Goal: Task Accomplishment & Management: Use online tool/utility

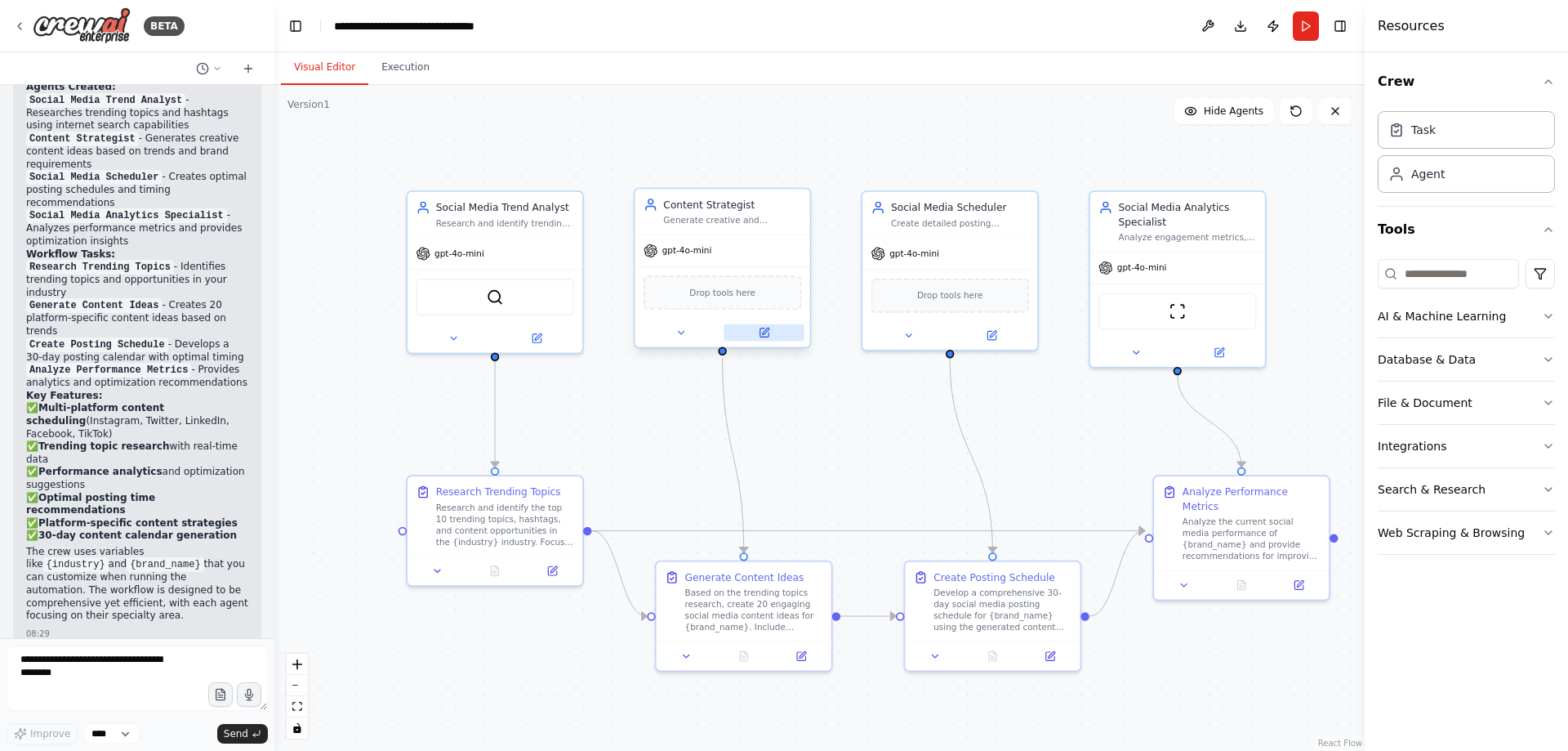
click at [765, 334] on icon at bounding box center [764, 333] width 11 height 11
click at [764, 341] on button at bounding box center [763, 333] width 80 height 17
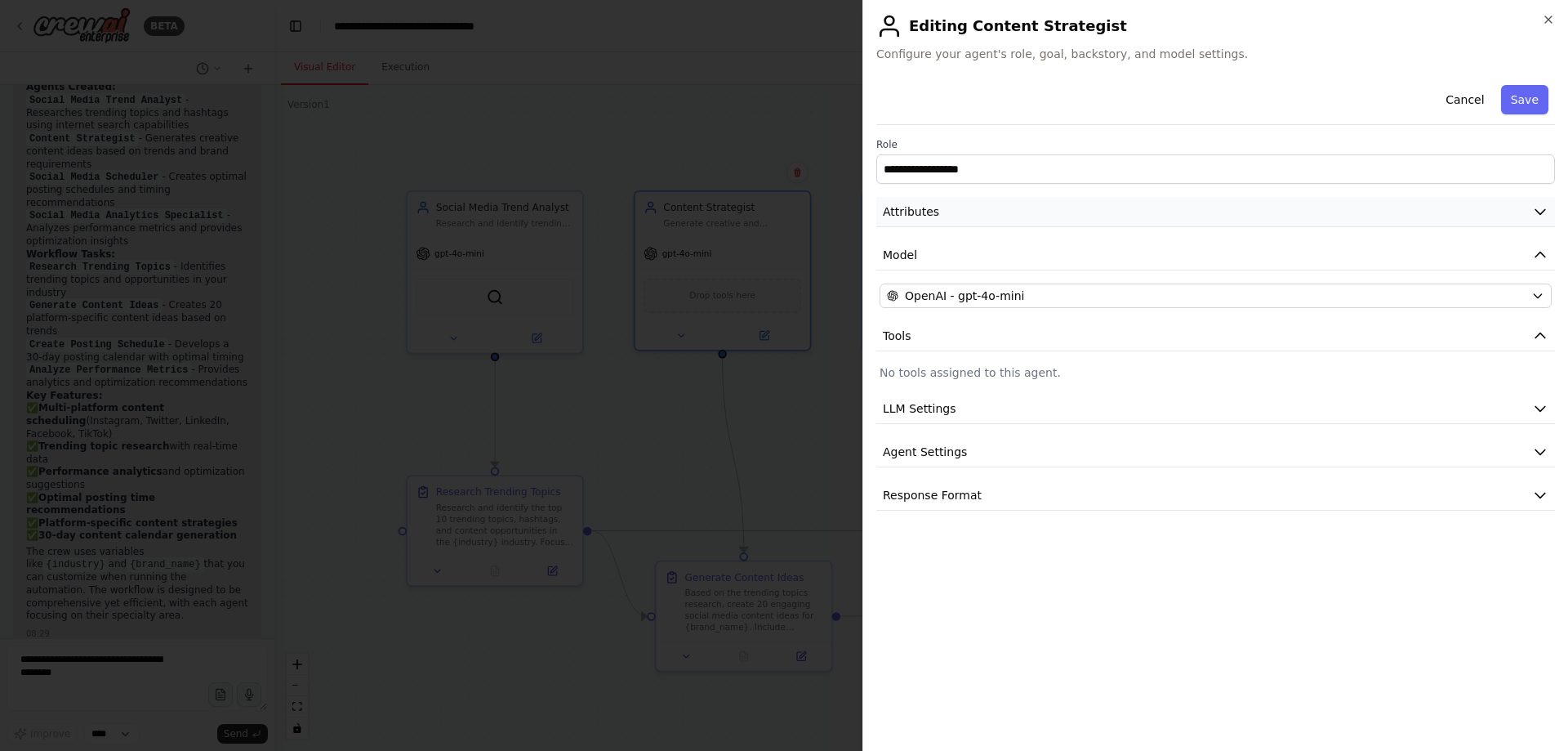
click at [1532, 220] on button "Attributes" at bounding box center [1216, 212] width 679 height 30
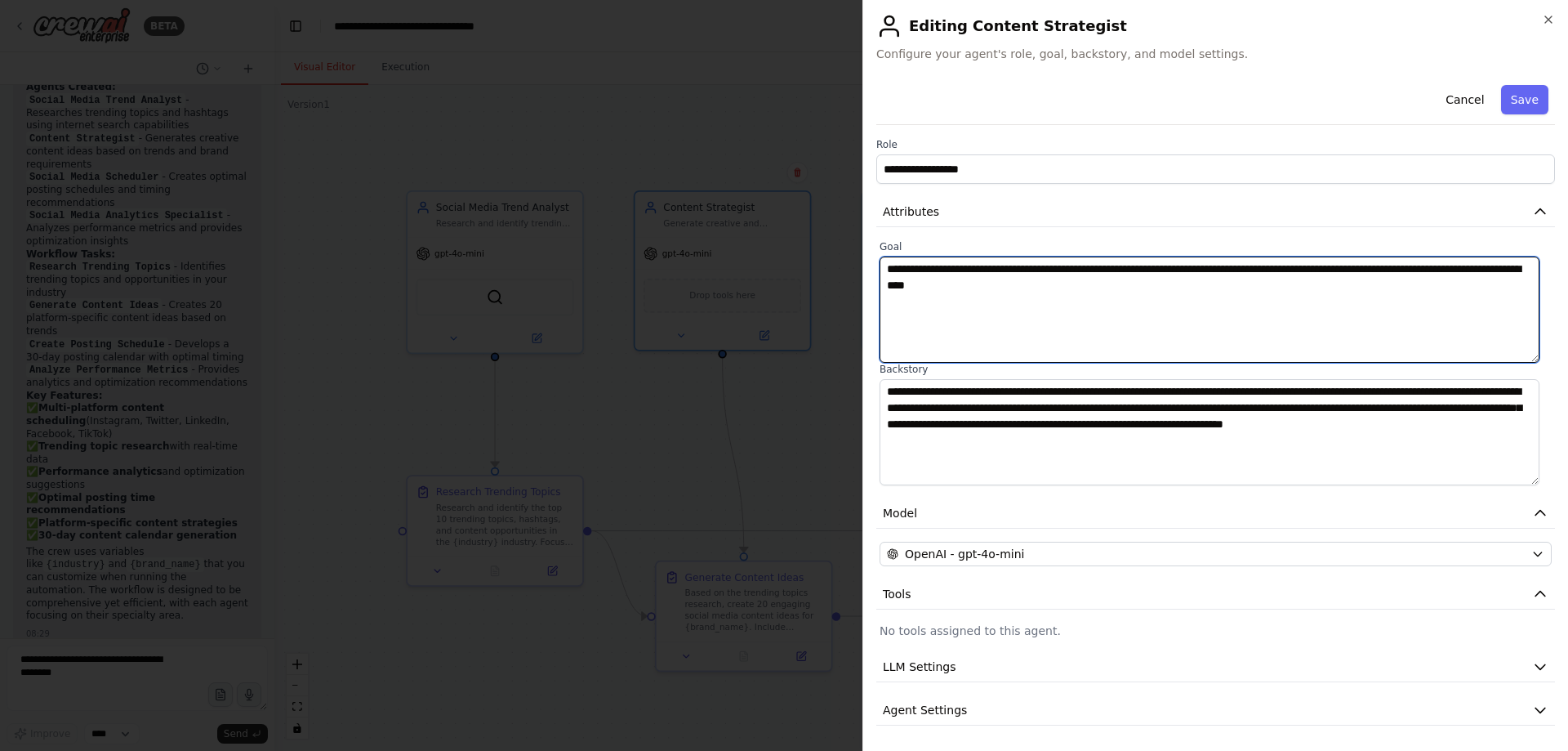
drag, startPoint x: 1099, startPoint y: 295, endPoint x: 876, endPoint y: 262, distance: 225.4
click at [876, 262] on div "**********" at bounding box center [1215, 375] width 706 height 751
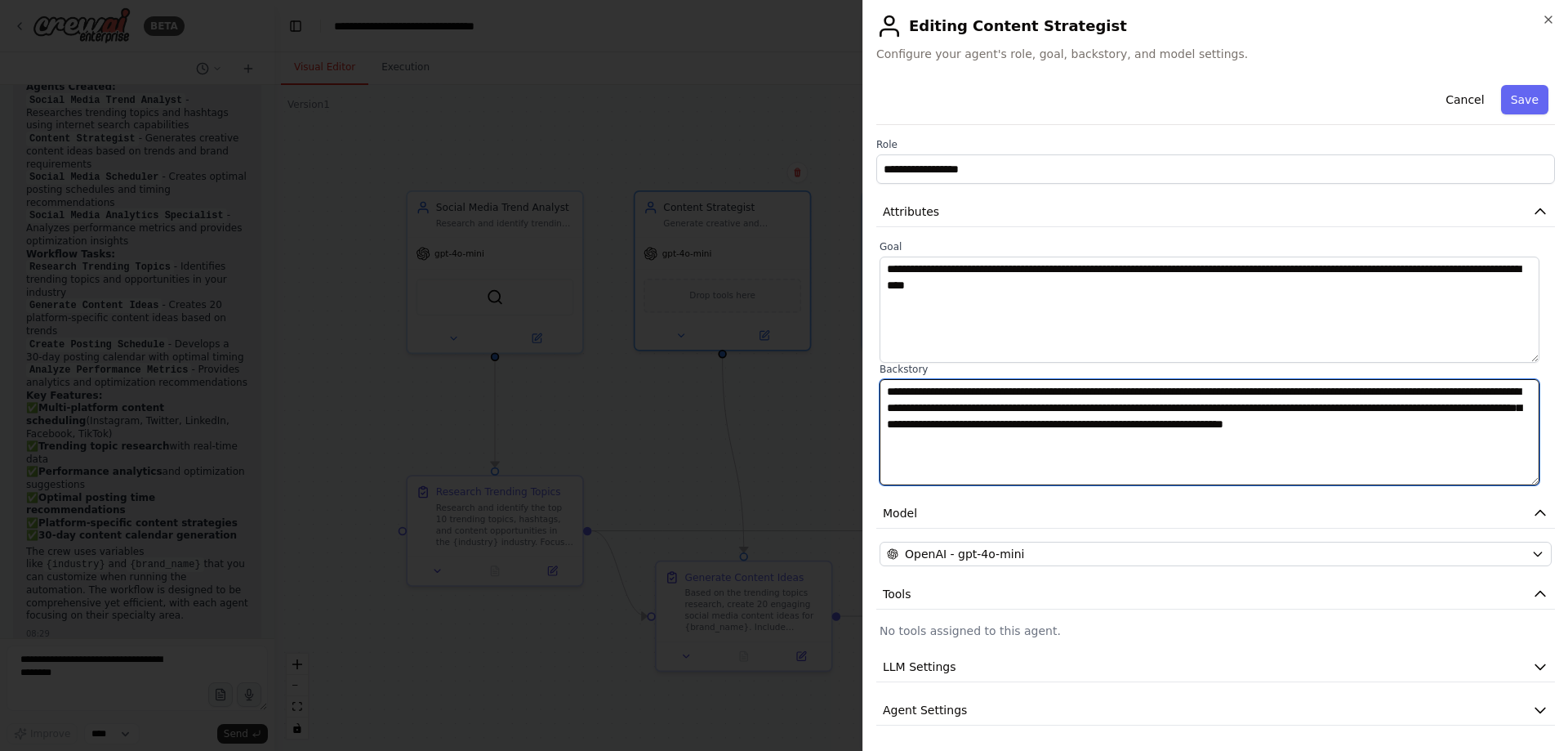
drag, startPoint x: 970, startPoint y: 447, endPoint x: 882, endPoint y: 377, distance: 112.4
click at [882, 377] on div "**********" at bounding box center [1216, 424] width 673 height 123
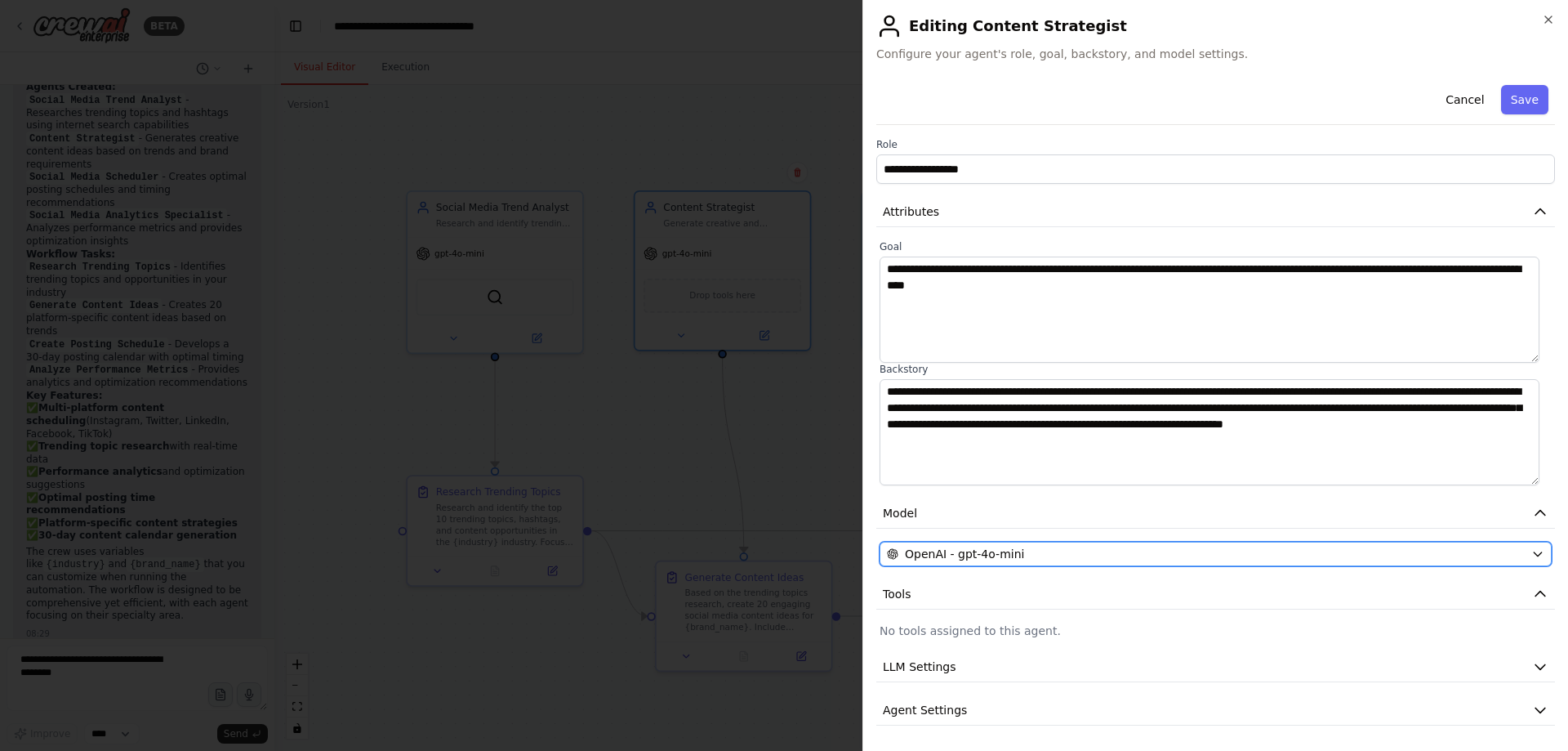
click at [1045, 551] on div "OpenAI - gpt-4o-mini" at bounding box center [1205, 554] width 638 height 16
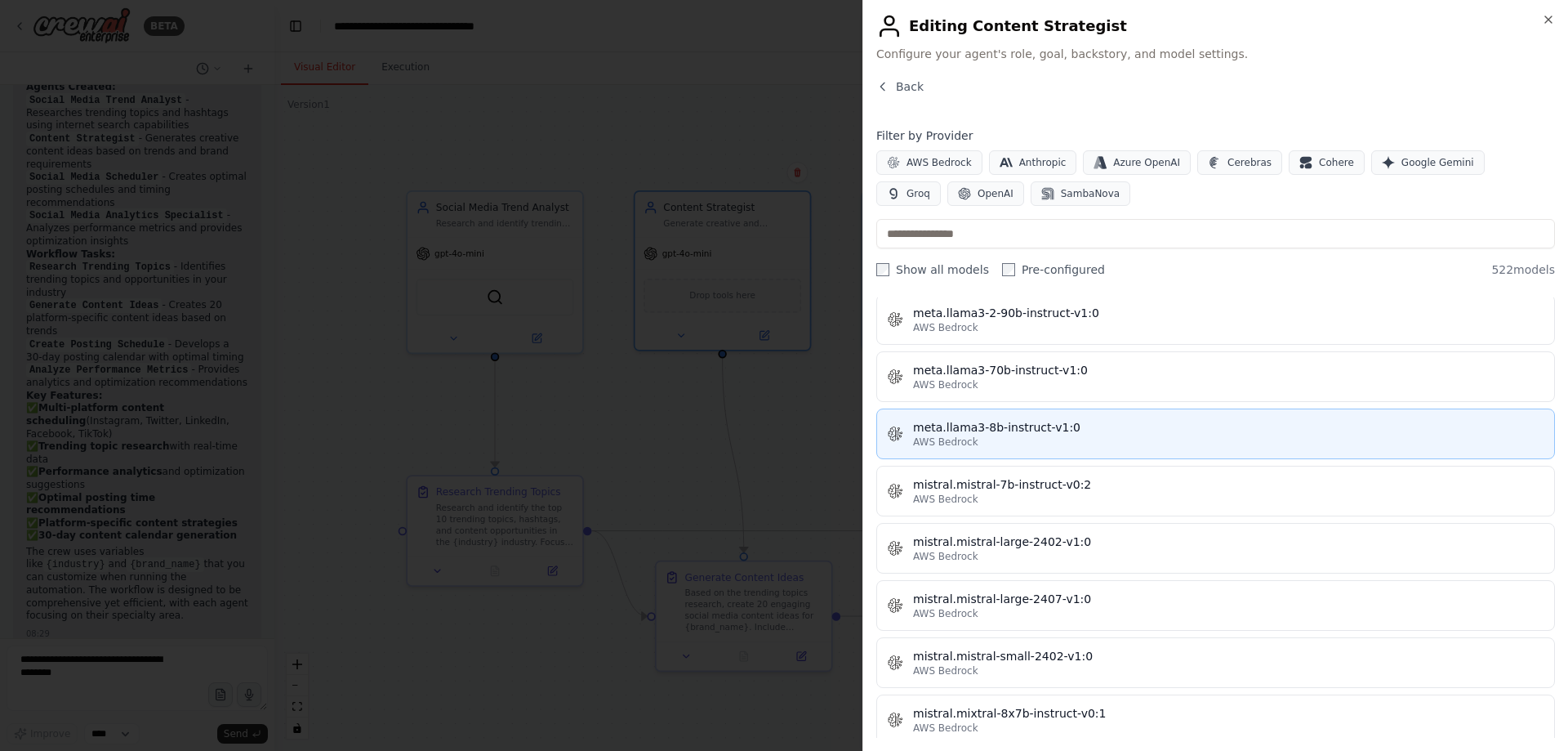
scroll to position [8065, 0]
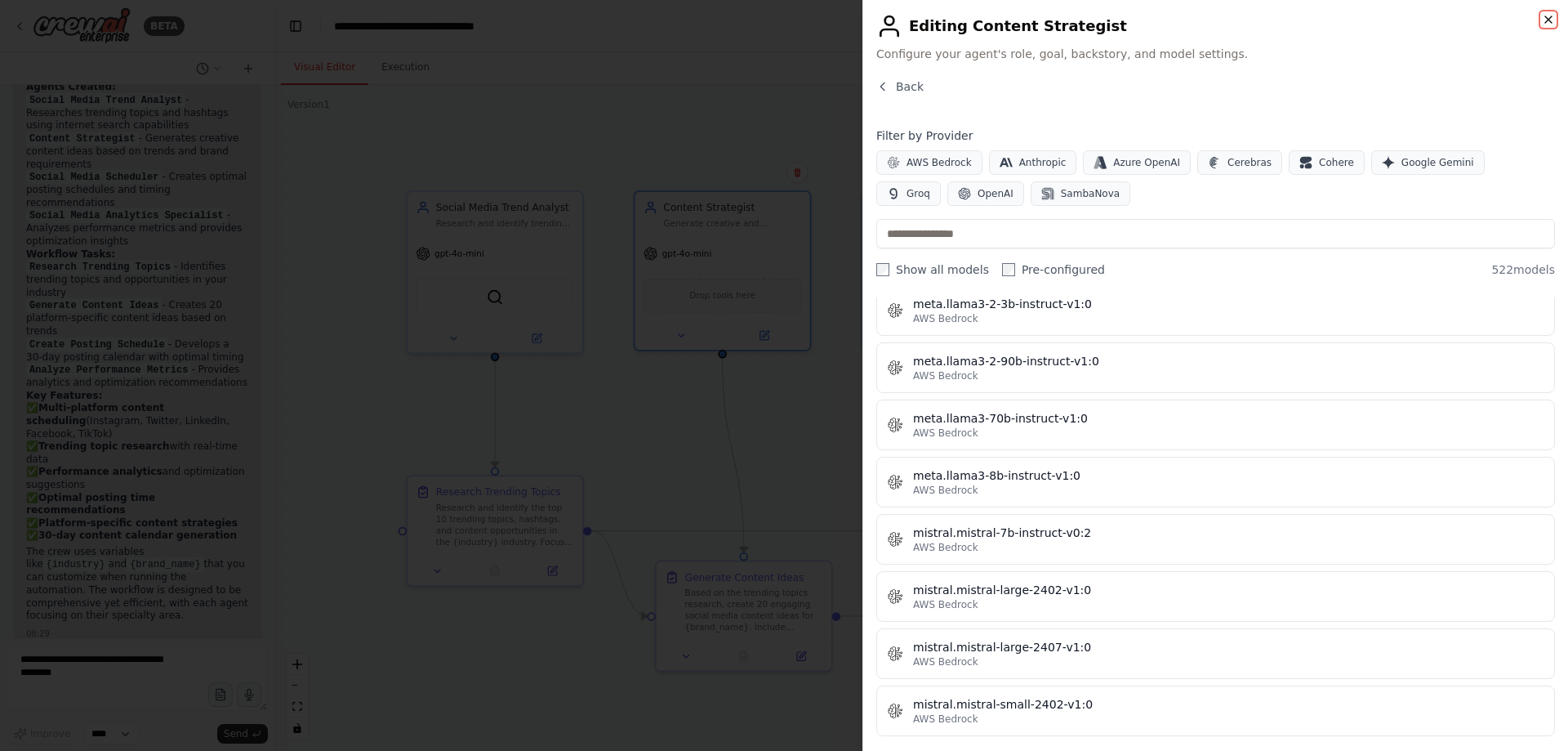
click at [1550, 19] on icon "button" at bounding box center [1549, 20] width 13 height 13
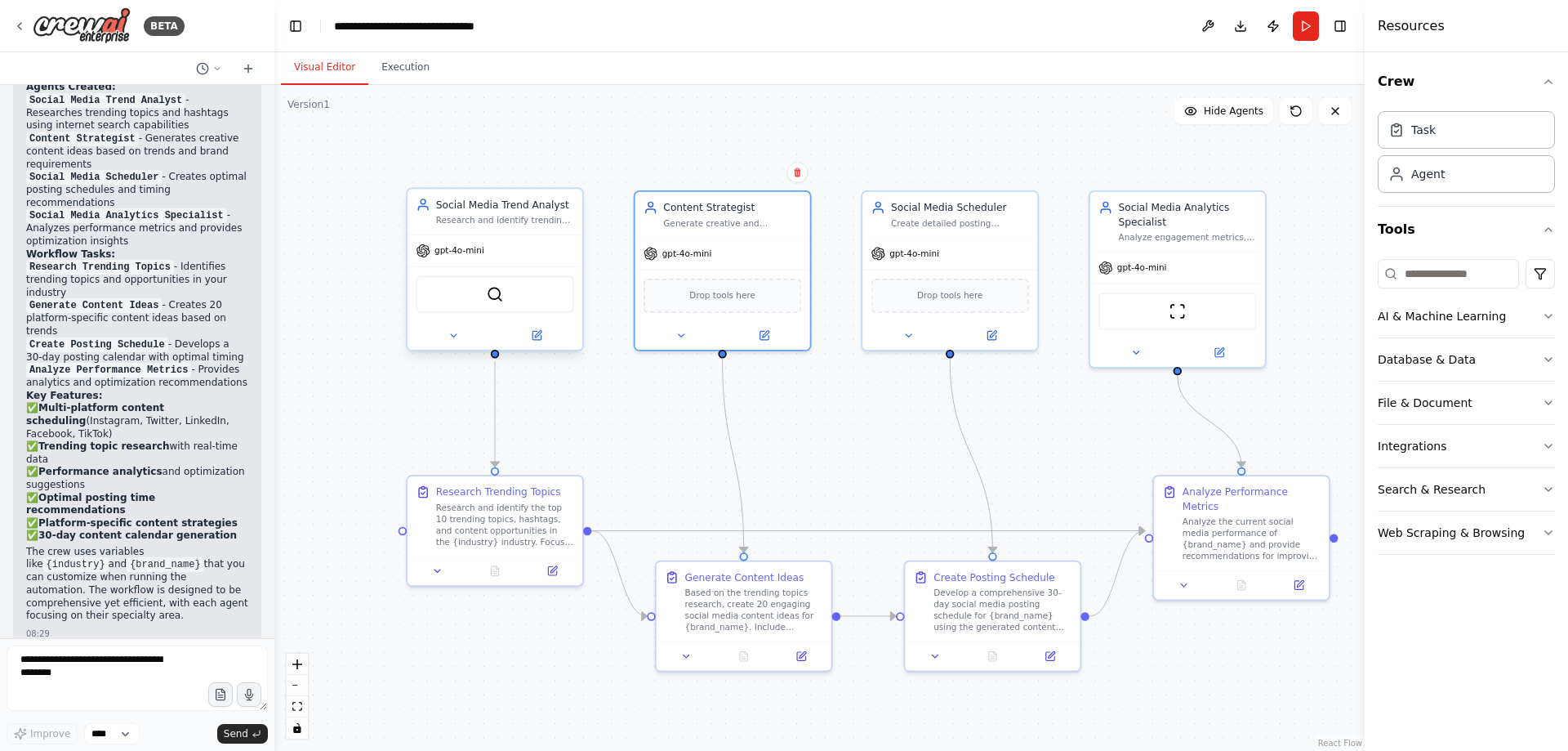
click at [535, 221] on div "Research and identify trending topics, hashtags, and content opportunities in t…" at bounding box center [505, 220] width 138 height 11
click at [455, 247] on span "gpt-4o-mini" at bounding box center [459, 250] width 50 height 11
click at [459, 217] on div "Research and identify trending topics, hashtags, and content opportunities in t…" at bounding box center [505, 220] width 138 height 11
click at [456, 340] on icon at bounding box center [453, 335] width 11 height 11
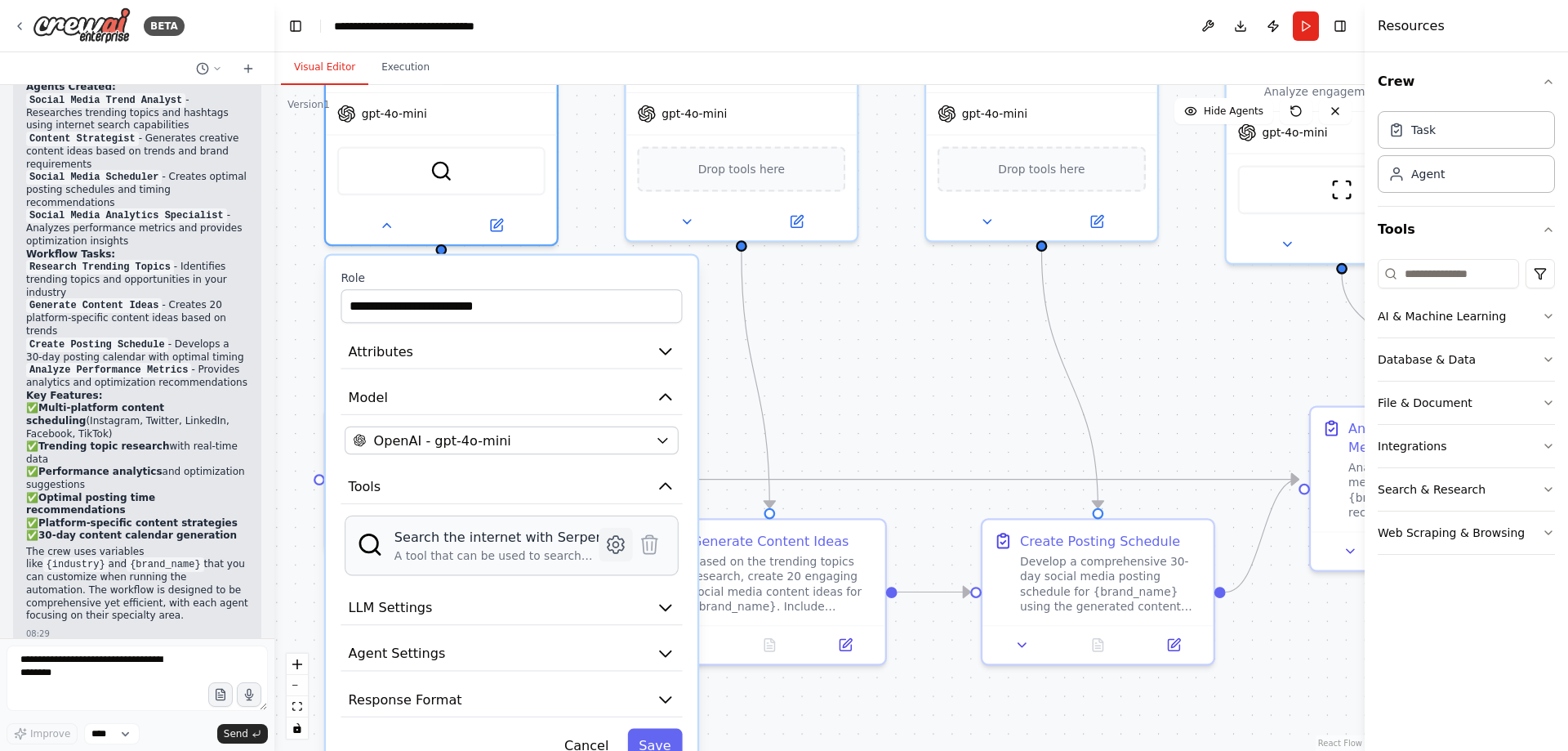
click at [621, 544] on icon at bounding box center [615, 544] width 16 height 17
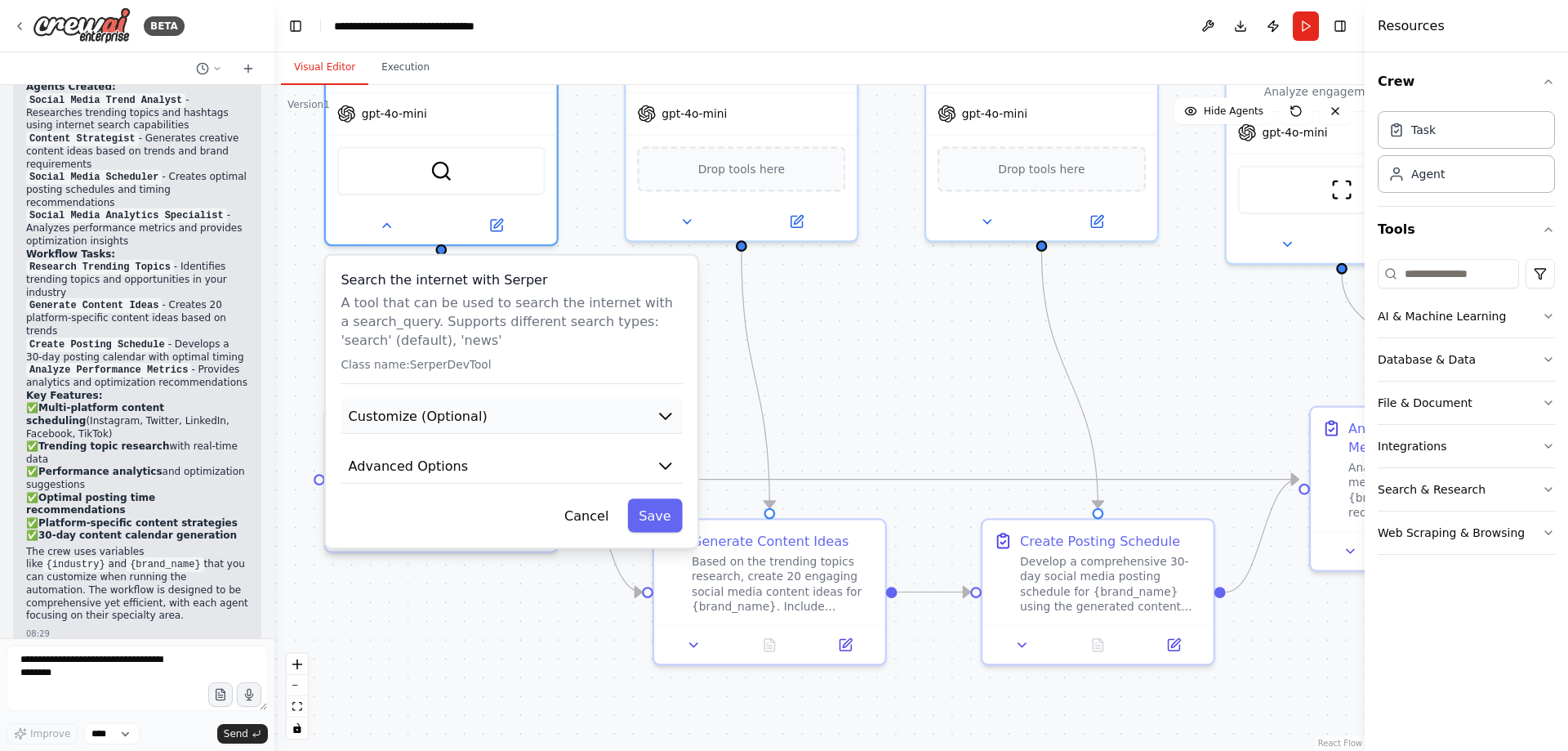
click at [662, 414] on icon "button" at bounding box center [665, 417] width 19 height 19
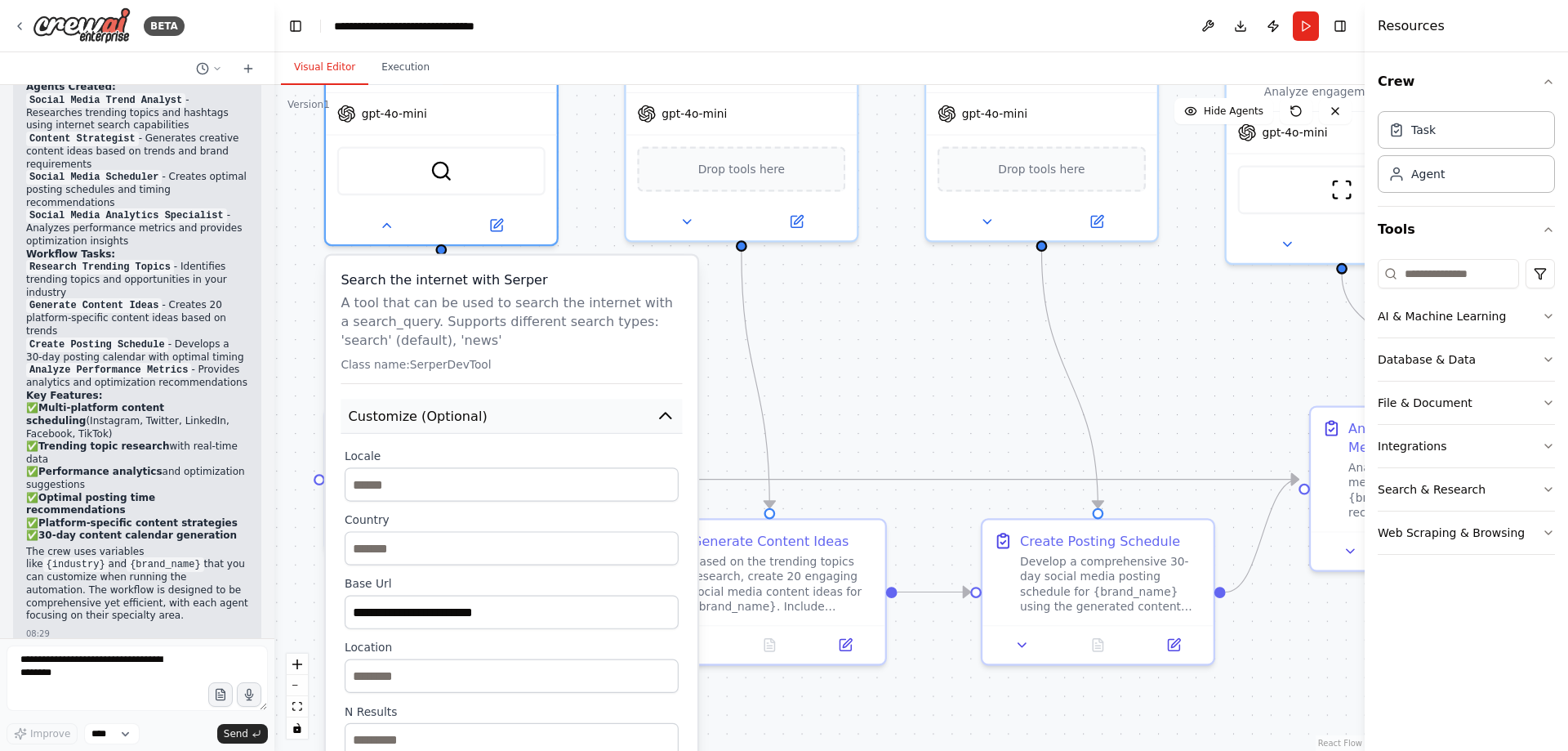
click at [662, 414] on icon "button" at bounding box center [665, 417] width 19 height 19
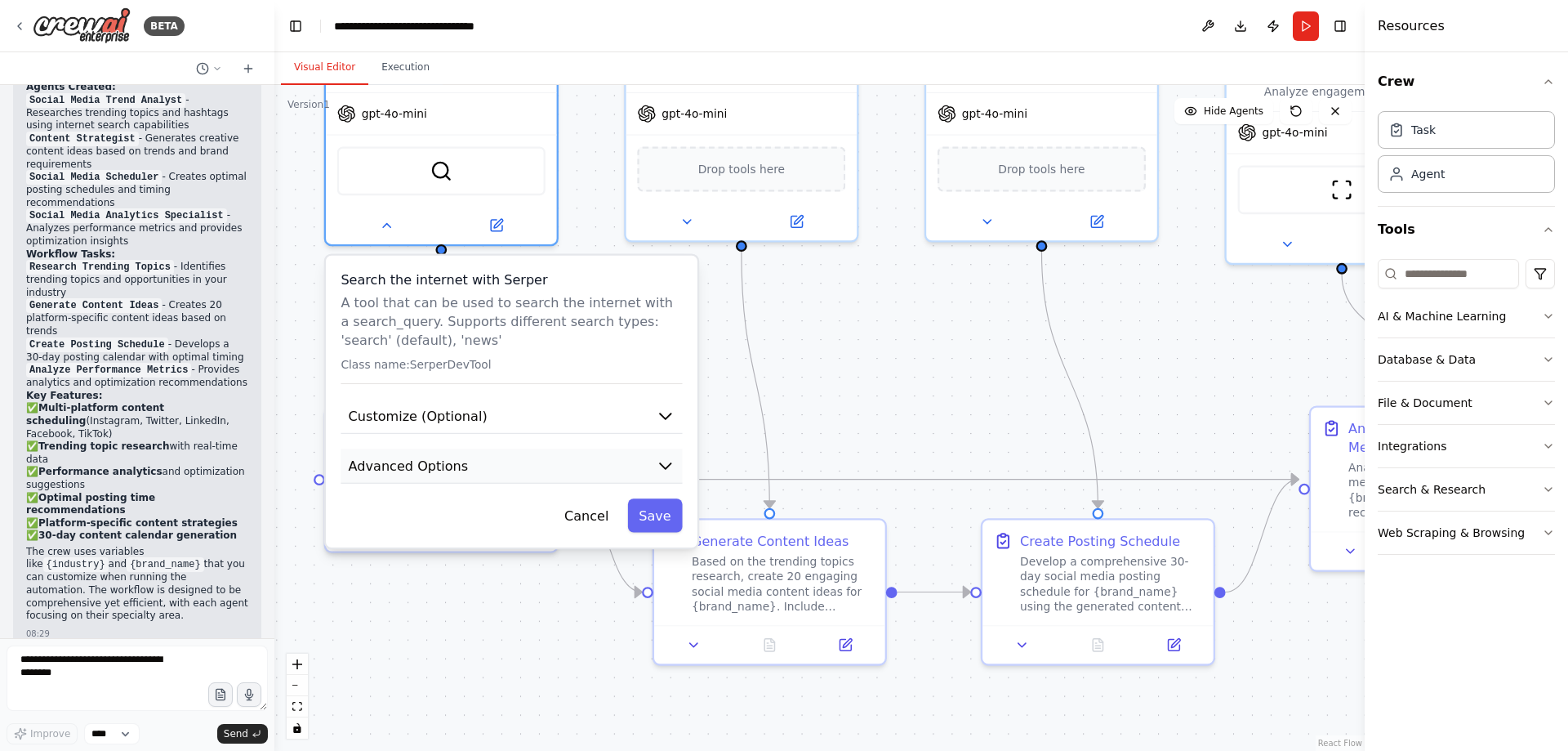
click at [672, 460] on icon "button" at bounding box center [665, 466] width 19 height 19
click at [664, 459] on icon "button" at bounding box center [665, 466] width 19 height 19
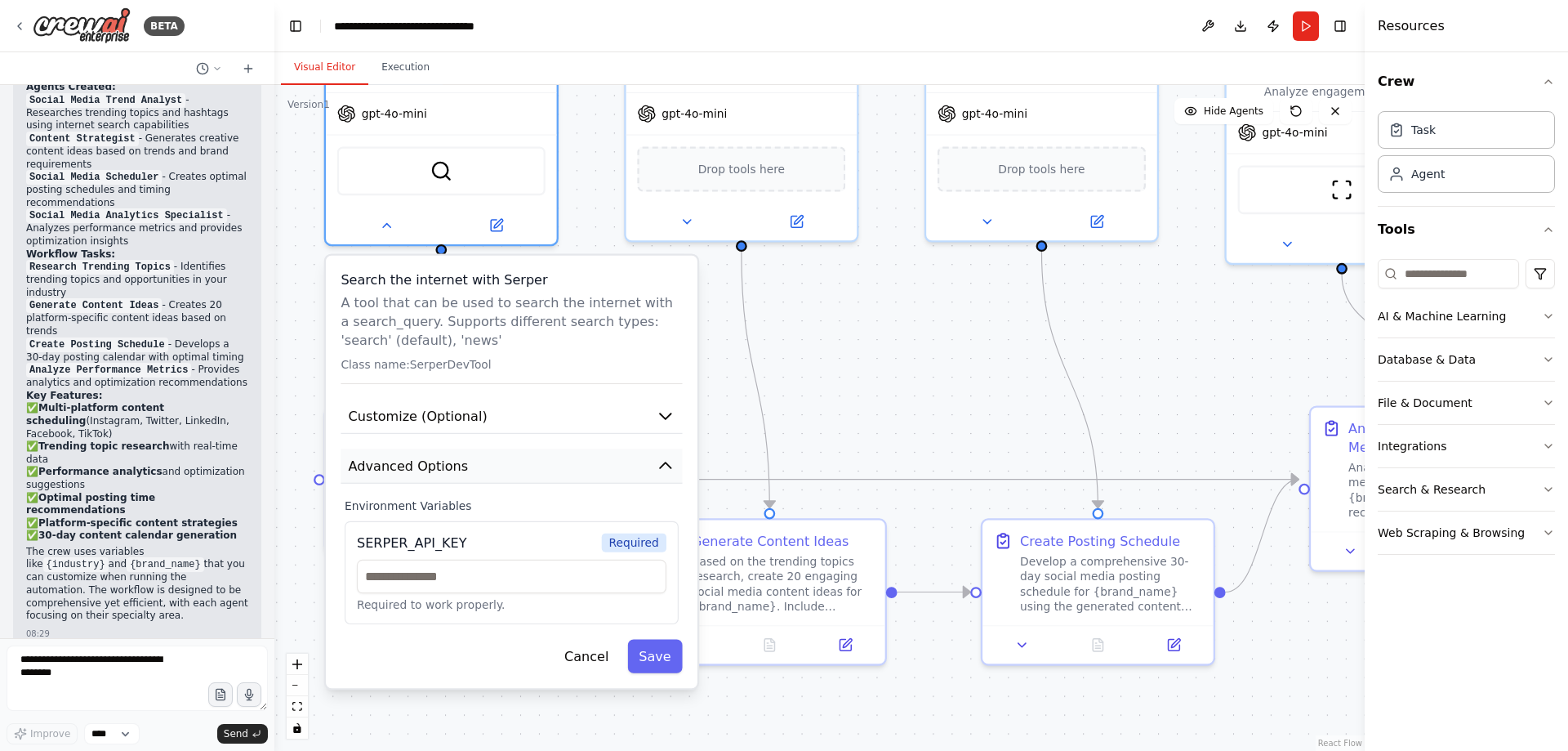
click at [664, 459] on icon "button" at bounding box center [665, 466] width 19 height 19
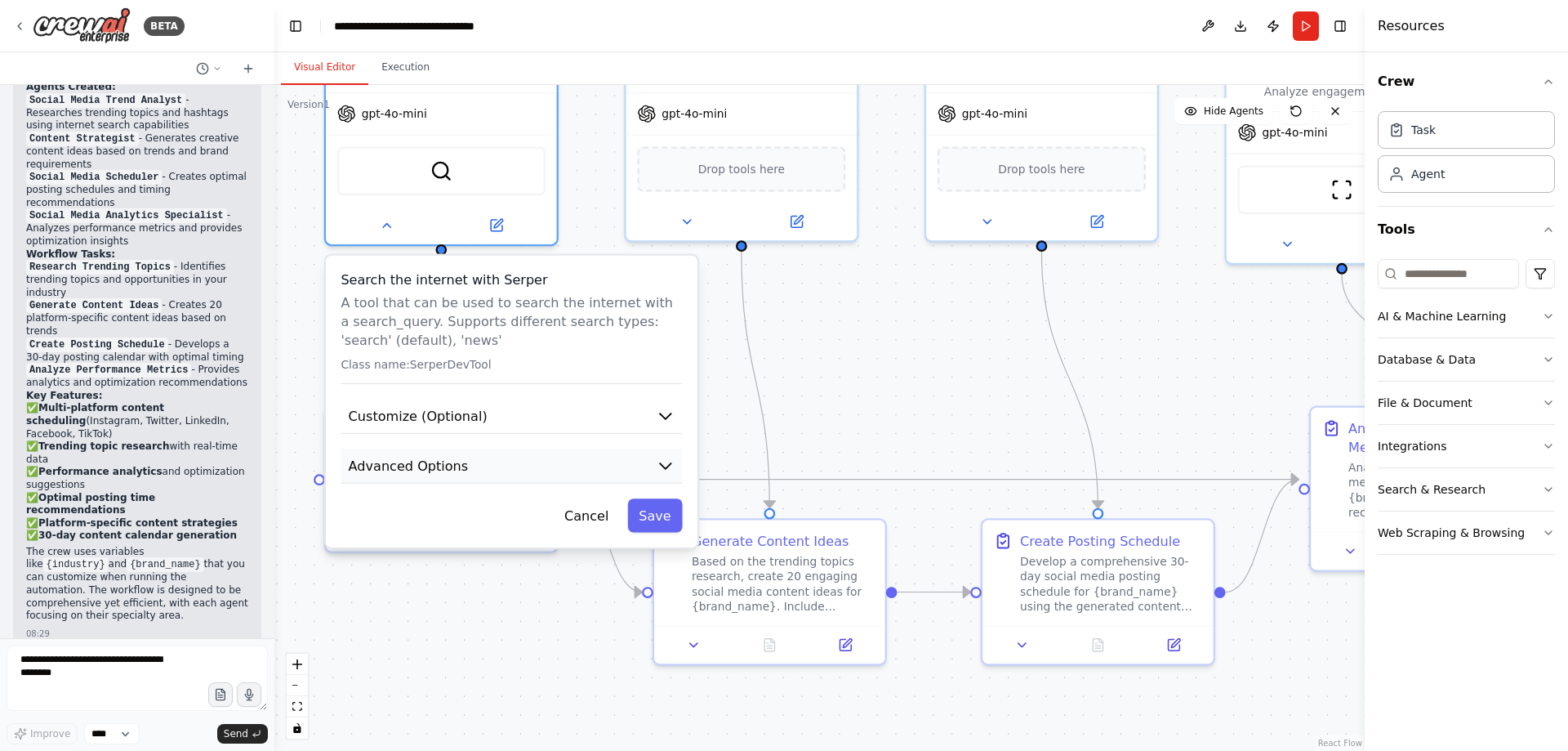
click at [664, 459] on icon "button" at bounding box center [665, 466] width 19 height 19
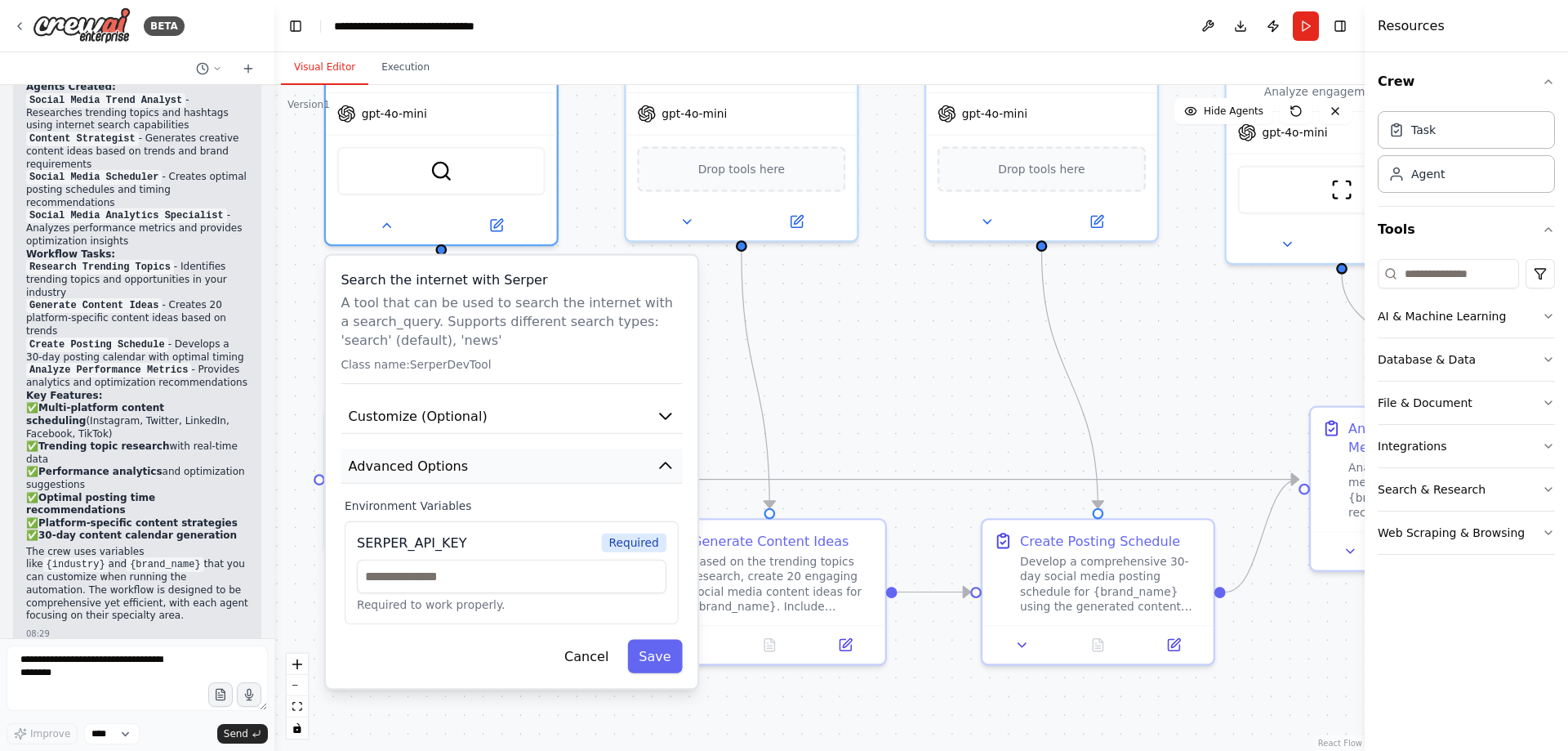
click at [664, 459] on icon "button" at bounding box center [665, 466] width 19 height 19
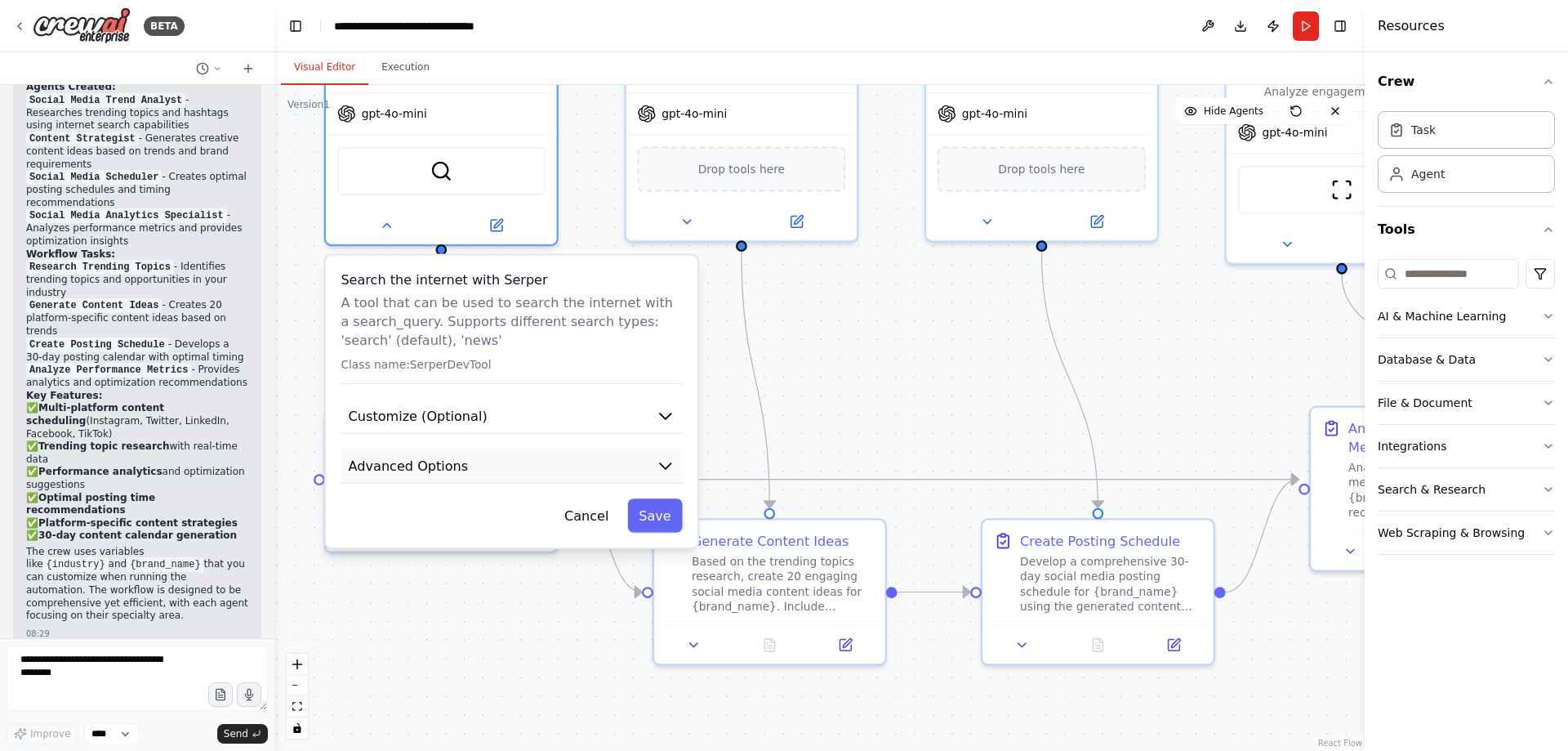
click at [664, 459] on icon "button" at bounding box center [665, 466] width 19 height 19
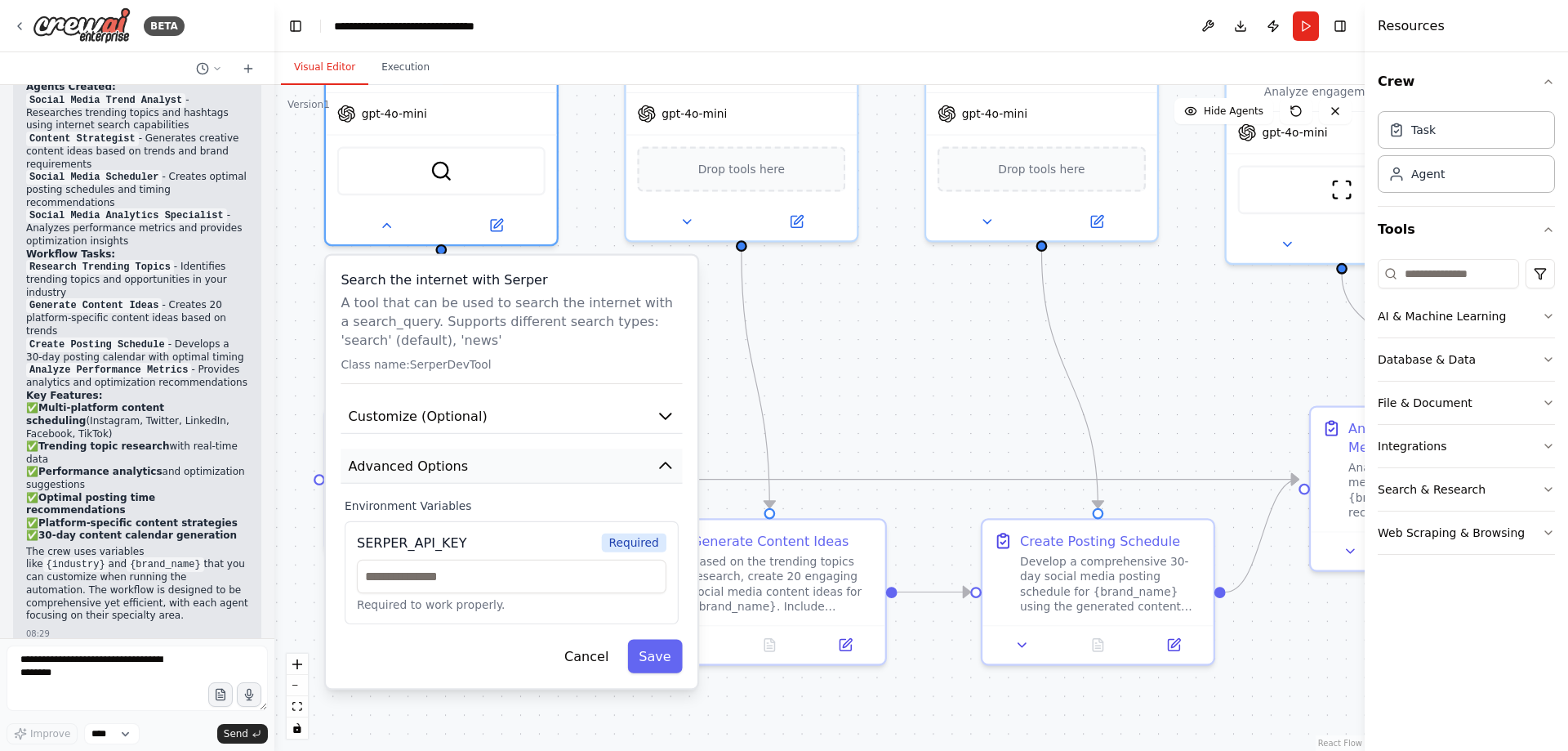
click at [661, 469] on icon "button" at bounding box center [665, 466] width 19 height 19
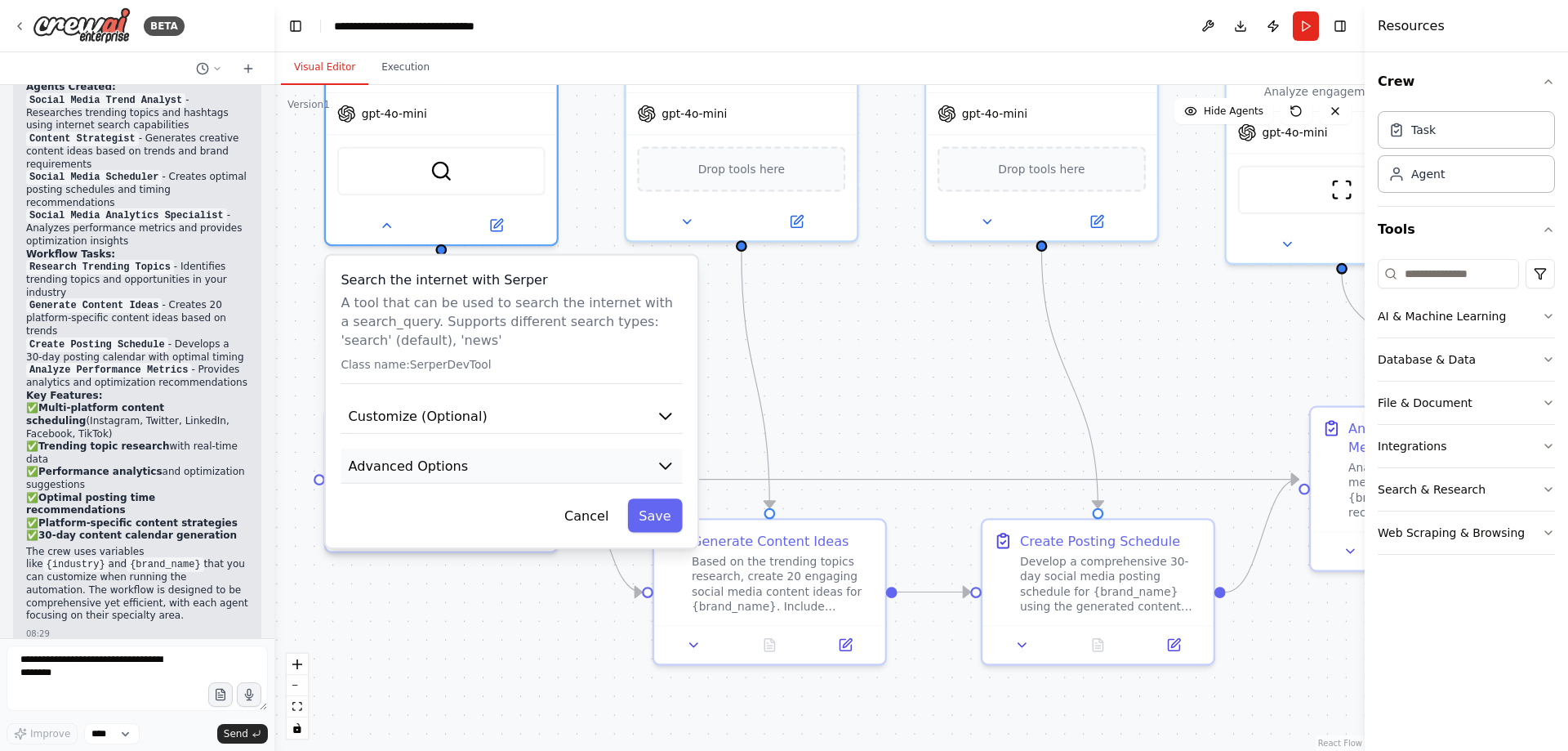
click at [664, 470] on icon "button" at bounding box center [665, 466] width 19 height 19
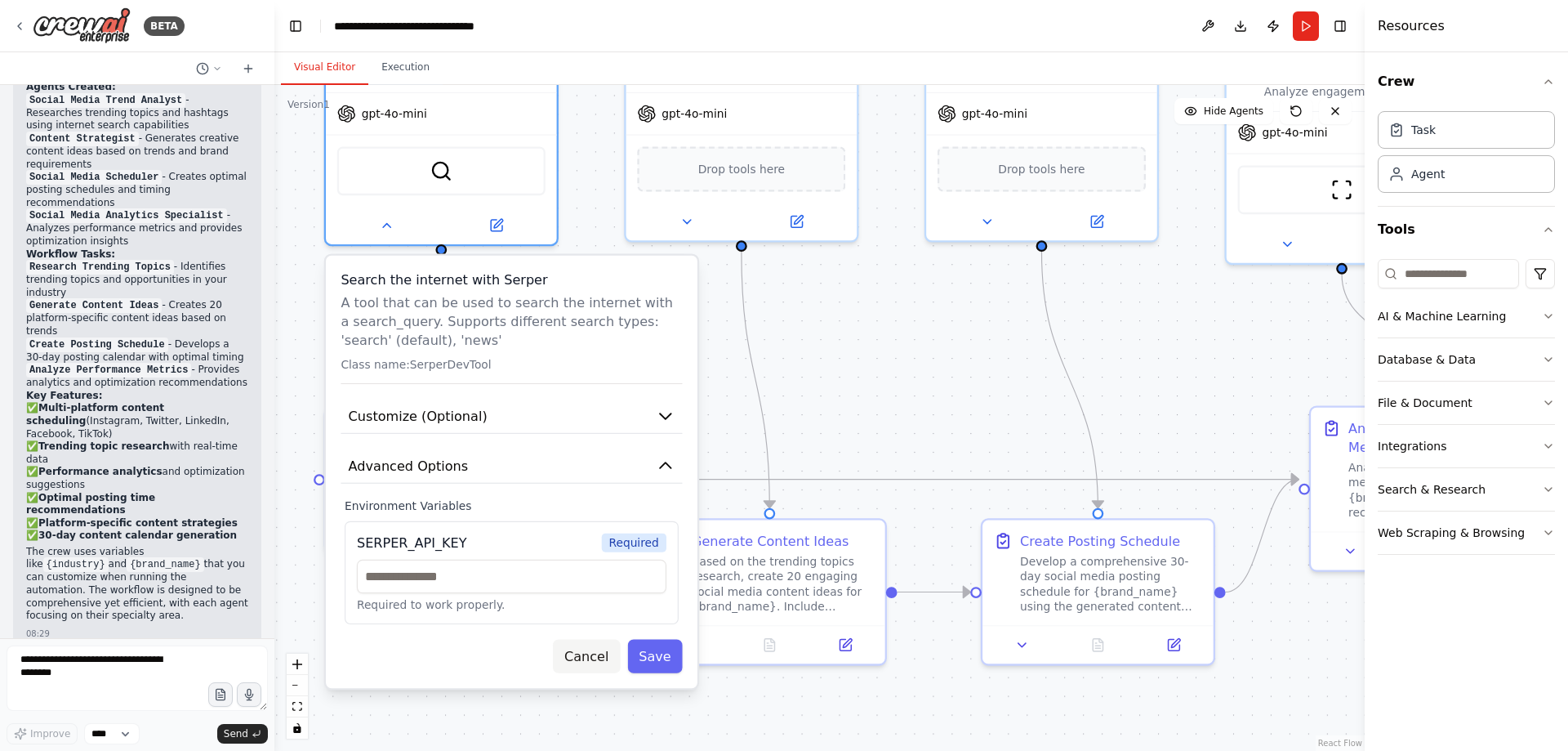
click at [603, 657] on button "Cancel" at bounding box center [586, 655] width 67 height 33
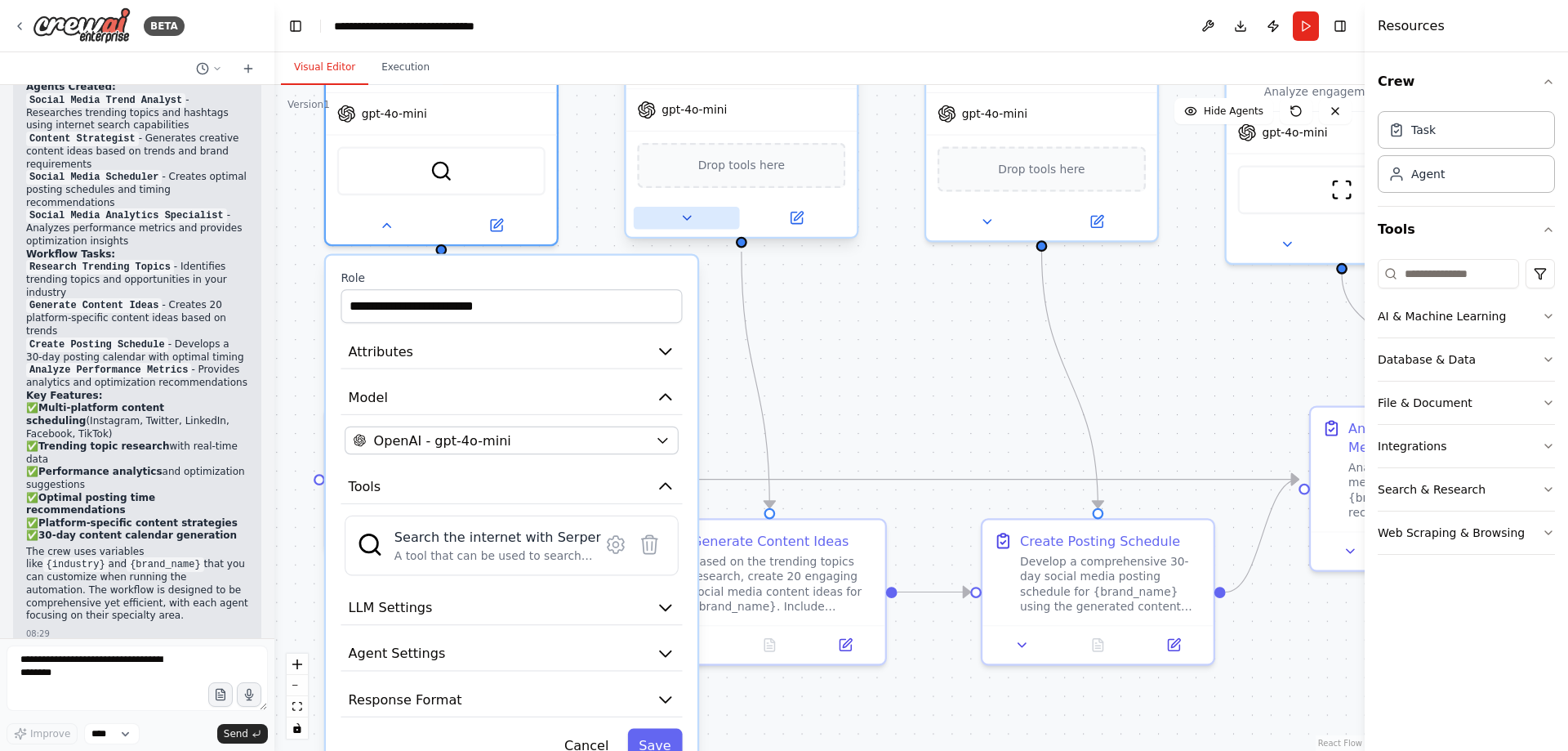
click at [686, 214] on icon at bounding box center [687, 218] width 15 height 15
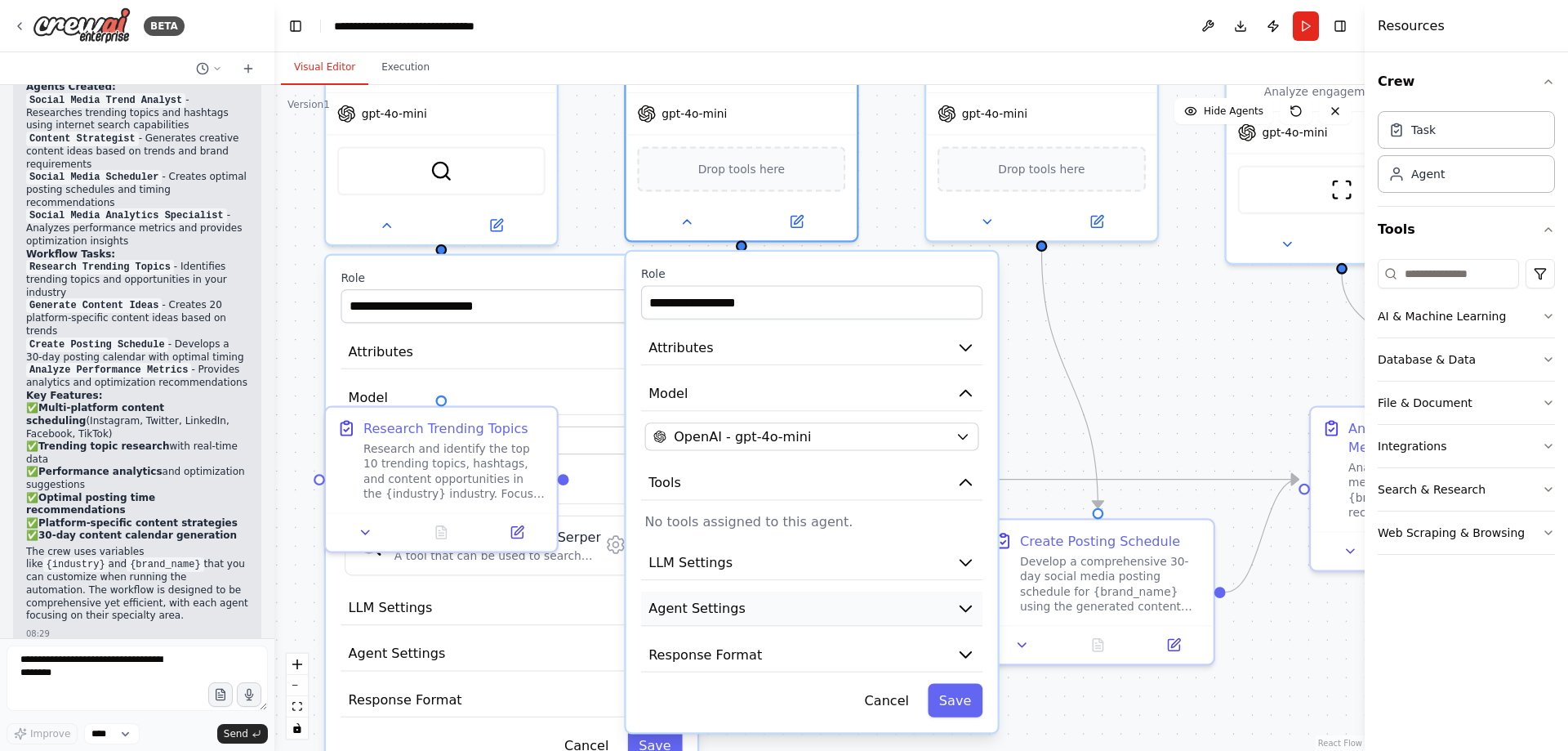
click at [967, 613] on icon "button" at bounding box center [966, 608] width 19 height 19
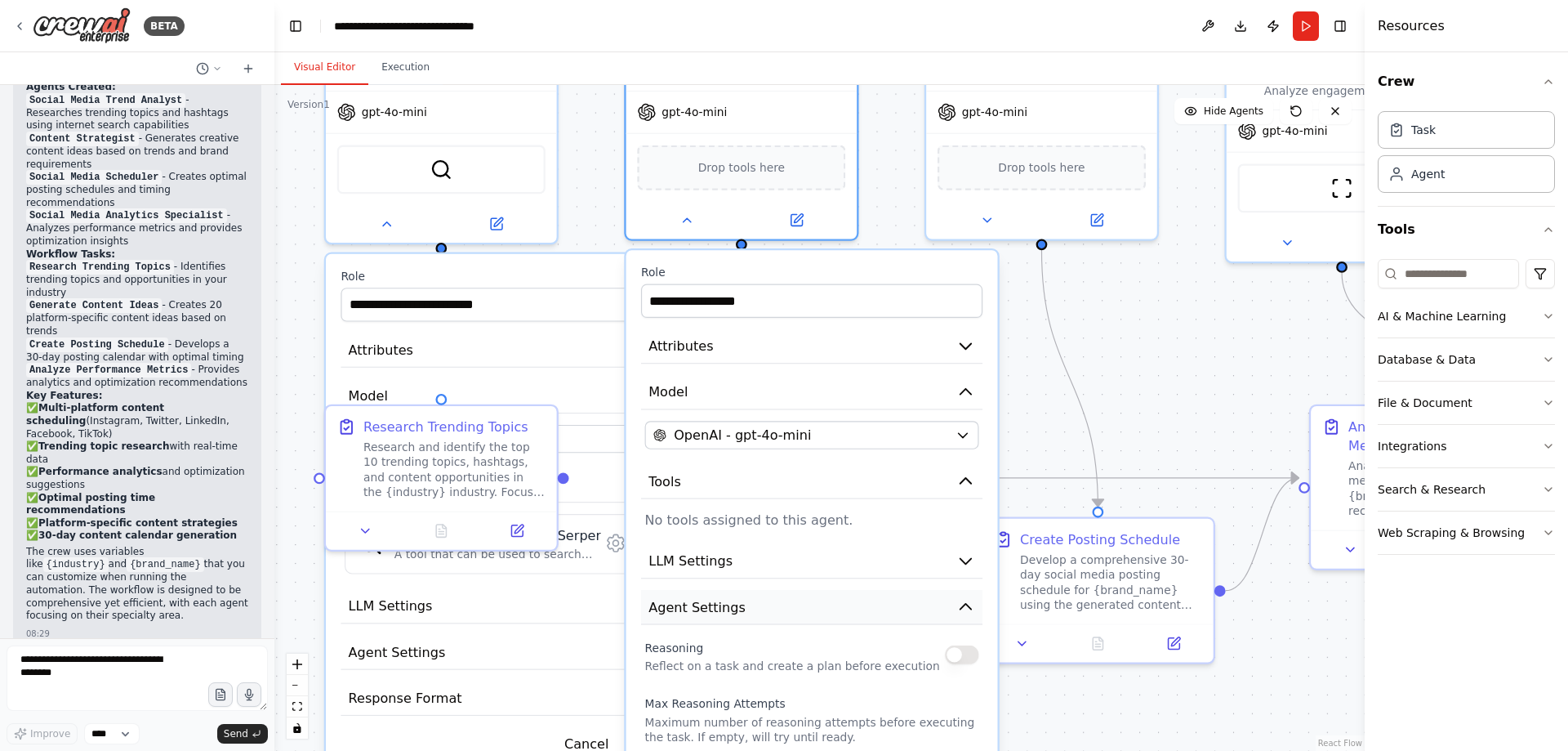
click at [967, 602] on icon "button" at bounding box center [966, 606] width 19 height 19
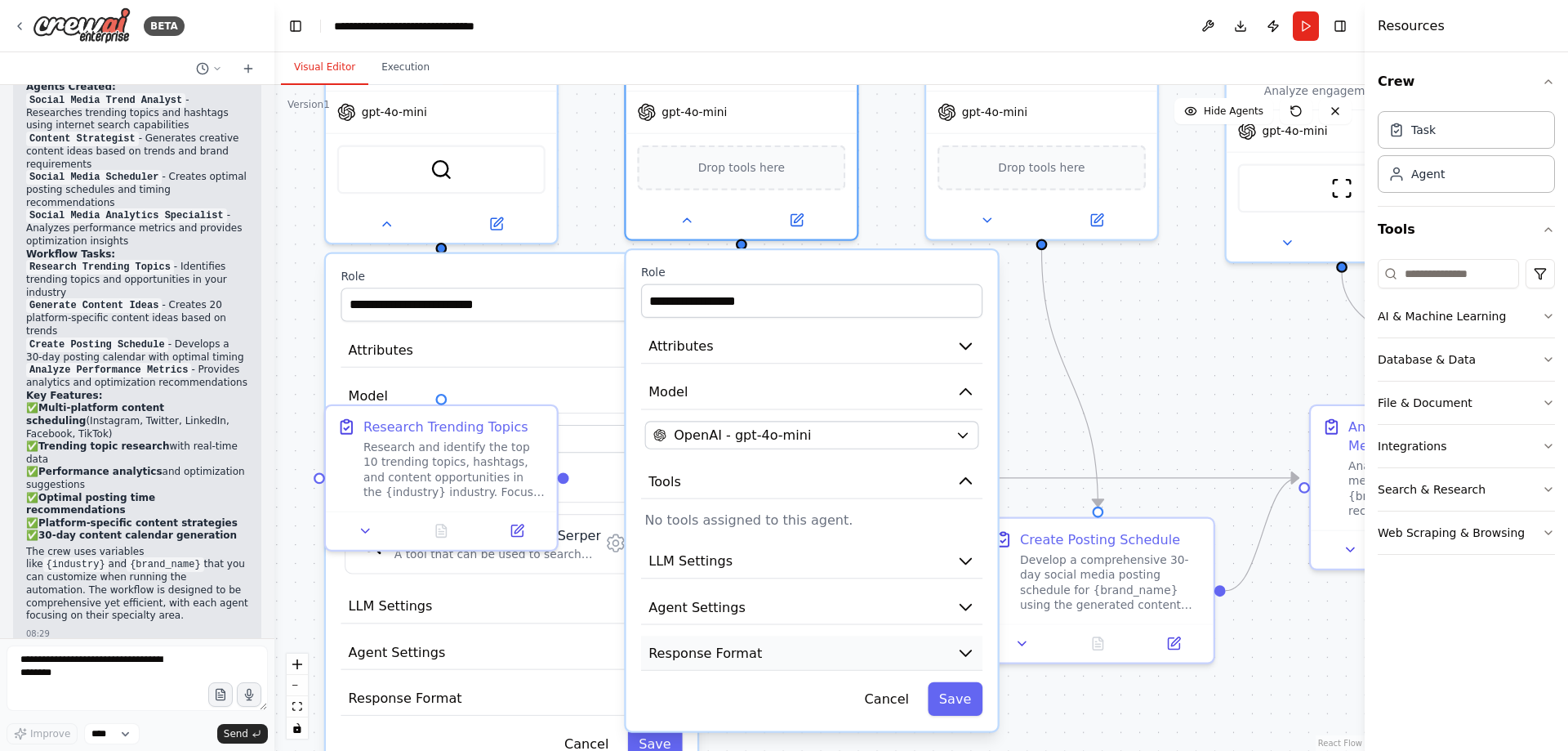
click at [957, 647] on icon "button" at bounding box center [966, 653] width 19 height 19
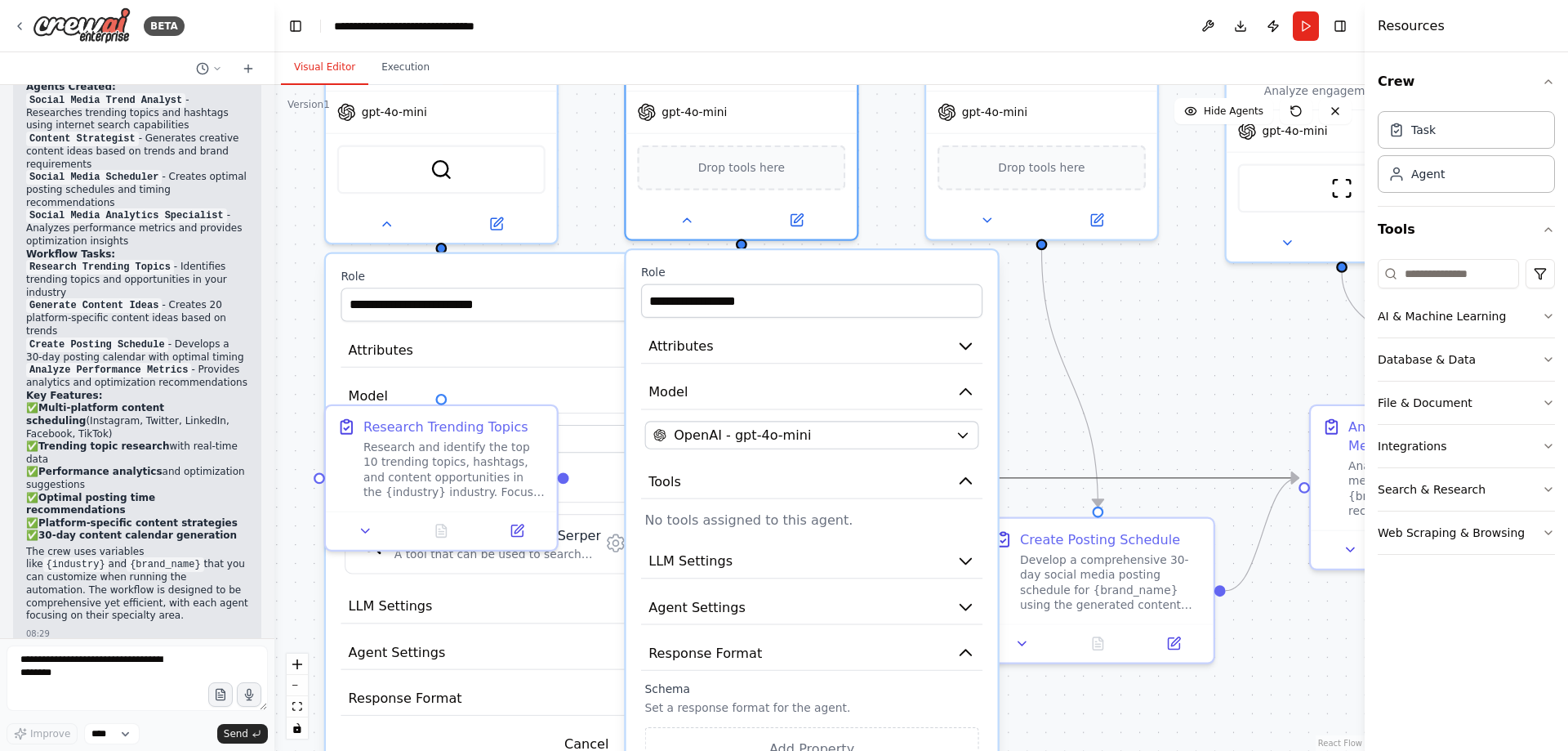
drag, startPoint x: 1102, startPoint y: 465, endPoint x: 1174, endPoint y: 398, distance: 98.4
click at [1174, 397] on div ".deletable-edge-delete-btn { width: 20px; height: 20px; border: 0px solid #ffff…" at bounding box center [820, 418] width 1090 height 666
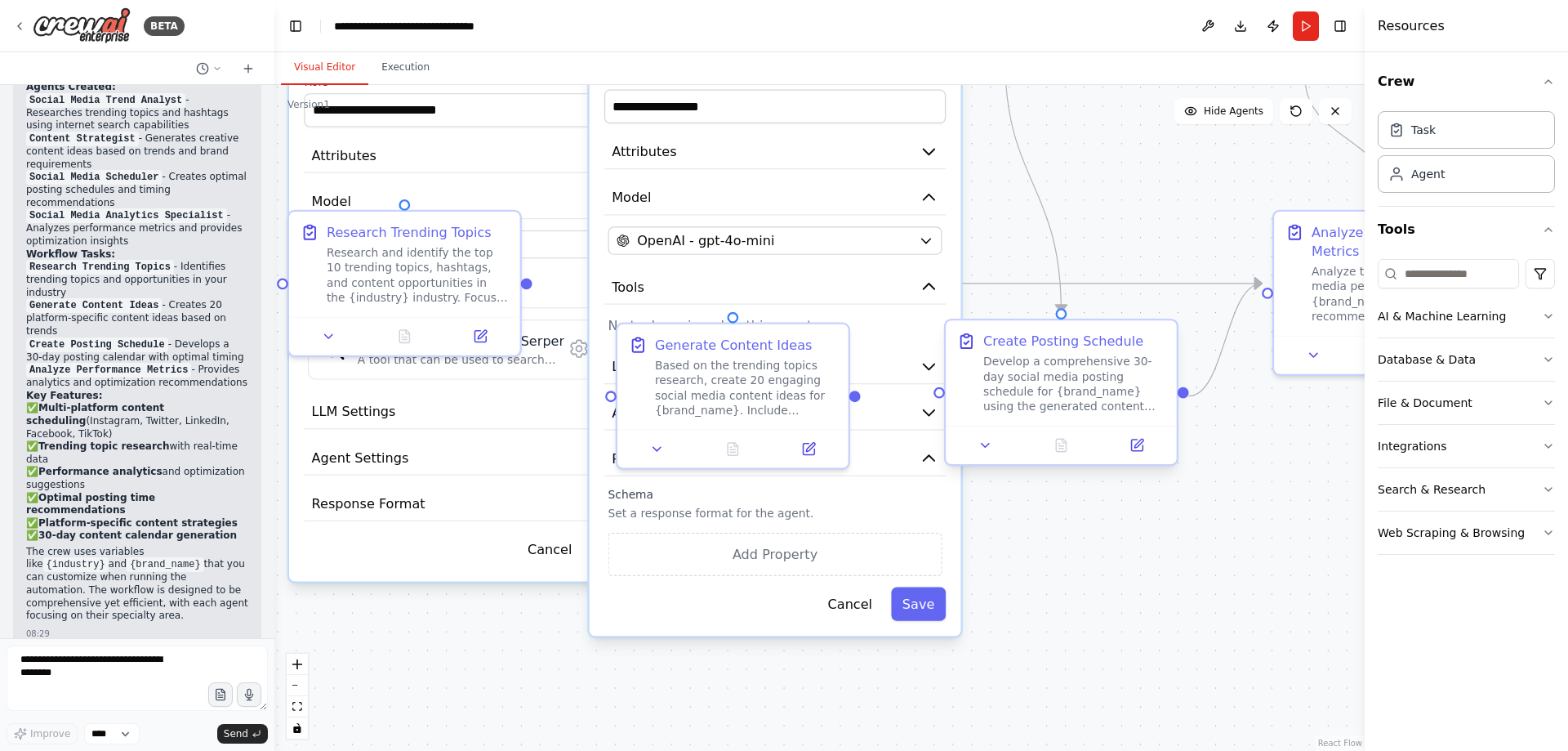
drag, startPoint x: 1174, startPoint y: 398, endPoint x: 1030, endPoint y: 371, distance: 146.5
click at [1147, 219] on div ".deletable-edge-delete-btn { width: 20px; height: 20px; border: 0px solid #ffff…" at bounding box center [820, 418] width 1090 height 666
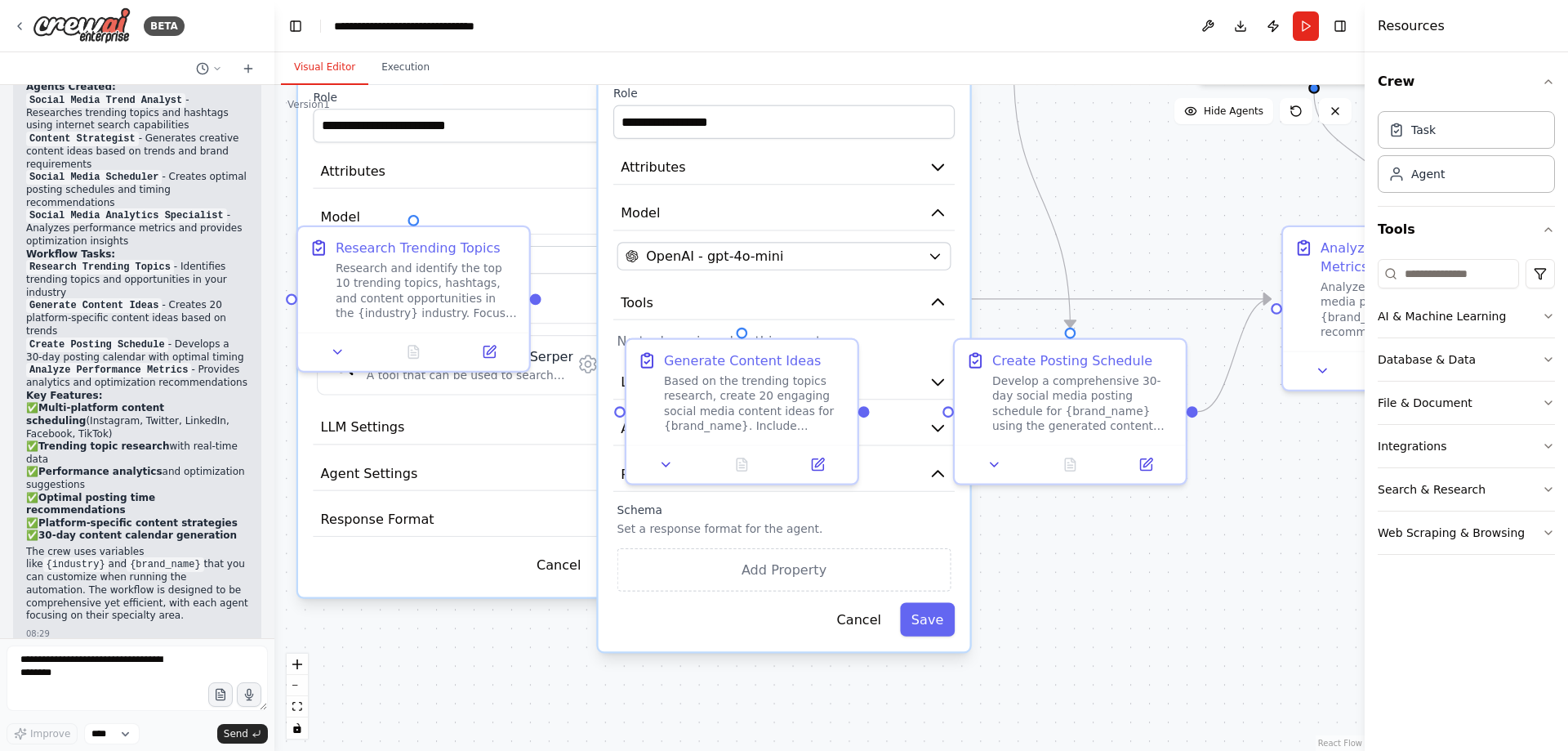
click at [513, 695] on div ".deletable-edge-delete-btn { width: 20px; height: 20px; border: 0px solid #ffff…" at bounding box center [820, 418] width 1090 height 666
click at [940, 299] on icon "button" at bounding box center [938, 302] width 19 height 19
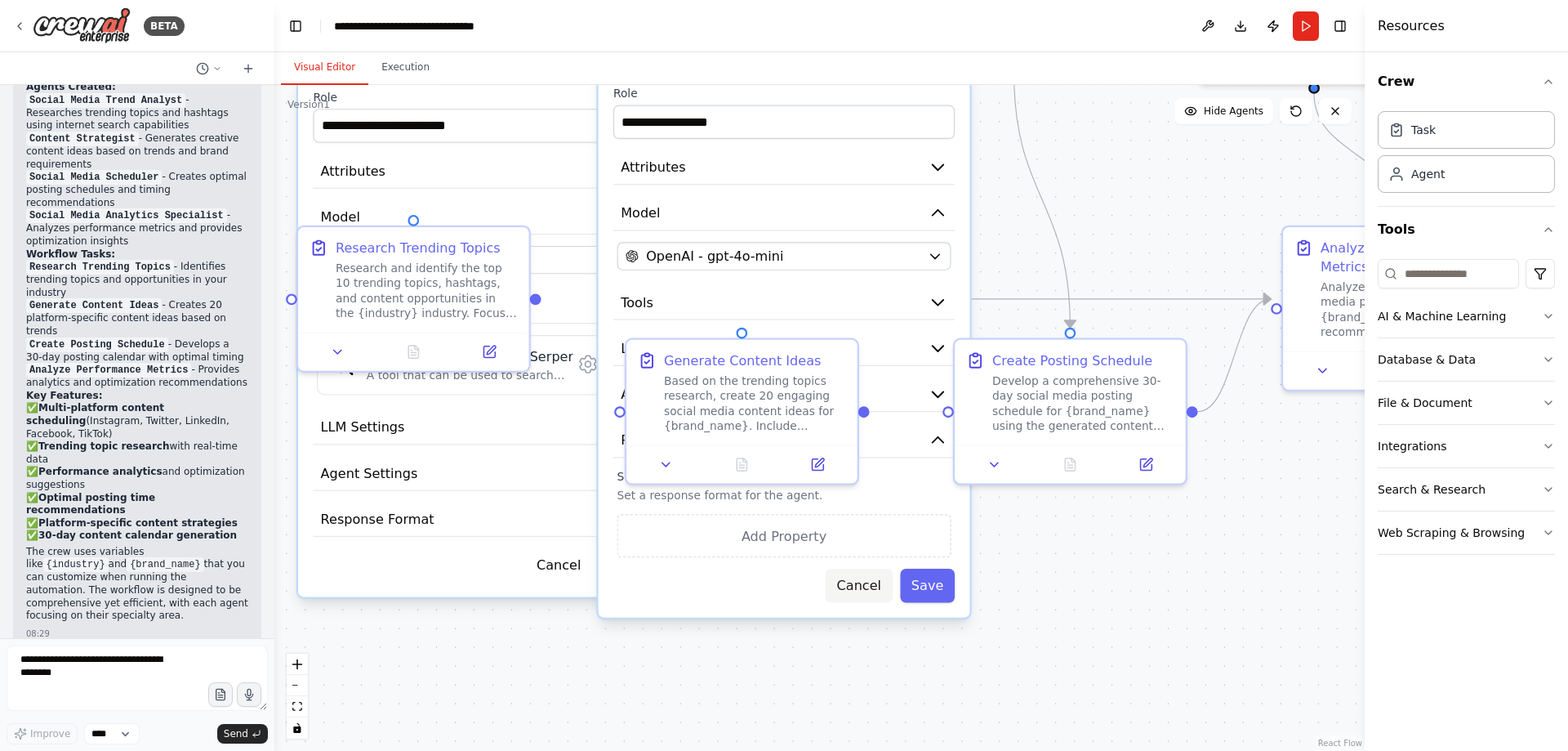
click at [876, 593] on button "Cancel" at bounding box center [859, 585] width 67 height 33
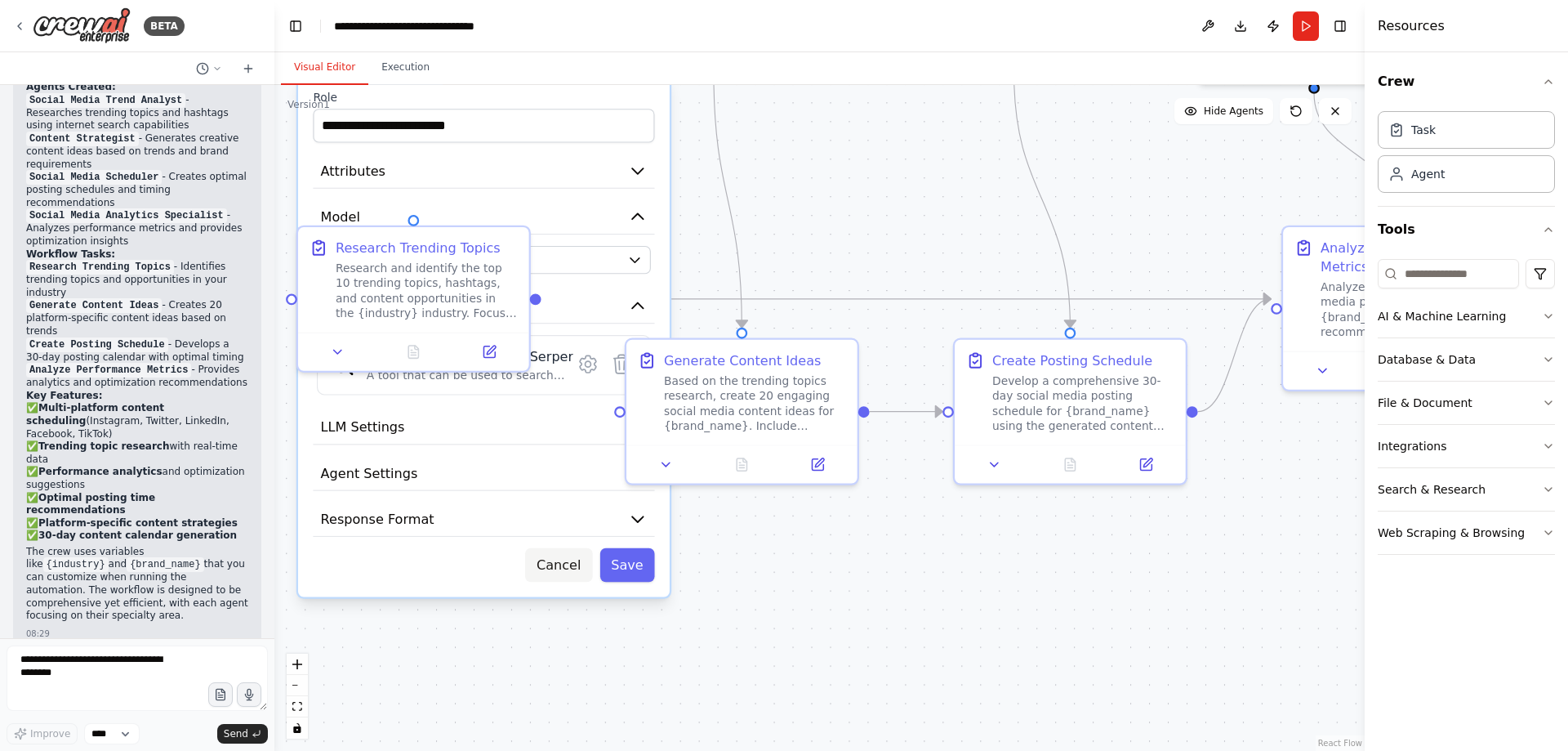
click at [569, 572] on button "Cancel" at bounding box center [558, 564] width 67 height 33
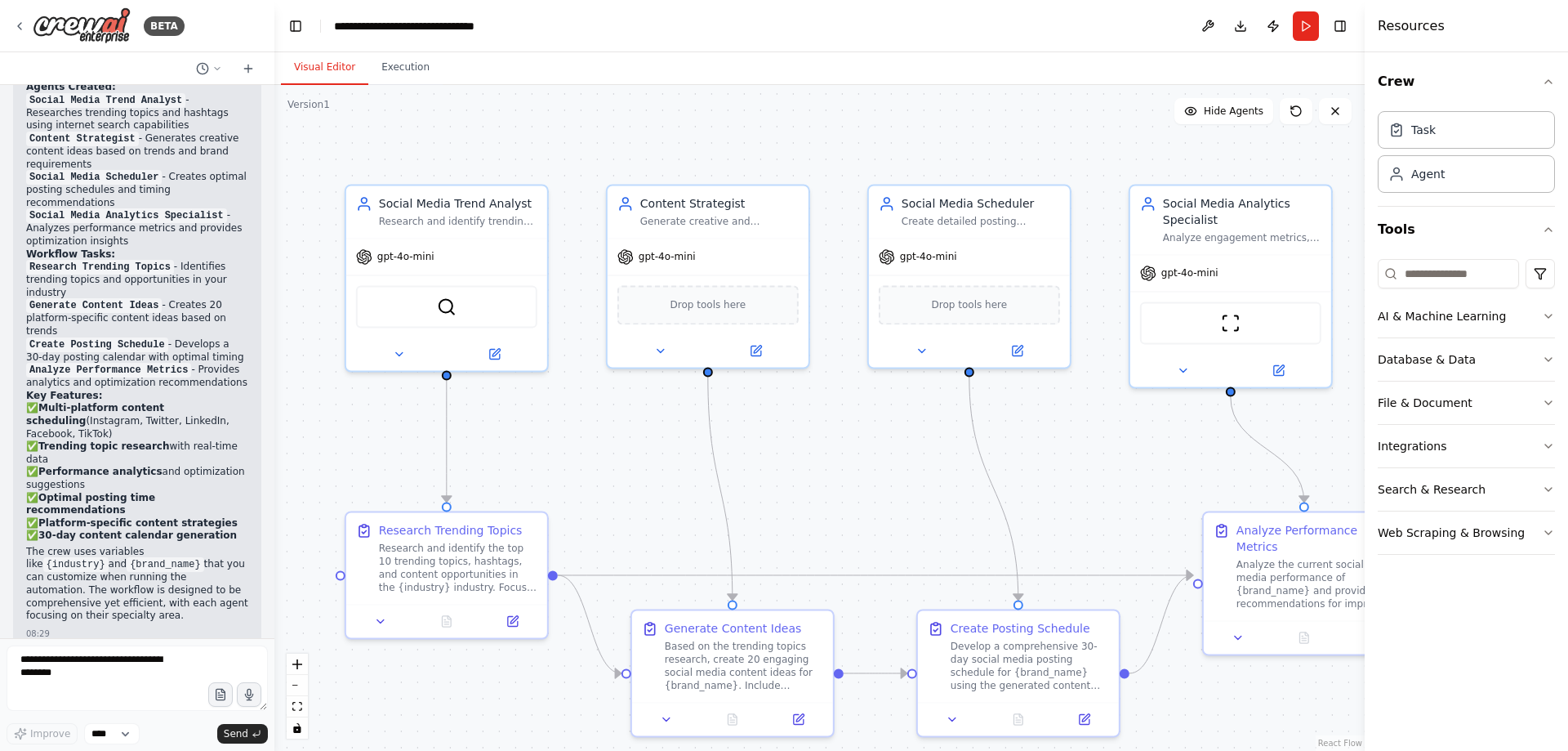
drag, startPoint x: 697, startPoint y: 312, endPoint x: 664, endPoint y: 480, distance: 171.2
click at [664, 480] on div ".deletable-edge-delete-btn { width: 20px; height: 20px; border: 0px solid #ffff…" at bounding box center [820, 418] width 1090 height 666
click at [658, 349] on icon at bounding box center [659, 350] width 13 height 13
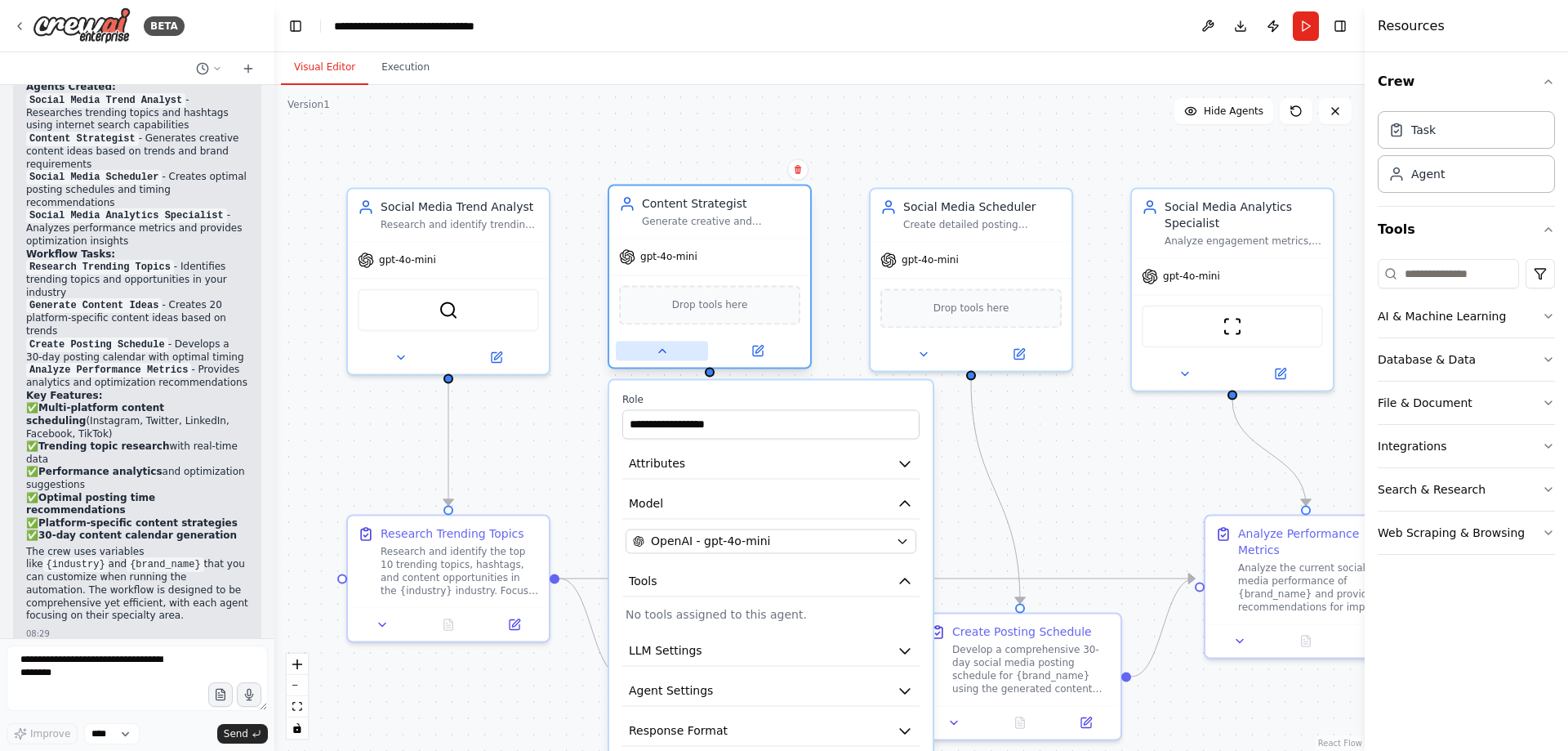
click at [661, 348] on icon at bounding box center [662, 350] width 13 height 13
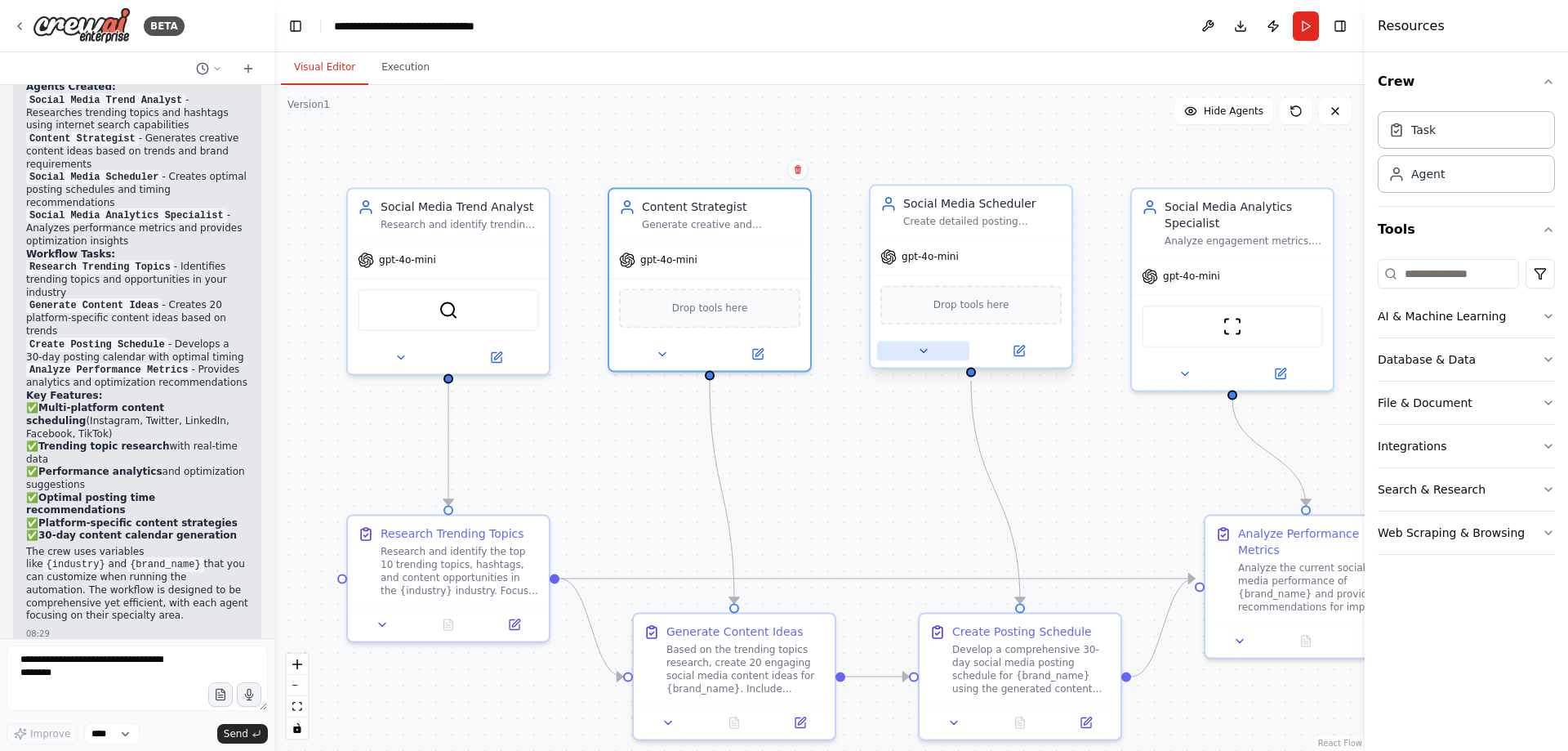
click at [932, 360] on button at bounding box center [924, 350] width 93 height 20
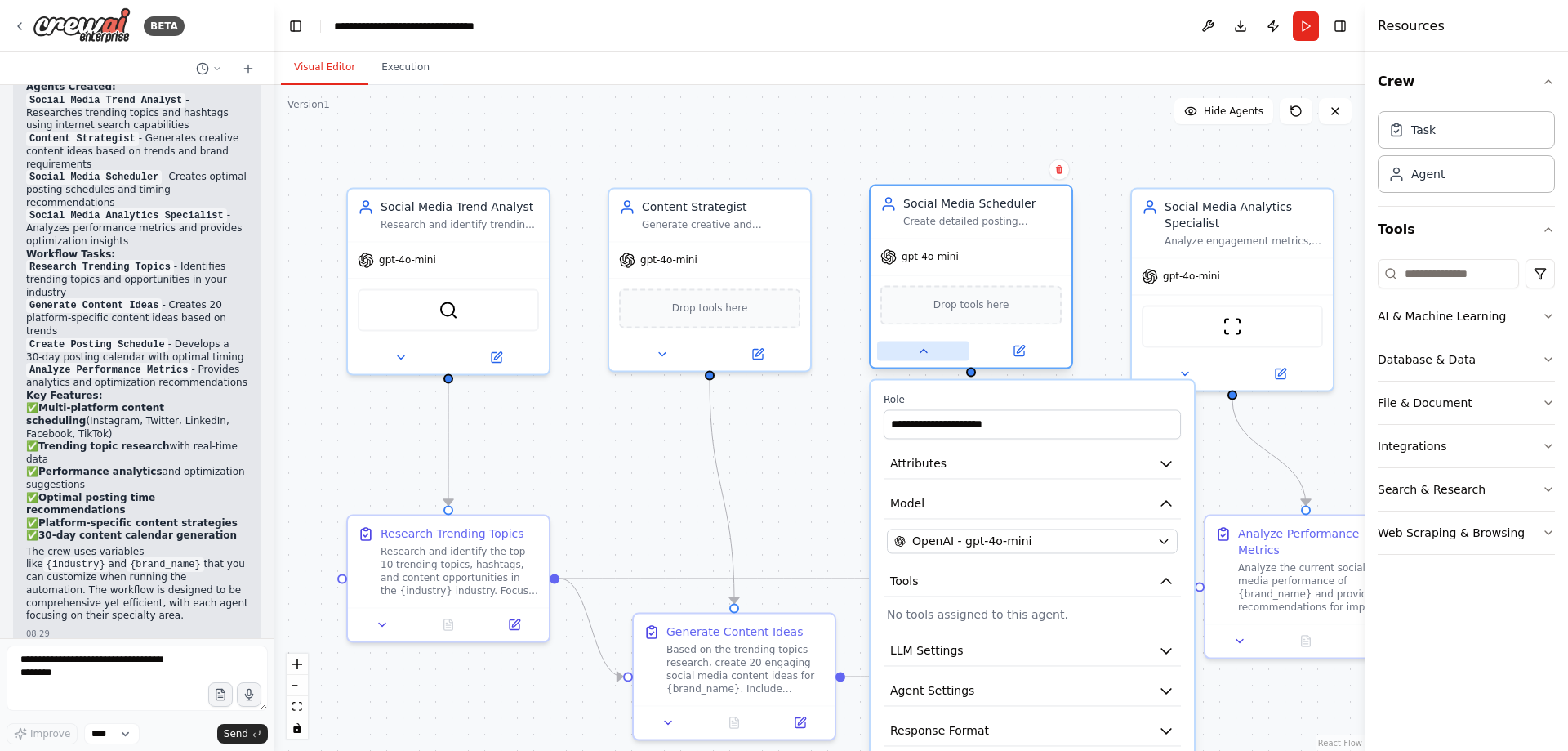
click at [925, 353] on icon at bounding box center [924, 350] width 13 height 13
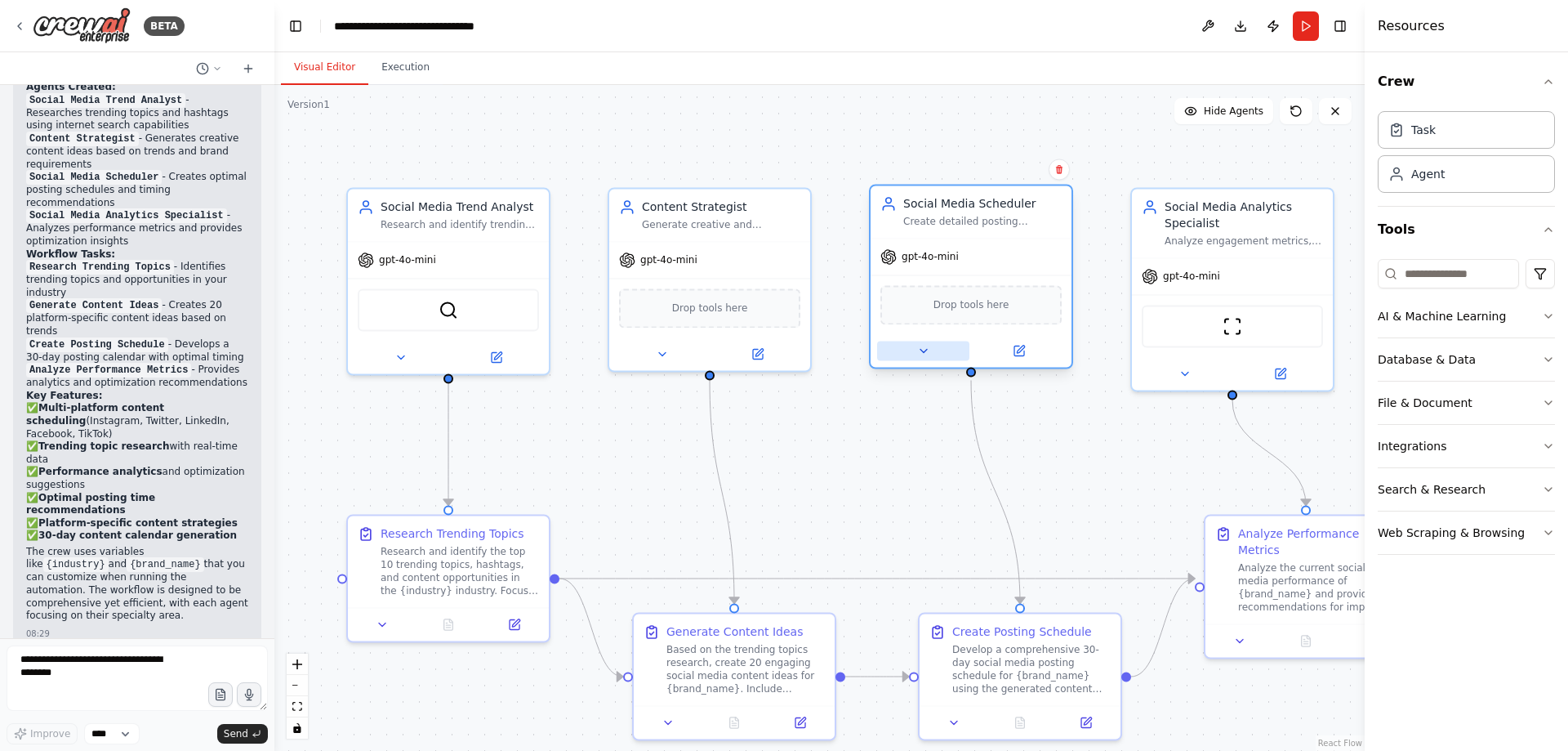
click at [925, 353] on icon at bounding box center [924, 350] width 13 height 13
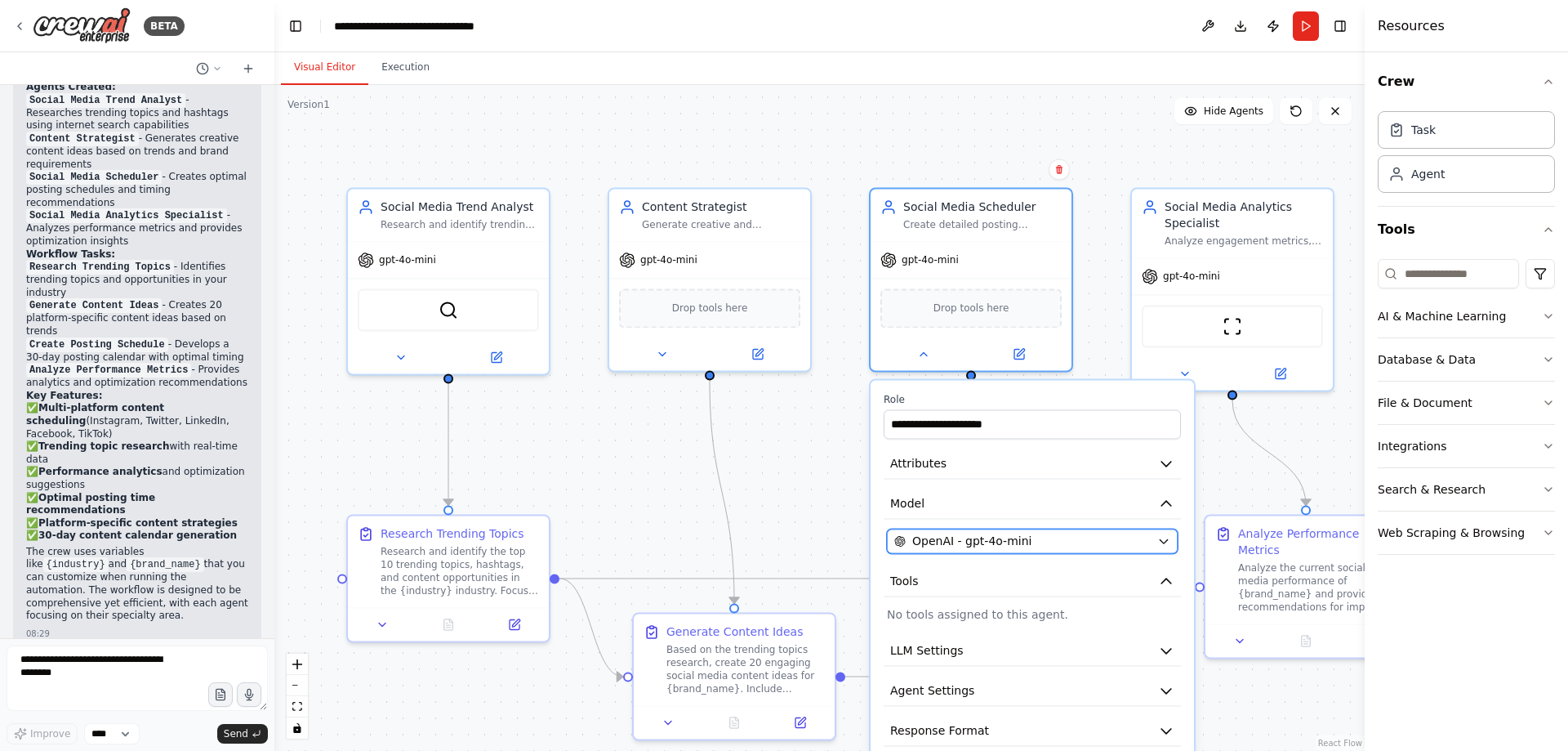
click at [1163, 540] on icon "button" at bounding box center [1164, 541] width 8 height 4
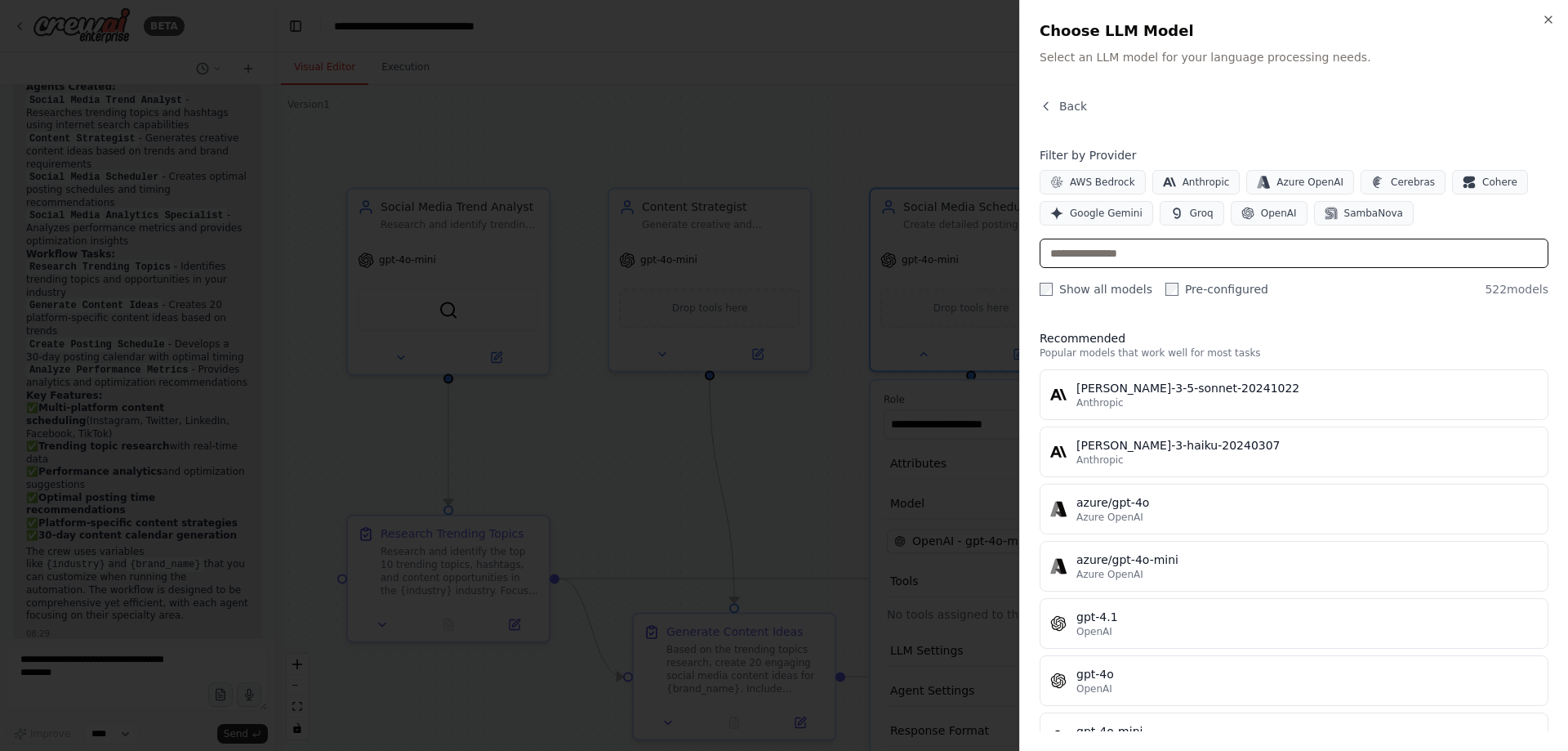
click at [1196, 248] on input "text" at bounding box center [1294, 252] width 509 height 29
click at [1265, 212] on span "OpenAI" at bounding box center [1279, 213] width 36 height 13
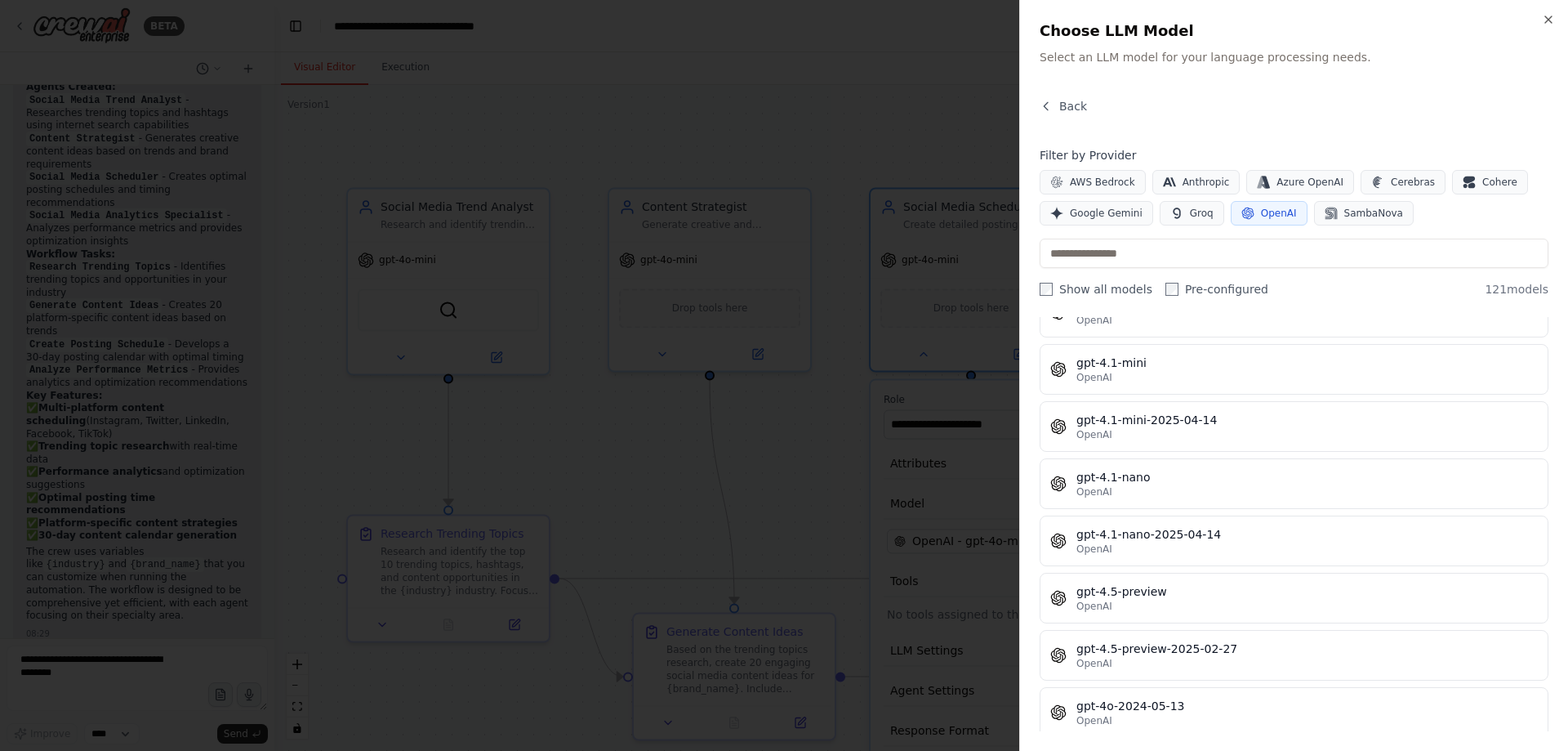
scroll to position [2224, 0]
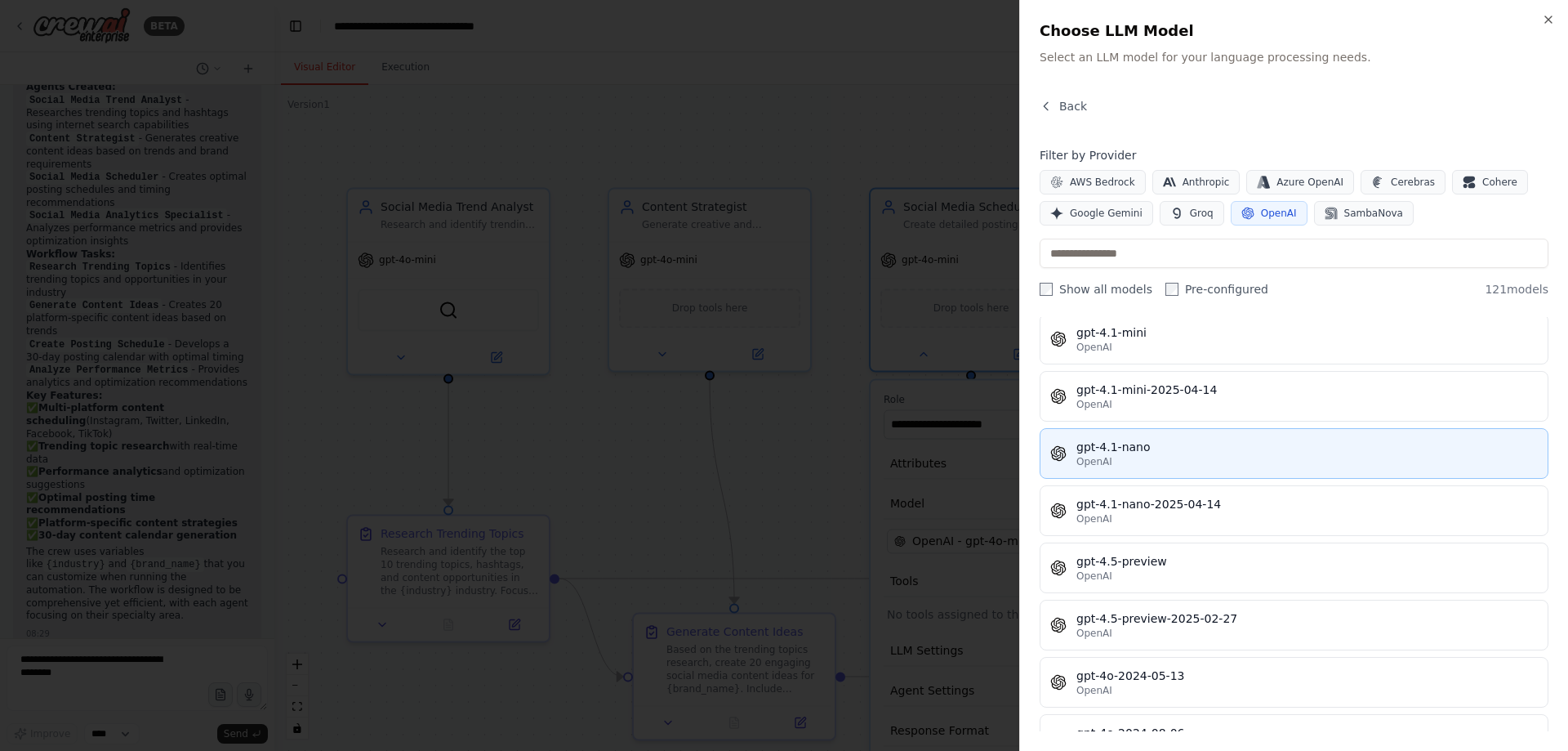
click at [1119, 458] on div "OpenAI" at bounding box center [1307, 462] width 462 height 13
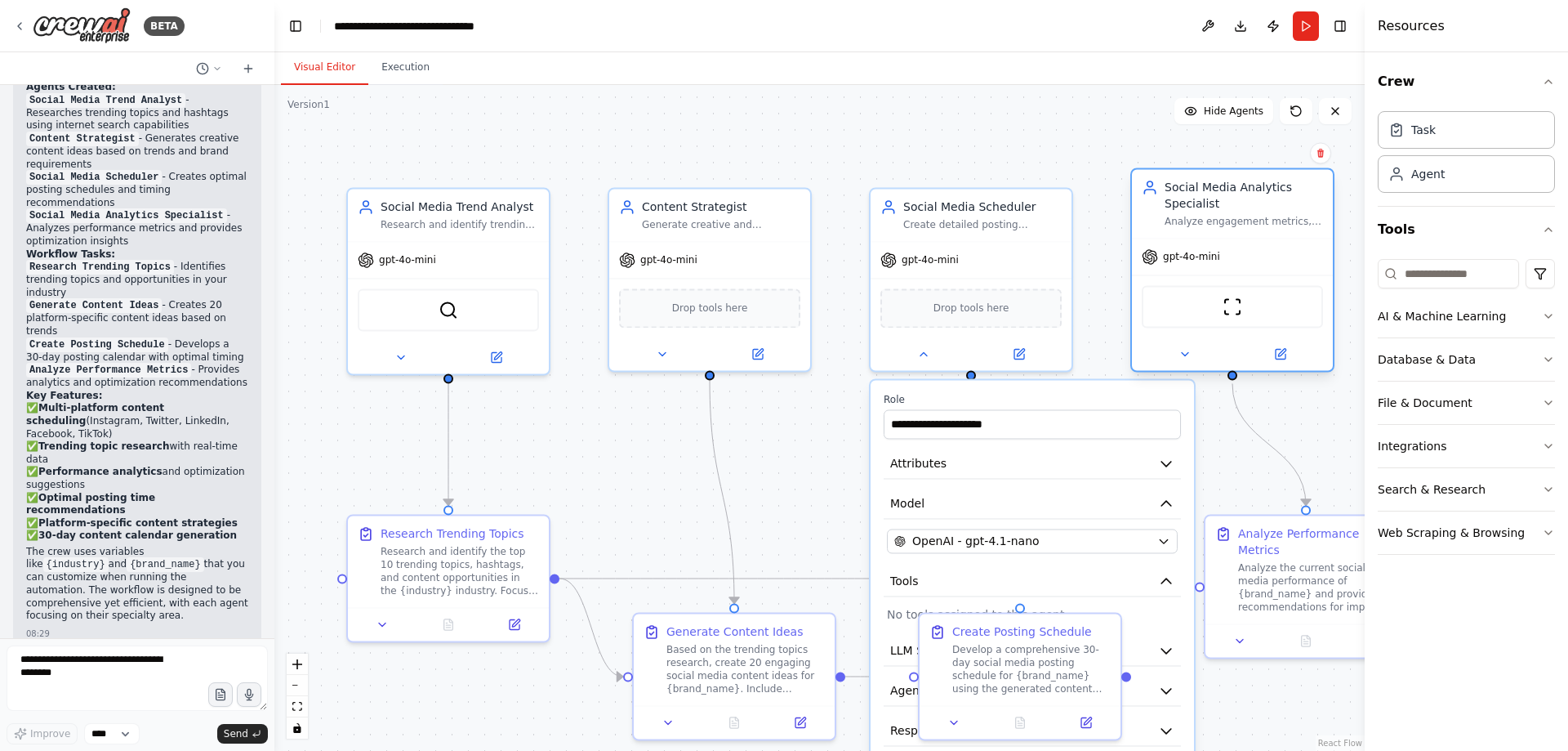
drag, startPoint x: 1259, startPoint y: 220, endPoint x: 1266, endPoint y: 197, distance: 24.0
click at [1266, 197] on div "Social Media Analytics Specialist" at bounding box center [1244, 195] width 159 height 33
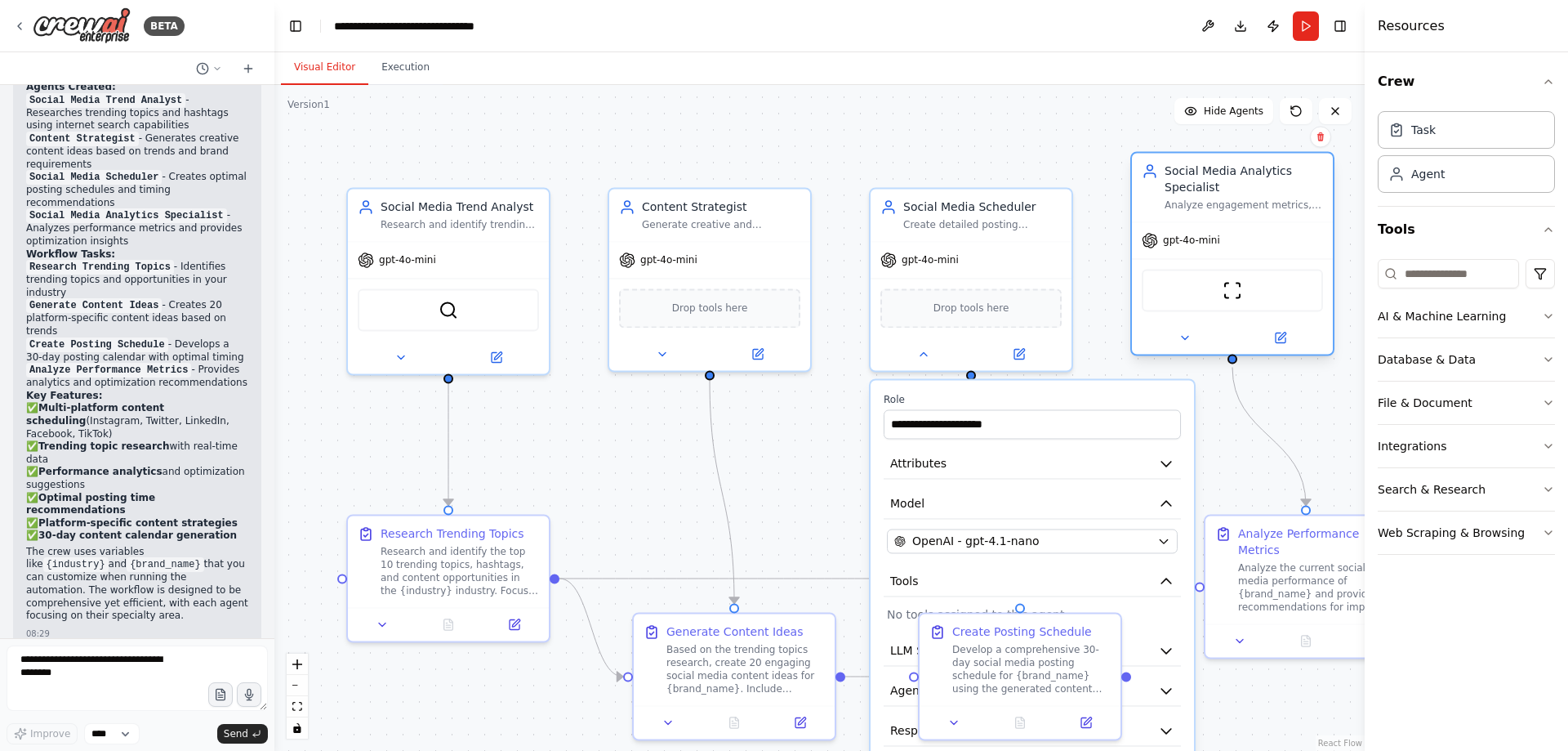
drag, startPoint x: 1243, startPoint y: 196, endPoint x: 1249, endPoint y: 186, distance: 11.7
click at [1249, 186] on div "Social Media Analytics Specialist" at bounding box center [1244, 179] width 159 height 33
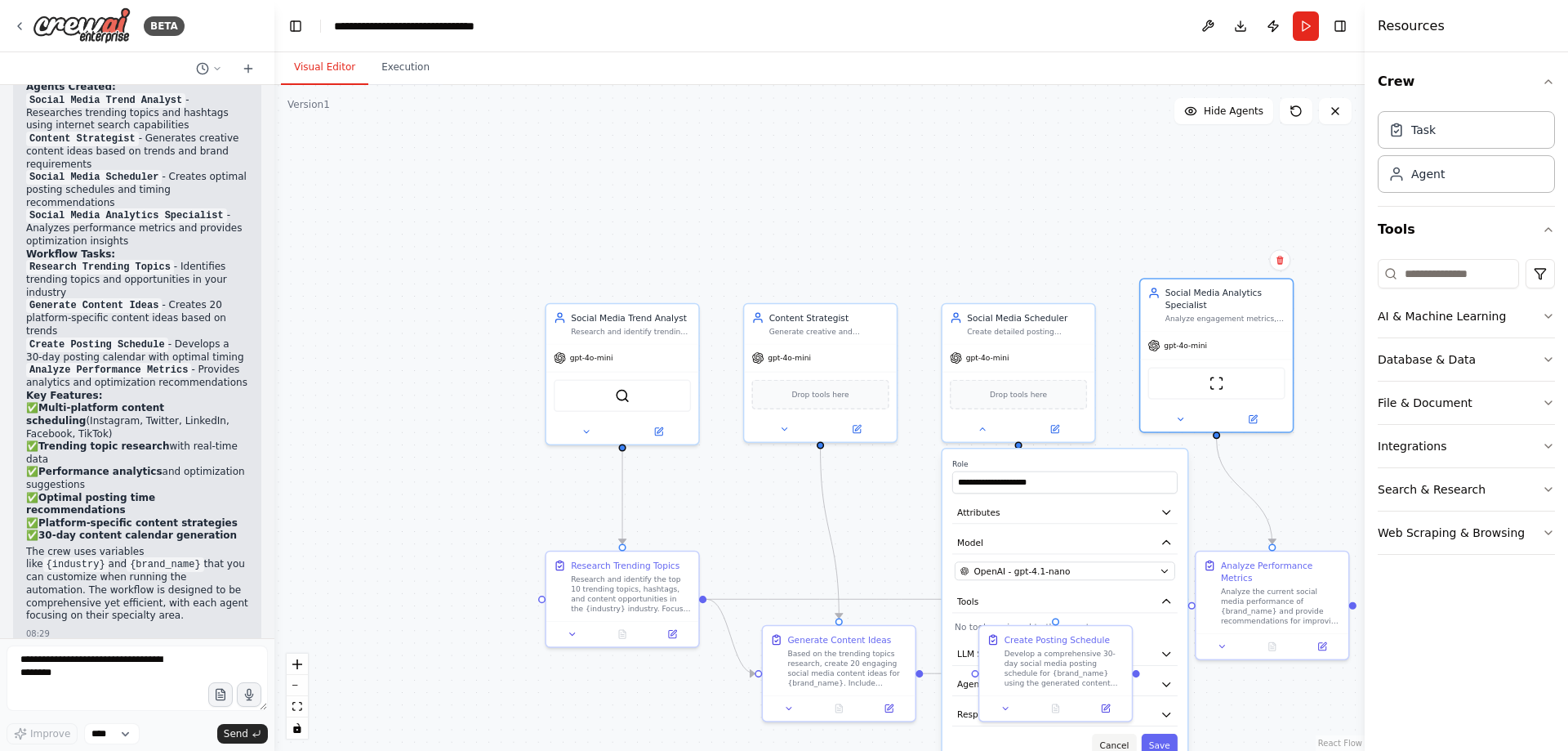
click at [1120, 740] on button "Cancel" at bounding box center [1114, 744] width 44 height 22
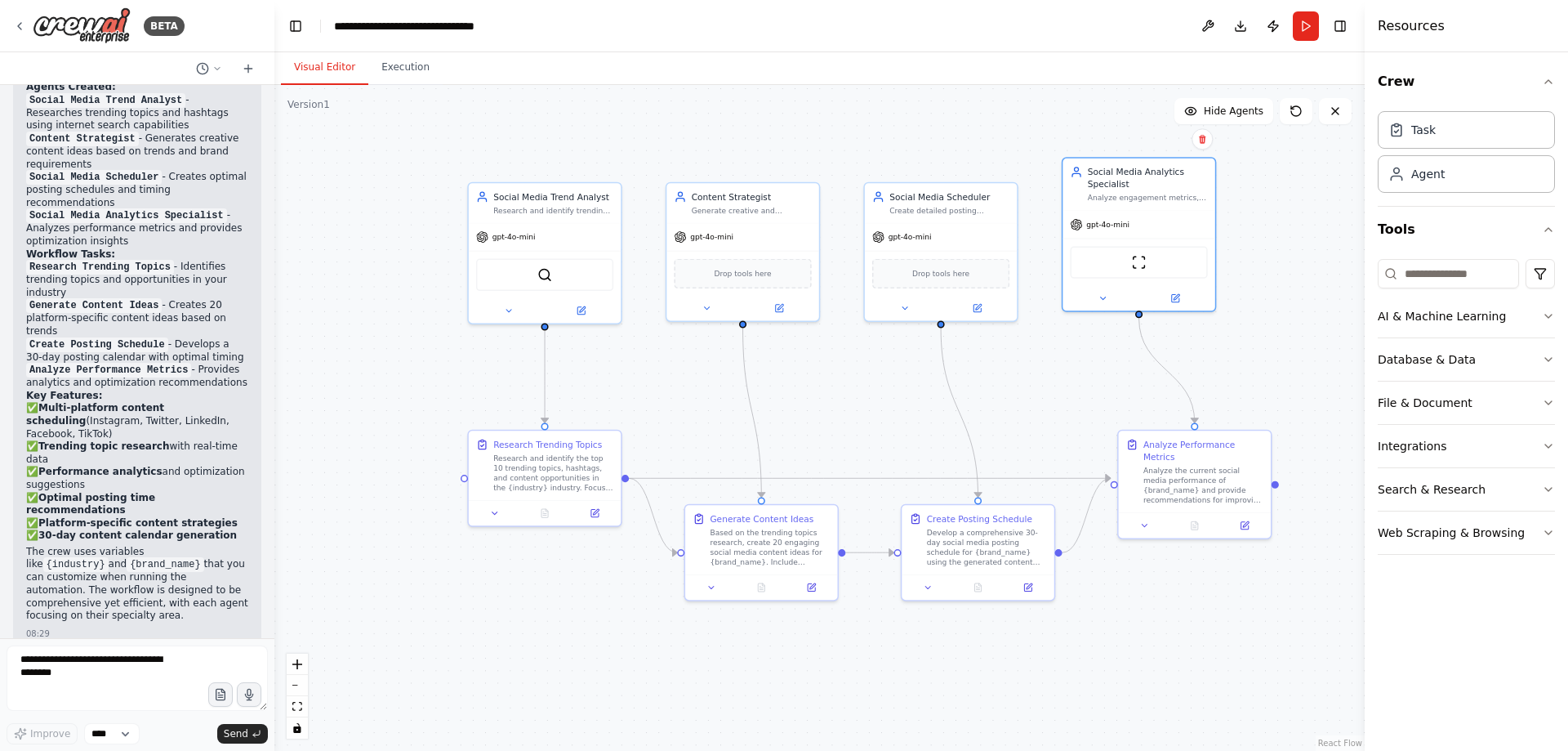
drag, startPoint x: 413, startPoint y: 247, endPoint x: 325, endPoint y: 127, distance: 148.8
click at [326, 126] on div ".deletable-edge-delete-btn { width: 20px; height: 20px; border: 0px solid #ffff…" at bounding box center [820, 418] width 1090 height 666
click at [1253, 111] on span "Hide Agents" at bounding box center [1234, 111] width 60 height 13
click at [1252, 111] on span "Show Agents" at bounding box center [1231, 111] width 63 height 13
click at [1048, 132] on div ".deletable-edge-delete-btn { width: 20px; height: 20px; border: 0px solid #ffff…" at bounding box center [820, 418] width 1090 height 666
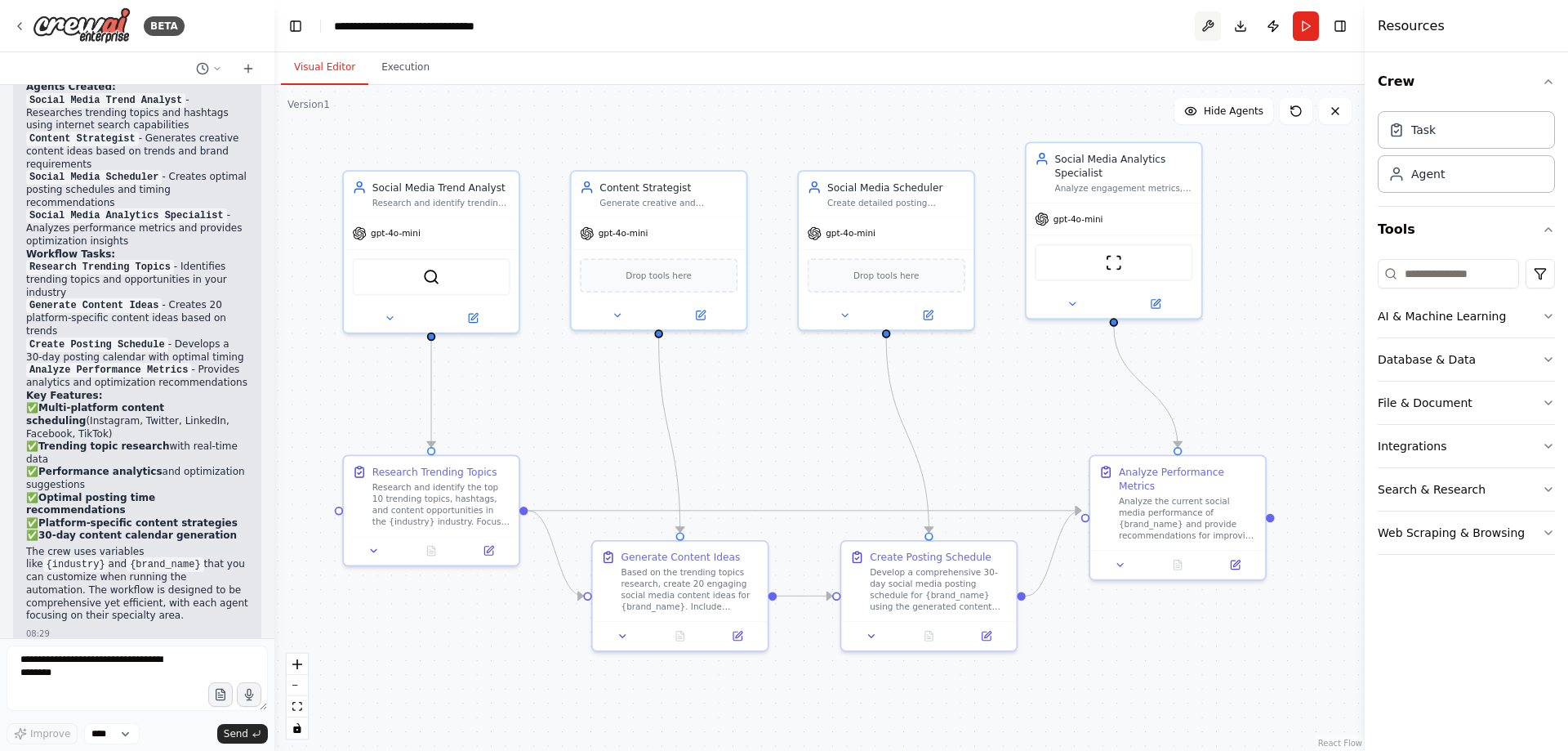
click at [1212, 25] on button at bounding box center [1208, 26] width 26 height 29
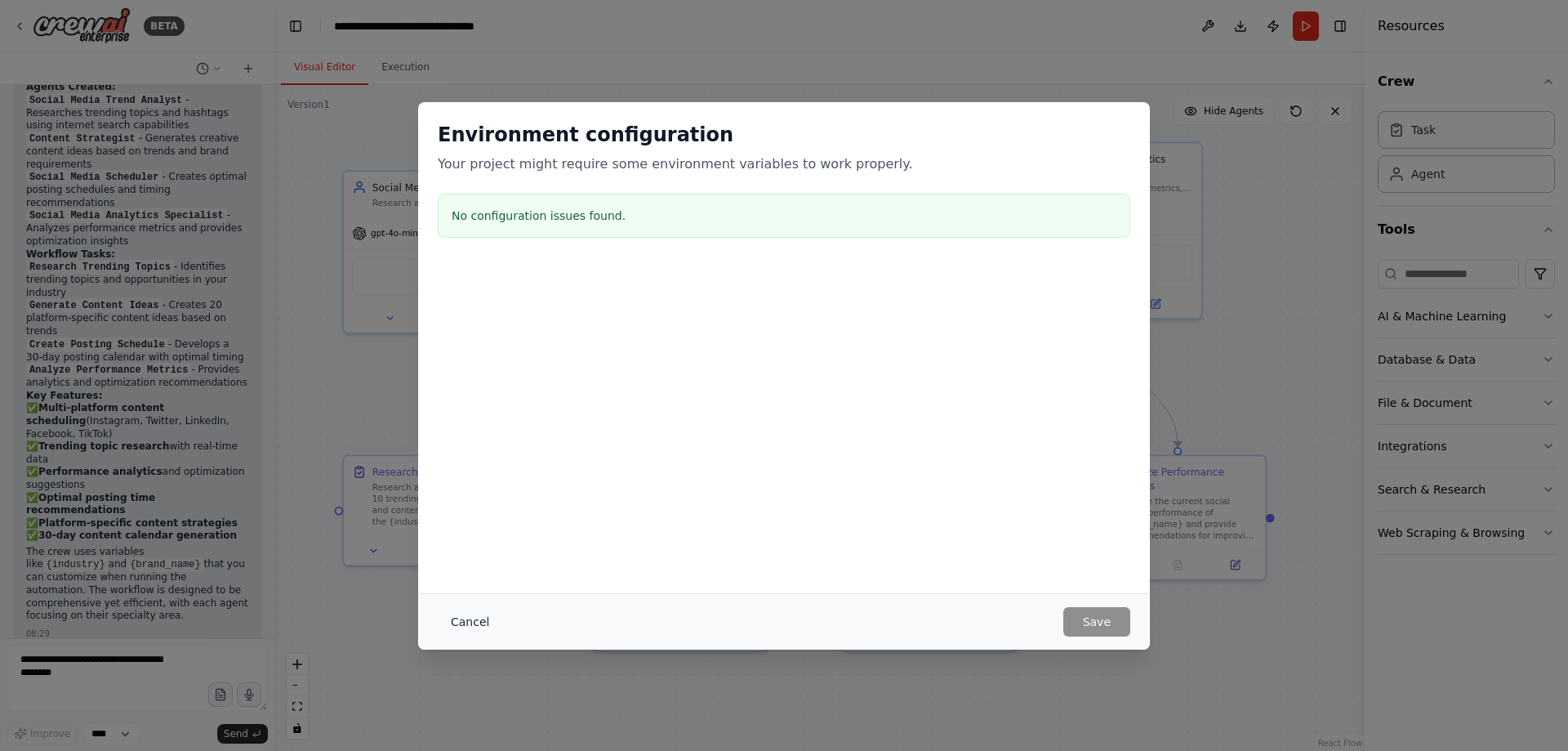
click at [492, 629] on button "Cancel" at bounding box center [469, 621] width 64 height 29
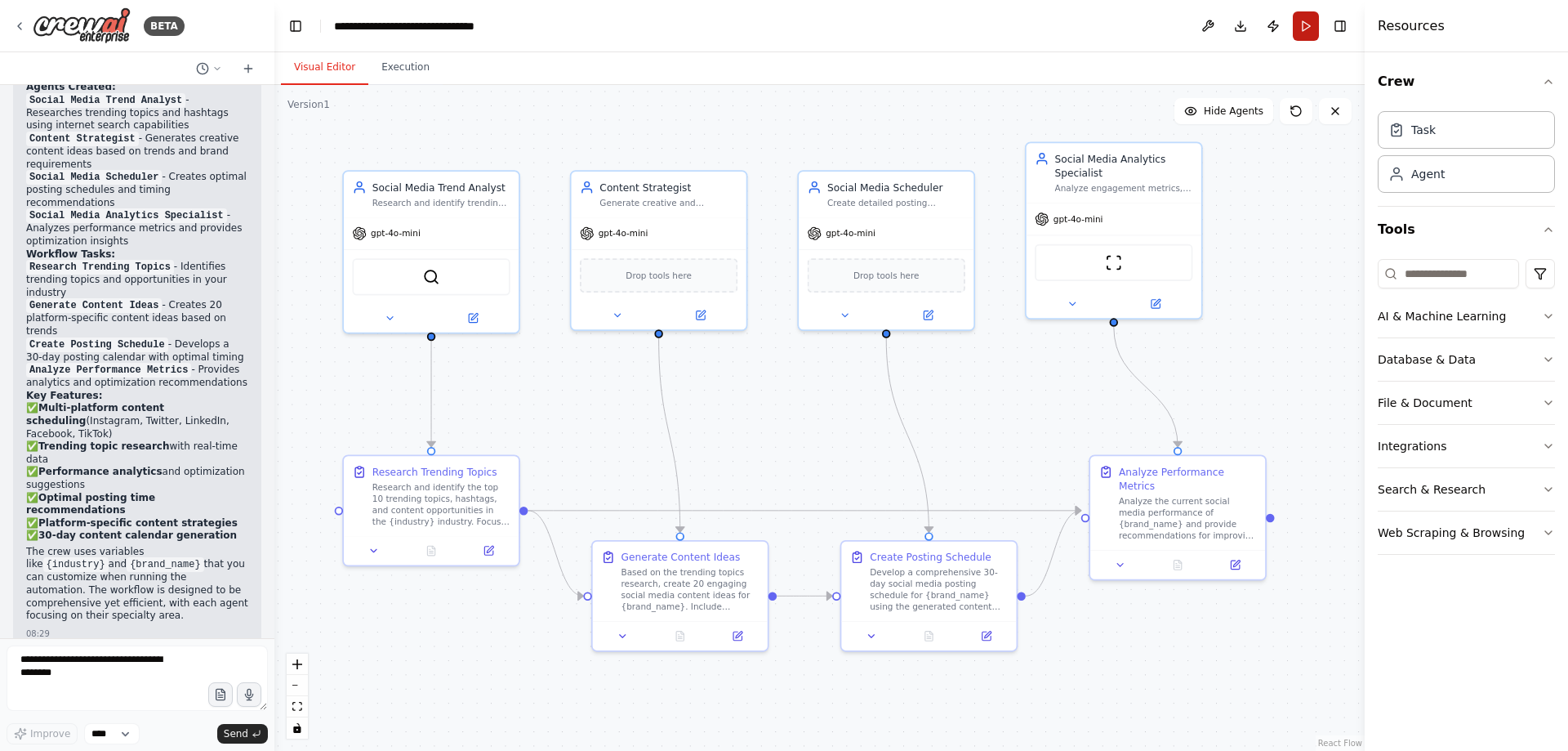
click at [1310, 21] on button "Run" at bounding box center [1306, 26] width 26 height 29
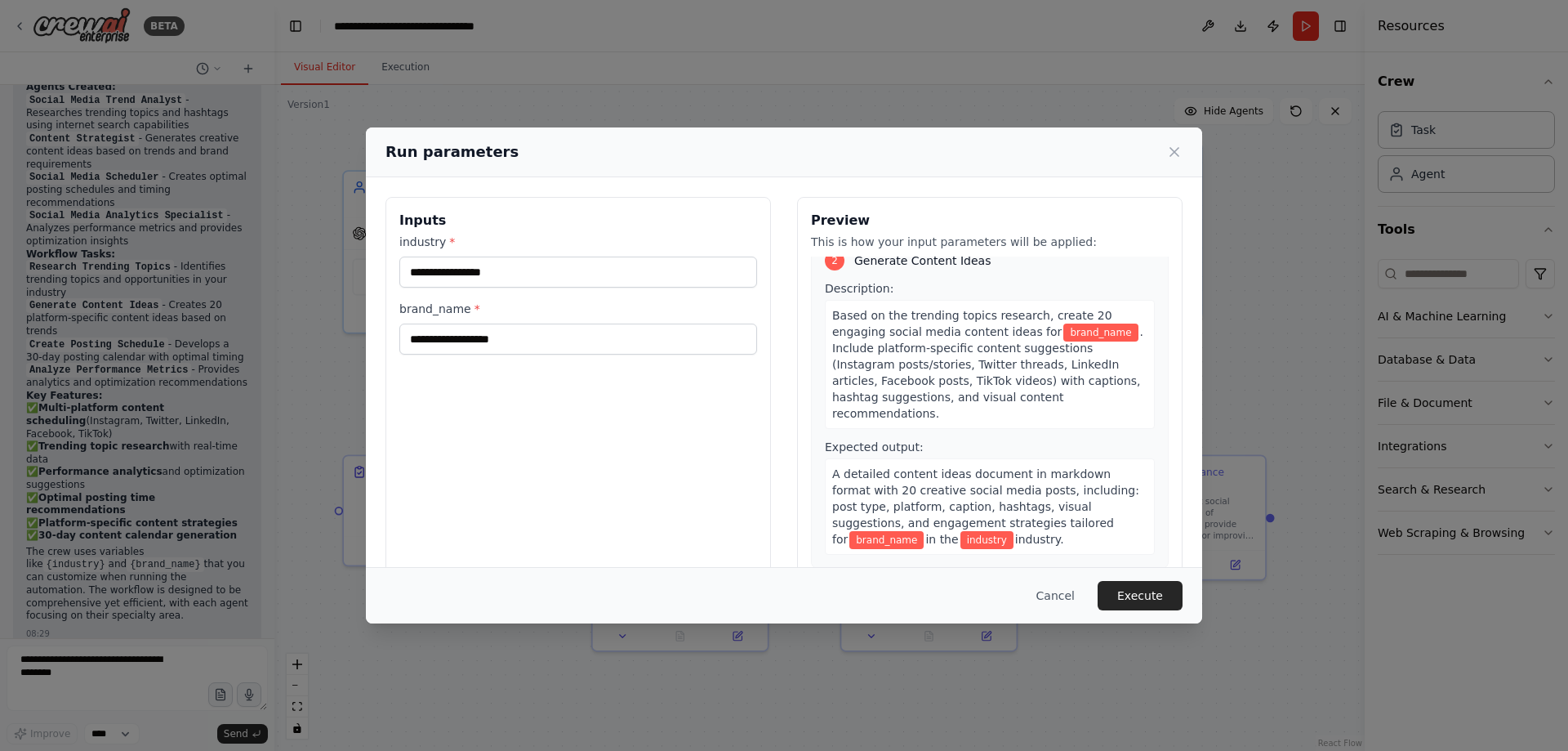
scroll to position [0, 0]
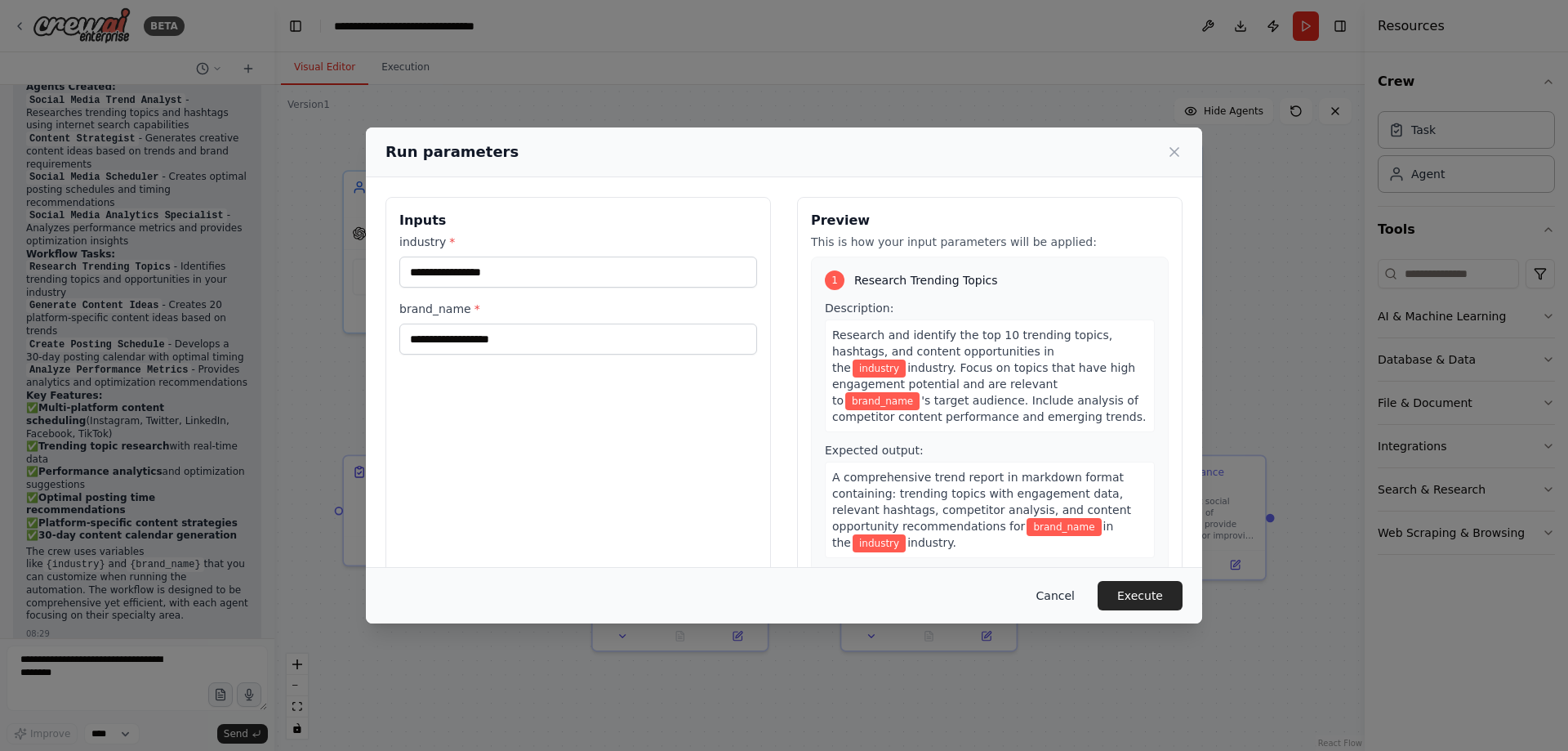
click at [1055, 601] on button "Cancel" at bounding box center [1056, 595] width 64 height 29
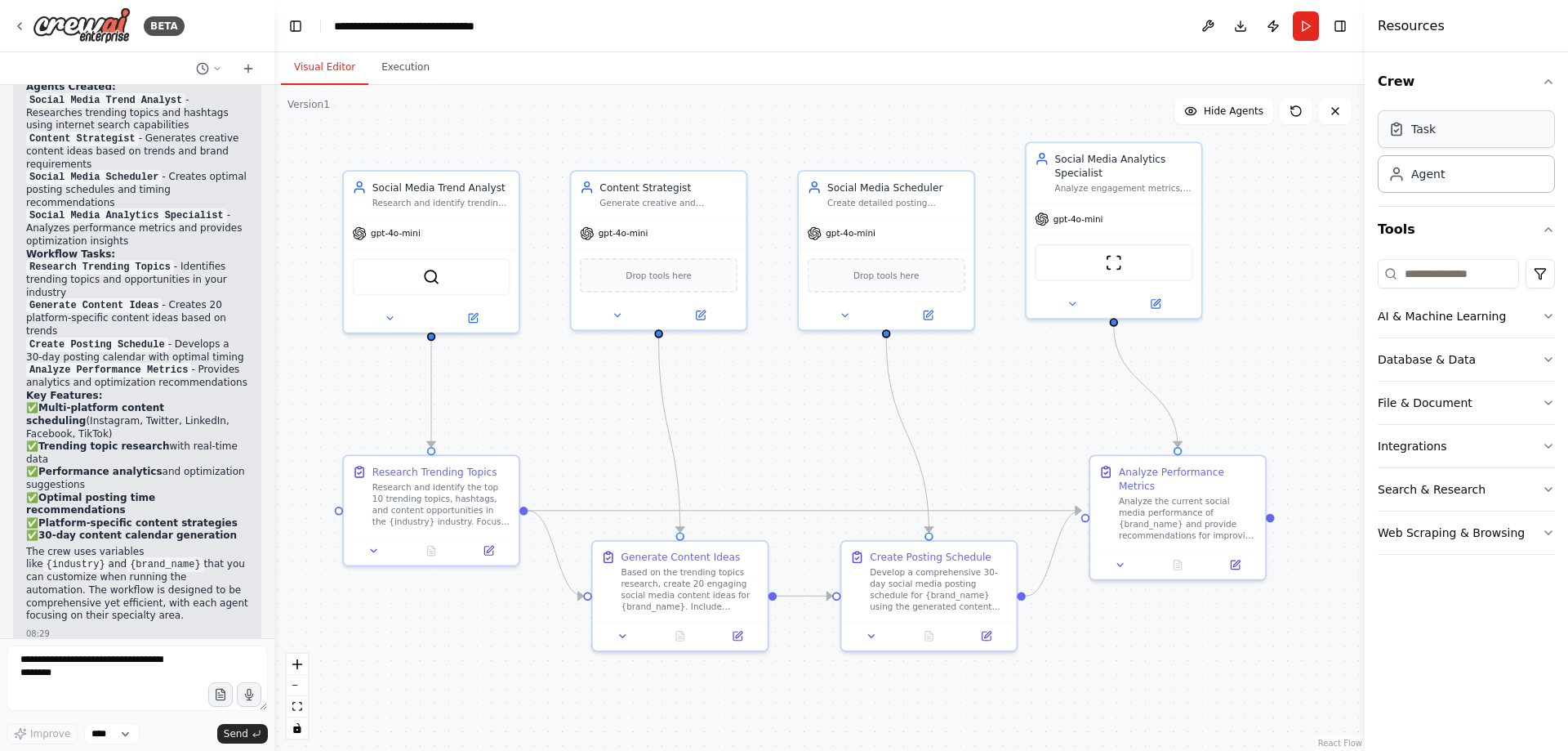
click at [1496, 138] on div "Task" at bounding box center [1467, 129] width 178 height 38
click at [1430, 136] on div "Task" at bounding box center [1423, 128] width 25 height 16
click at [422, 494] on div "Research and identify the top 10 trending topics, hashtags, and content opportu…" at bounding box center [441, 502] width 138 height 45
click at [378, 546] on icon at bounding box center [374, 548] width 11 height 11
click at [373, 547] on icon at bounding box center [374, 548] width 6 height 3
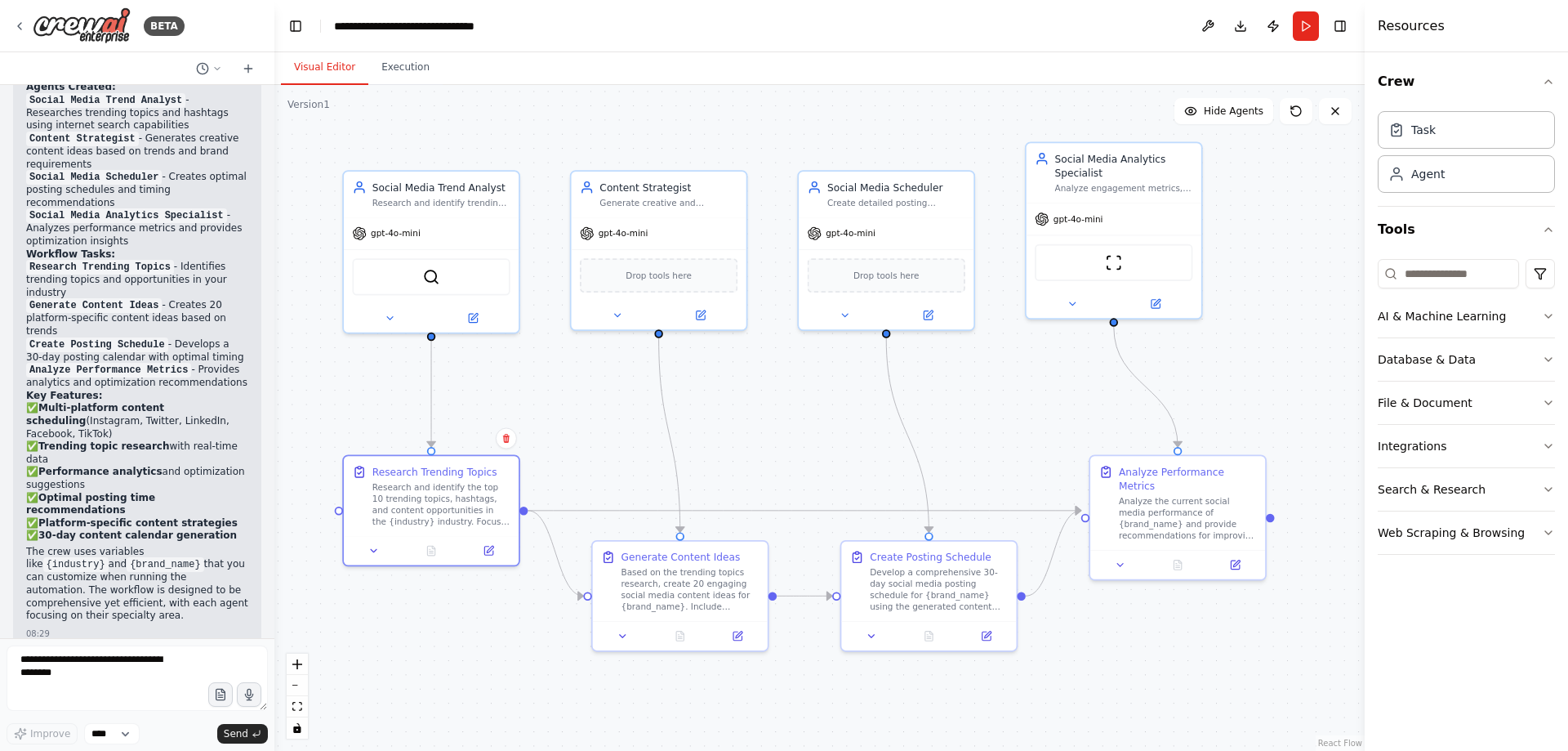
click at [378, 394] on div ".deletable-edge-delete-btn { width: 20px; height: 20px; border: 0px solid #ffff…" at bounding box center [820, 418] width 1090 height 666
click at [583, 377] on div ".deletable-edge-delete-btn { width: 20px; height: 20px; border: 0px solid #ffff…" at bounding box center [820, 418] width 1090 height 666
click at [371, 547] on icon at bounding box center [372, 548] width 11 height 11
click at [371, 547] on icon at bounding box center [372, 548] width 6 height 3
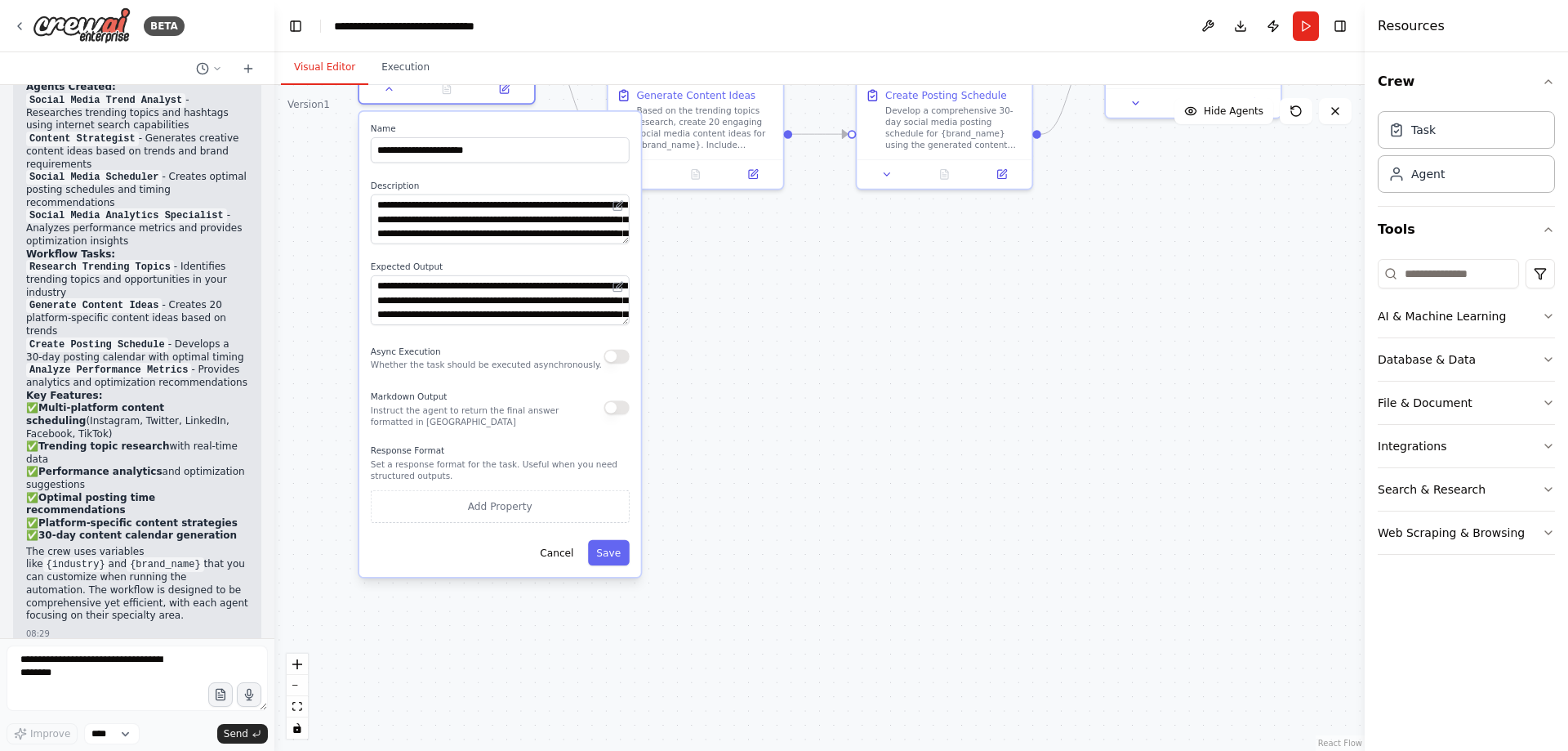
drag, startPoint x: 595, startPoint y: 395, endPoint x: 614, endPoint y: -58, distance: 453.4
click at [614, 0] on html "BETA Create a crew that schedules and publishes social media content across mul…" at bounding box center [784, 375] width 1568 height 751
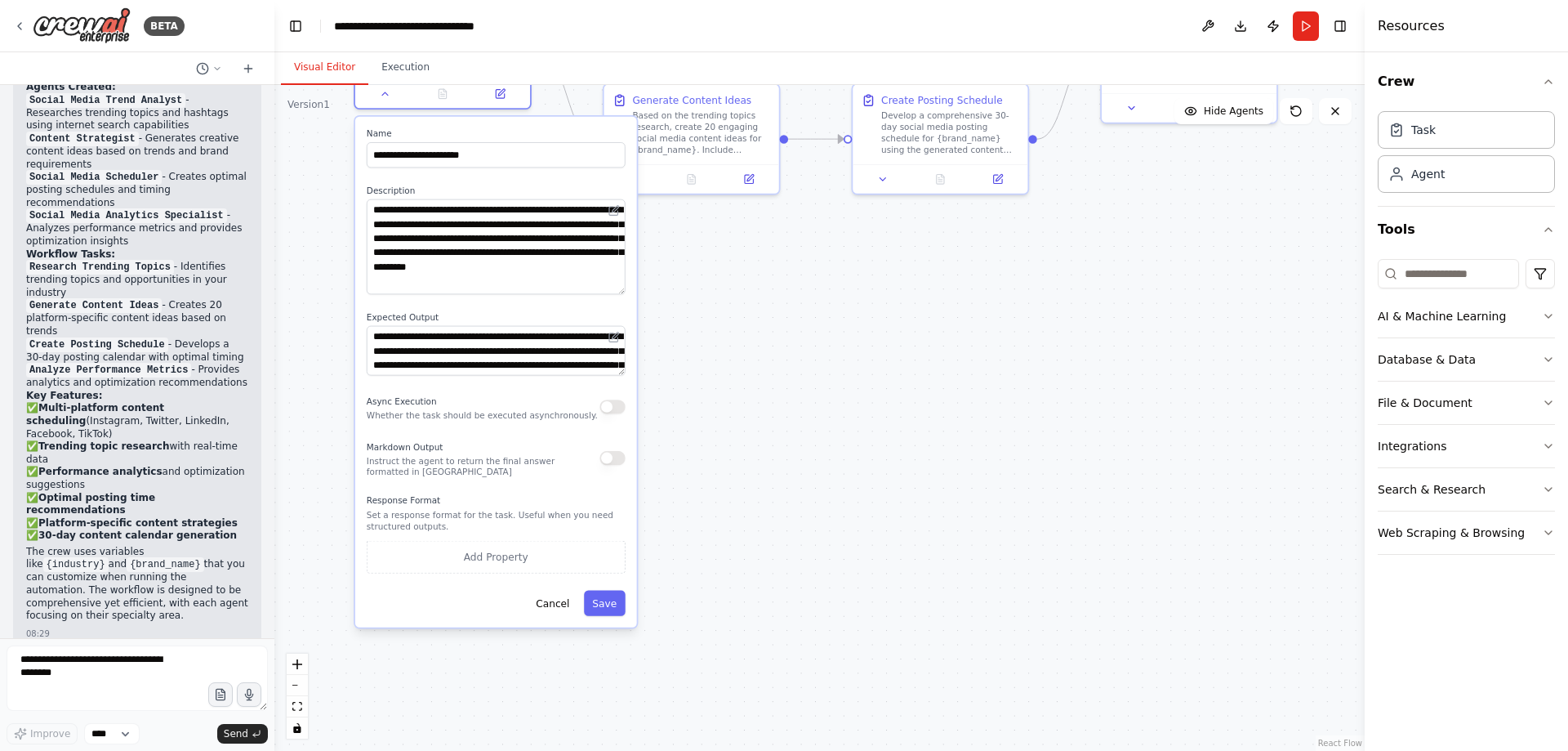
drag, startPoint x: 620, startPoint y: 247, endPoint x: 623, endPoint y: 293, distance: 46.1
click at [623, 293] on textarea "**********" at bounding box center [496, 247] width 259 height 95
click at [619, 384] on div "**********" at bounding box center [496, 372] width 281 height 510
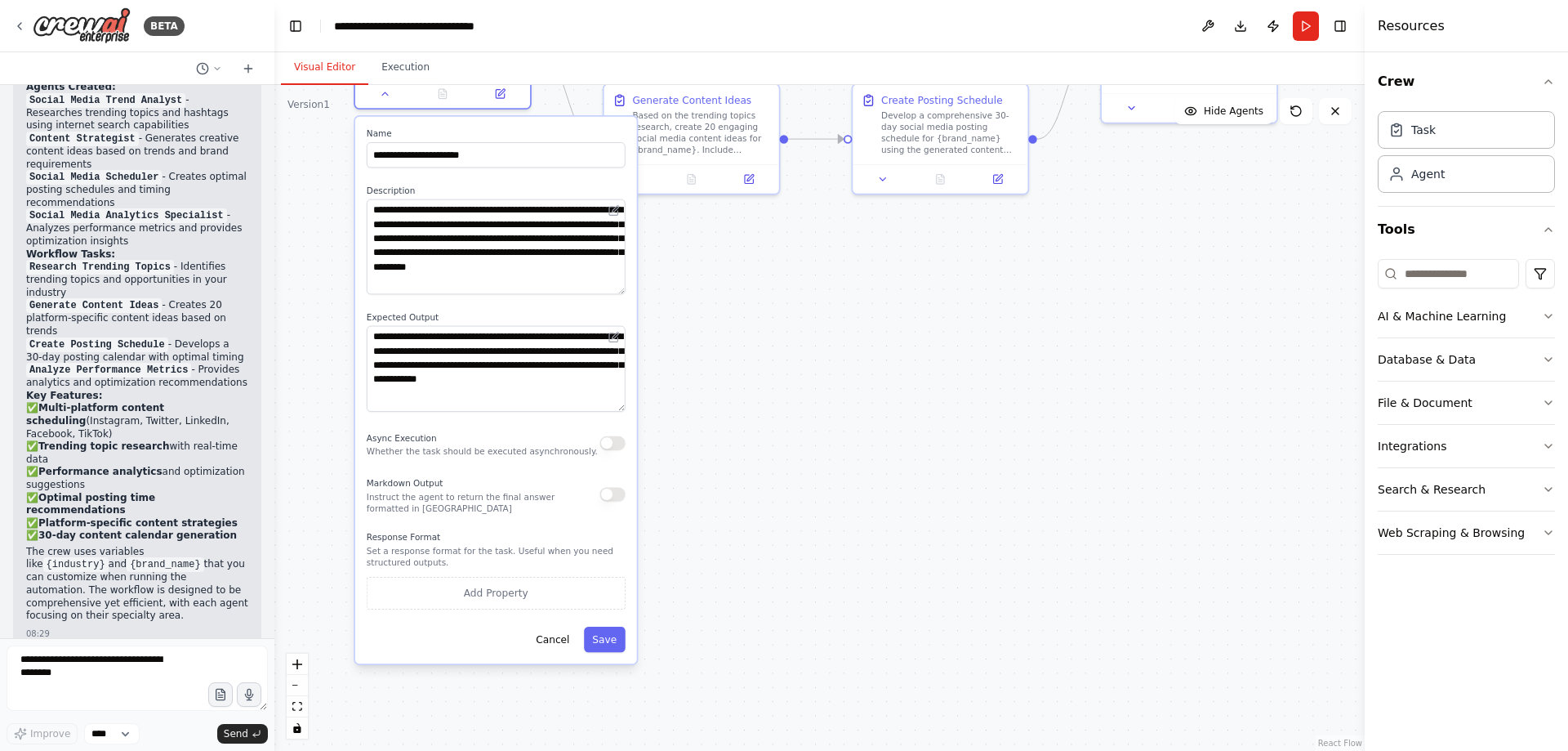
drag, startPoint x: 622, startPoint y: 374, endPoint x: 624, endPoint y: 409, distance: 35.1
click at [624, 409] on textarea "**********" at bounding box center [496, 368] width 259 height 86
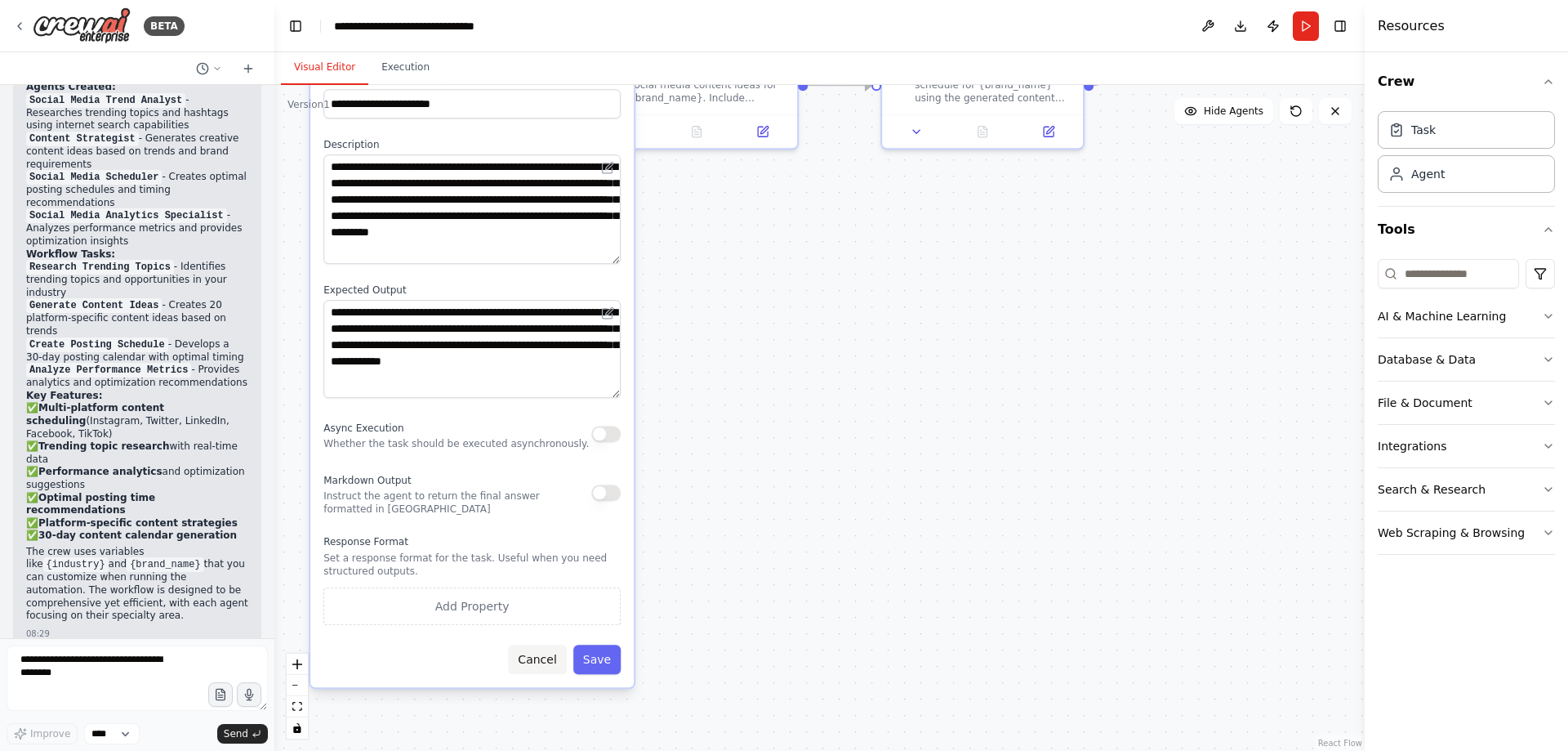
click at [556, 654] on button "Cancel" at bounding box center [537, 658] width 58 height 29
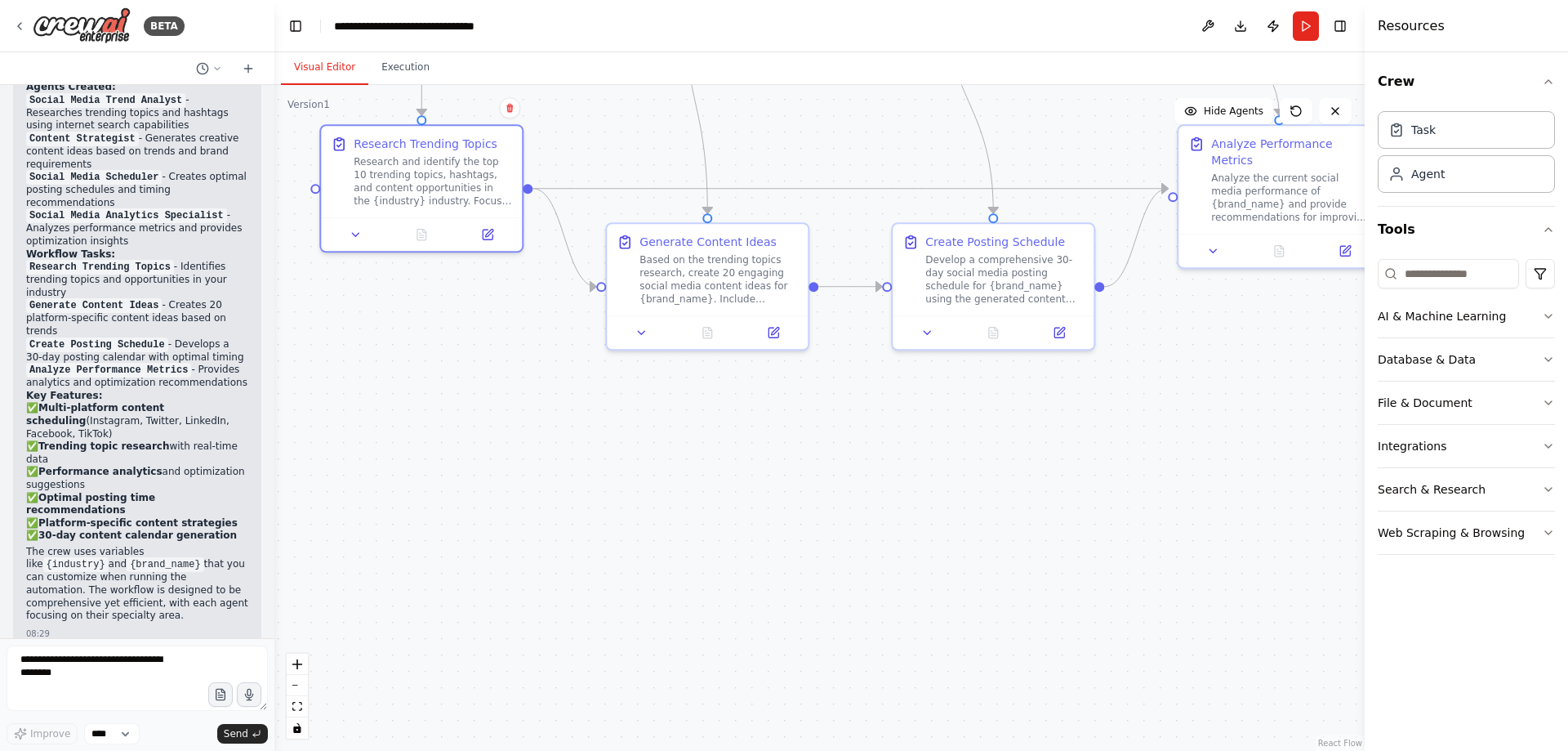
drag, startPoint x: 638, startPoint y: 390, endPoint x: 642, endPoint y: 693, distance: 303.0
click at [642, 693] on div ".deletable-edge-delete-btn { width: 20px; height: 20px; border: 0px solid #ffff…" at bounding box center [820, 418] width 1090 height 666
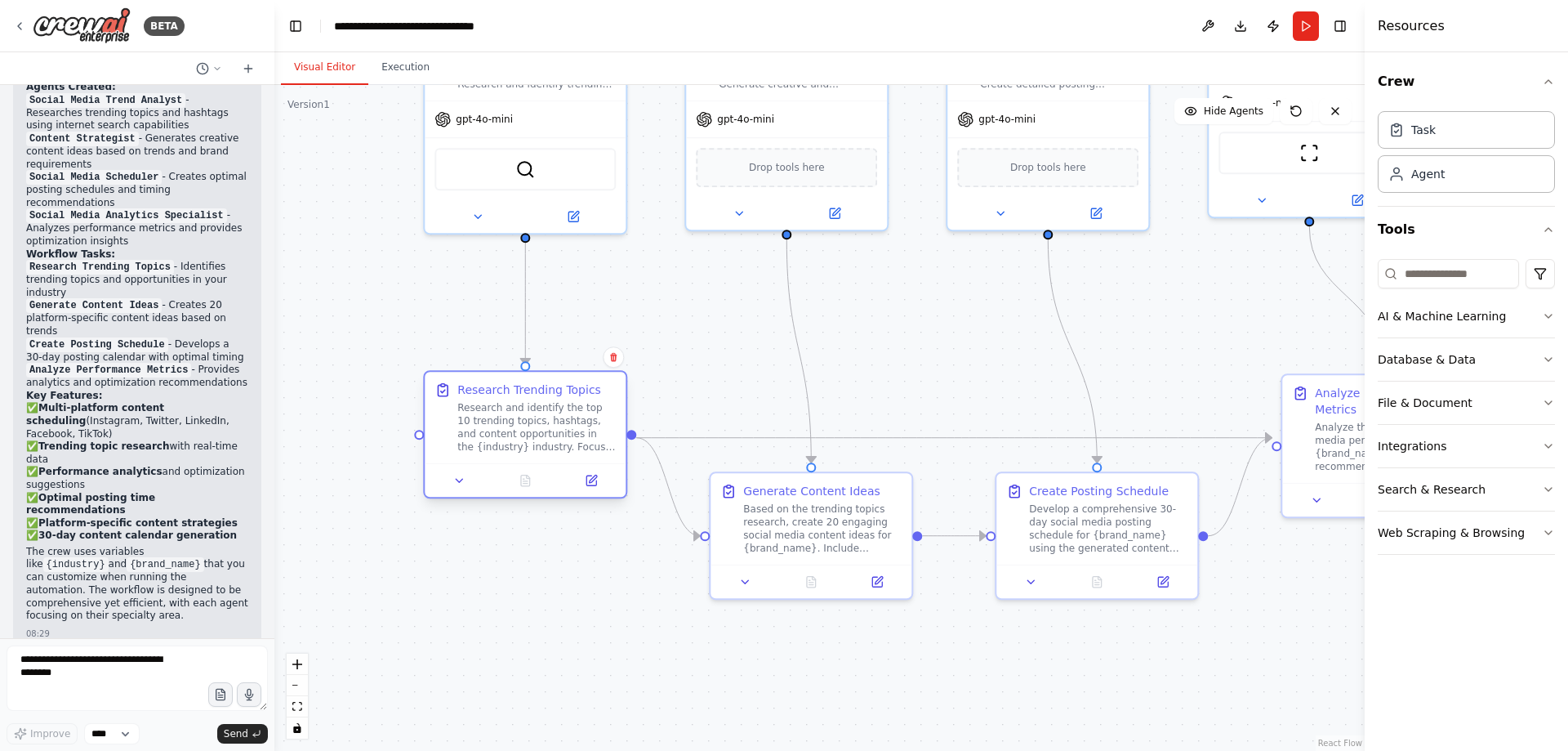
drag, startPoint x: 525, startPoint y: 401, endPoint x: 535, endPoint y: 474, distance: 73.7
click at [558, 595] on div ".deletable-edge-delete-btn { width: 20px; height: 20px; border: 0px solid #ffff…" at bounding box center [820, 418] width 1090 height 666
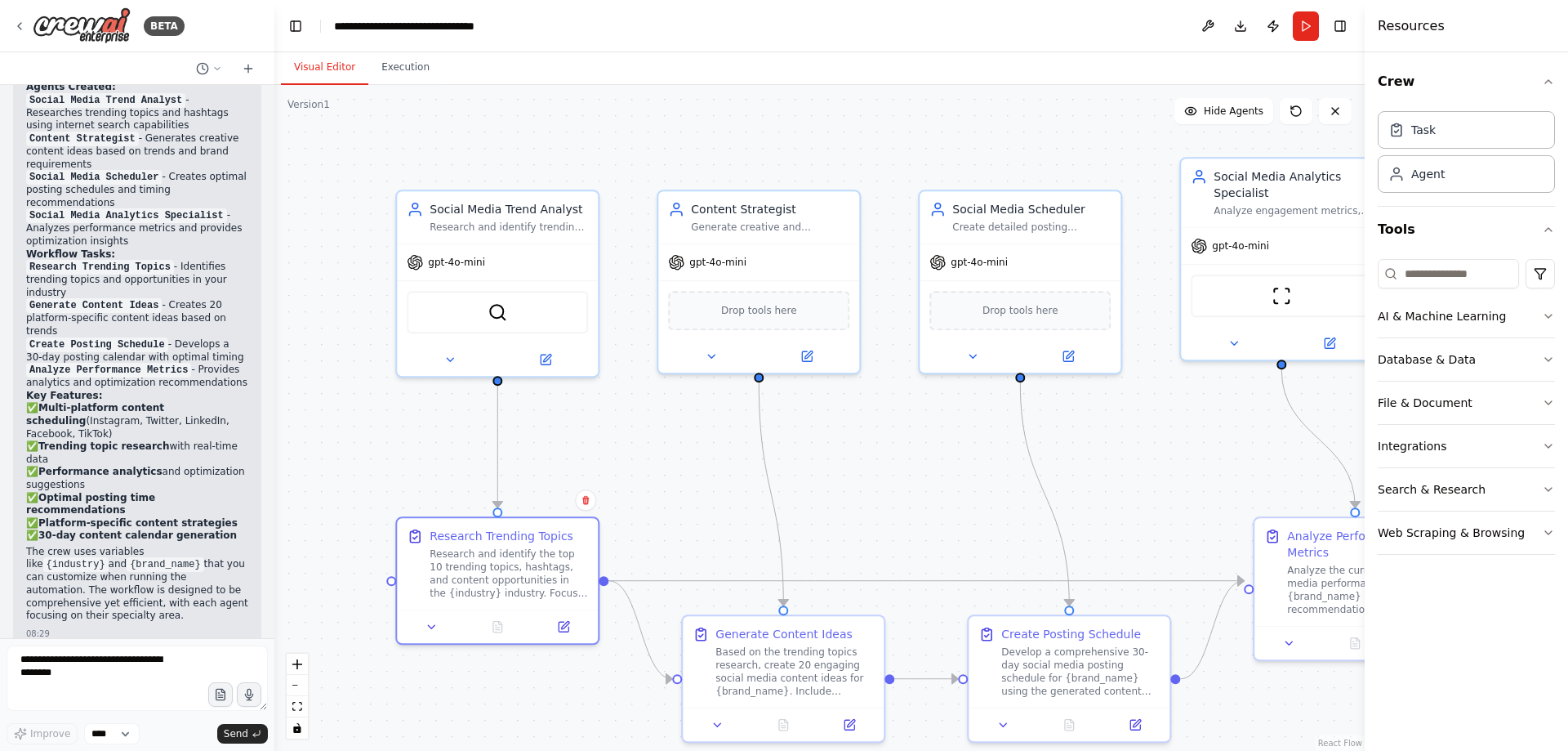
drag, startPoint x: 452, startPoint y: 292, endPoint x: 427, endPoint y: 426, distance: 136.3
click at [427, 426] on div ".deletable-edge-delete-btn { width: 20px; height: 20px; border: 0px solid #ffff…" at bounding box center [820, 418] width 1090 height 666
click at [452, 356] on icon at bounding box center [450, 356] width 7 height 3
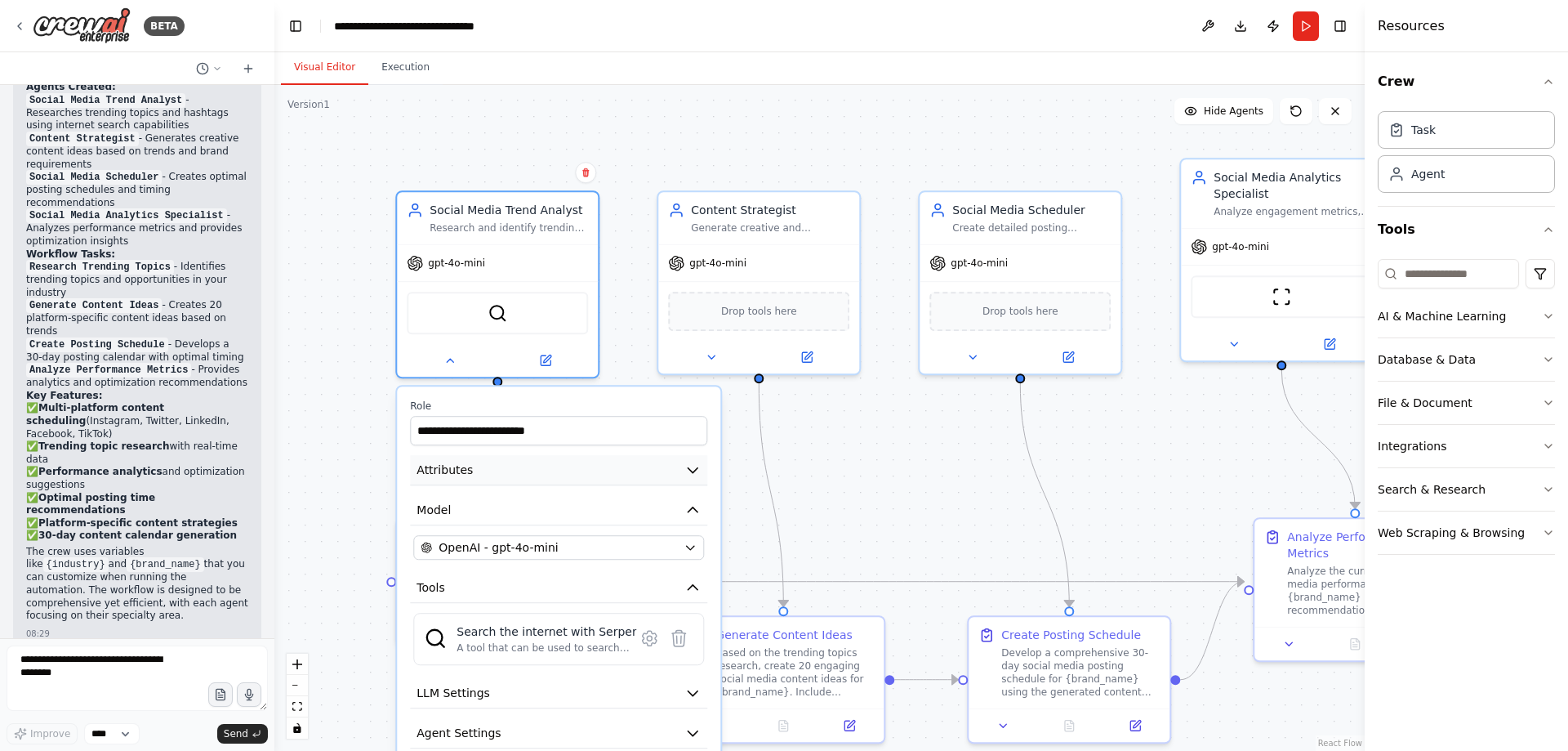
click at [695, 481] on button "Attributes" at bounding box center [558, 470] width 298 height 30
click at [693, 474] on icon "button" at bounding box center [692, 469] width 16 height 16
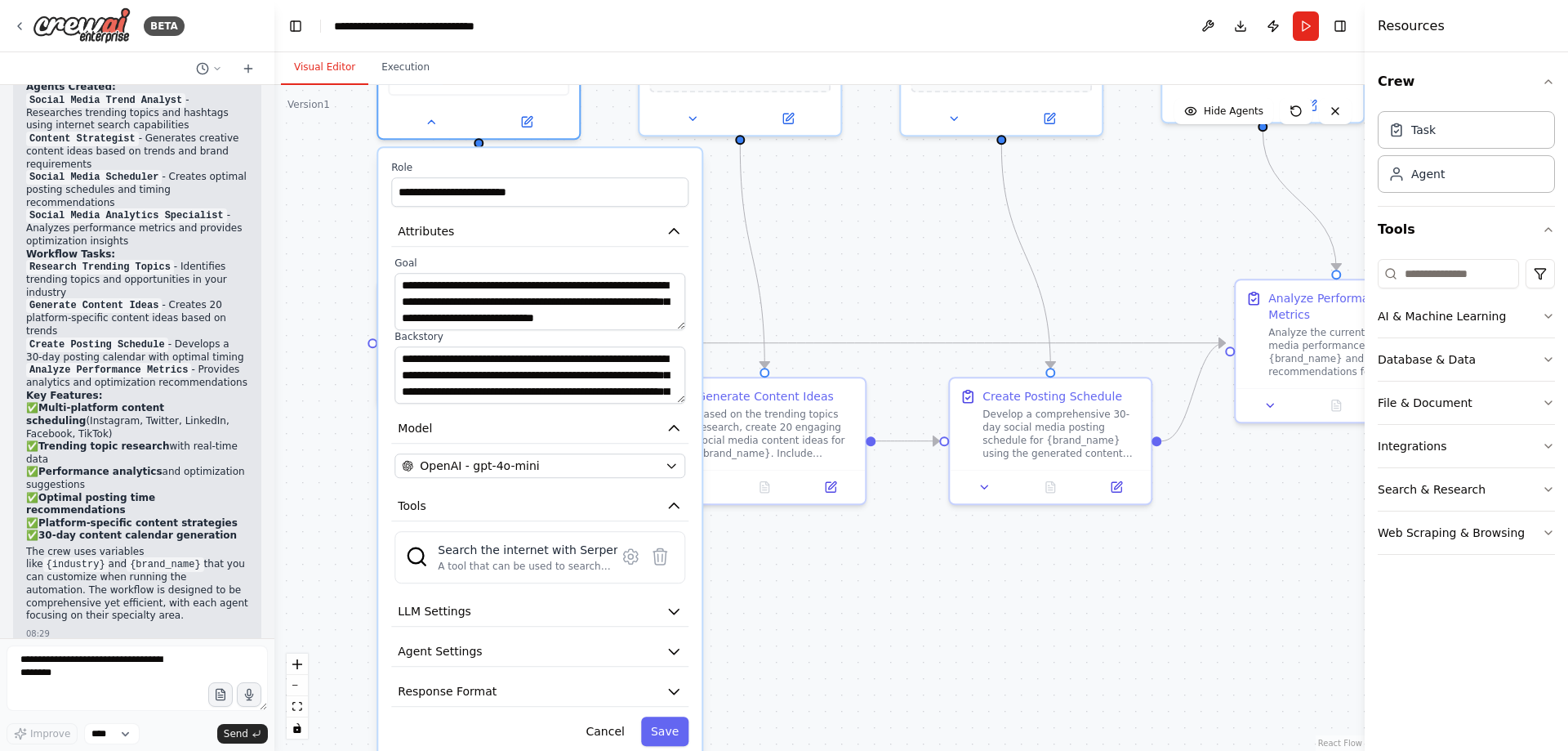
drag, startPoint x: 874, startPoint y: 468, endPoint x: 850, endPoint y: 231, distance: 238.2
click at [850, 231] on div ".deletable-edge-delete-btn { width: 20px; height: 20px; border: 0px solid #ffff…" at bounding box center [820, 418] width 1090 height 666
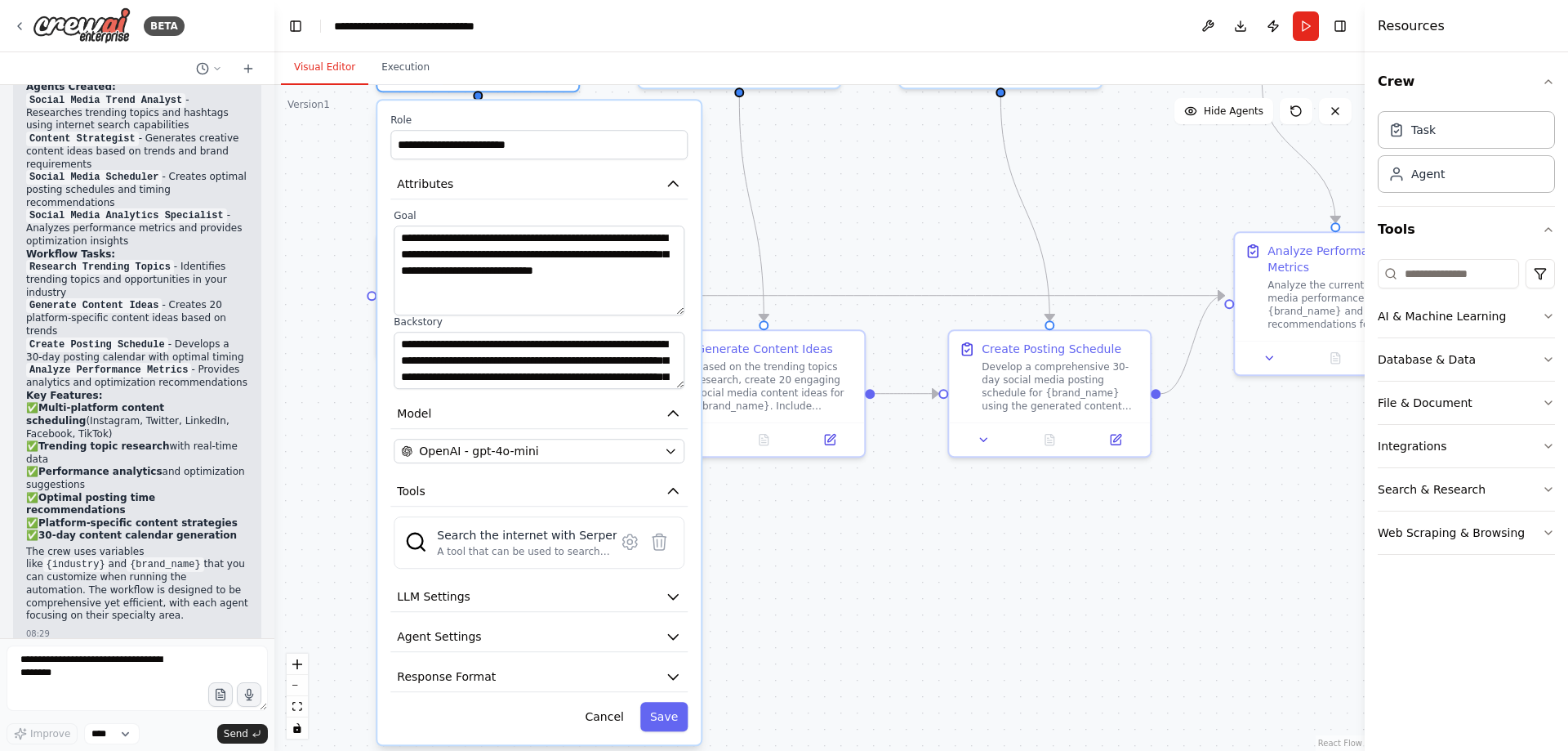
drag, startPoint x: 680, startPoint y: 281, endPoint x: 690, endPoint y: 314, distance: 34.5
click at [690, 314] on div "**********" at bounding box center [539, 421] width 323 height 643
drag, startPoint x: 680, startPoint y: 389, endPoint x: 679, endPoint y: 416, distance: 27.0
click at [679, 418] on div "**********" at bounding box center [539, 421] width 323 height 643
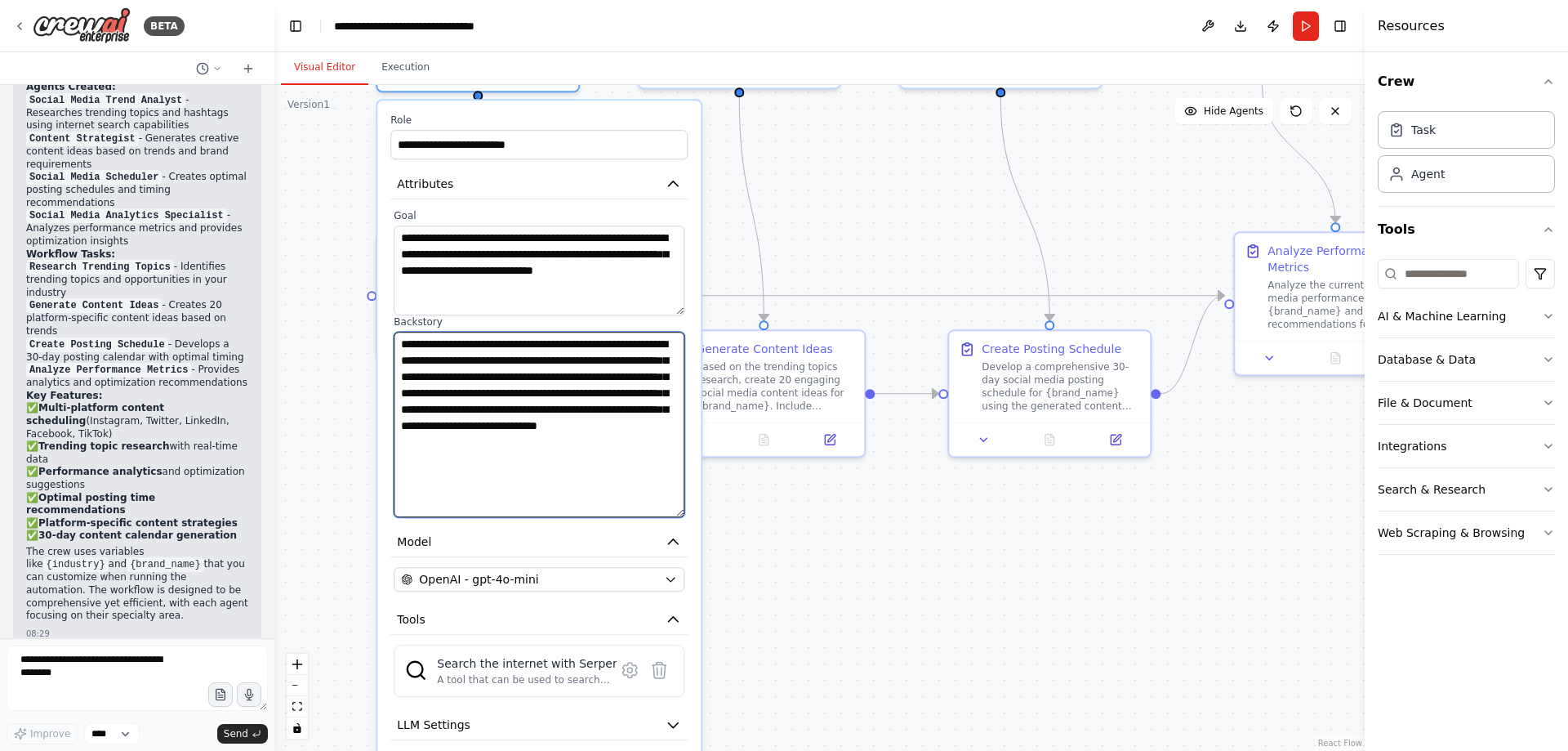
drag, startPoint x: 680, startPoint y: 384, endPoint x: 679, endPoint y: 512, distance: 128.0
click at [679, 512] on textarea "**********" at bounding box center [539, 424] width 291 height 185
click at [573, 475] on textarea "**********" at bounding box center [539, 424] width 291 height 185
click at [632, 670] on icon at bounding box center [629, 669] width 5 height 5
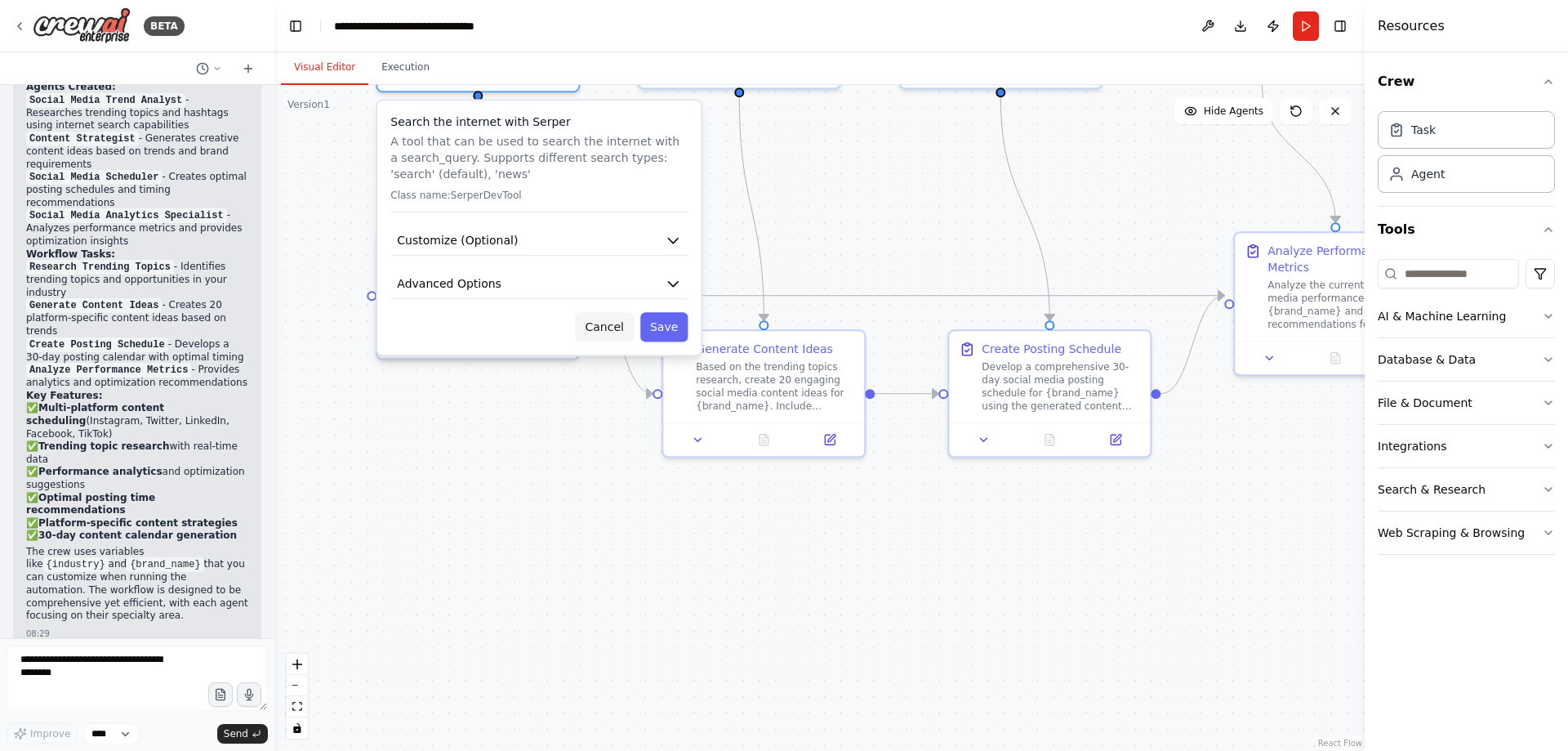
click at [619, 324] on button "Cancel" at bounding box center [604, 326] width 58 height 29
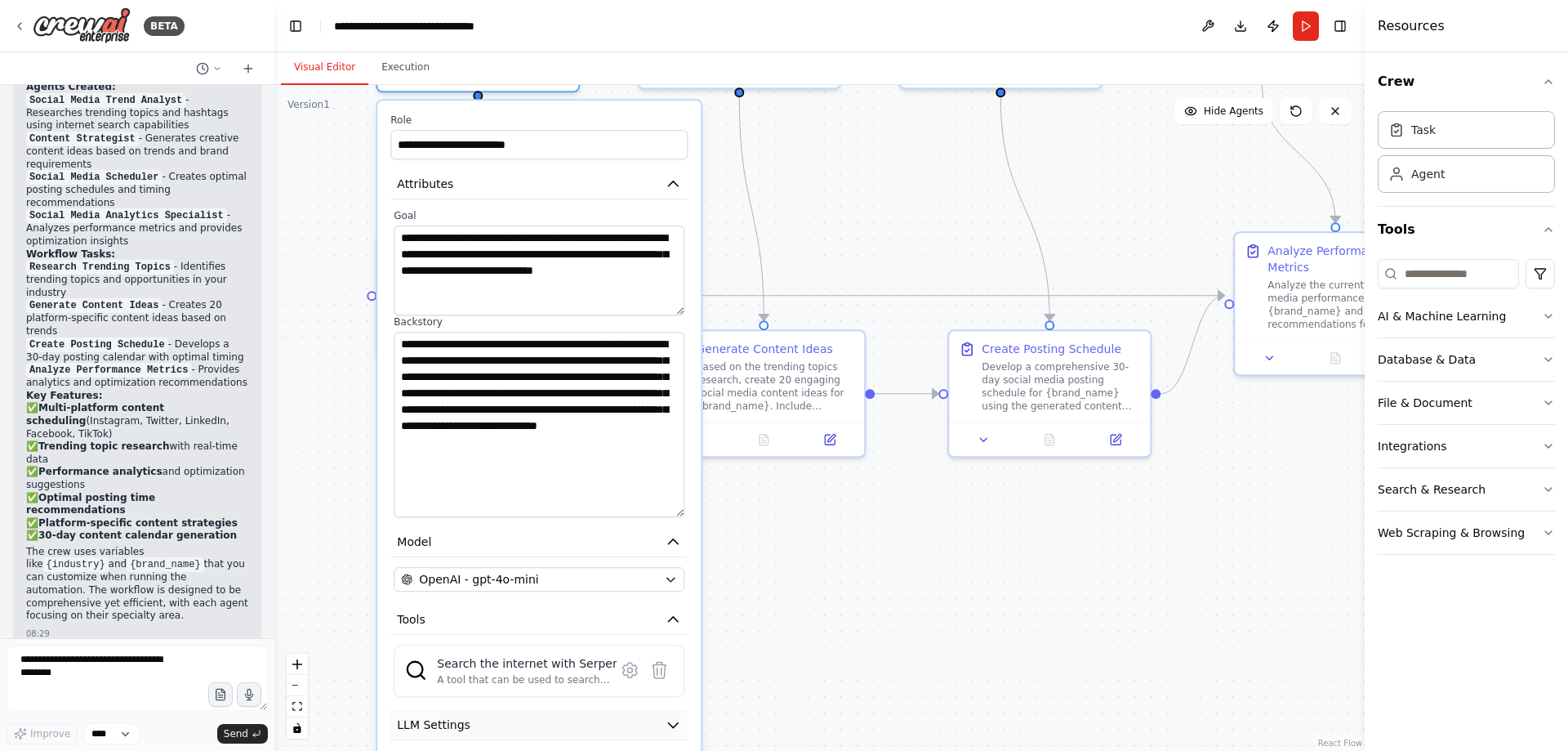
click at [675, 726] on icon "button" at bounding box center [673, 725] width 9 height 5
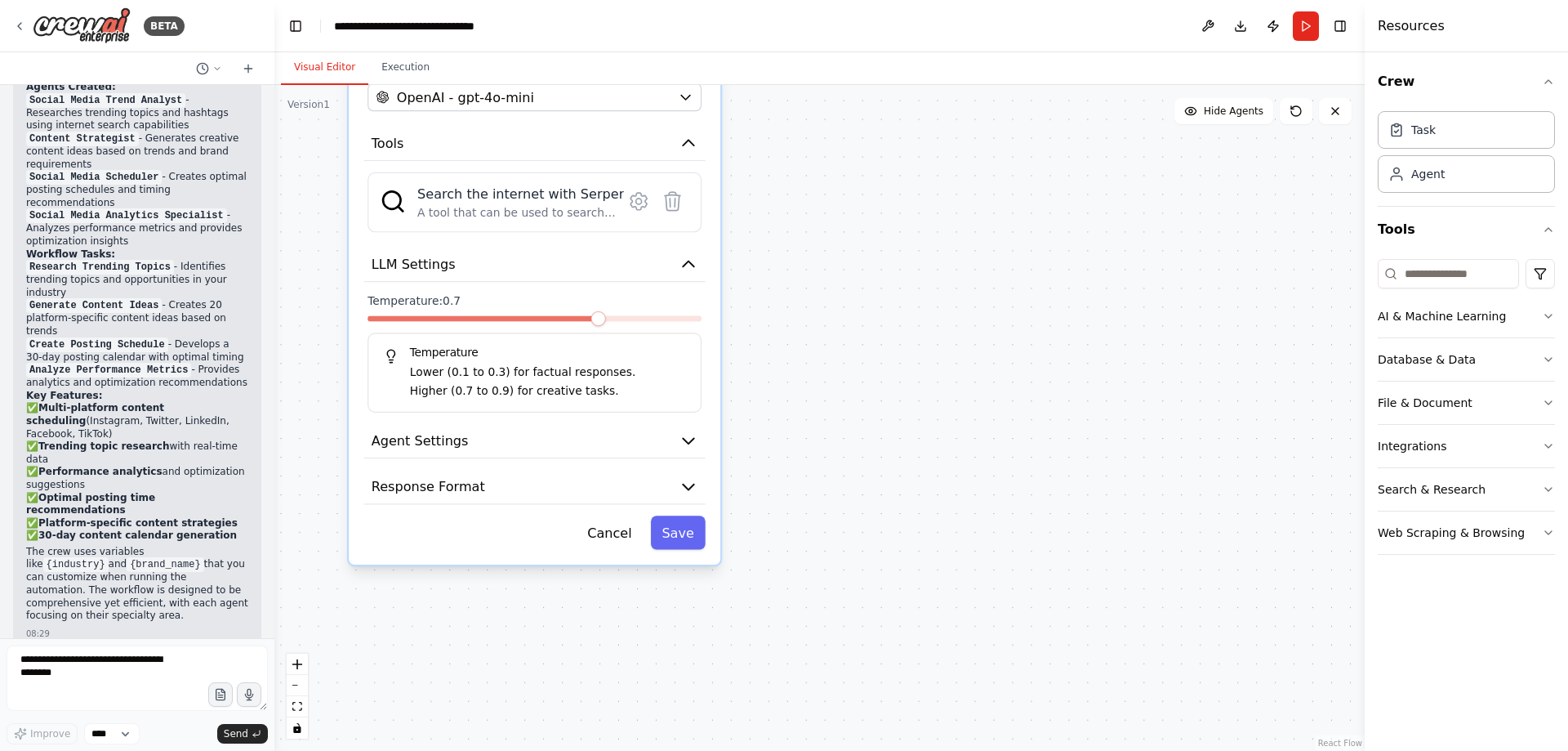
drag, startPoint x: 824, startPoint y: 531, endPoint x: 797, endPoint y: 45, distance: 486.7
click at [797, 45] on main "**********" at bounding box center [820, 375] width 1090 height 751
click at [694, 447] on icon "button" at bounding box center [689, 441] width 19 height 19
click at [686, 439] on icon "button" at bounding box center [688, 440] width 10 height 6
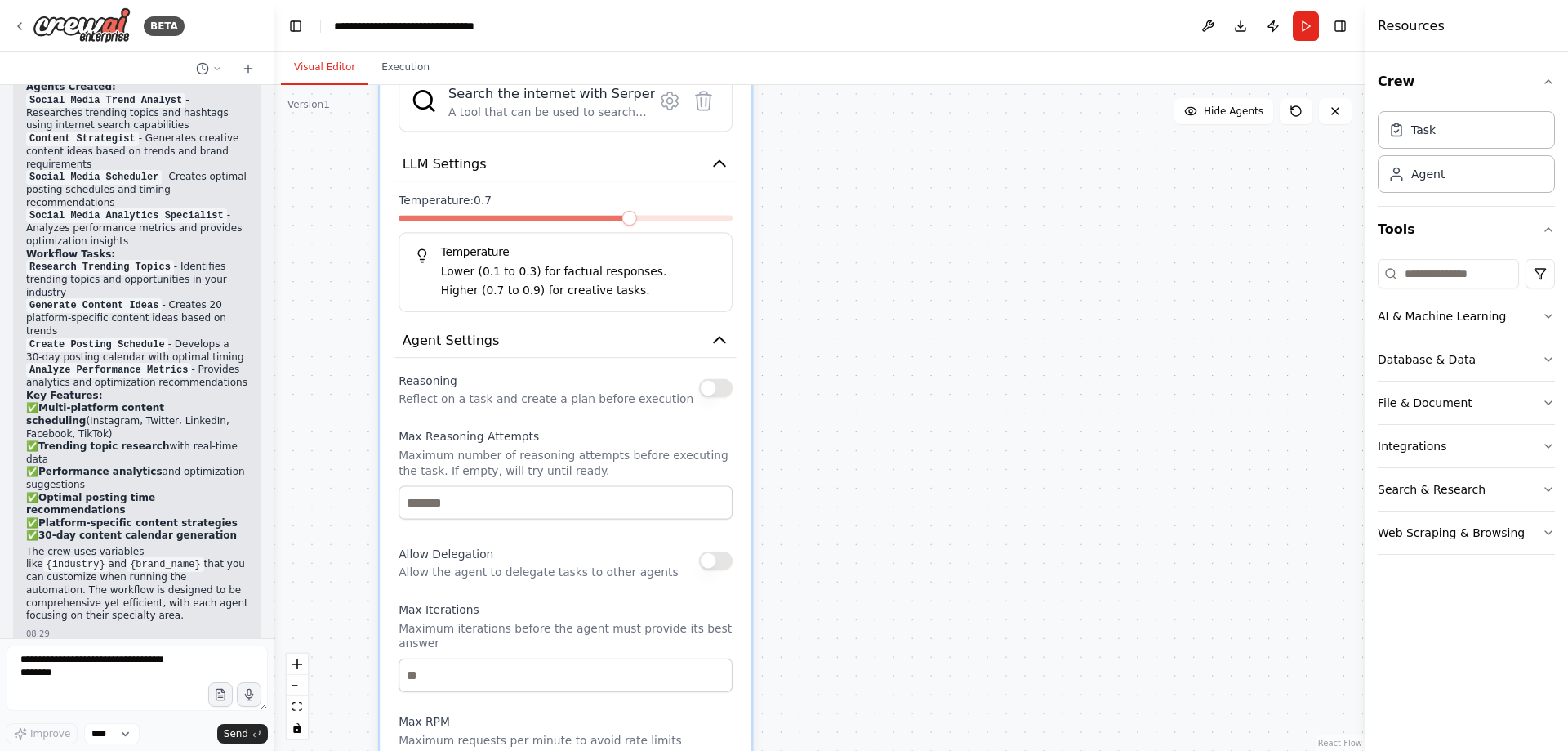
drag, startPoint x: 844, startPoint y: 560, endPoint x: 829, endPoint y: 429, distance: 131.9
click at [873, 486] on div ".deletable-edge-delete-btn { width: 20px; height: 20px; border: 0px solid #ffff…" at bounding box center [820, 418] width 1090 height 666
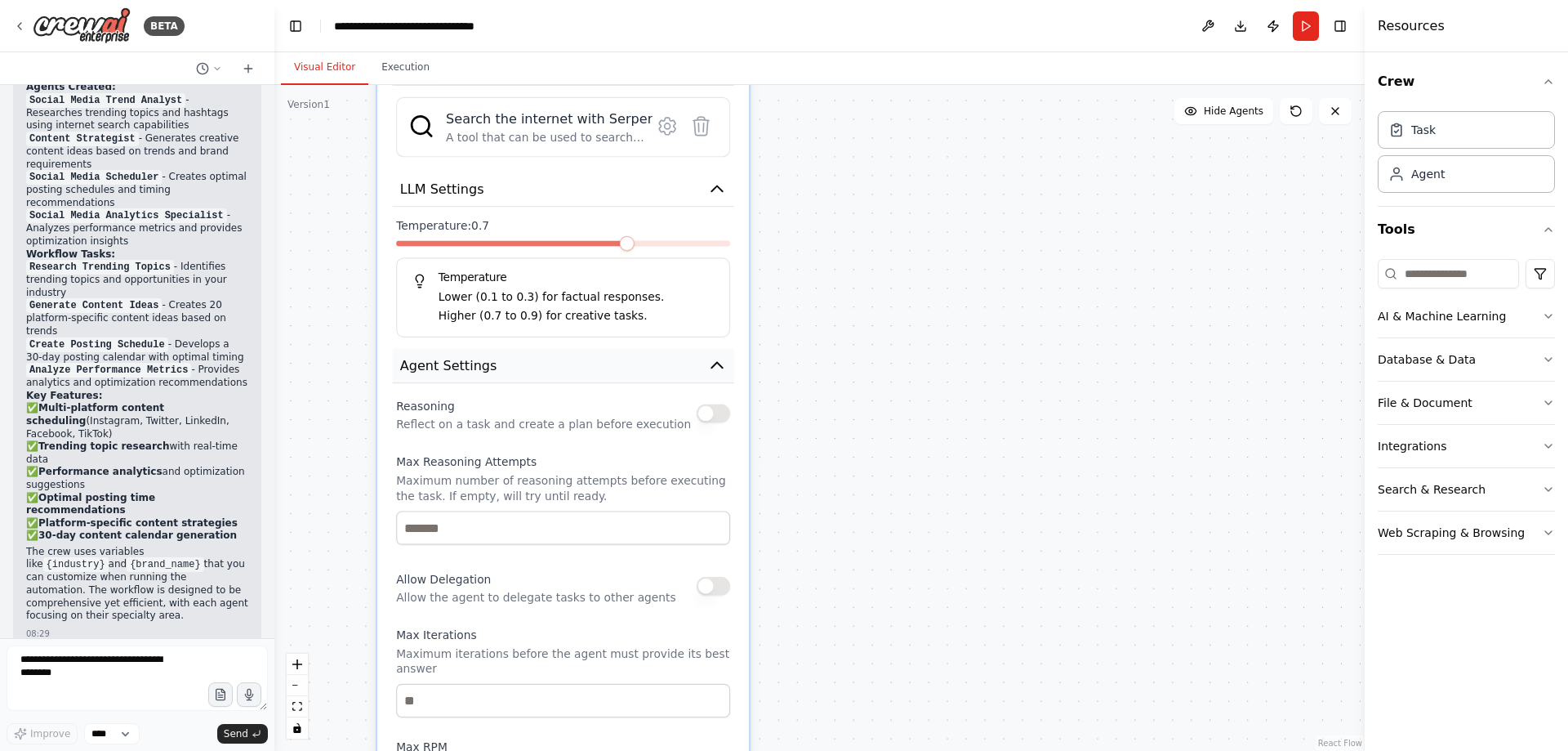
click at [715, 371] on icon "button" at bounding box center [718, 366] width 19 height 19
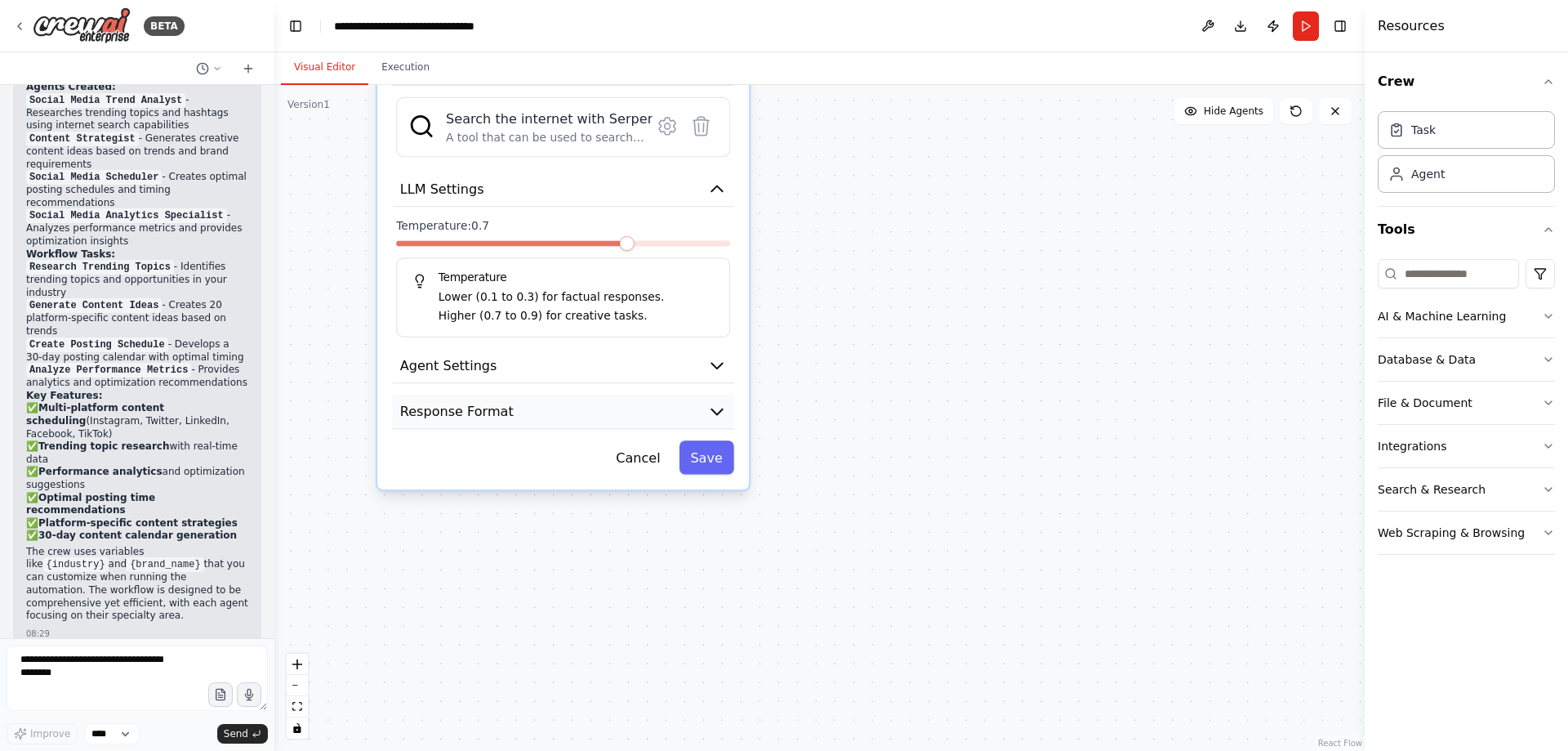
click at [716, 408] on icon "button" at bounding box center [718, 411] width 19 height 19
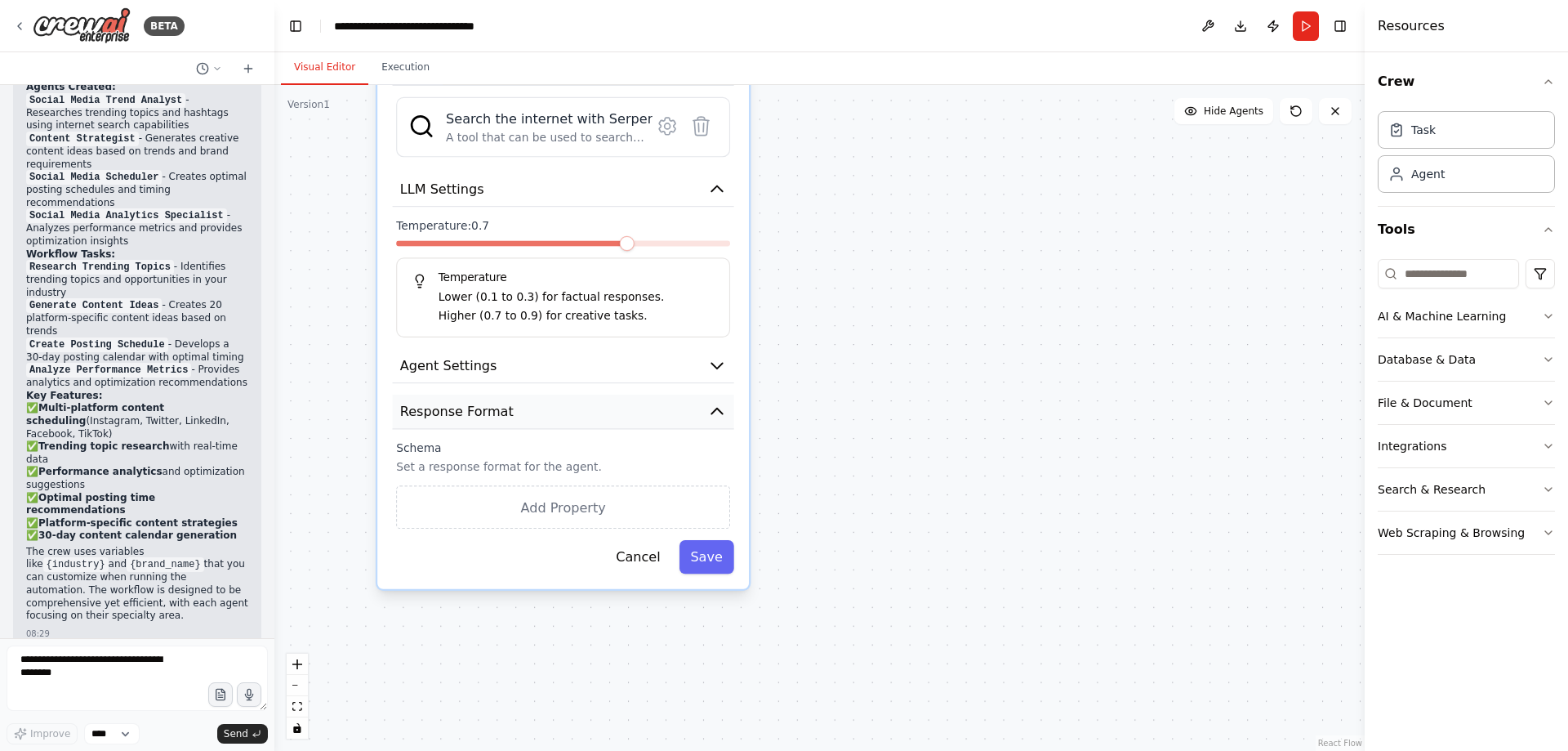
click at [716, 408] on icon "button" at bounding box center [716, 411] width 10 height 6
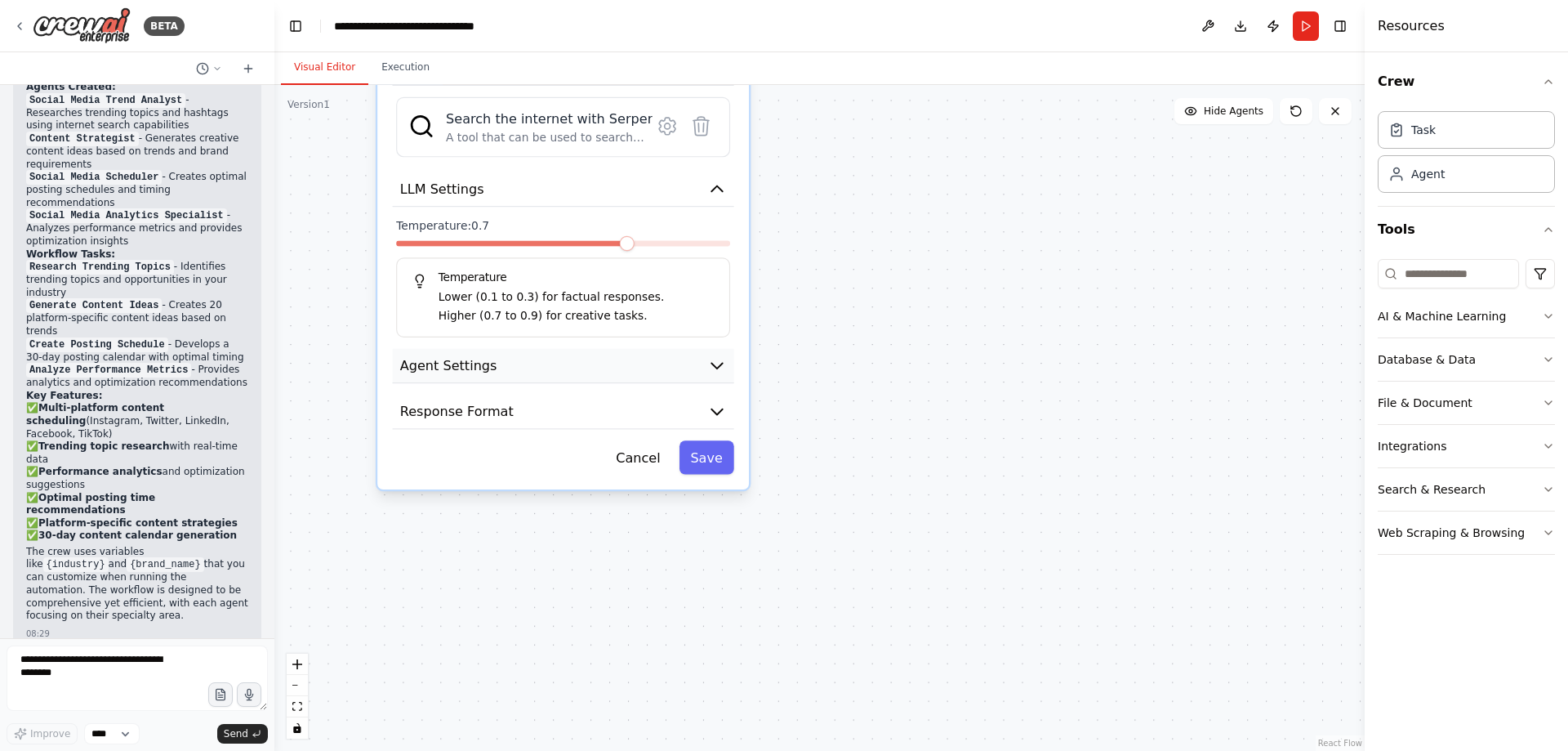
click at [714, 366] on icon "button" at bounding box center [716, 366] width 10 height 6
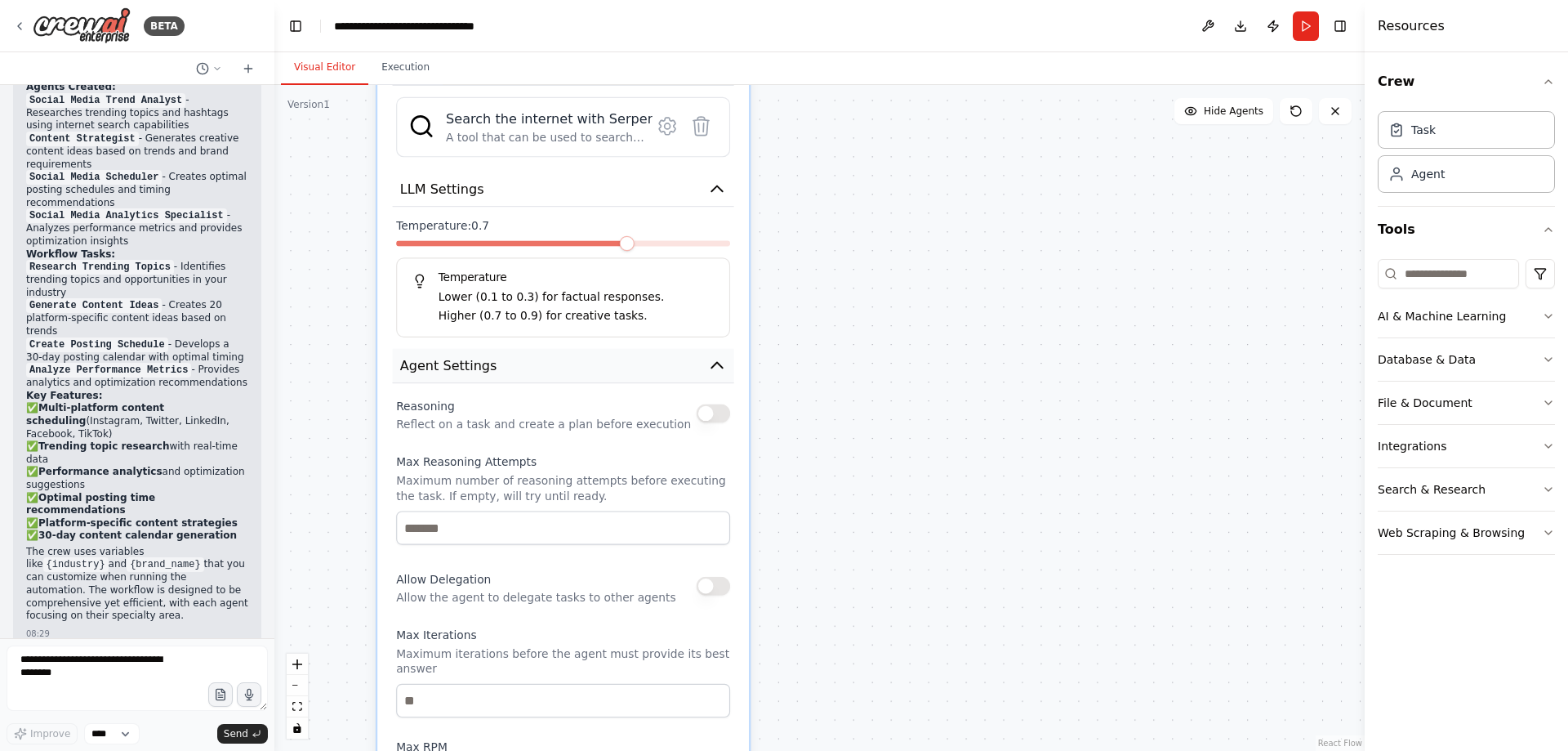
click at [714, 366] on icon "button" at bounding box center [716, 366] width 10 height 6
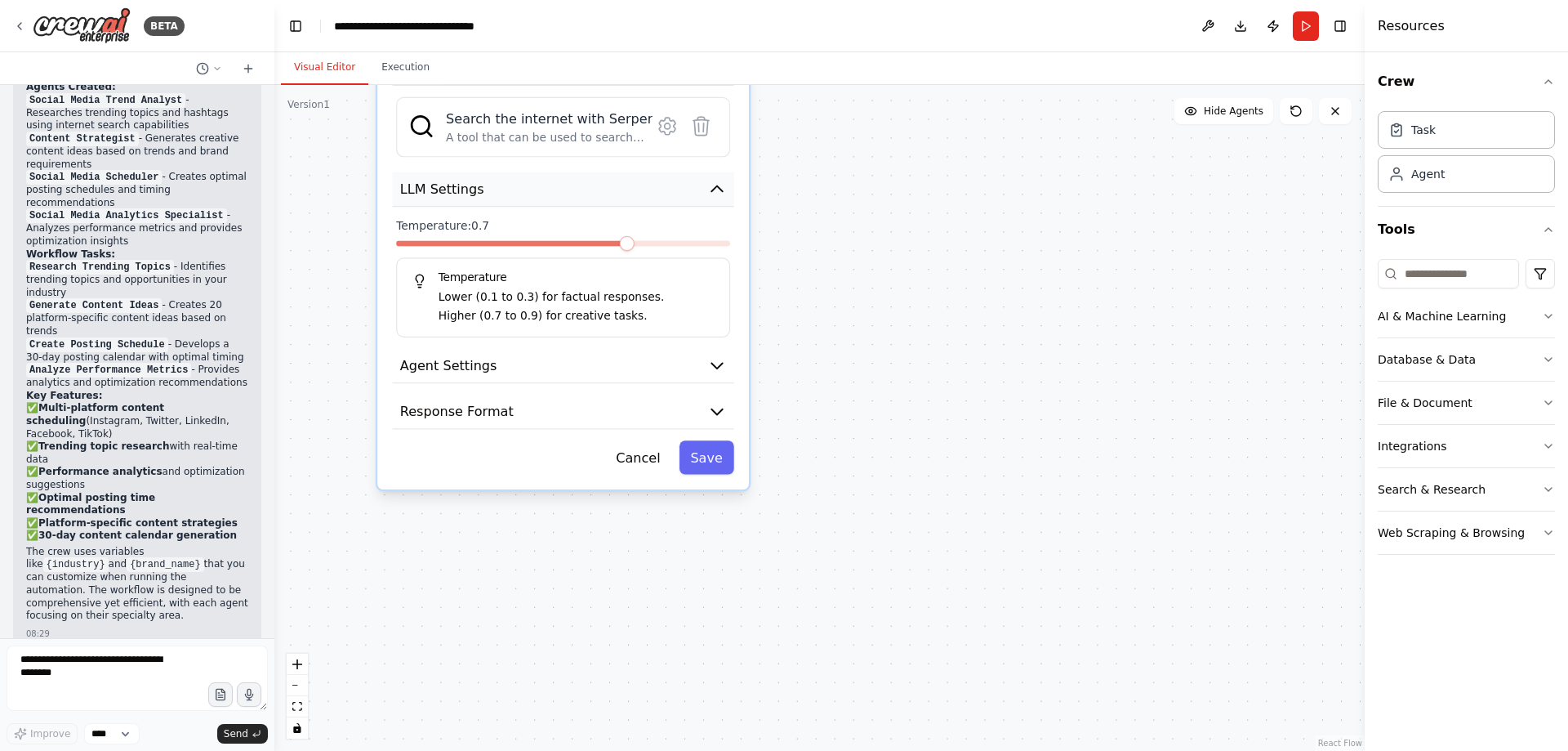
click at [719, 195] on icon "button" at bounding box center [718, 189] width 19 height 19
click at [713, 190] on icon "button" at bounding box center [716, 189] width 10 height 6
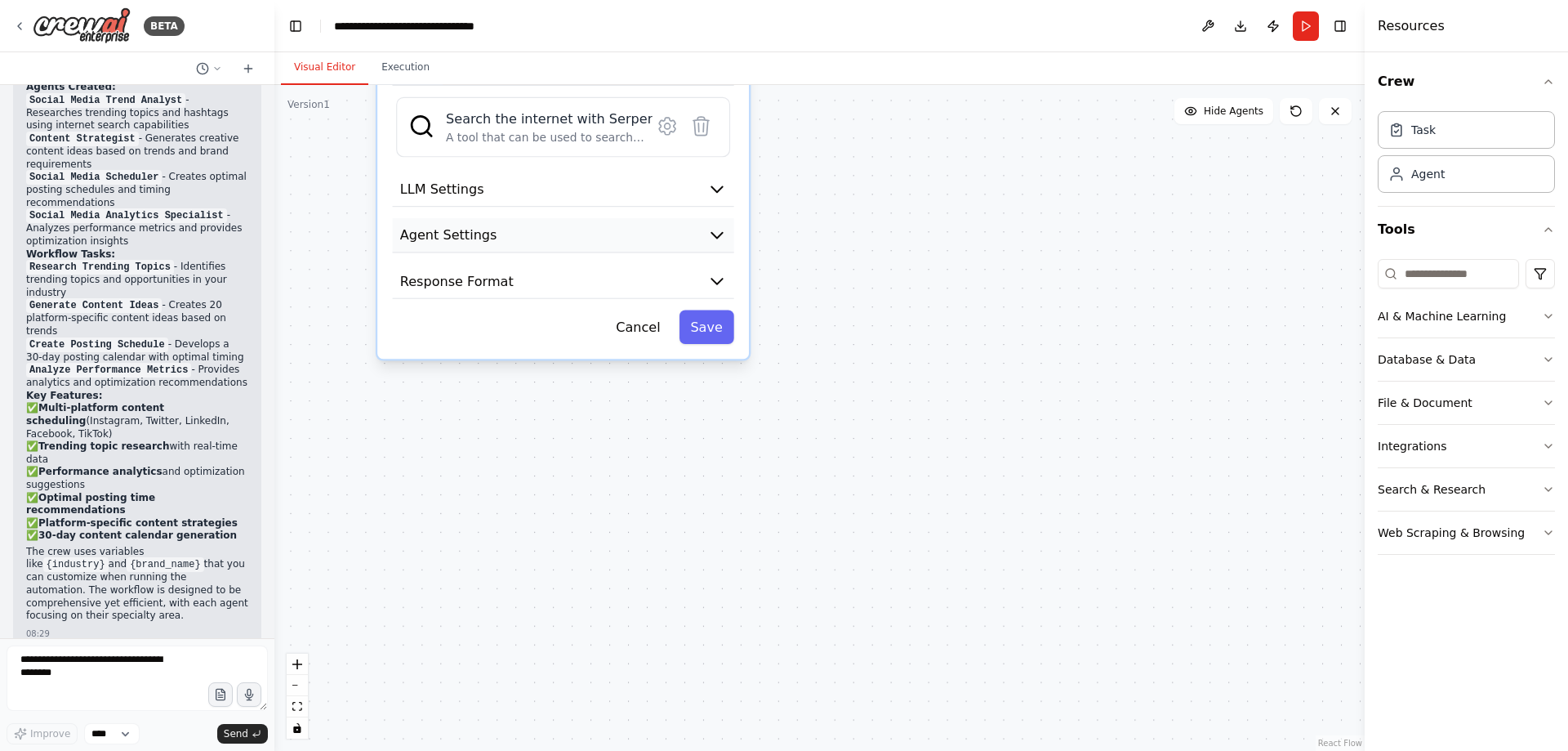
click at [713, 233] on icon "button" at bounding box center [716, 235] width 10 height 6
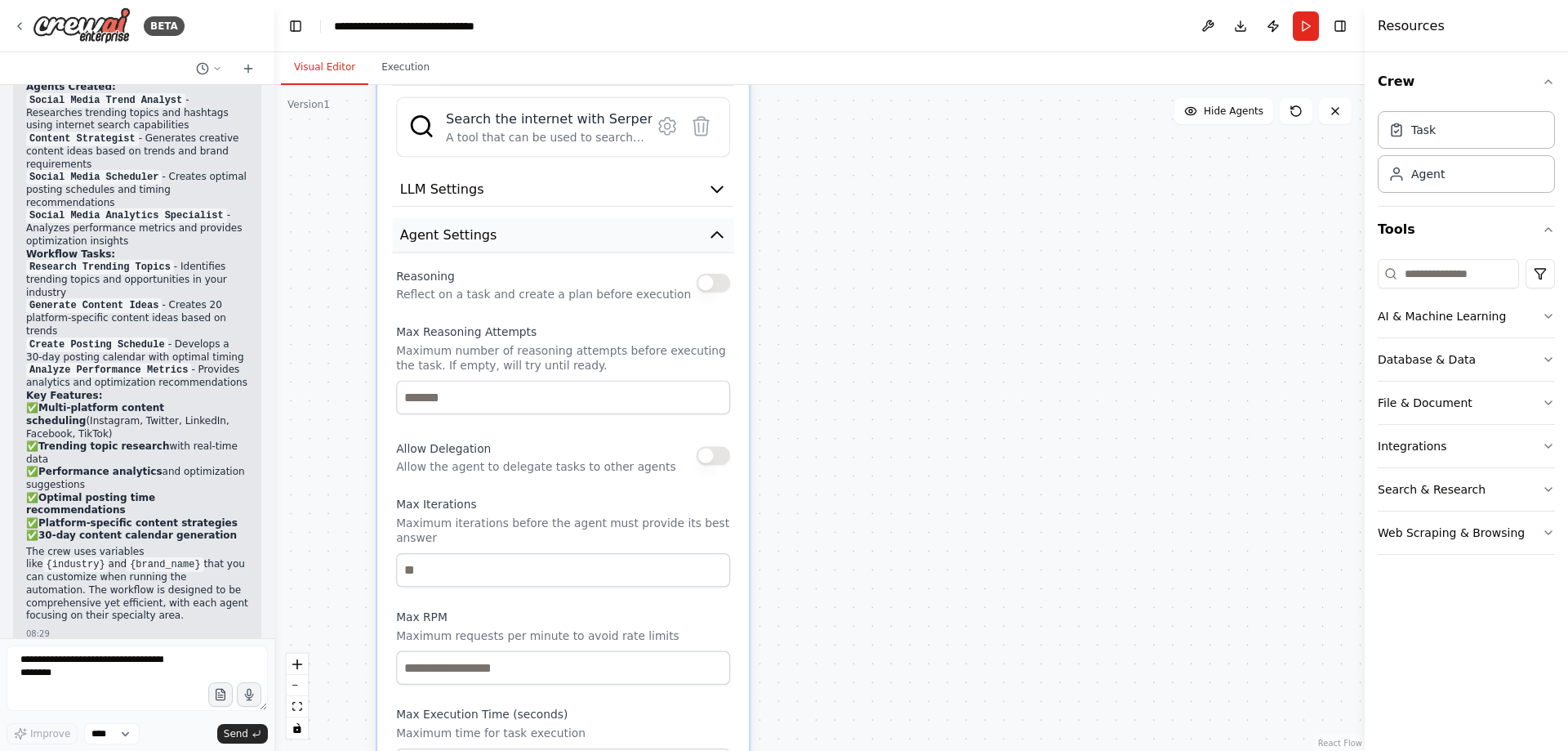
click at [713, 233] on icon "button" at bounding box center [718, 235] width 19 height 19
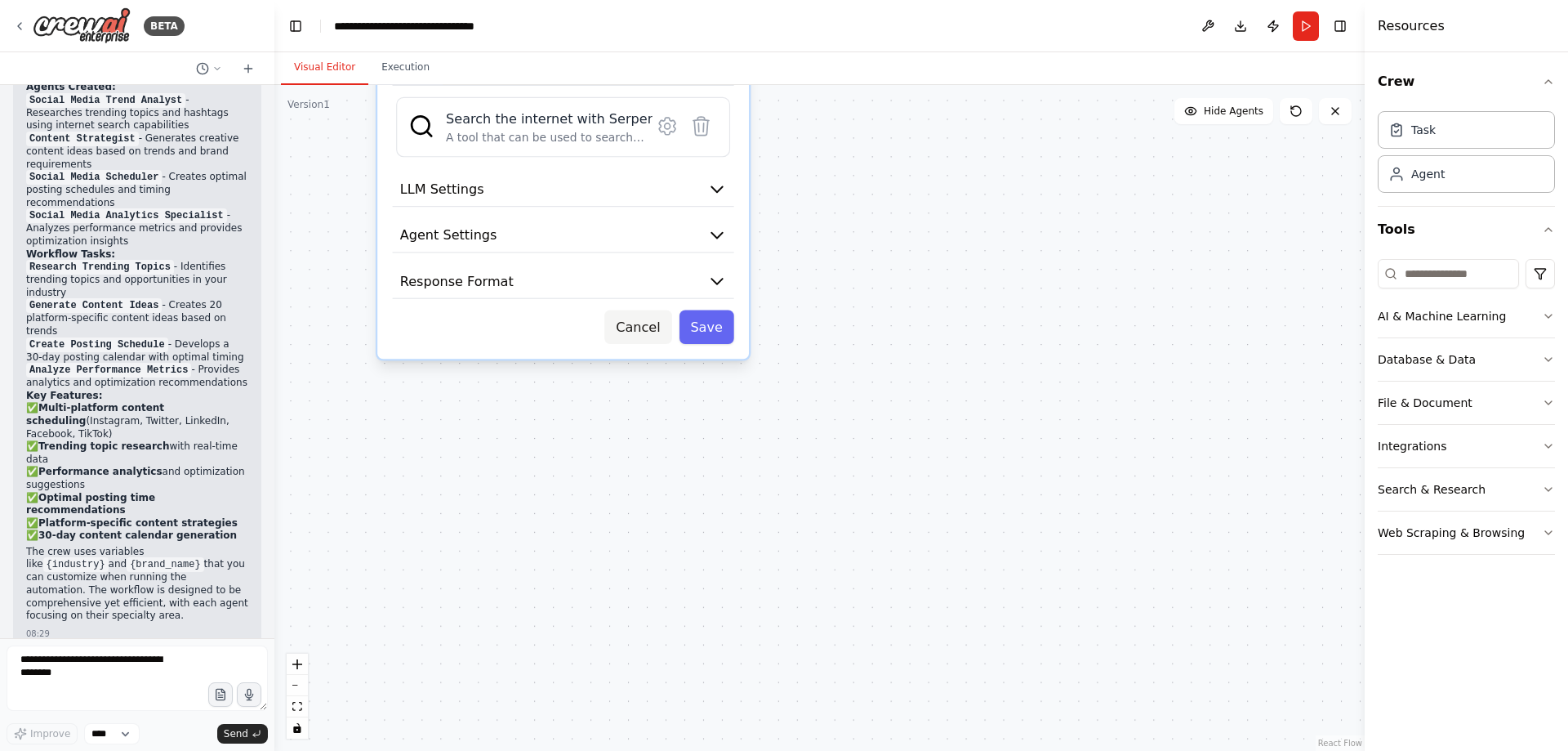
click at [636, 335] on button "Cancel" at bounding box center [638, 327] width 67 height 33
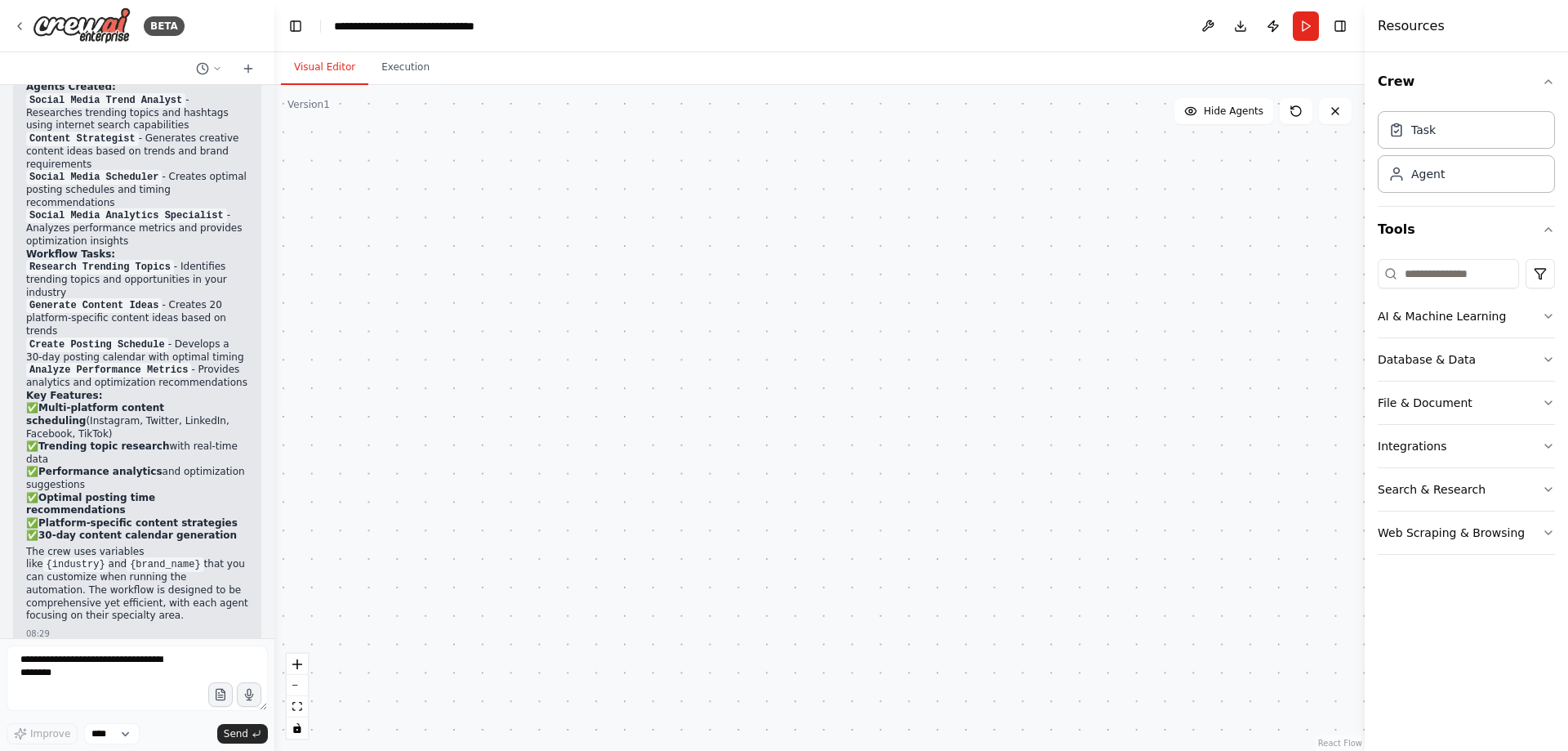
drag, startPoint x: 681, startPoint y: 548, endPoint x: 685, endPoint y: 725, distance: 177.0
click at [682, 750] on html "BETA Create a crew that schedules and publishes social media content across mul…" at bounding box center [784, 375] width 1568 height 751
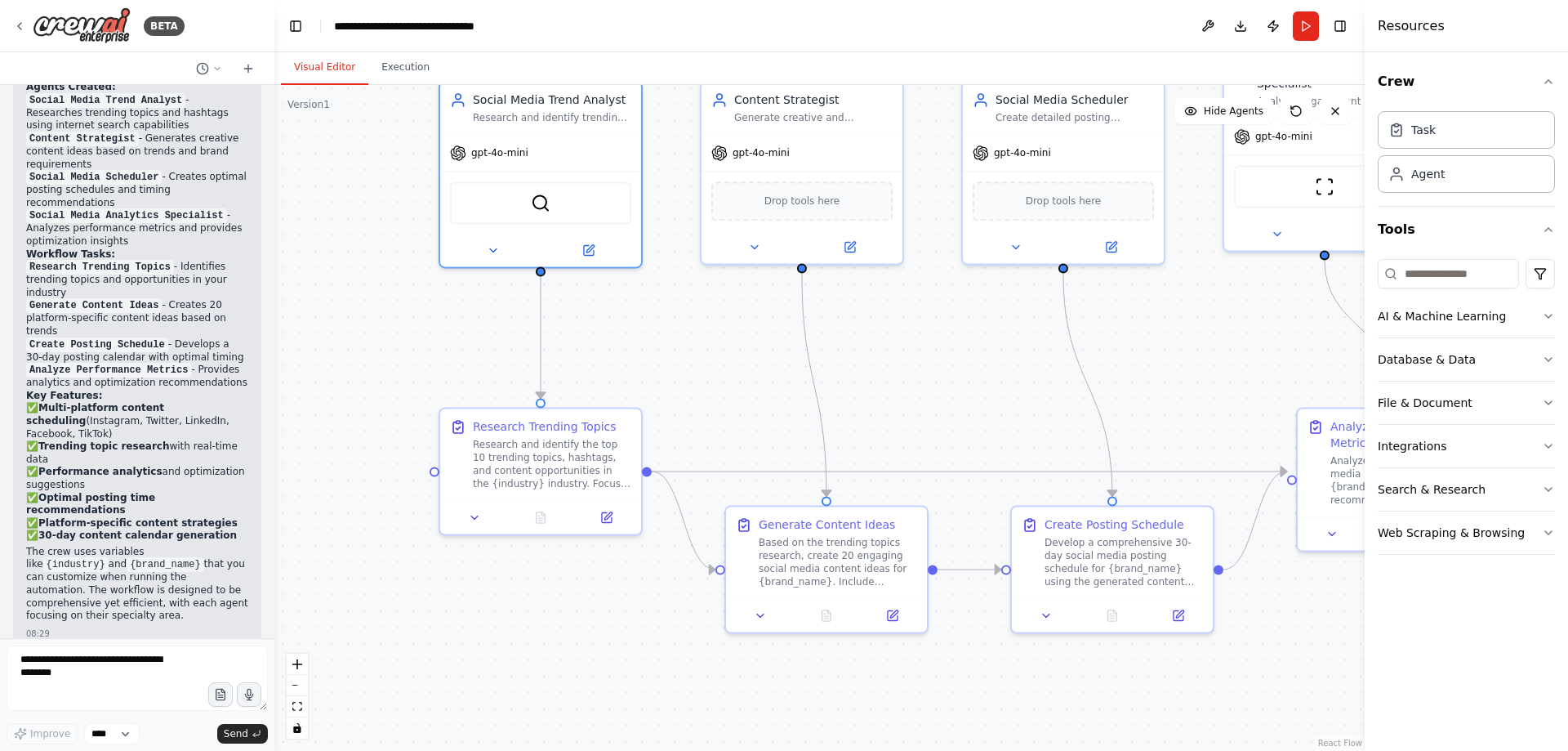
drag, startPoint x: 650, startPoint y: 256, endPoint x: 638, endPoint y: 695, distance: 439.2
click at [638, 695] on div ".deletable-edge-delete-btn { width: 20px; height: 20px; border: 0px solid #ffff…" at bounding box center [820, 418] width 1090 height 666
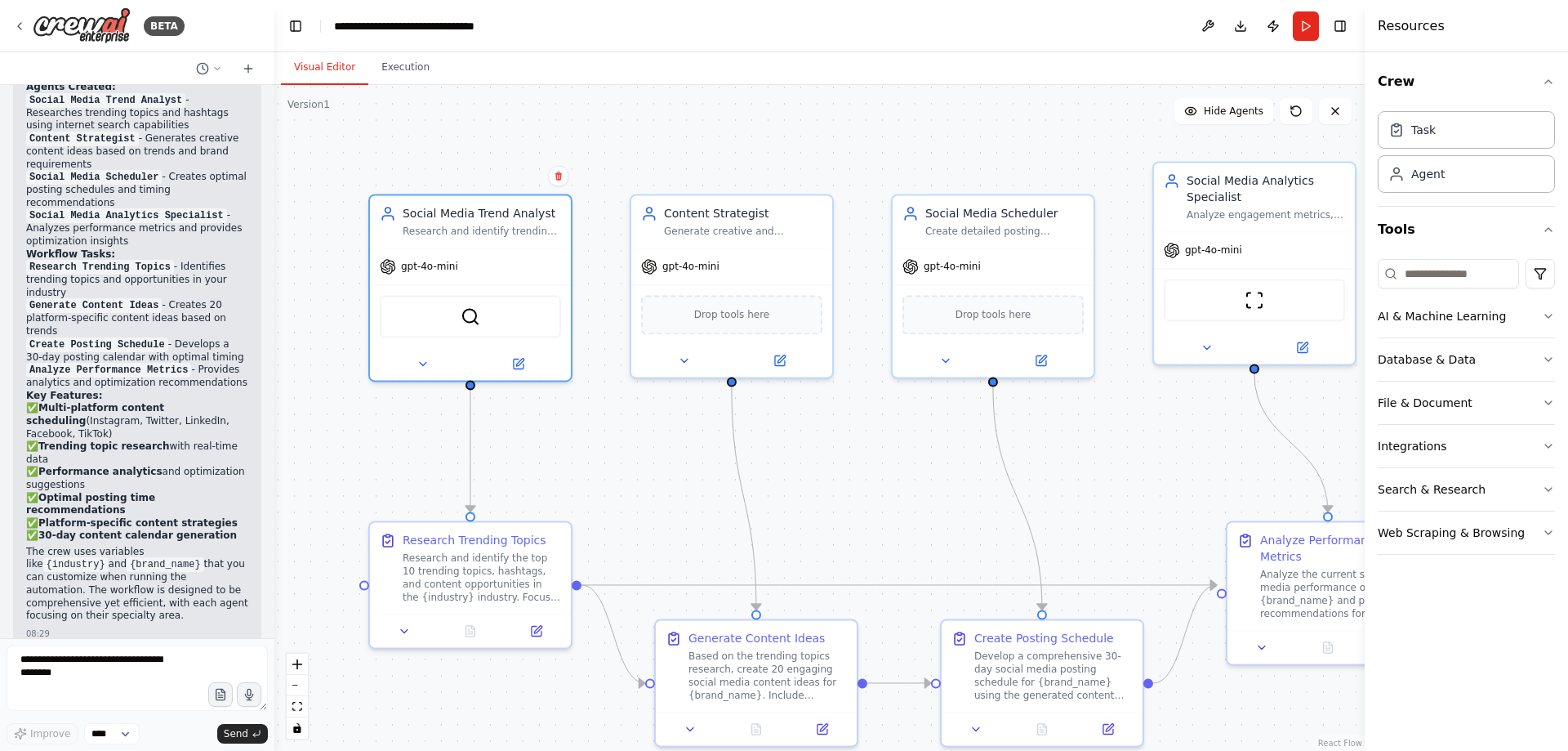
drag, startPoint x: 668, startPoint y: 443, endPoint x: 627, endPoint y: 547, distance: 111.8
click at [627, 547] on div ".deletable-edge-delete-btn { width: 20px; height: 20px; border: 0px solid #ffff…" at bounding box center [820, 418] width 1090 height 666
click at [545, 628] on button at bounding box center [537, 627] width 57 height 20
click at [536, 627] on icon at bounding box center [538, 626] width 8 height 8
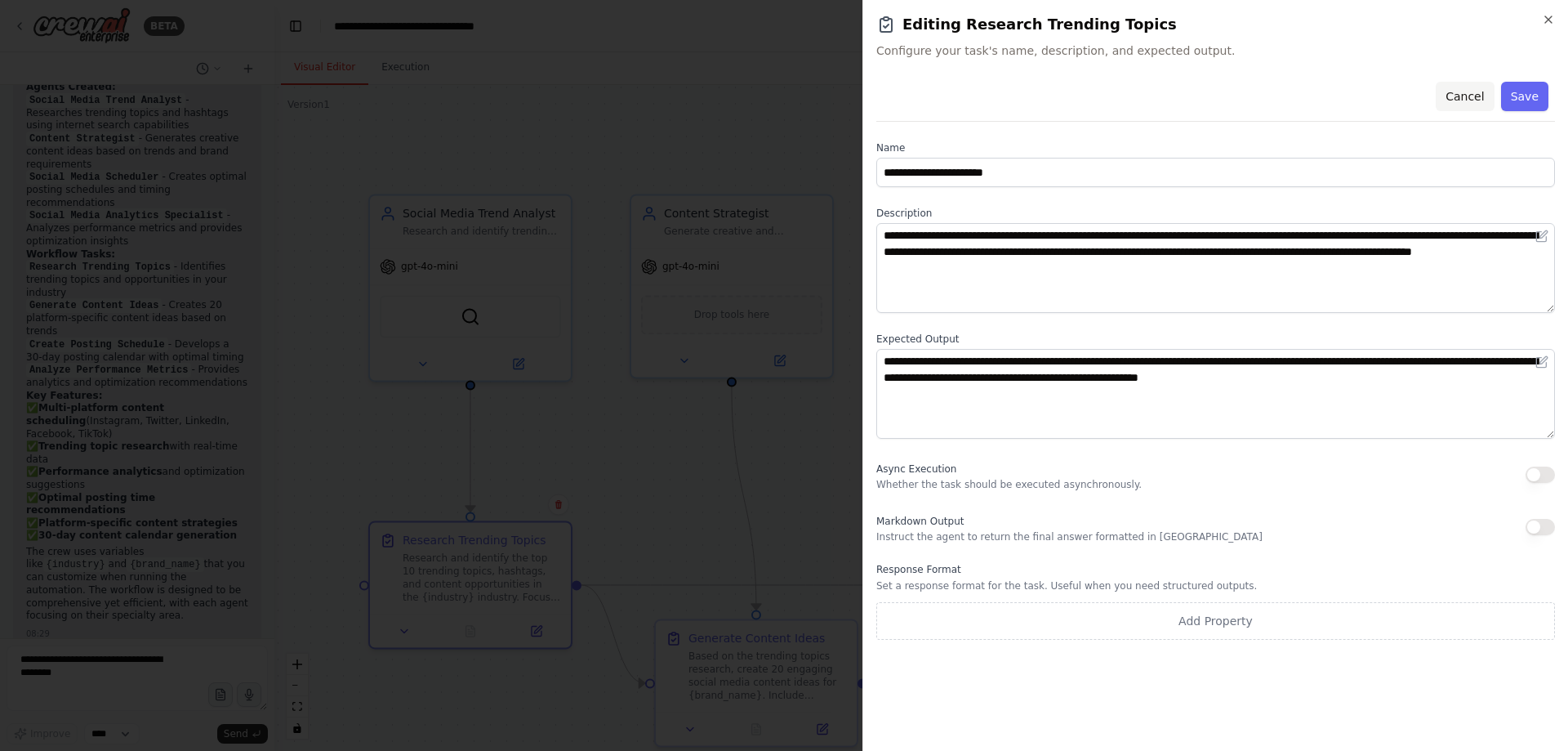
click at [1474, 100] on button "Cancel" at bounding box center [1464, 95] width 58 height 29
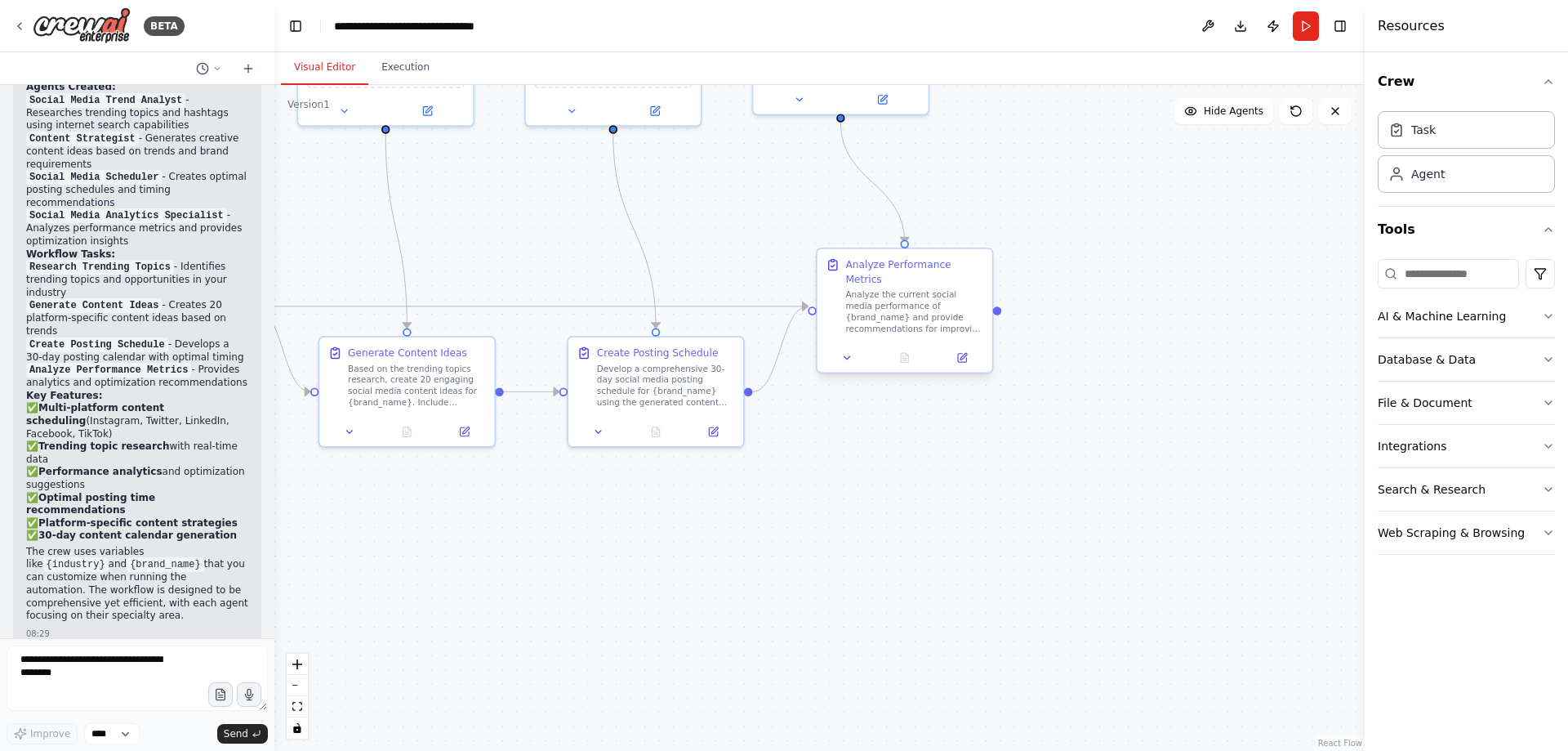
drag, startPoint x: 1152, startPoint y: 507, endPoint x: 837, endPoint y: 298, distance: 378.0
click at [758, 236] on div ".deletable-edge-delete-btn { width: 20px; height: 20px; border: 0px solid #ffff…" at bounding box center [820, 418] width 1090 height 666
click at [962, 357] on icon at bounding box center [963, 361] width 9 height 9
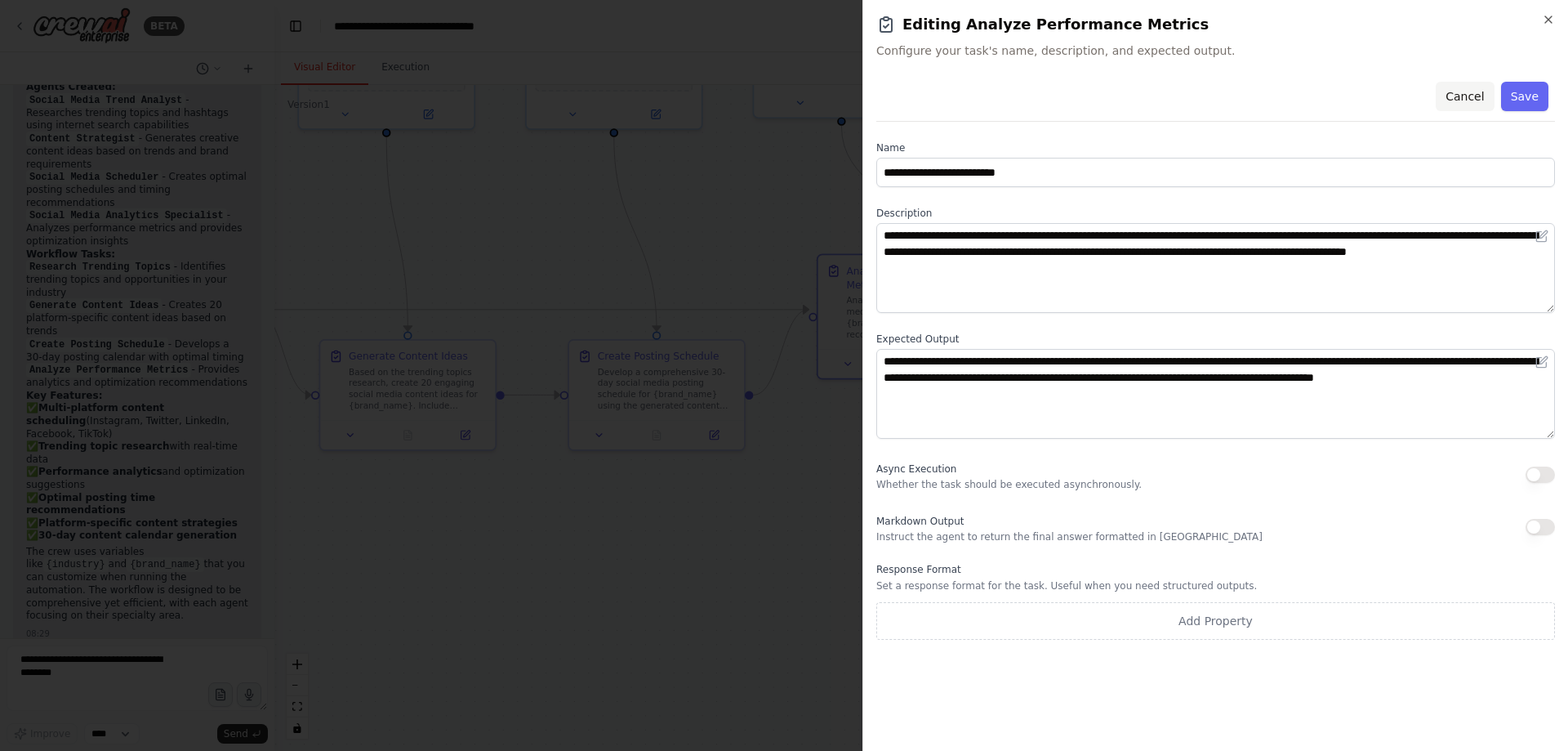
click at [1474, 99] on button "Cancel" at bounding box center [1464, 95] width 58 height 29
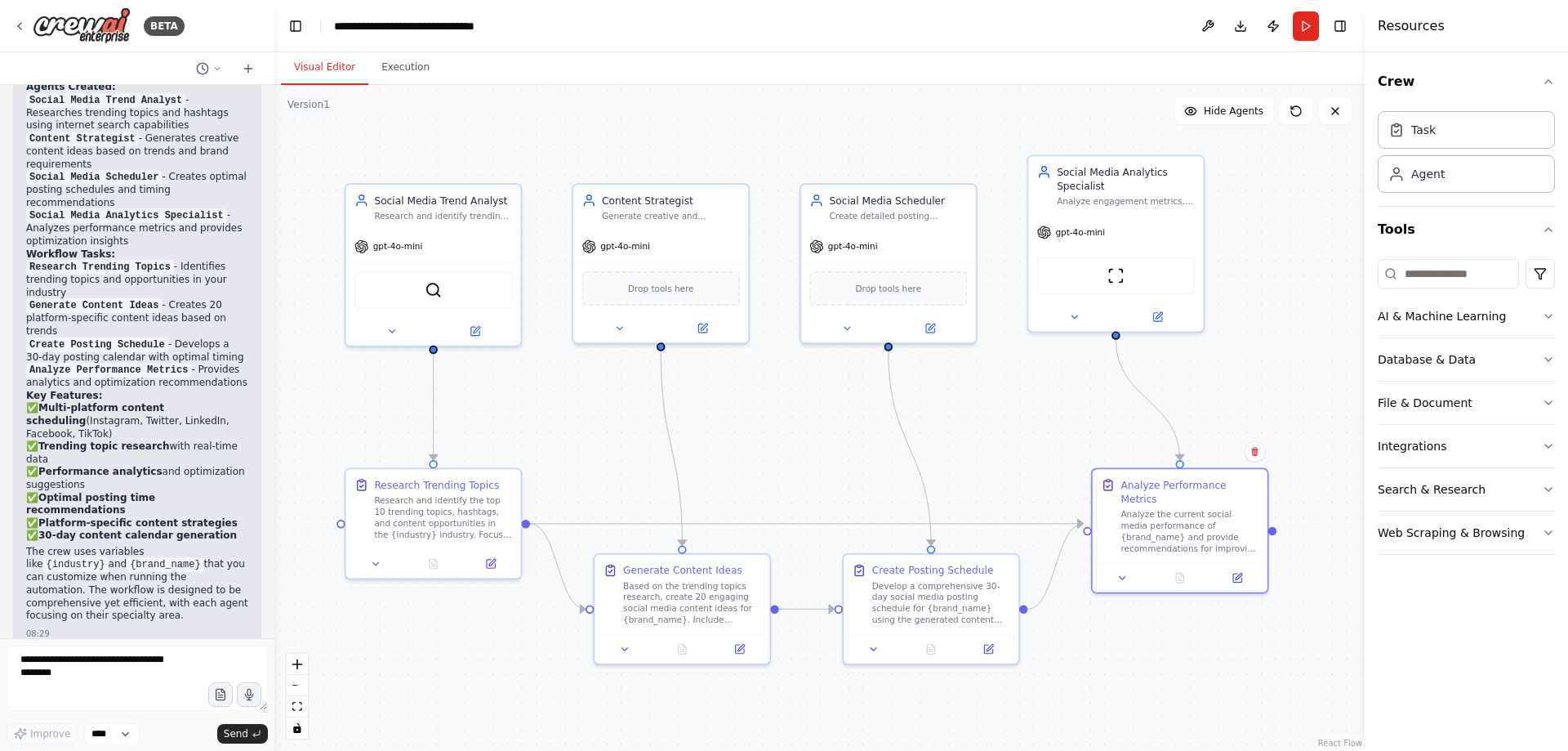
drag, startPoint x: 782, startPoint y: 538, endPoint x: 1050, endPoint y: 749, distance: 341.1
click at [1050, 749] on div ".deletable-edge-delete-btn { width: 20px; height: 20px; border: 0px solid #ffff…" at bounding box center [820, 418] width 1090 height 666
drag, startPoint x: 28, startPoint y: 359, endPoint x: 224, endPoint y: 357, distance: 196.0
click at [224, 401] on p "✅ Multi-platform content scheduling (Instagram, Twitter, LinkedIn, Facebook, Ti…" at bounding box center [137, 471] width 222 height 141
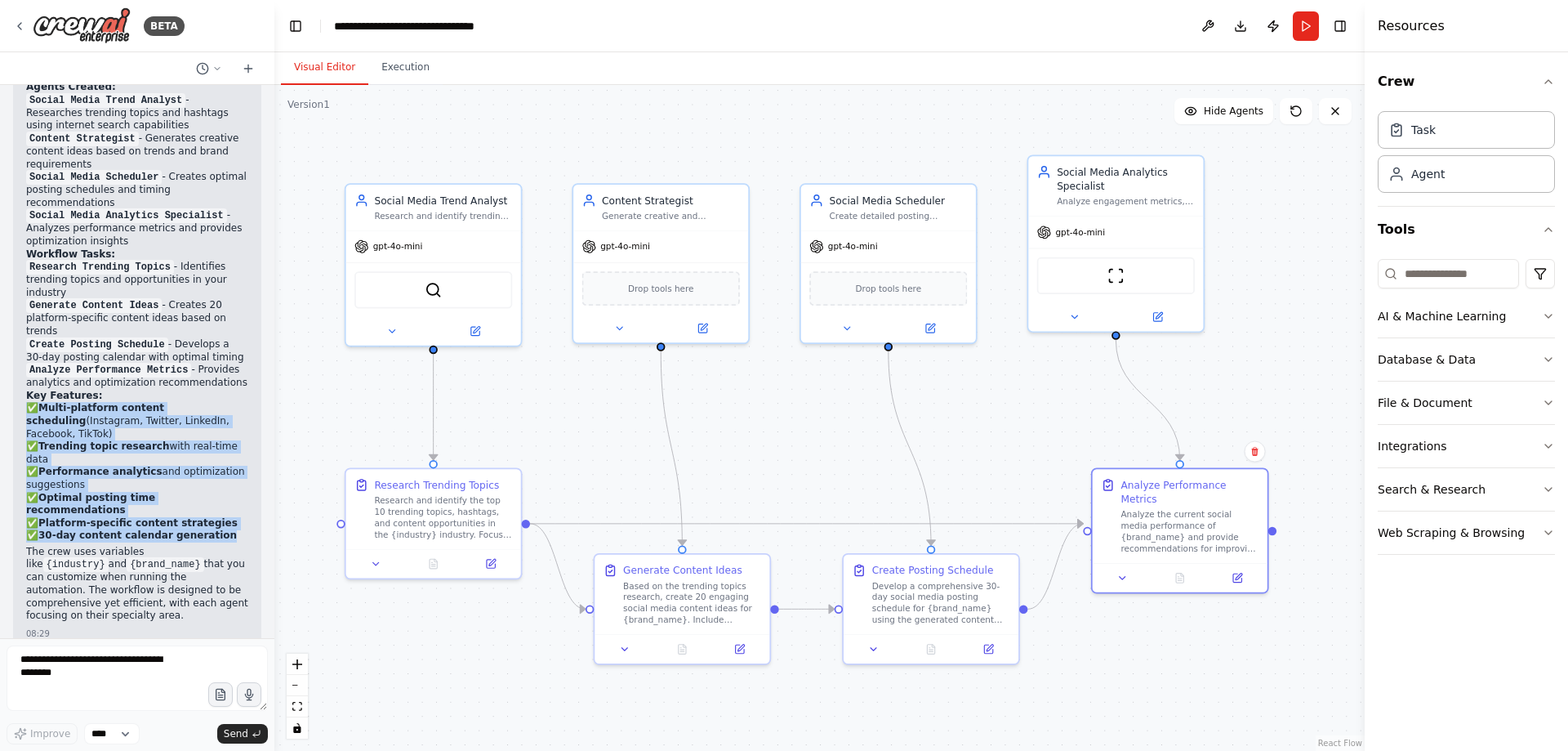
drag, startPoint x: 209, startPoint y: 431, endPoint x: 27, endPoint y: 339, distance: 203.9
click at [27, 401] on p "✅ Multi-platform content scheduling (Instagram, Twitter, LinkedIn, Facebook, Ti…" at bounding box center [137, 471] width 222 height 141
click at [1304, 31] on button "Run" at bounding box center [1306, 26] width 26 height 29
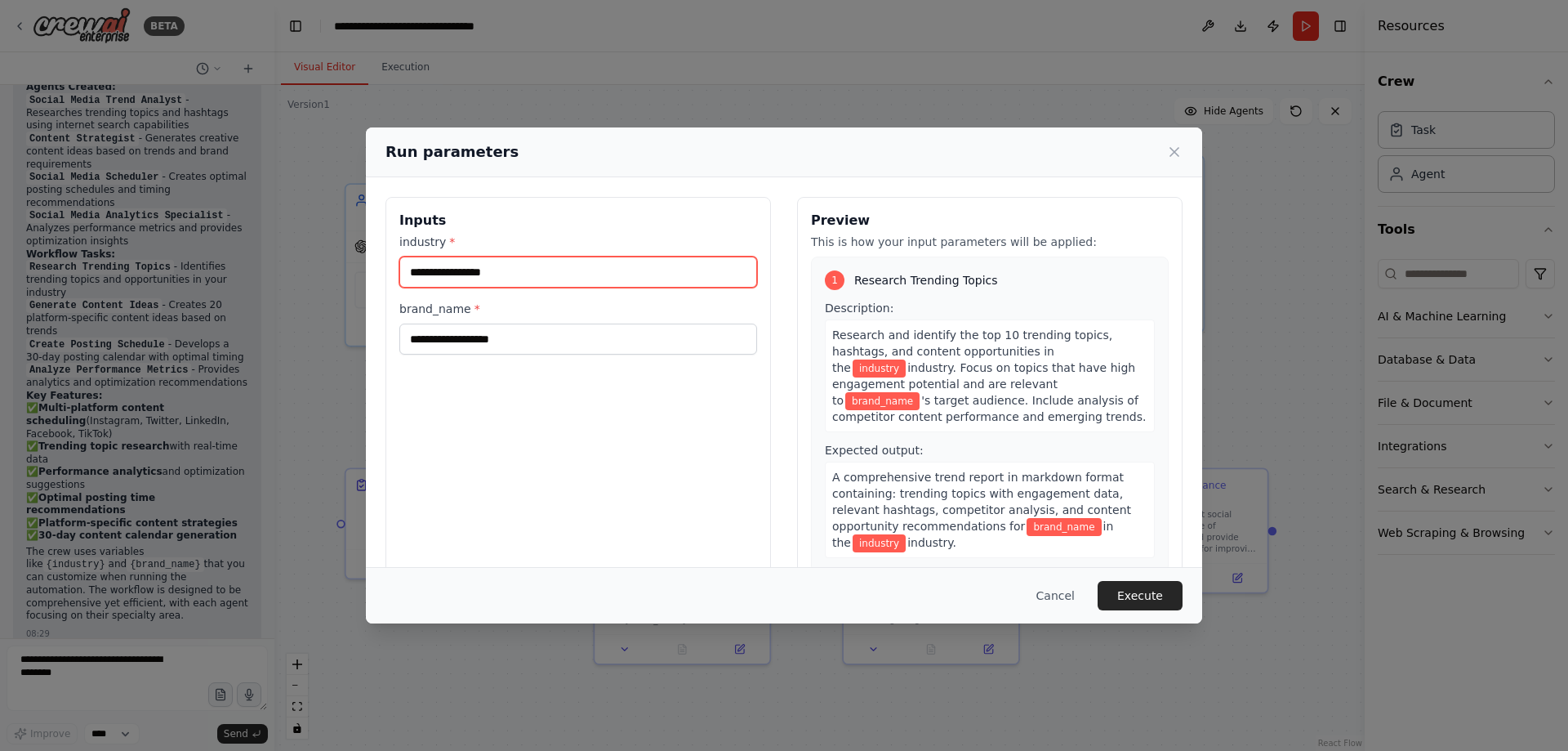
click at [491, 270] on input "industry *" at bounding box center [578, 272] width 358 height 31
paste input "**********"
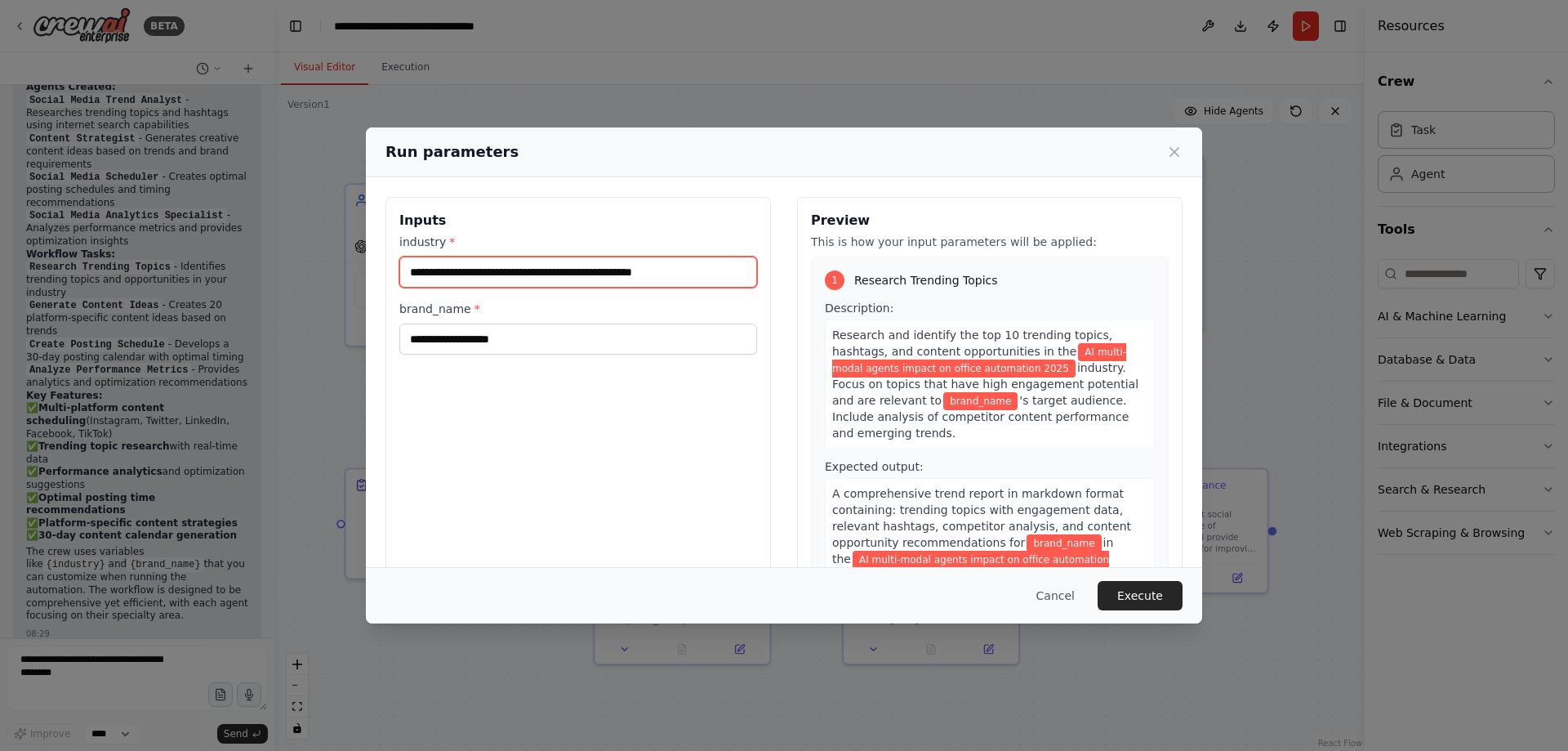
click at [701, 271] on input "**********" at bounding box center [578, 272] width 358 height 31
drag, startPoint x: 526, startPoint y: 271, endPoint x: 581, endPoint y: 271, distance: 55.0
click at [581, 271] on input "**********" at bounding box center [578, 272] width 358 height 31
drag, startPoint x: 661, startPoint y: 275, endPoint x: 613, endPoint y: 274, distance: 48.0
click at [613, 274] on input "**********" at bounding box center [578, 272] width 358 height 31
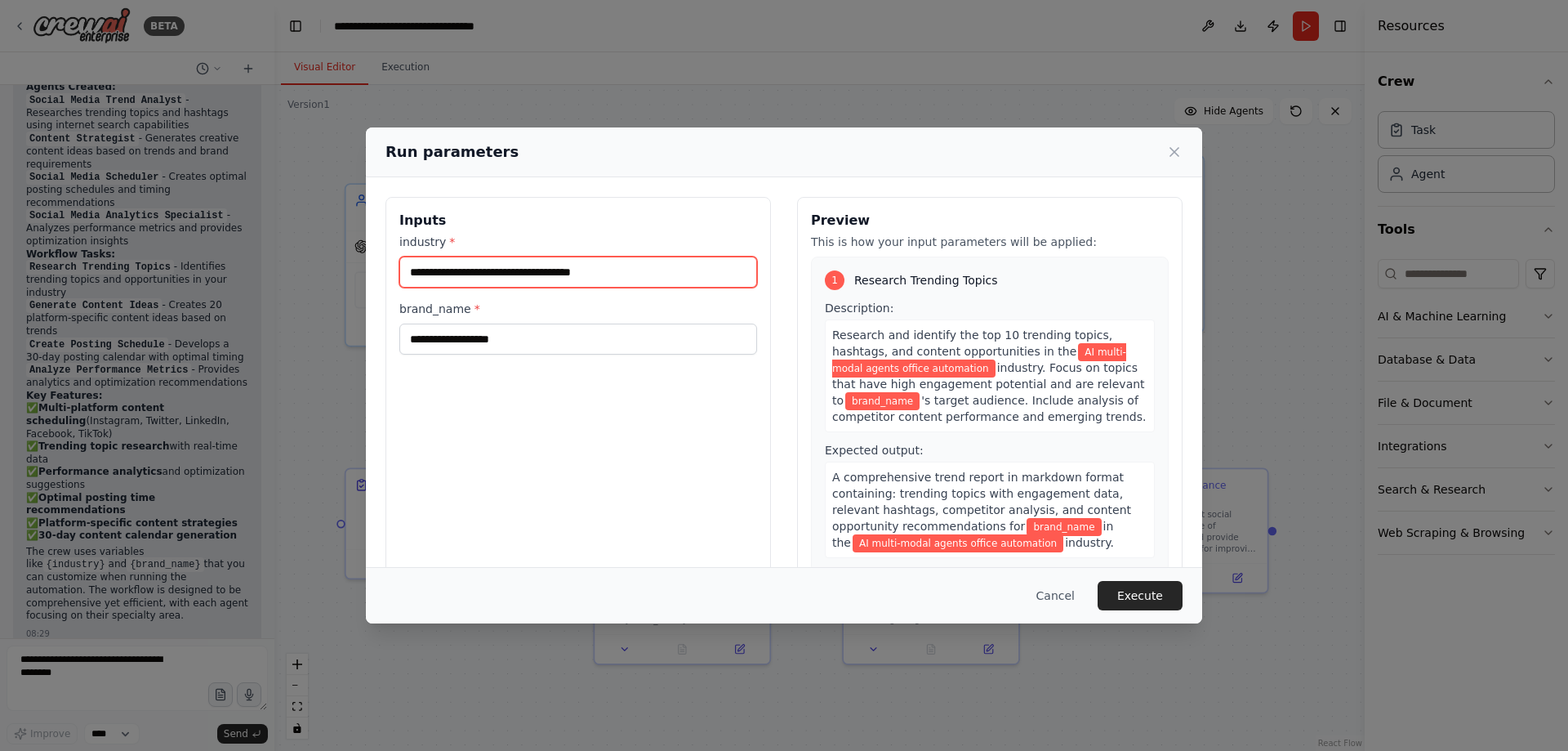
type input "**********"
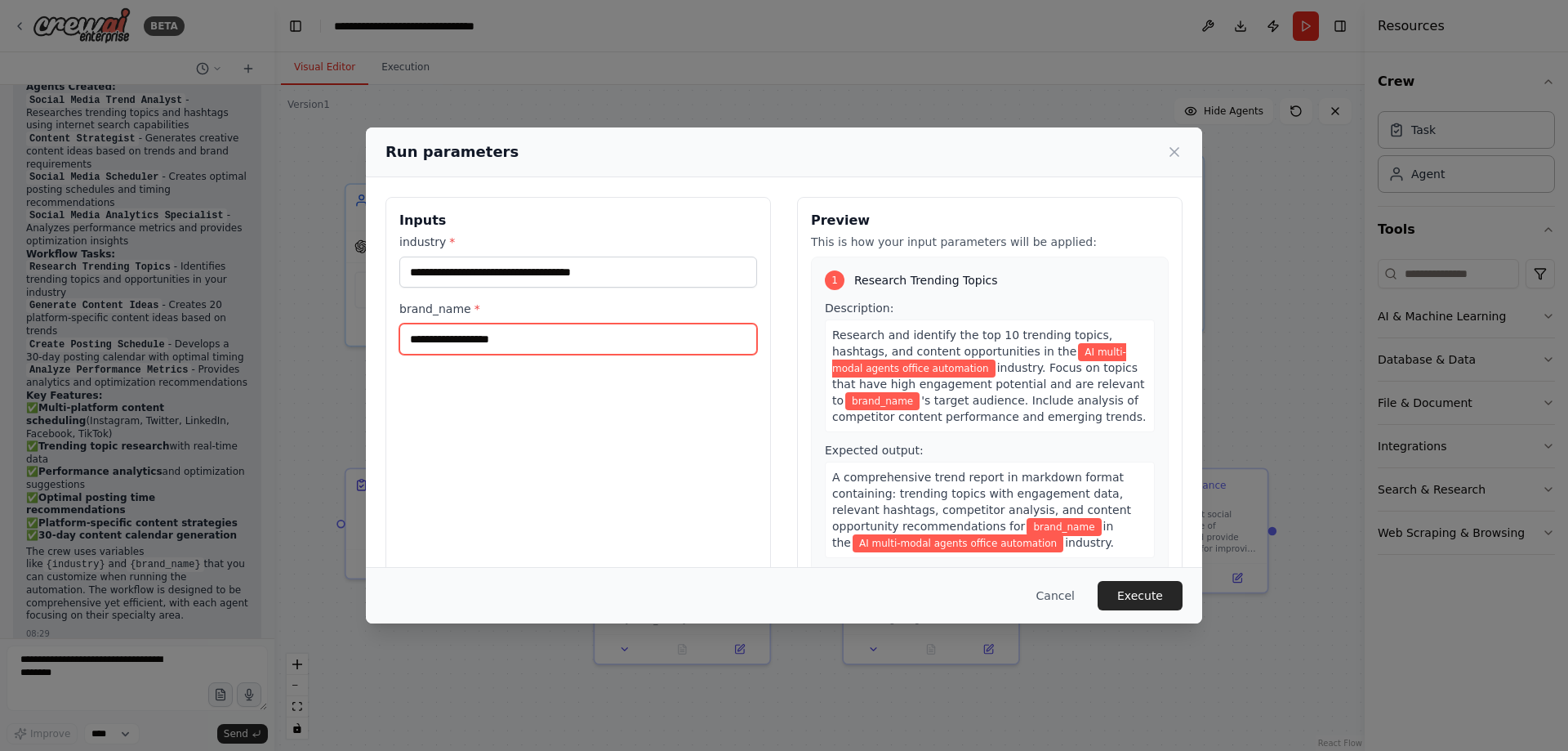
click at [466, 339] on input "brand_name *" at bounding box center [578, 338] width 358 height 31
click at [581, 343] on input "brand_name *" at bounding box center [578, 338] width 358 height 31
paste input "*******"
type input "********"
drag, startPoint x: 622, startPoint y: 350, endPoint x: 305, endPoint y: 340, distance: 317.2
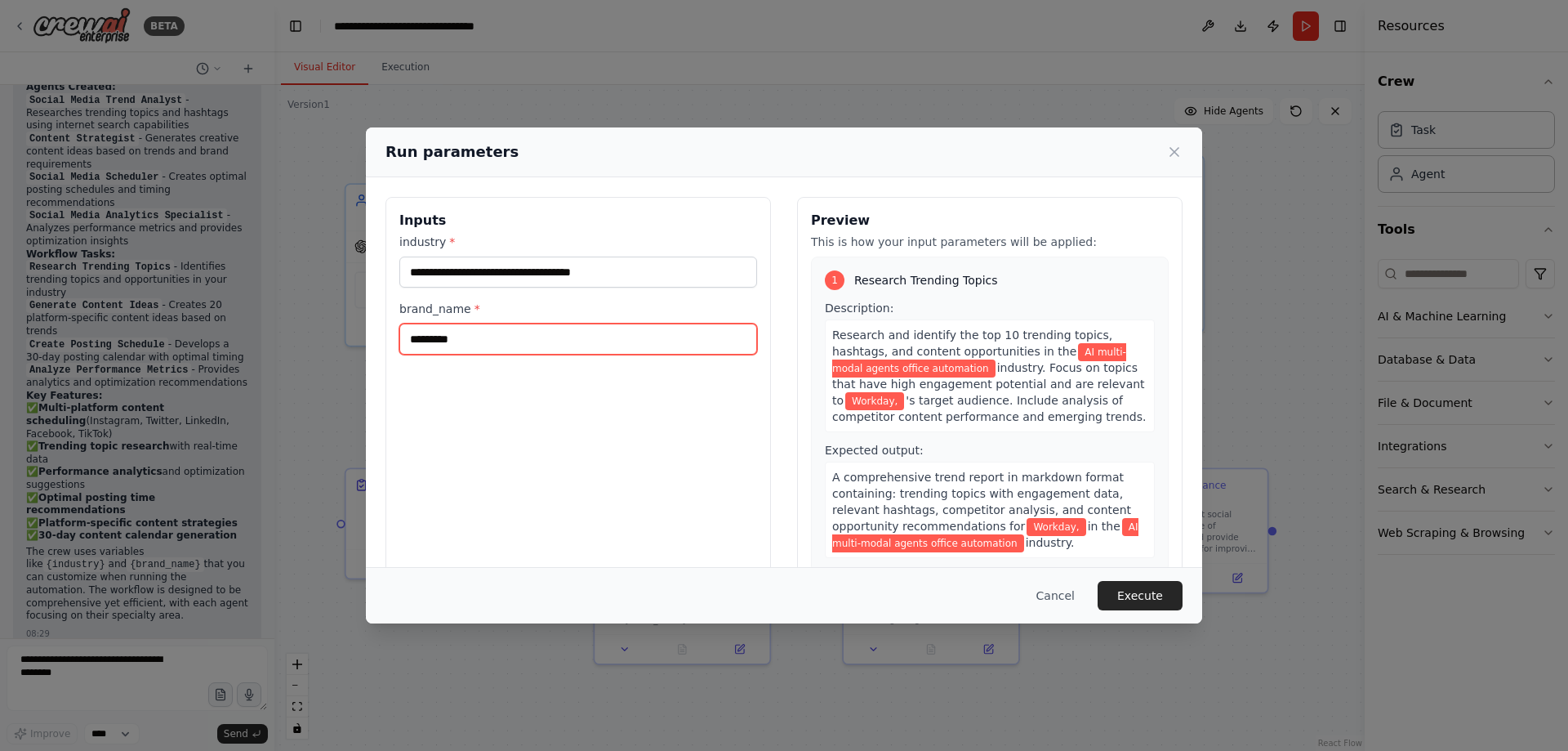
click at [305, 340] on div "**********" at bounding box center [784, 375] width 1568 height 751
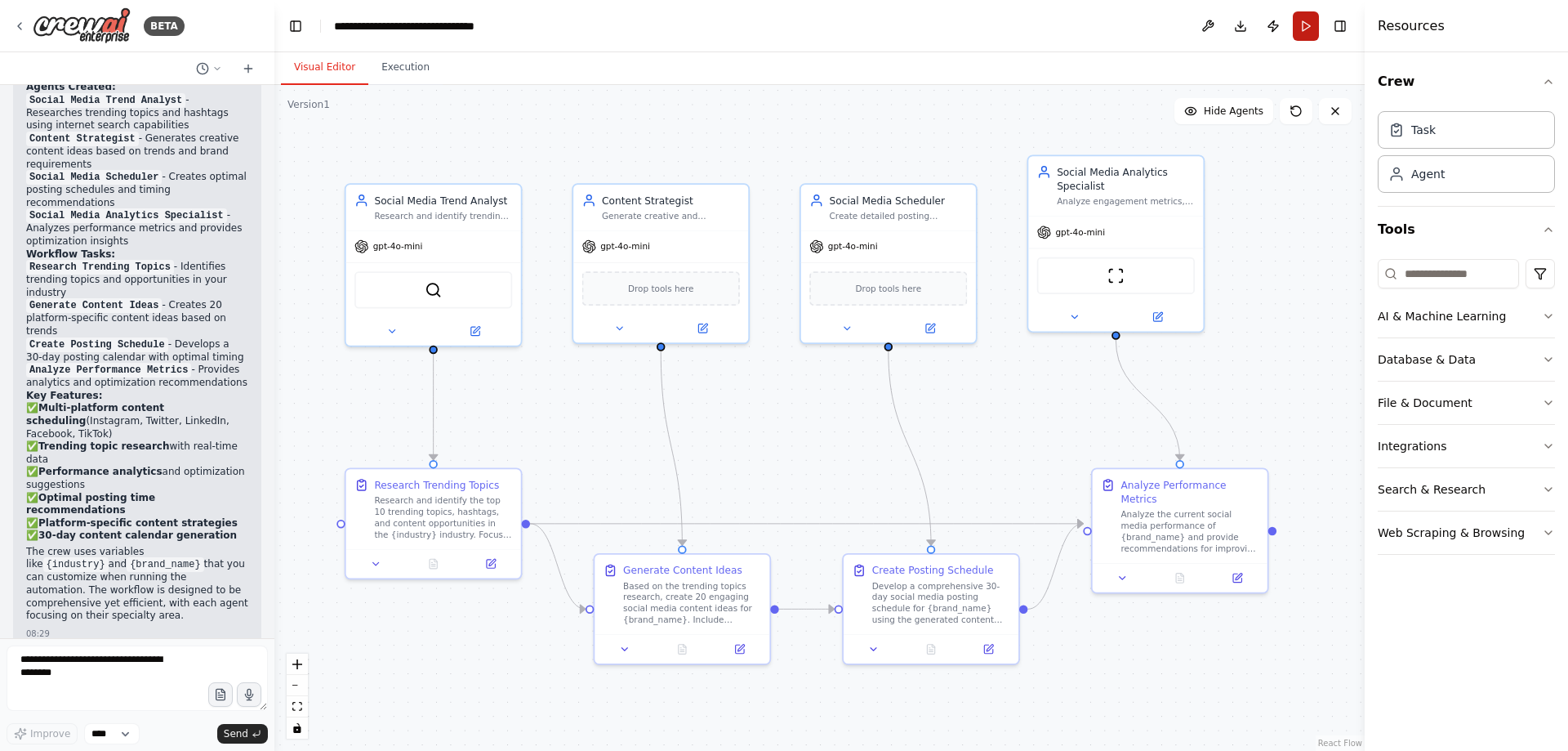
click at [1310, 26] on button "Run" at bounding box center [1306, 26] width 26 height 29
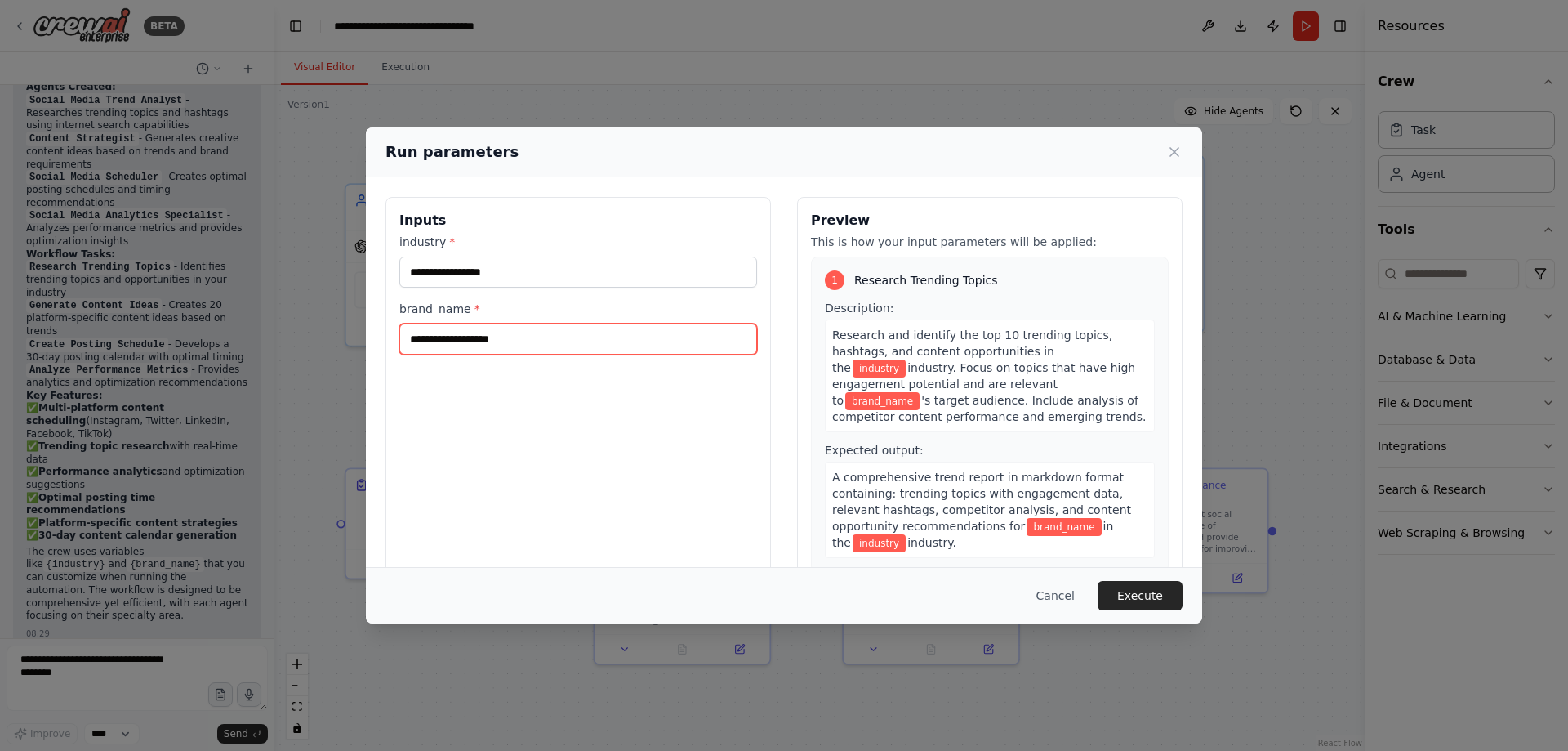
click at [522, 335] on input "brand_name *" at bounding box center [578, 338] width 358 height 31
paste input "**********"
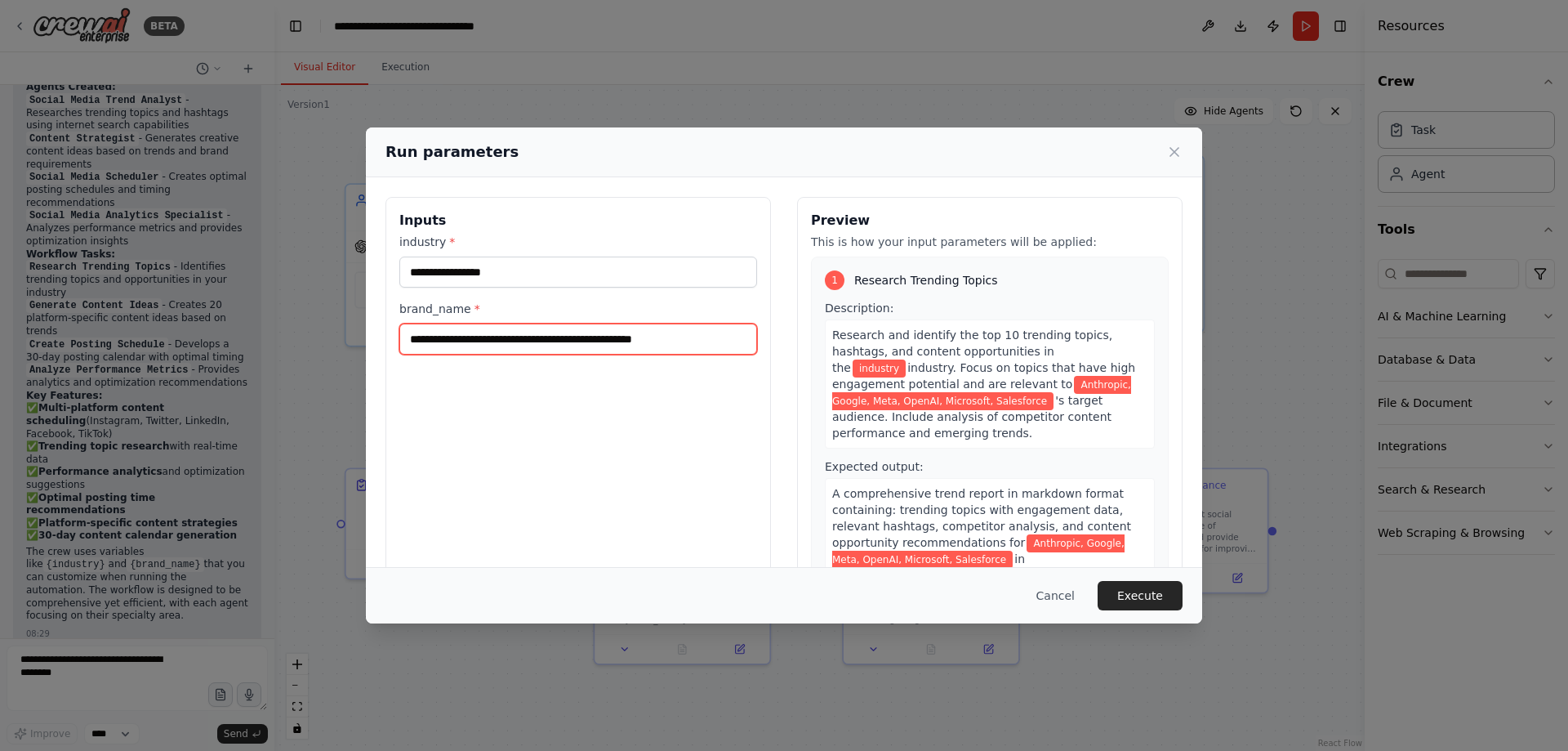
type input "**********"
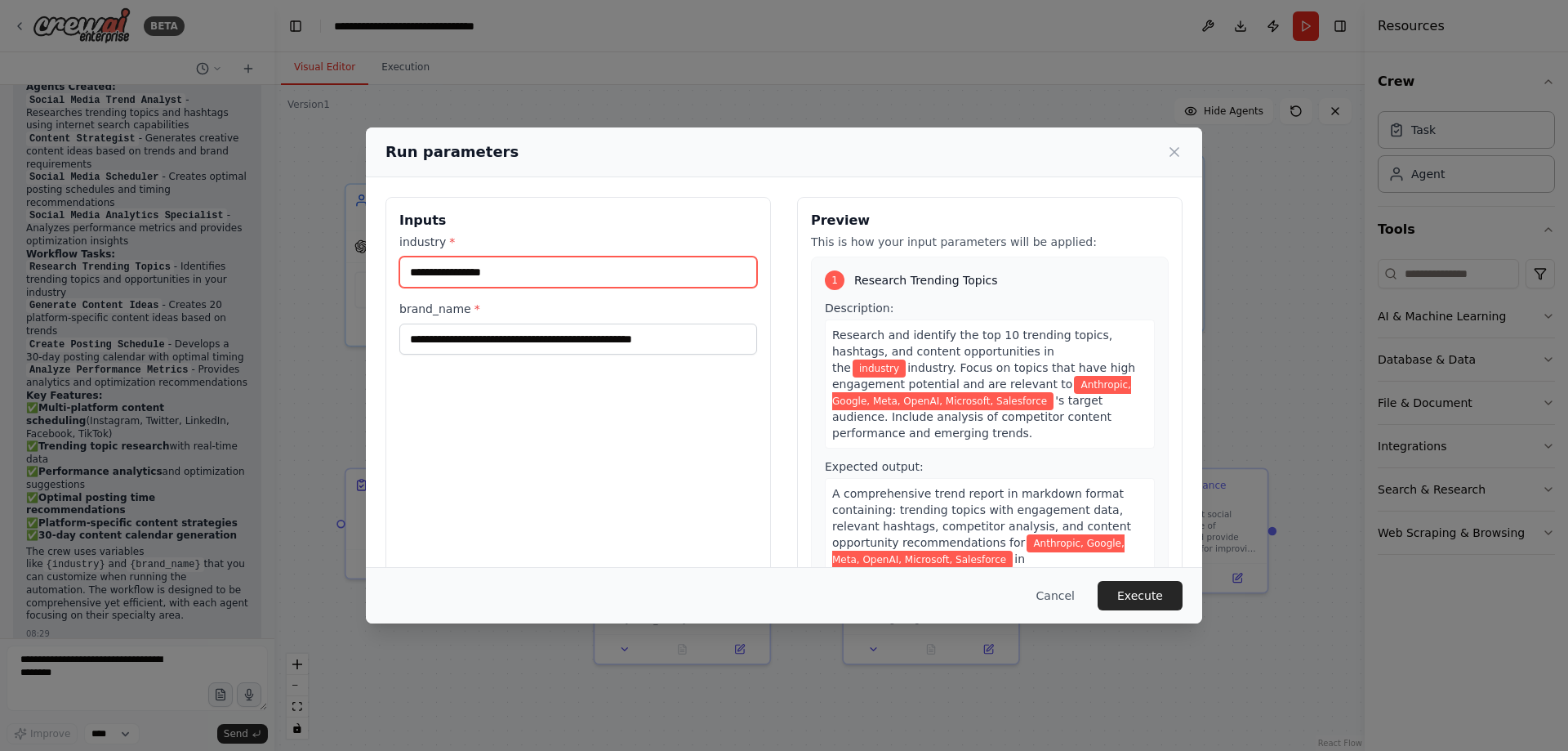
click at [497, 275] on input "industry *" at bounding box center [578, 272] width 358 height 31
paste input "**********"
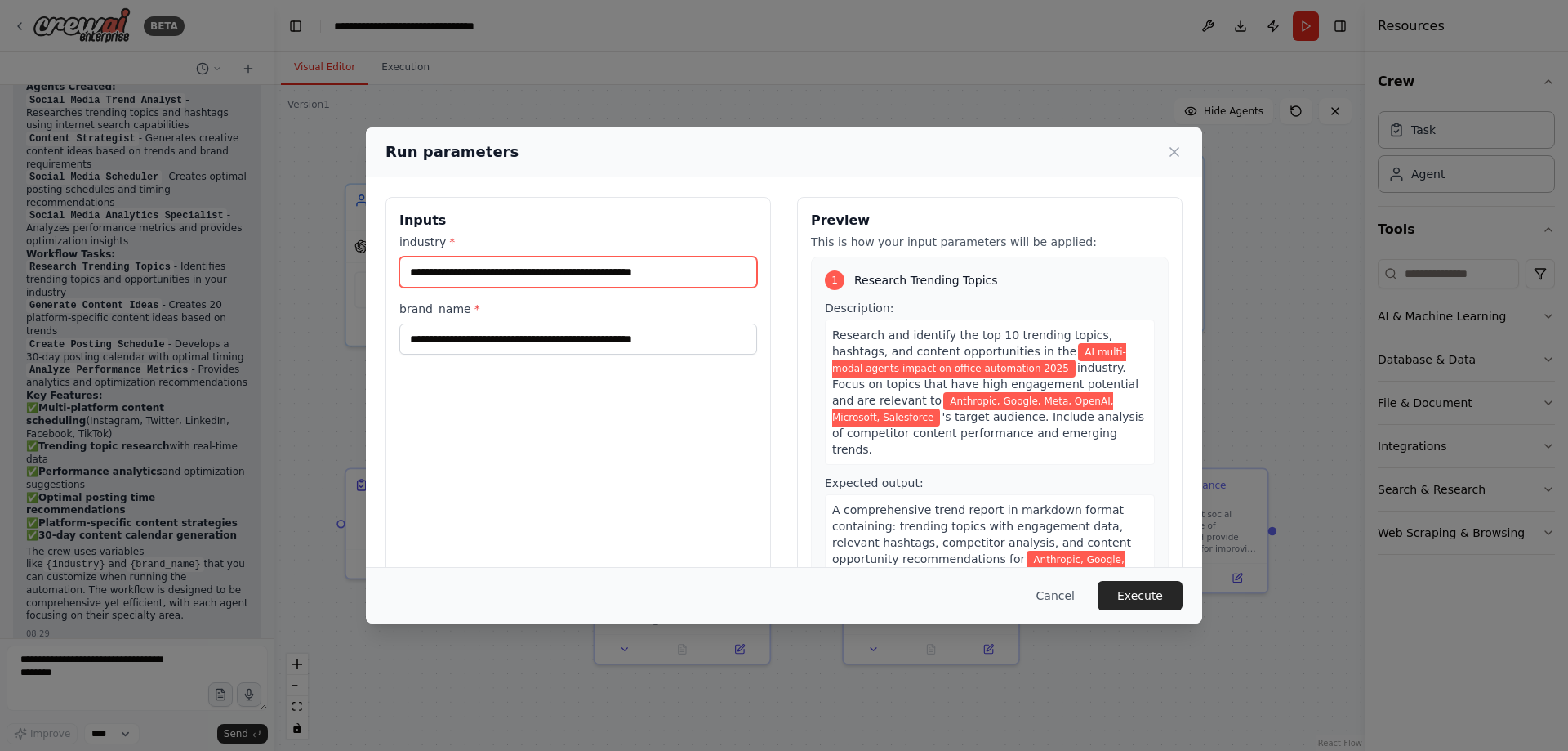
drag, startPoint x: 524, startPoint y: 273, endPoint x: 581, endPoint y: 278, distance: 57.2
click at [581, 278] on input "**********" at bounding box center [578, 272] width 358 height 31
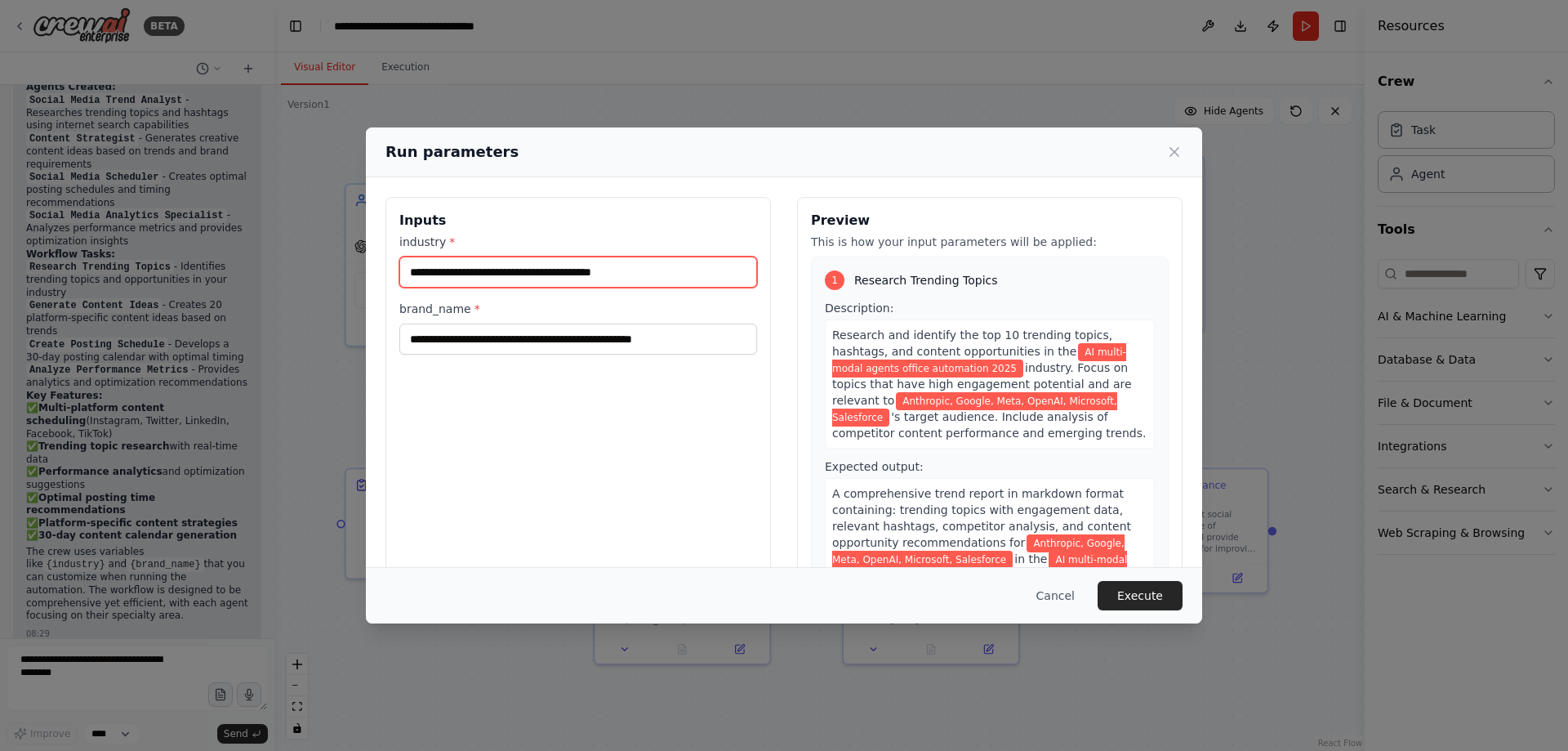
click at [636, 278] on input "**********" at bounding box center [578, 272] width 358 height 31
click at [636, 277] on input "**********" at bounding box center [578, 272] width 358 height 31
type input "**********"
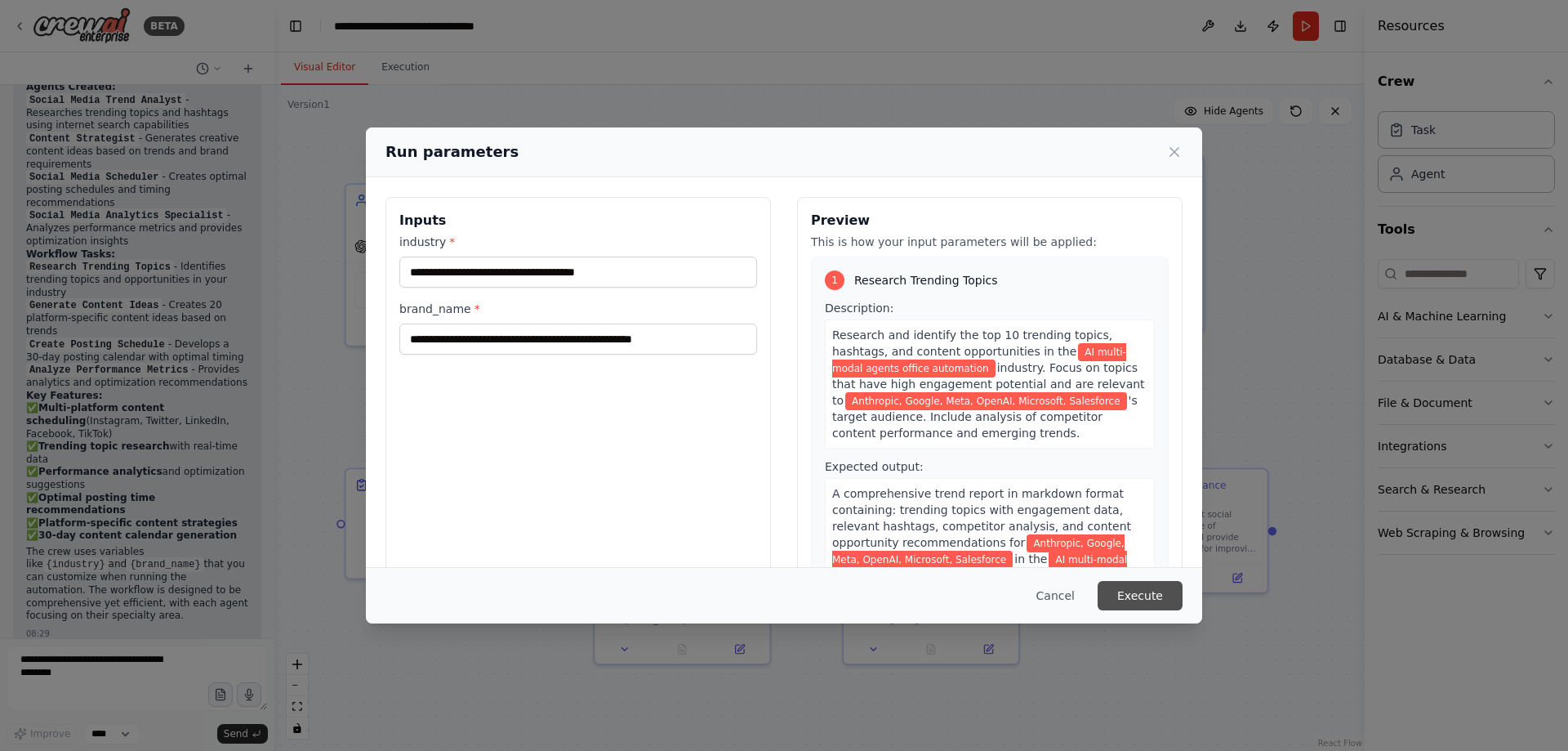
click at [1150, 589] on button "Execute" at bounding box center [1140, 595] width 85 height 29
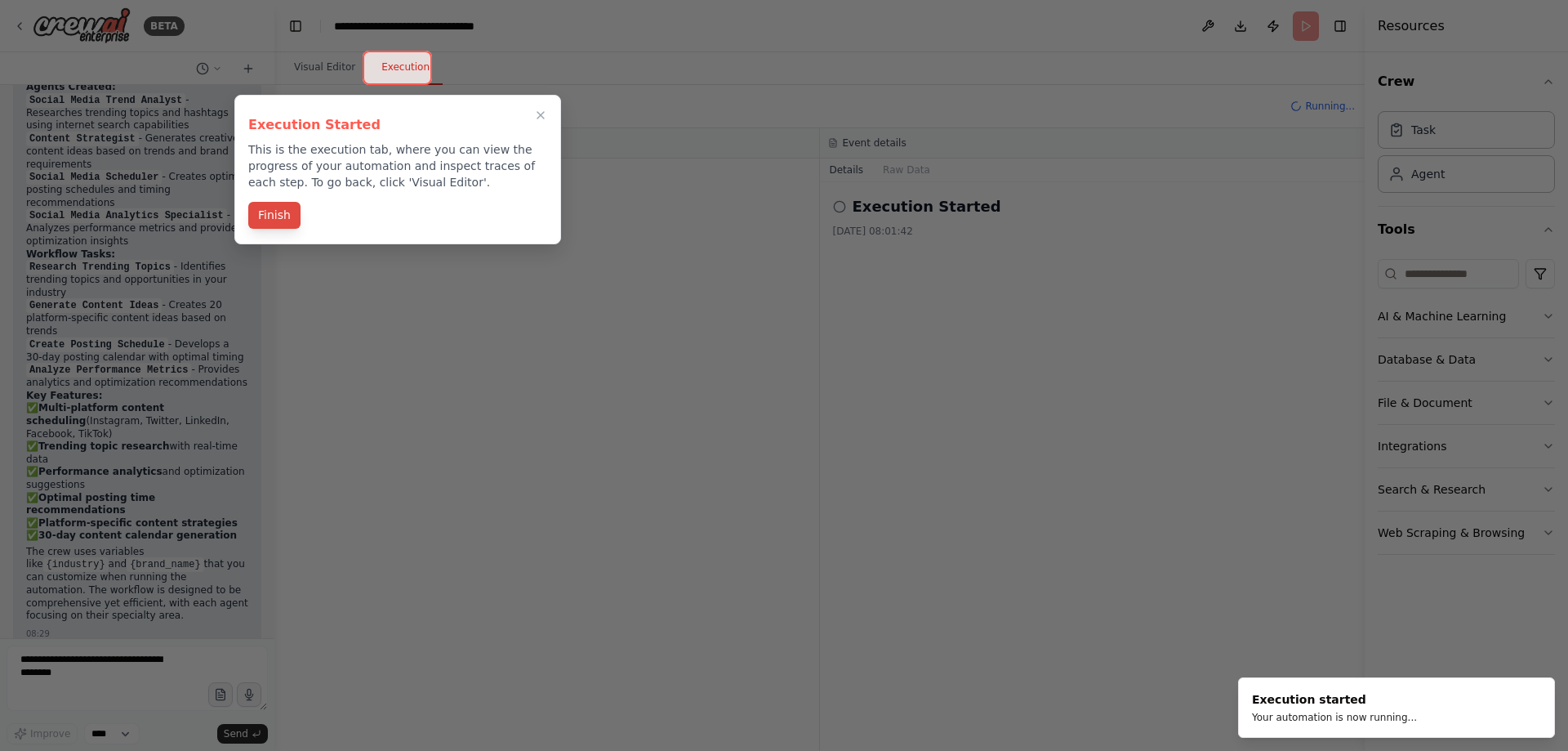
click at [278, 208] on button "Finish" at bounding box center [274, 215] width 52 height 27
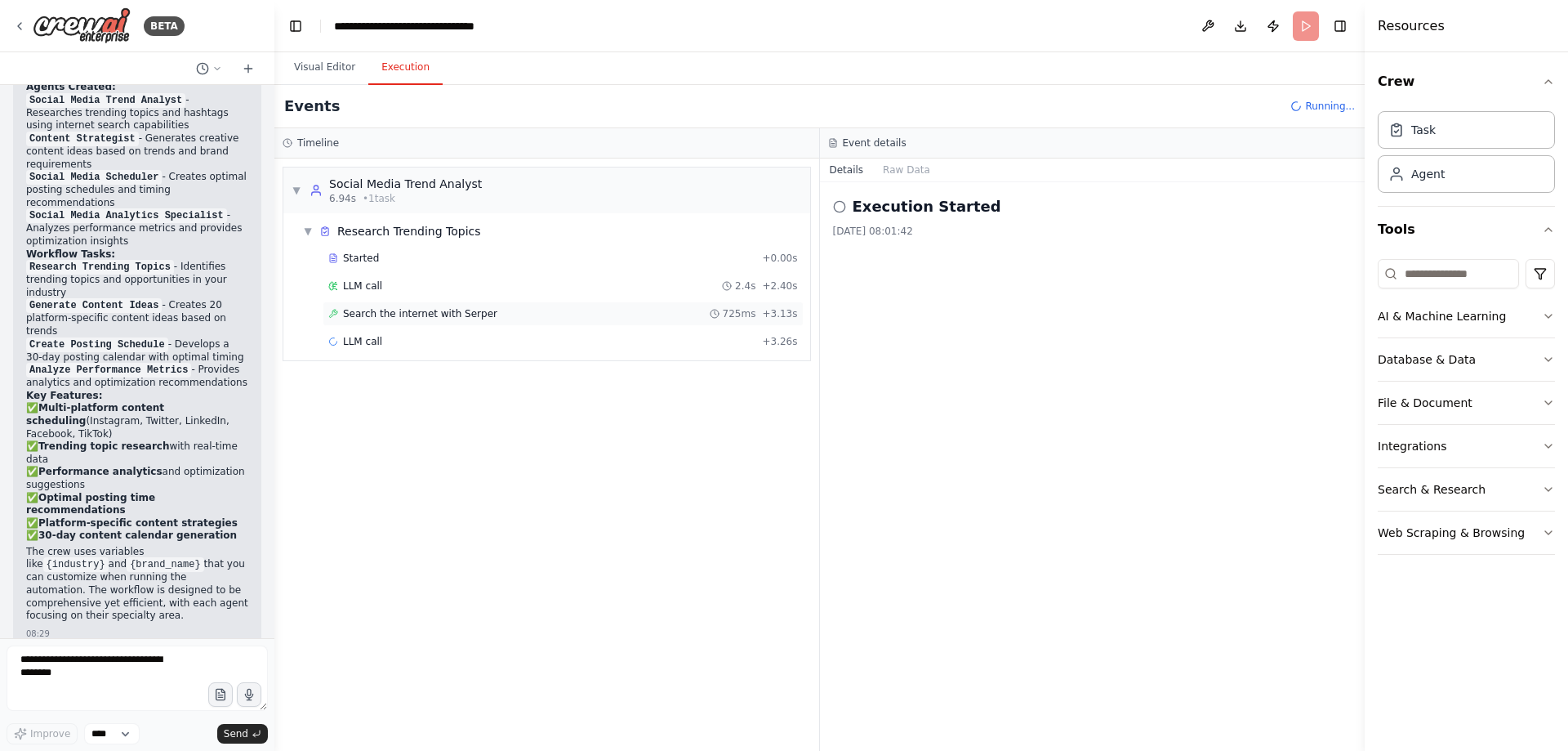
click at [414, 314] on span "Search the internet with Serper" at bounding box center [419, 314] width 154 height 13
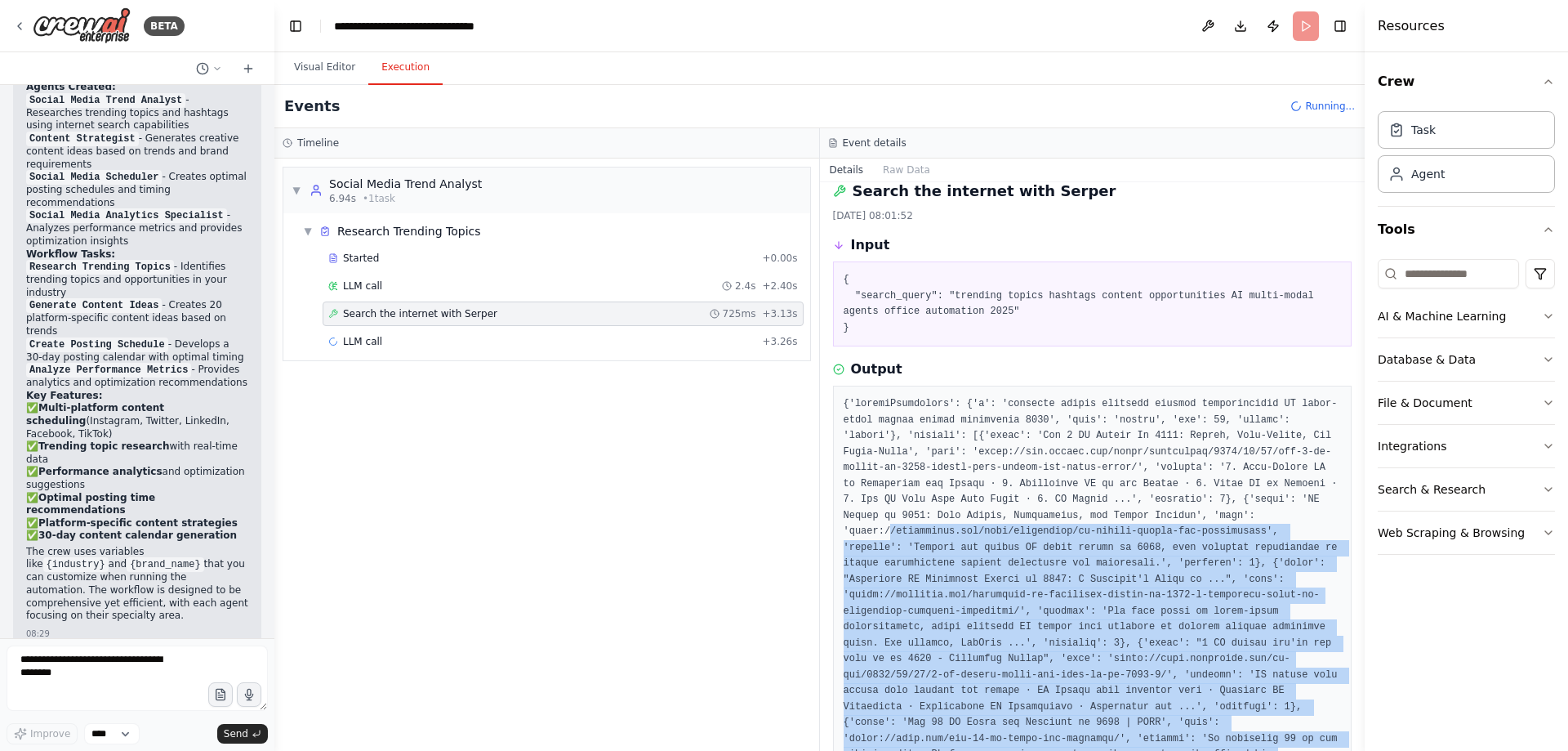
scroll to position [0, 0]
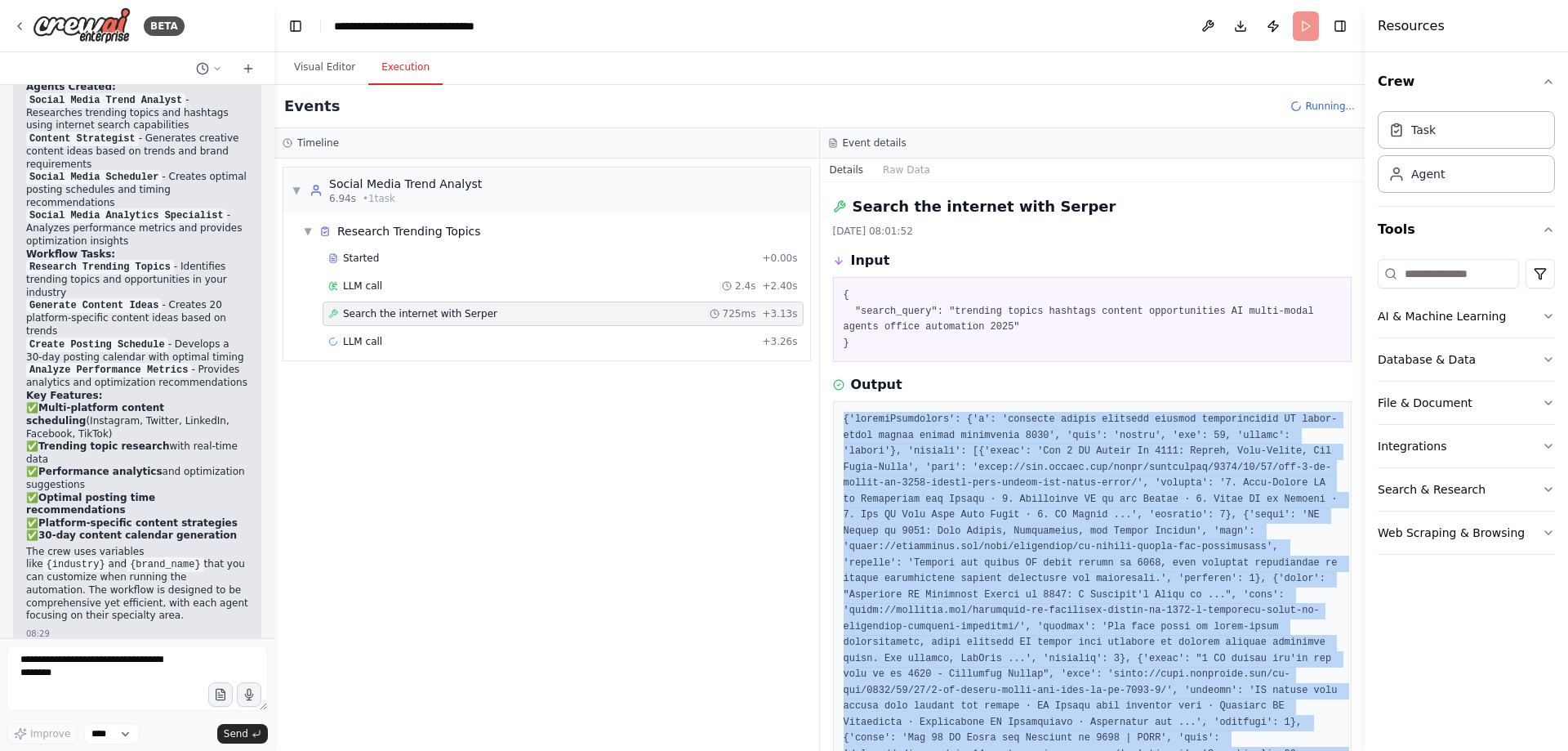
drag, startPoint x: 1243, startPoint y: 668, endPoint x: 835, endPoint y: 417, distance: 479.0
copy pre "{'loremiPsumdolors': {'a': 'consecte adipis elitsedd eiusmod temporincidid UT l…"
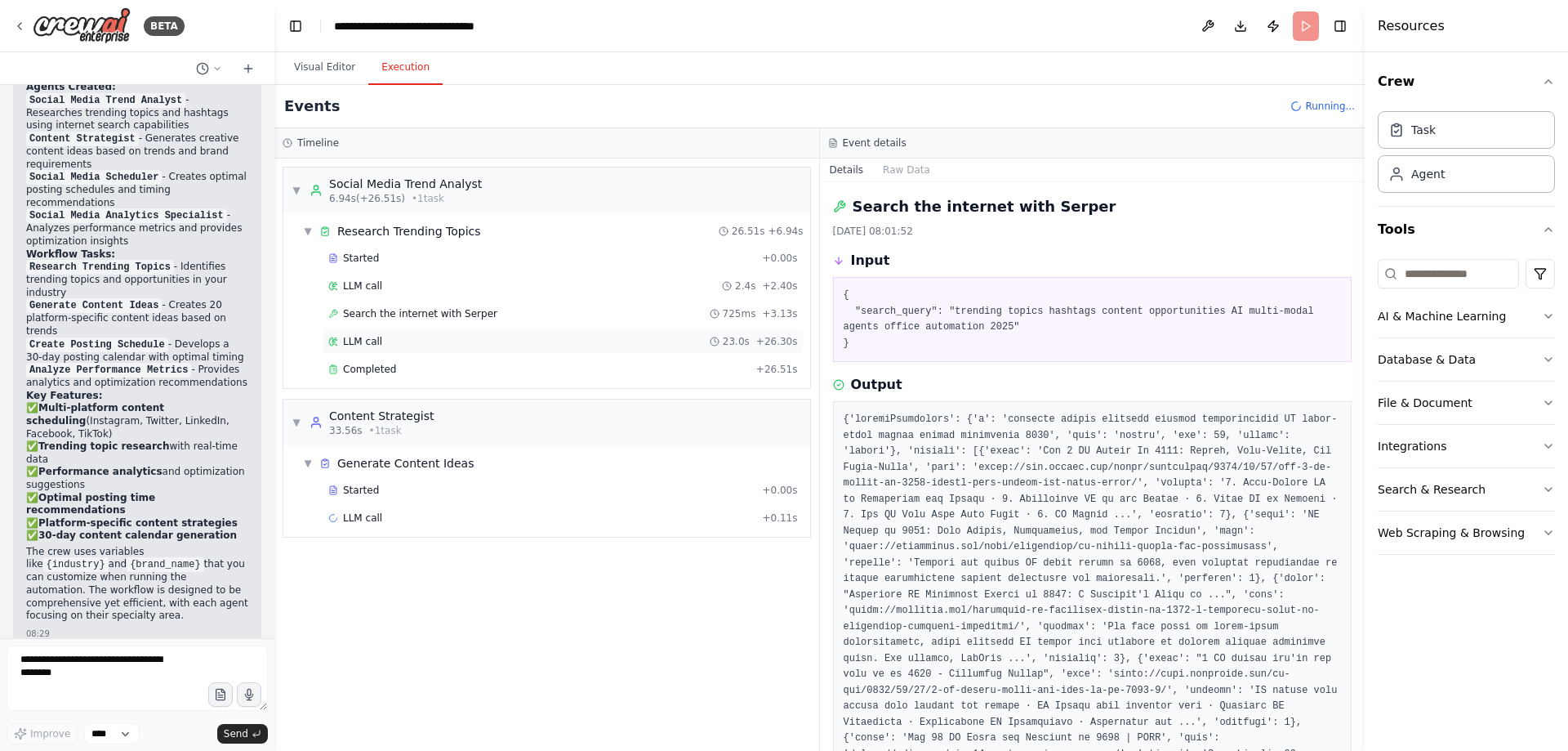
click at [376, 340] on span "LLM call" at bounding box center [363, 342] width 40 height 13
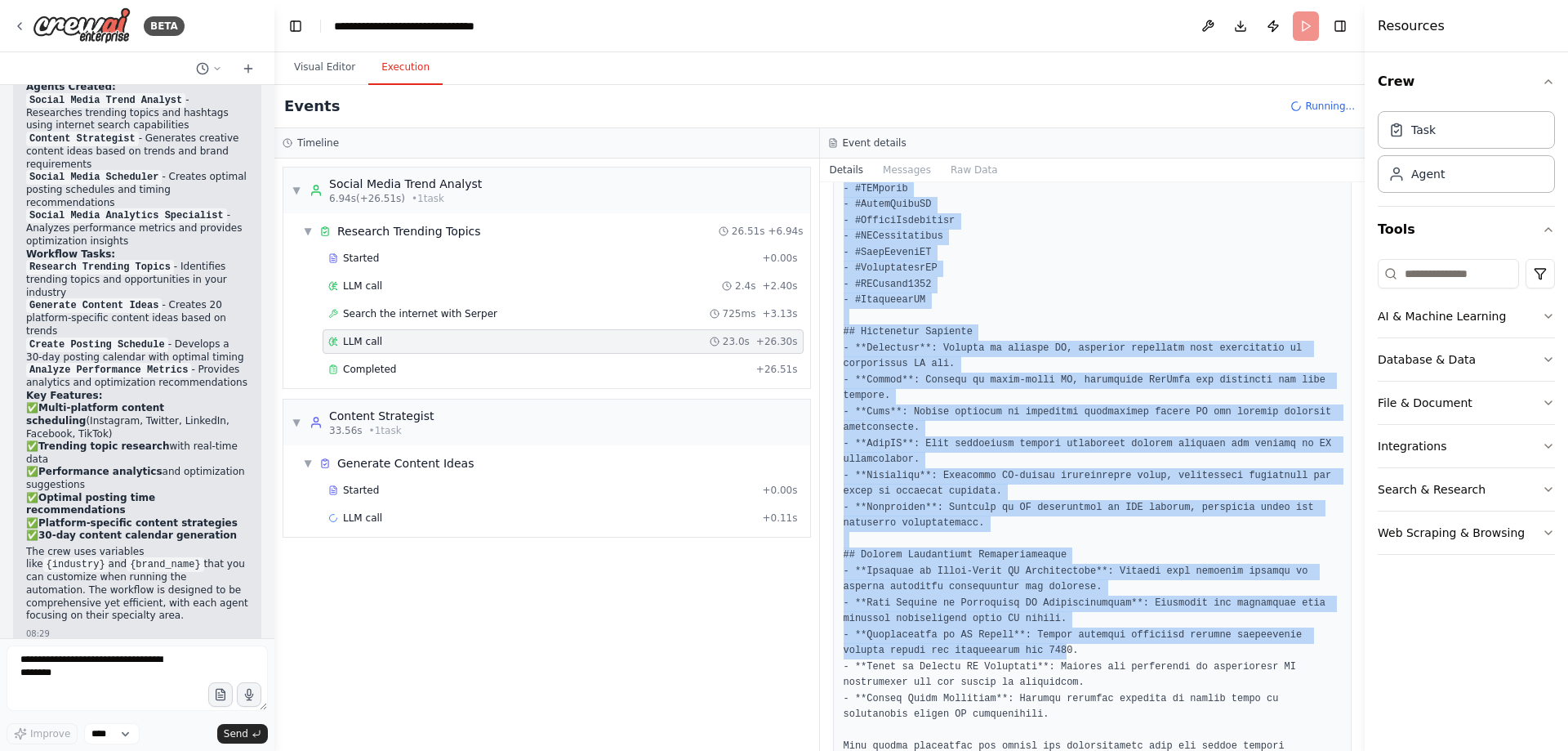
scroll to position [1474, 0]
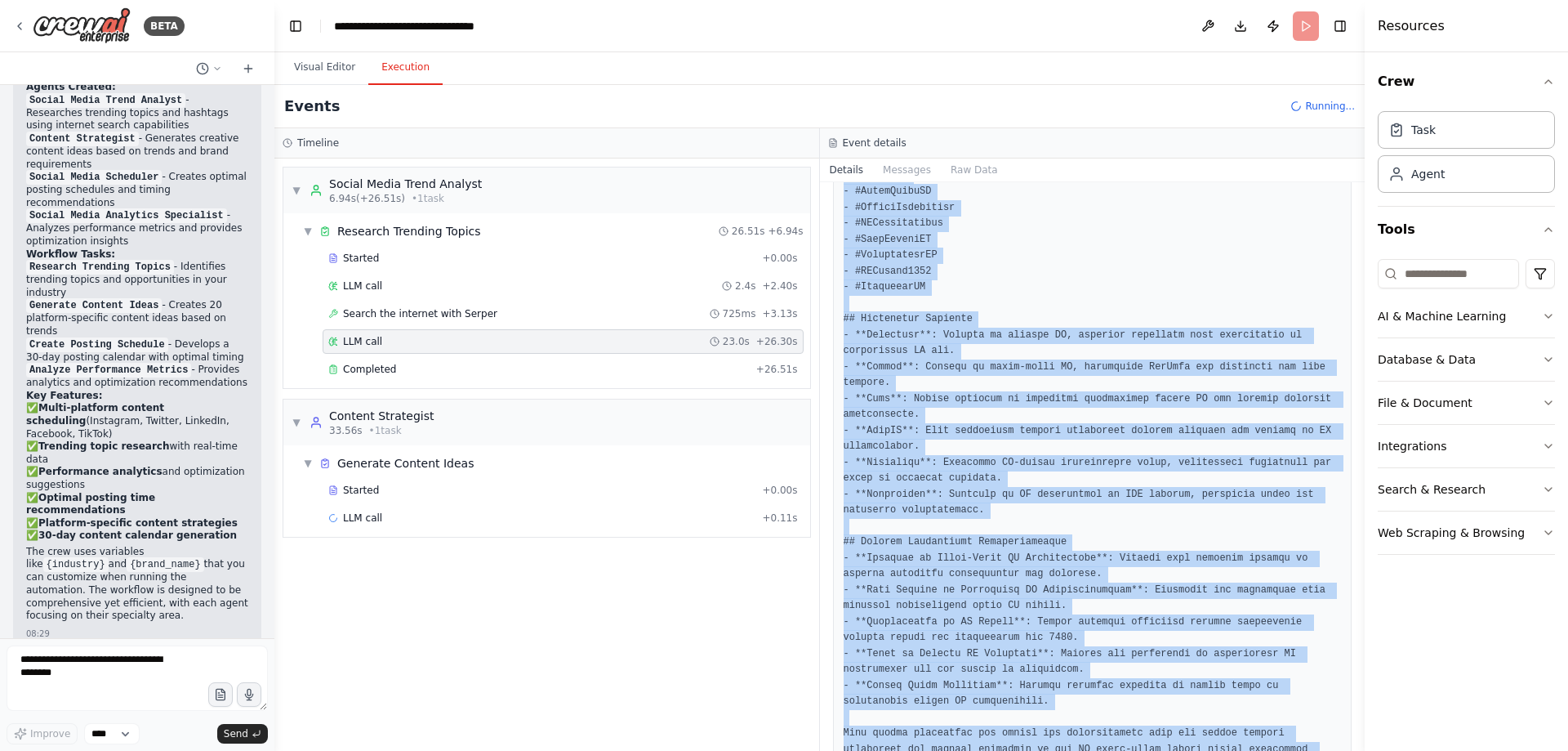
drag, startPoint x: 837, startPoint y: 290, endPoint x: 1247, endPoint y: 666, distance: 556.3
copy pre "``` Thought: I have gathered relevant articles and insights regarding trending …"
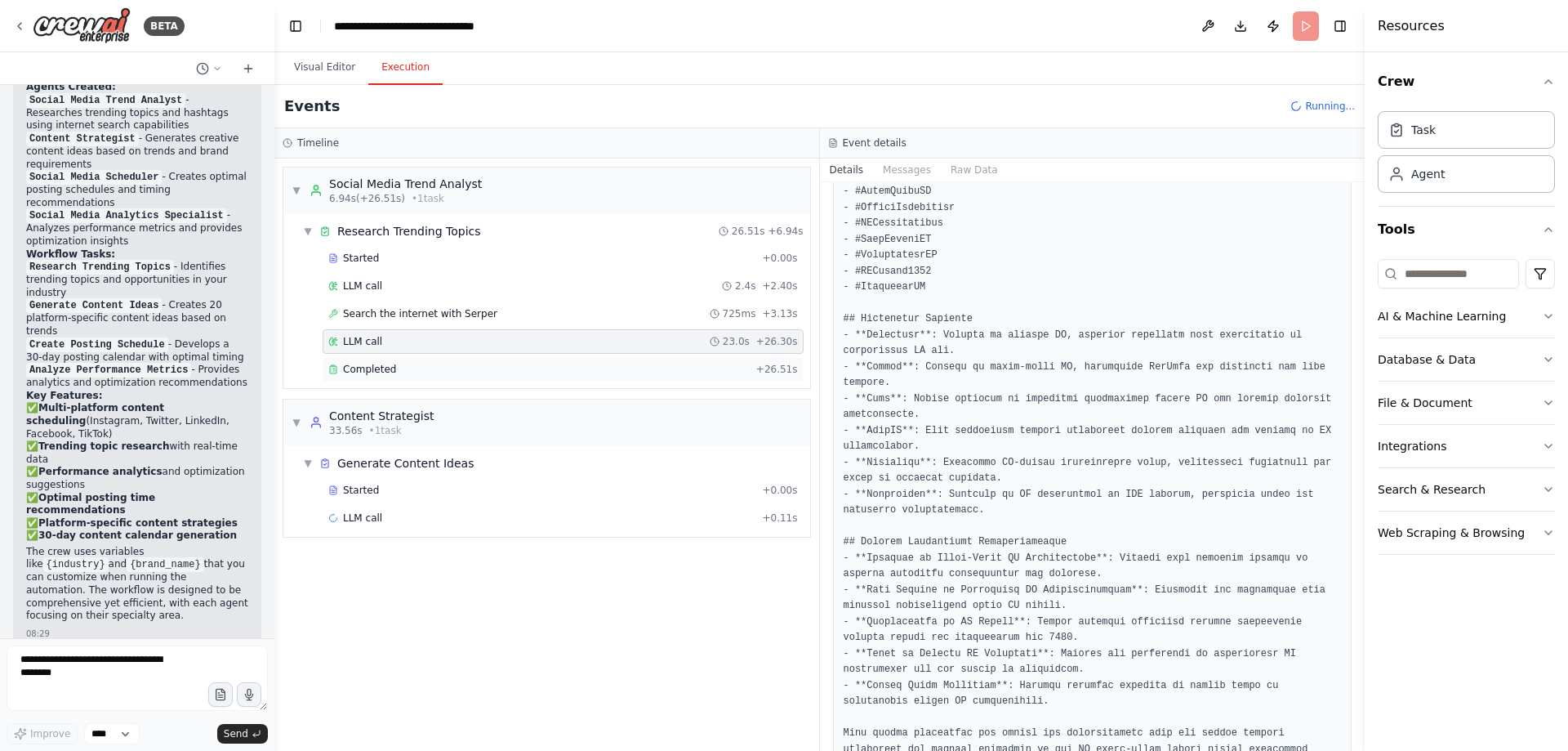
click at [381, 366] on span "Completed" at bounding box center [369, 369] width 53 height 13
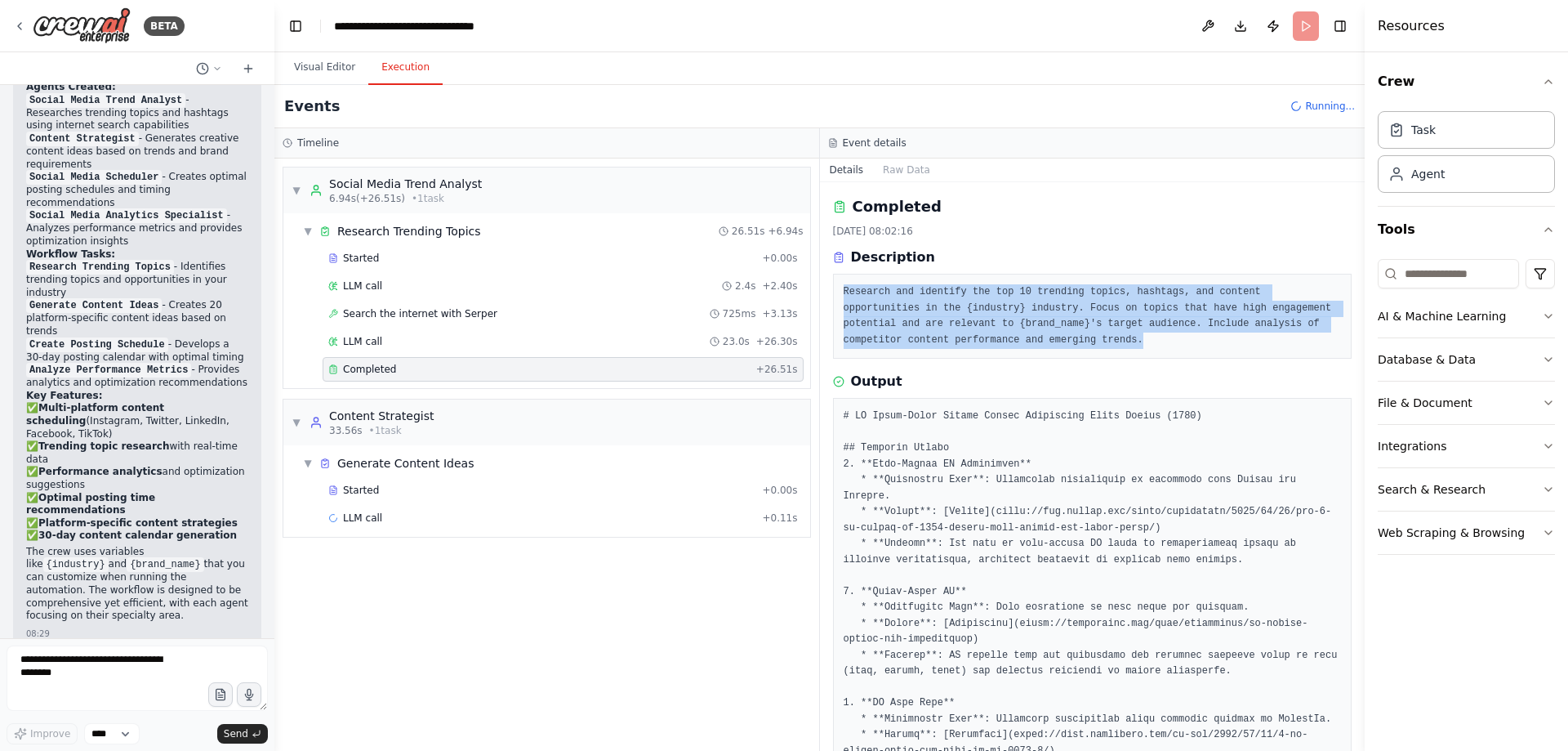
drag, startPoint x: 839, startPoint y: 290, endPoint x: 1034, endPoint y: 335, distance: 200.1
click at [1034, 335] on div "Research and identify the top 10 trending topics, hashtags, and content opportu…" at bounding box center [1093, 316] width 520 height 85
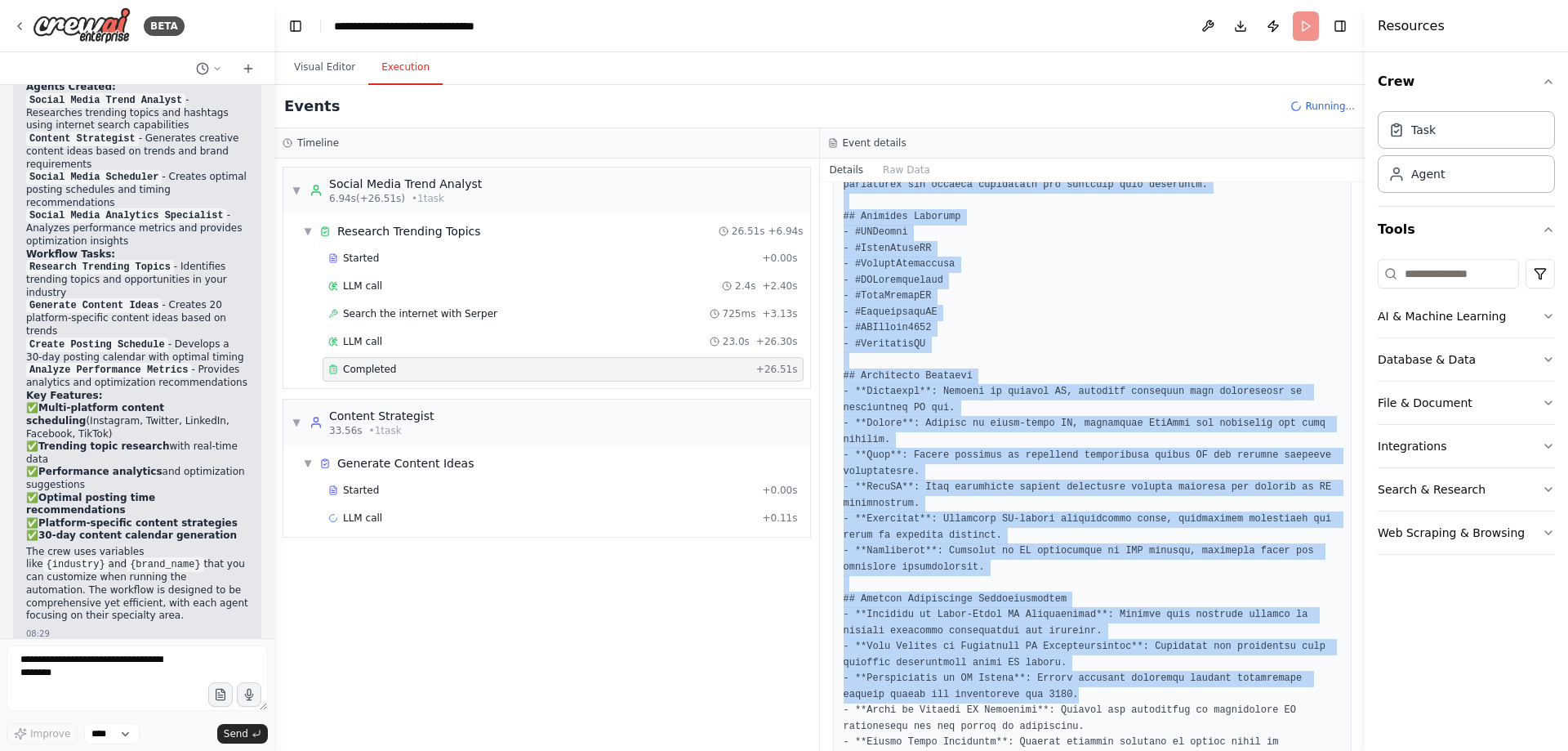
scroll to position [1446, 0]
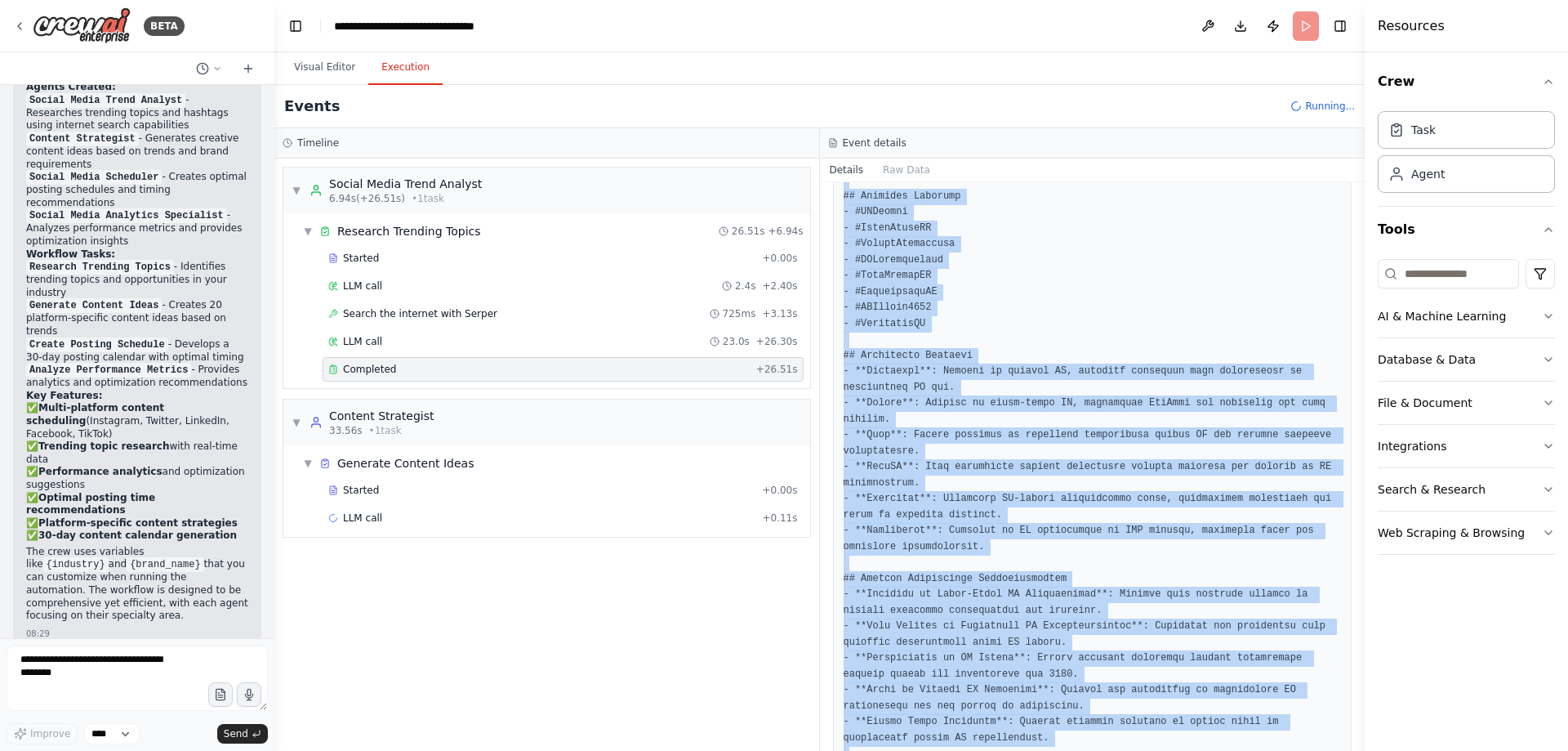
drag, startPoint x: 843, startPoint y: 414, endPoint x: 1249, endPoint y: 723, distance: 510.2
copy pre "# AI Multi-Modal Agents Office Automation Trend Report (2025) ## Trending Topic…"
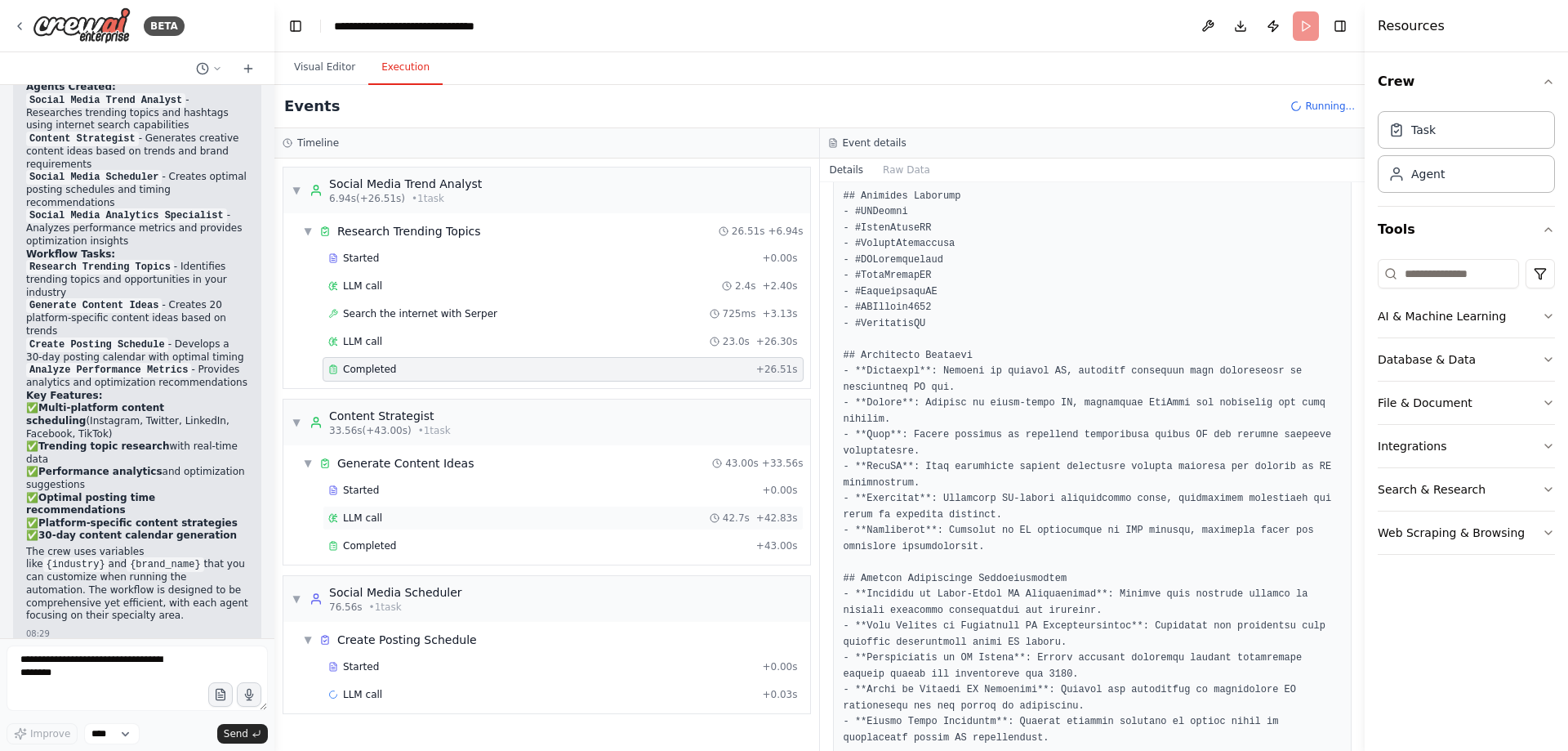
click at [373, 524] on div "LLM call 42.7s + 42.83s" at bounding box center [563, 518] width 481 height 25
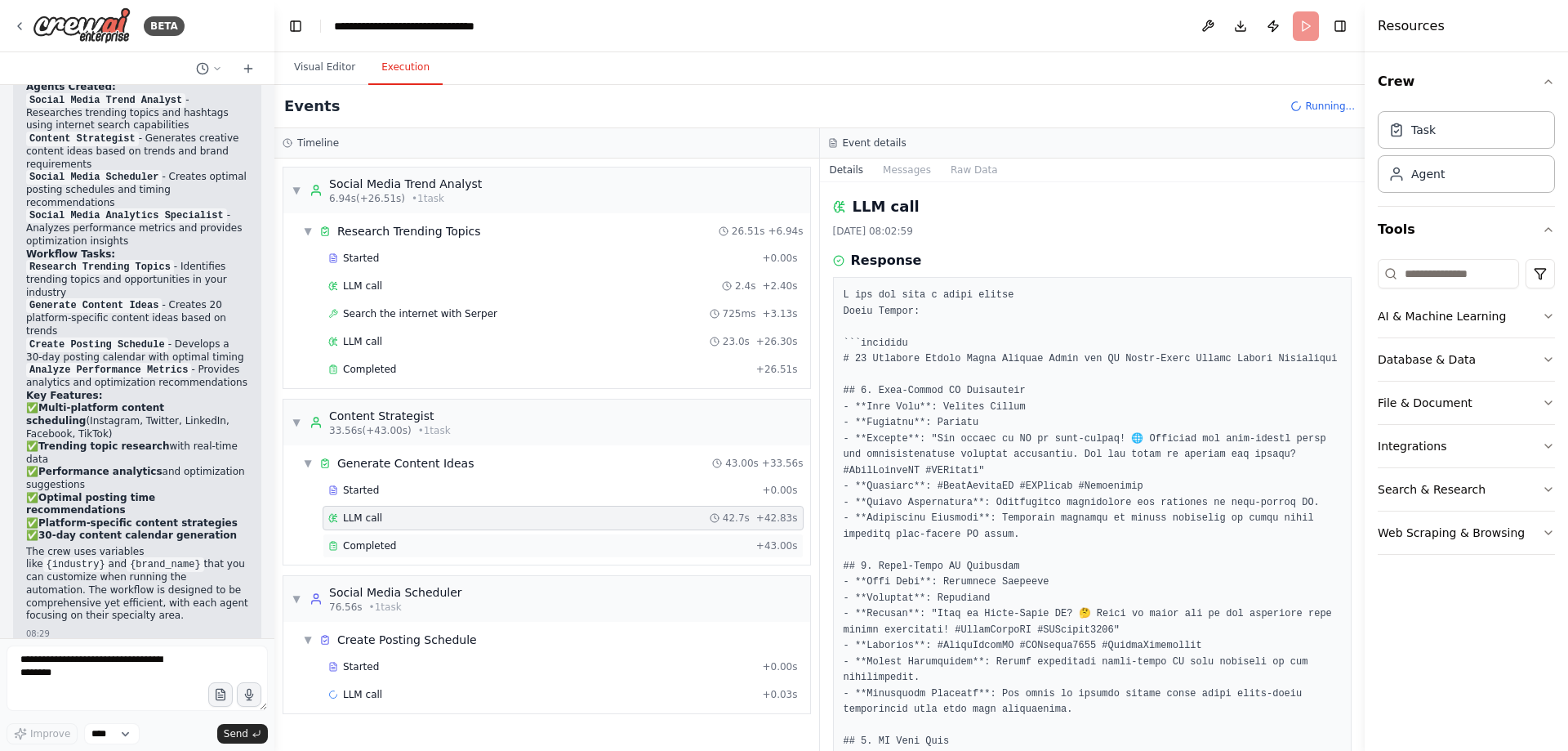
click at [383, 544] on span "Completed" at bounding box center [369, 546] width 53 height 13
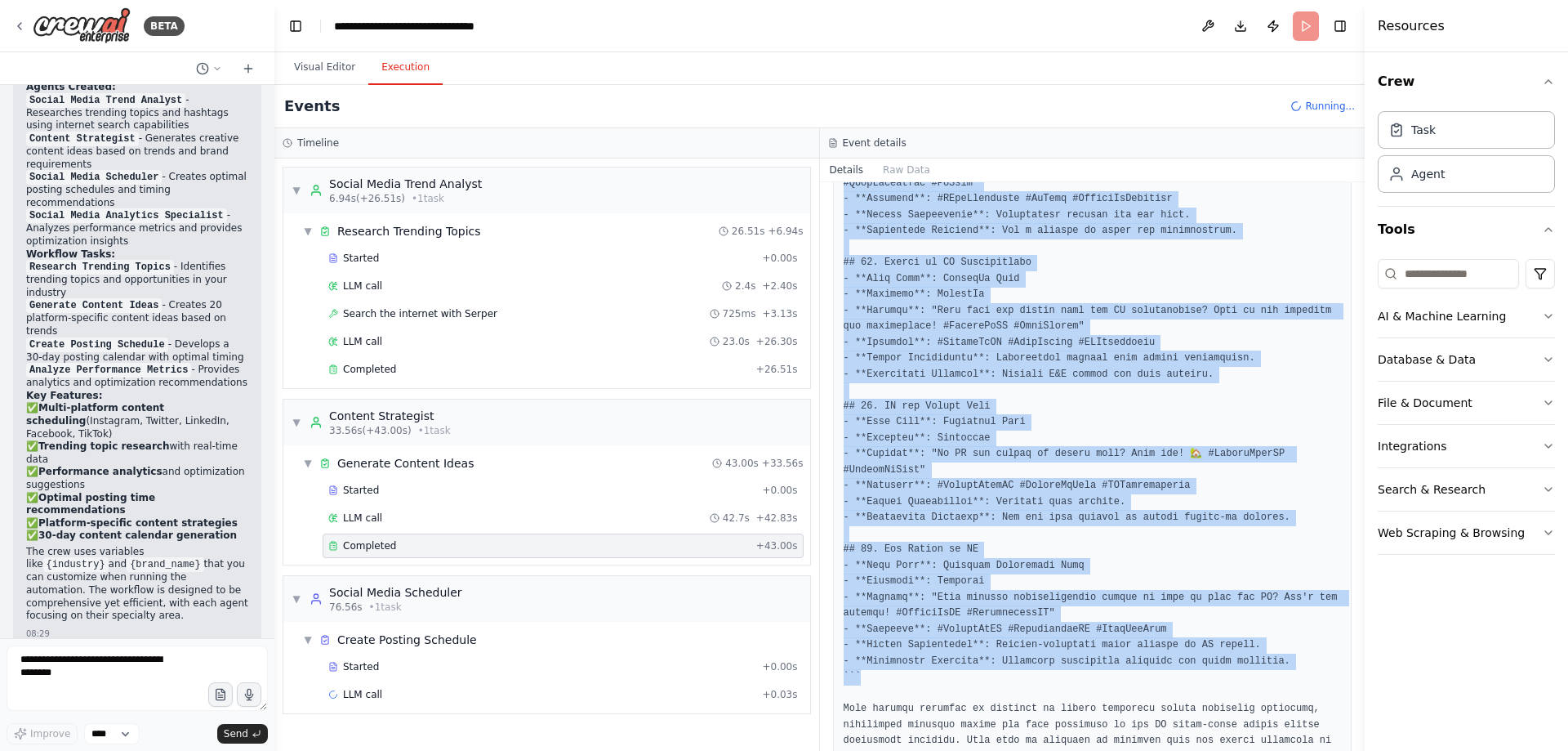
scroll to position [2833, 0]
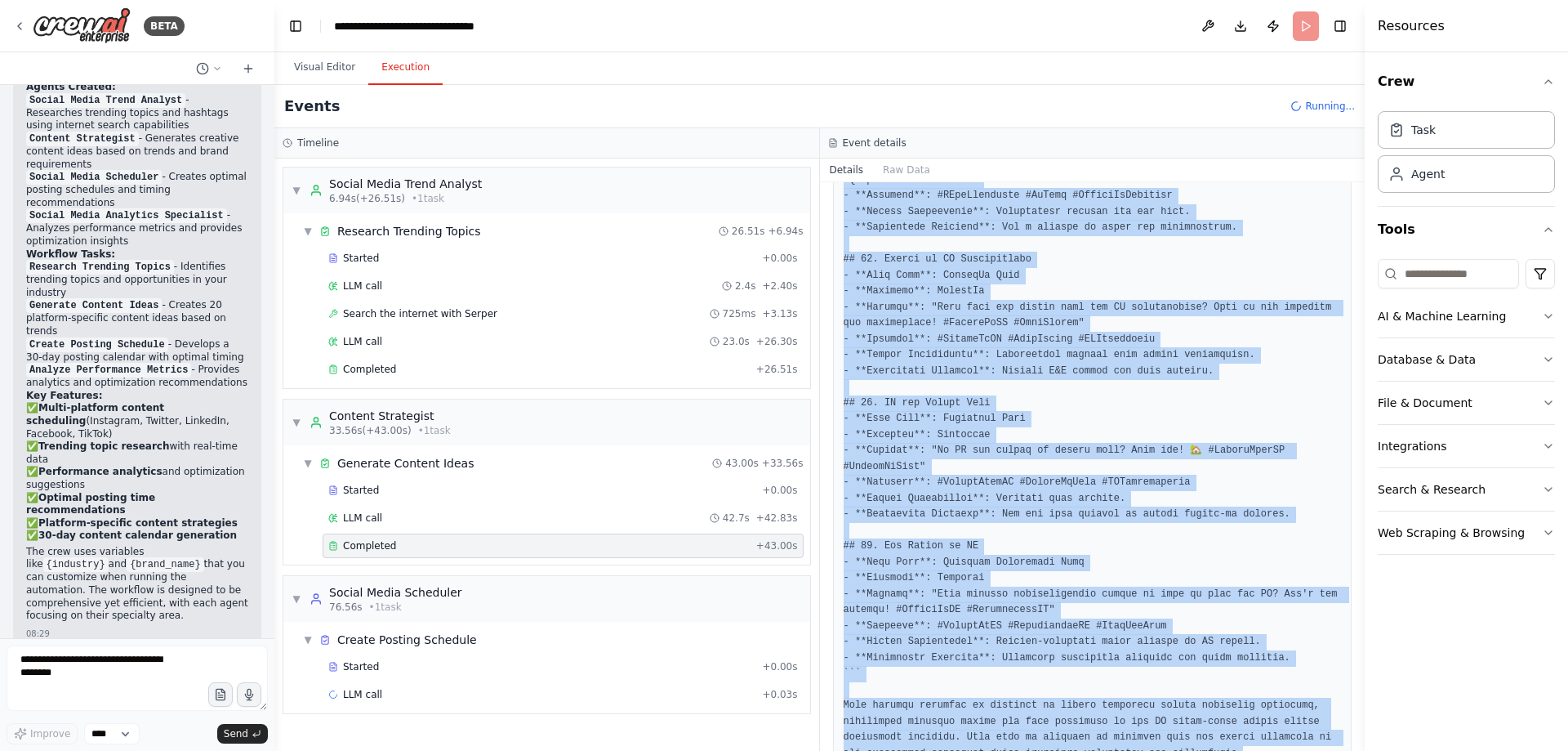
drag, startPoint x: 843, startPoint y: 410, endPoint x: 1220, endPoint y: 706, distance: 479.3
copy pre "```loremips # 93 Dolorsit Ametco Adipi Elitsed Doeiu tem IN Utlab-Etdol Magnaa …"
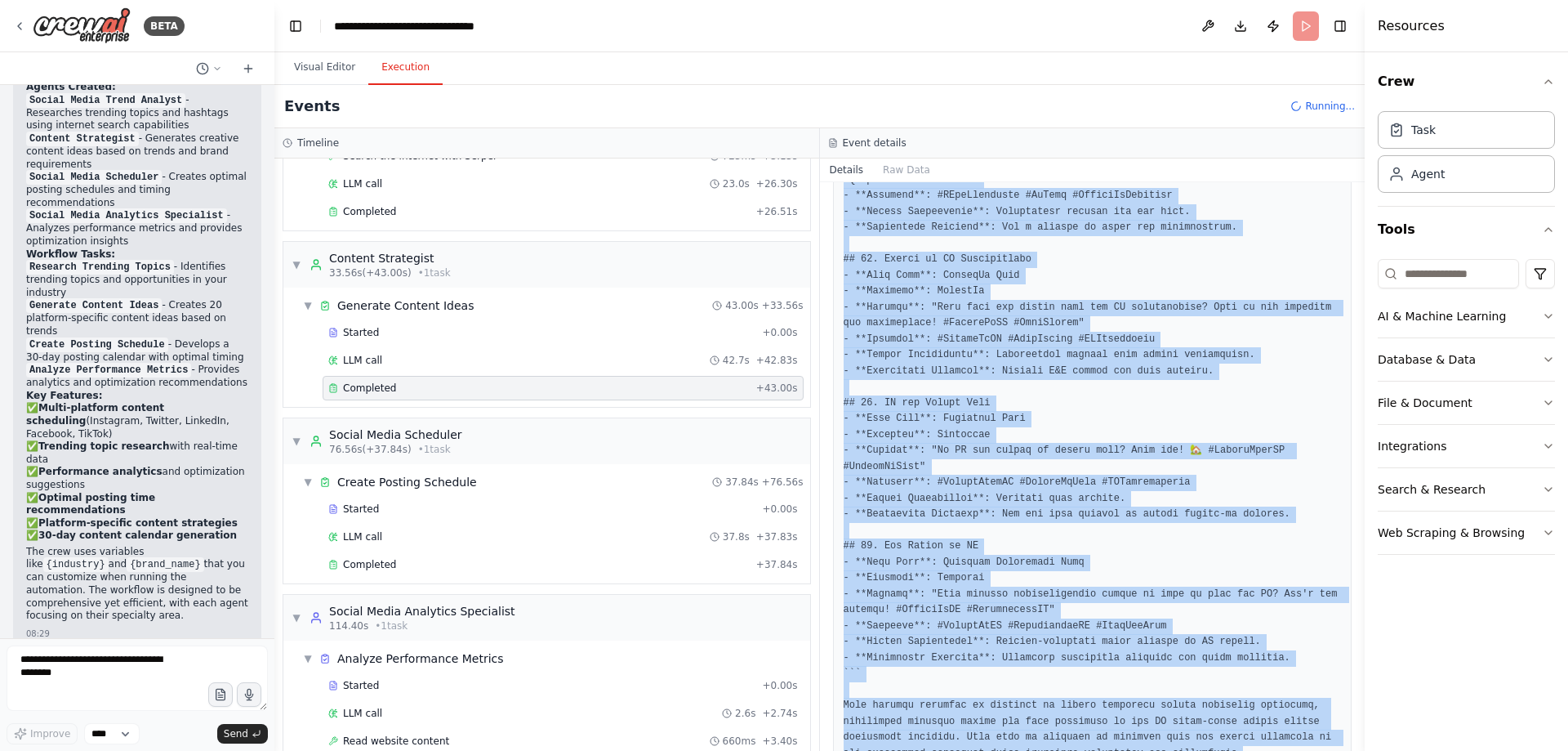
scroll to position [213, 0]
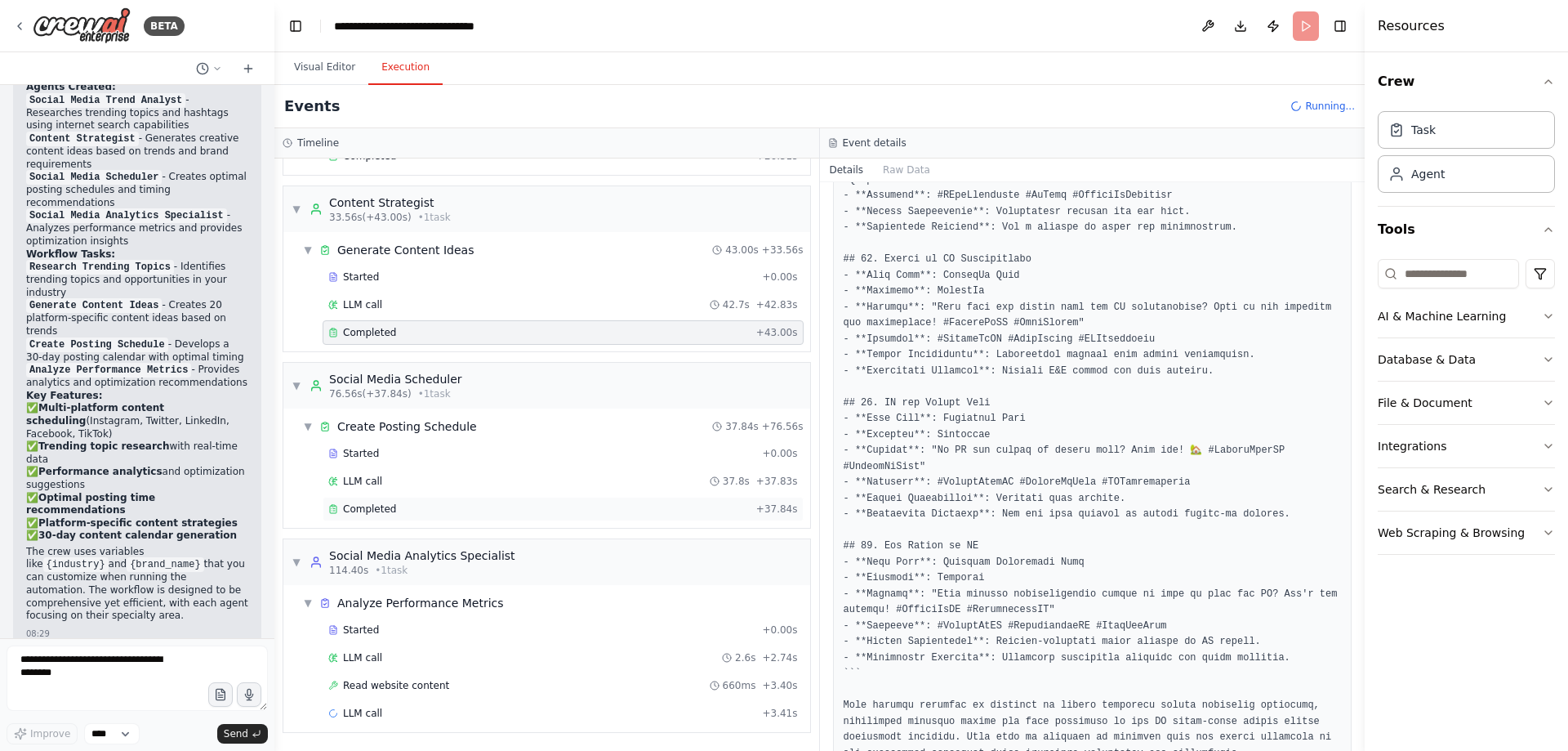
click at [377, 508] on span "Completed" at bounding box center [369, 509] width 53 height 13
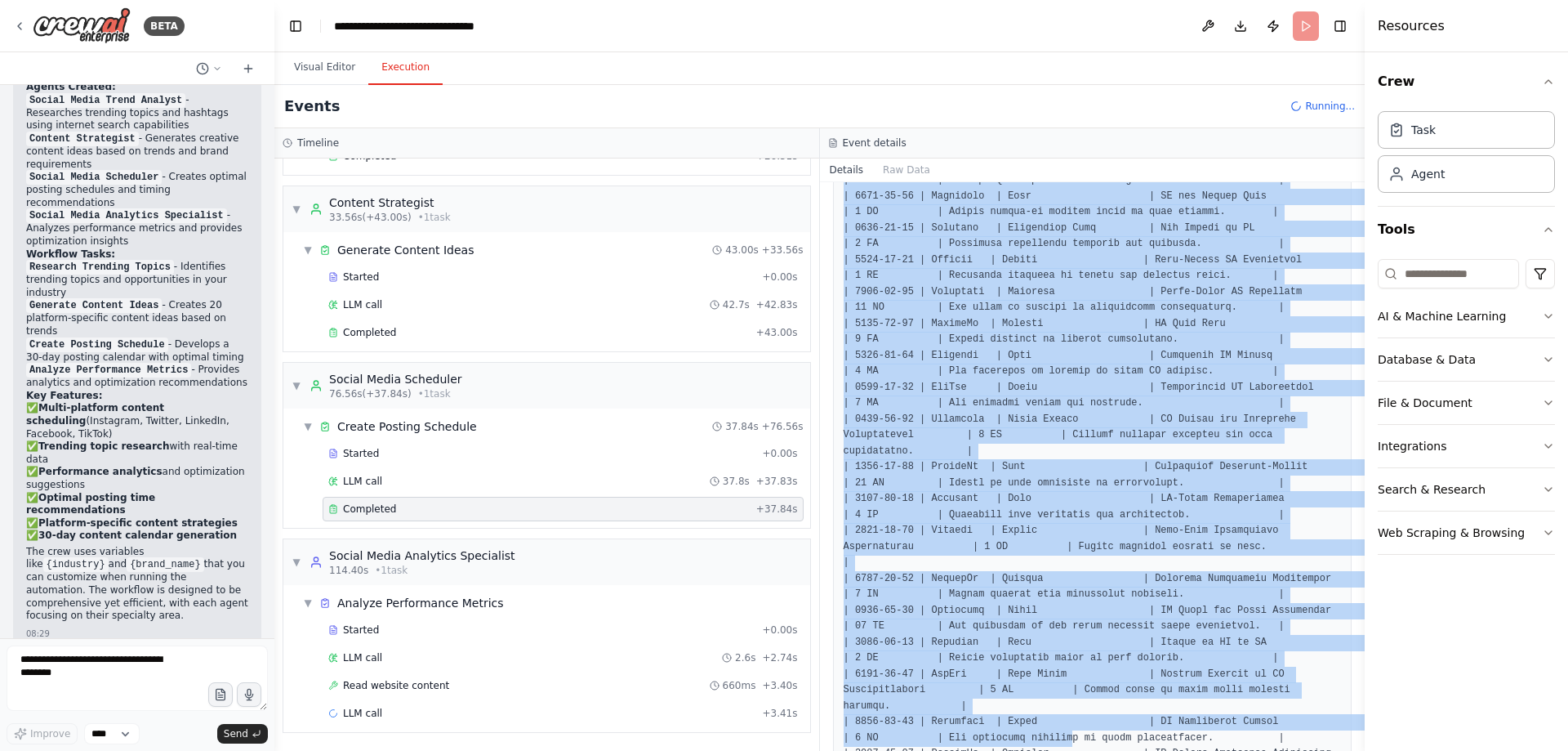
scroll to position [1446, 0]
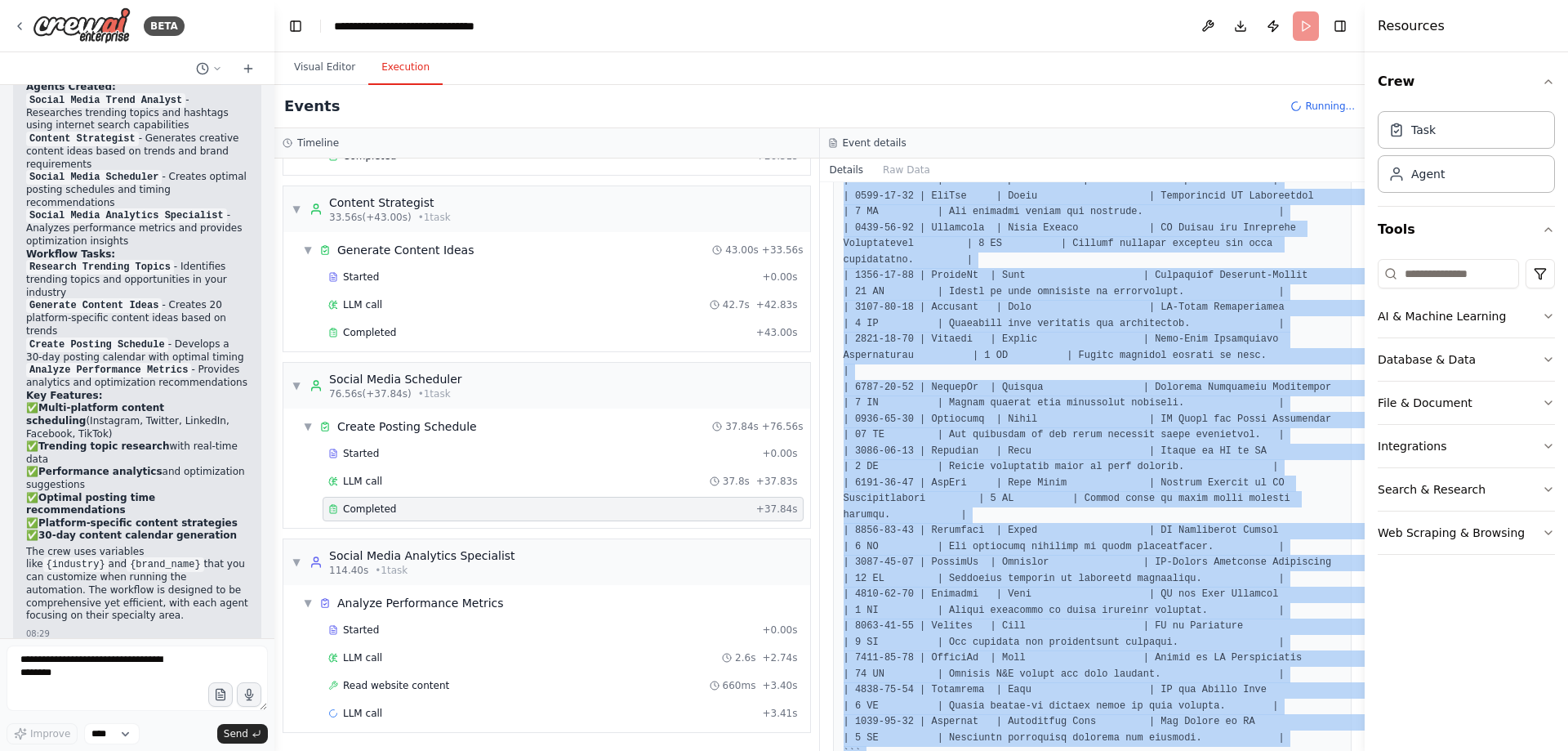
drag, startPoint x: 844, startPoint y: 413, endPoint x: 1166, endPoint y: 706, distance: 435.4
copy pre "```markdown # 30-Day Social Media Posting Schedule for Anthropic, Google, Meta,…"
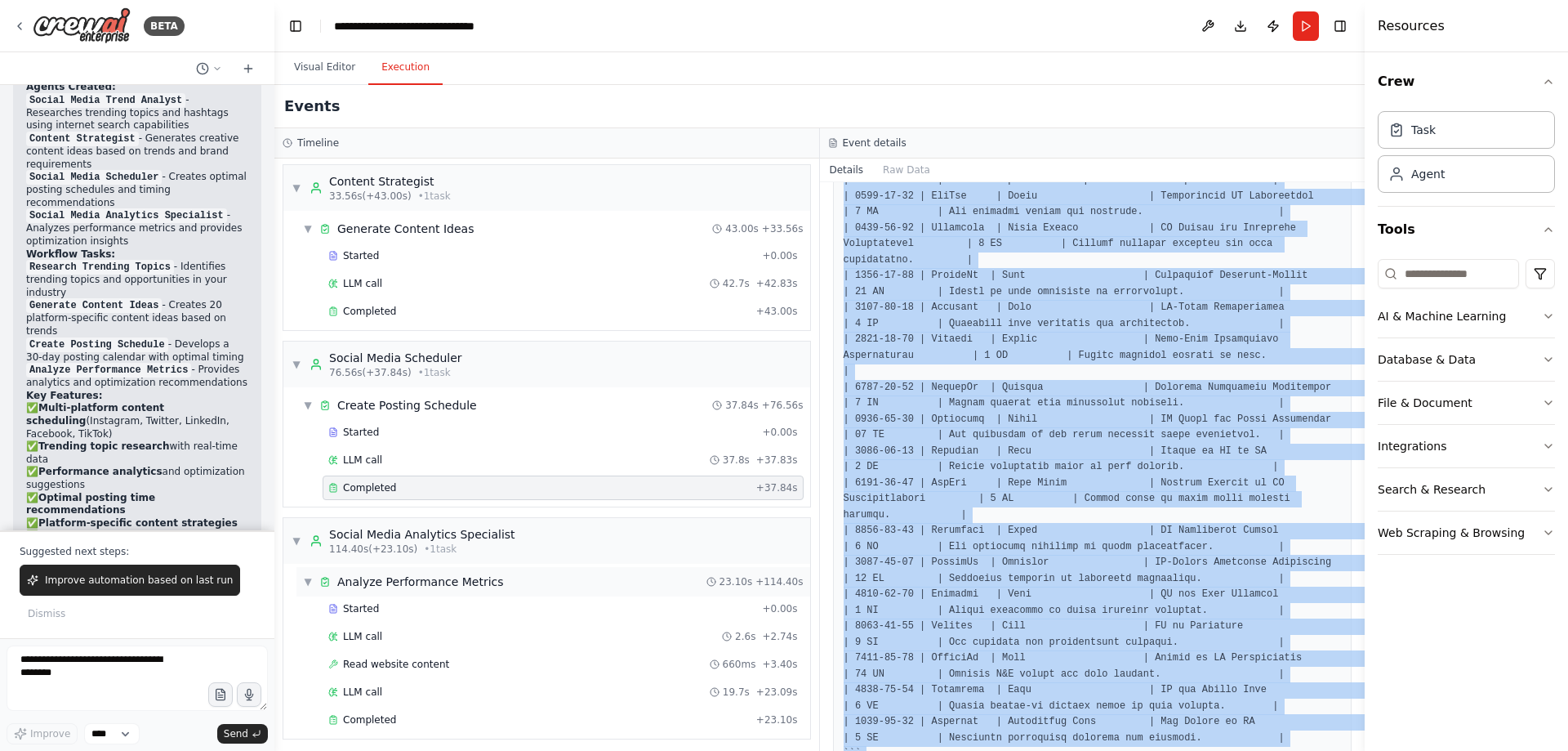
scroll to position [241, 0]
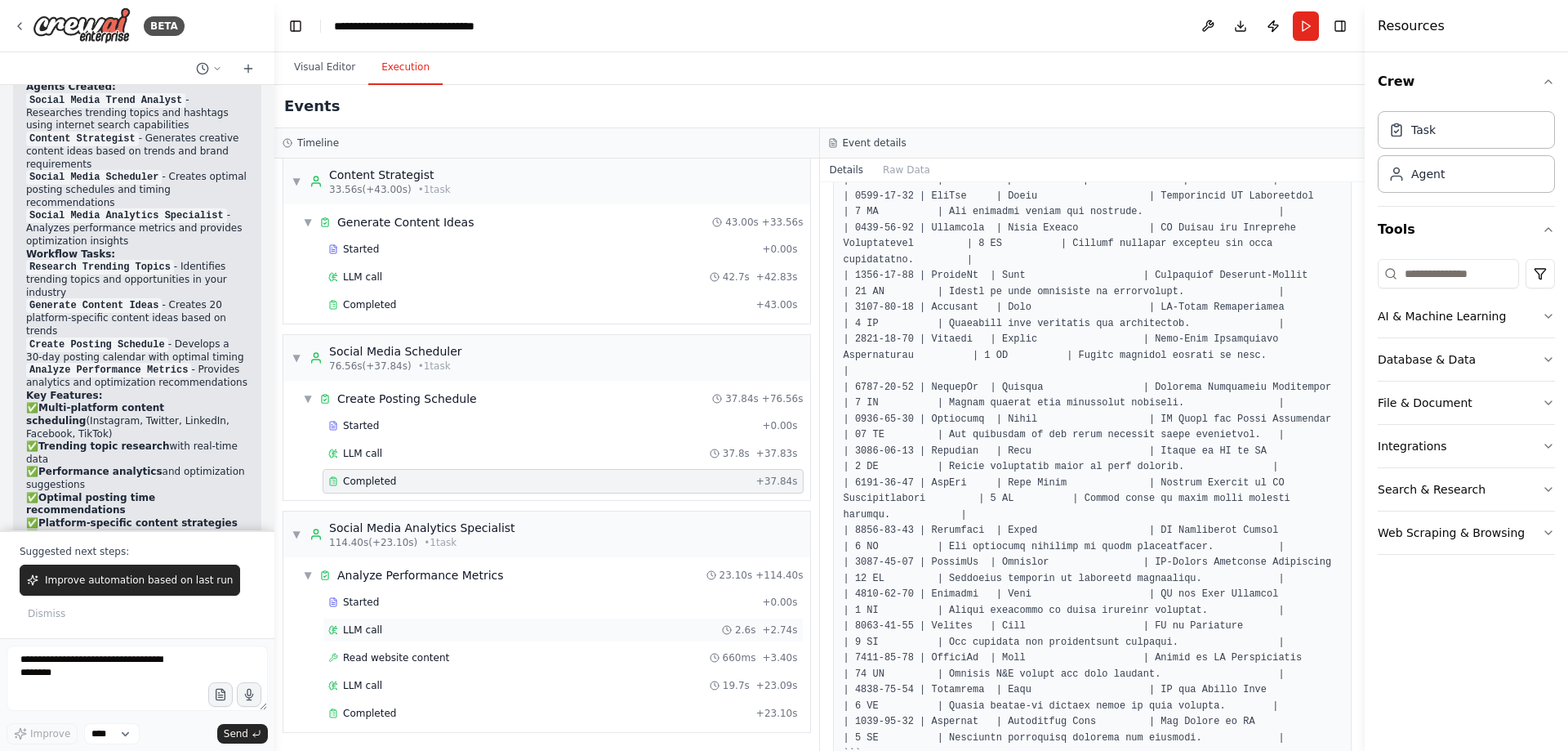
click at [366, 631] on span "LLM call" at bounding box center [363, 630] width 40 height 13
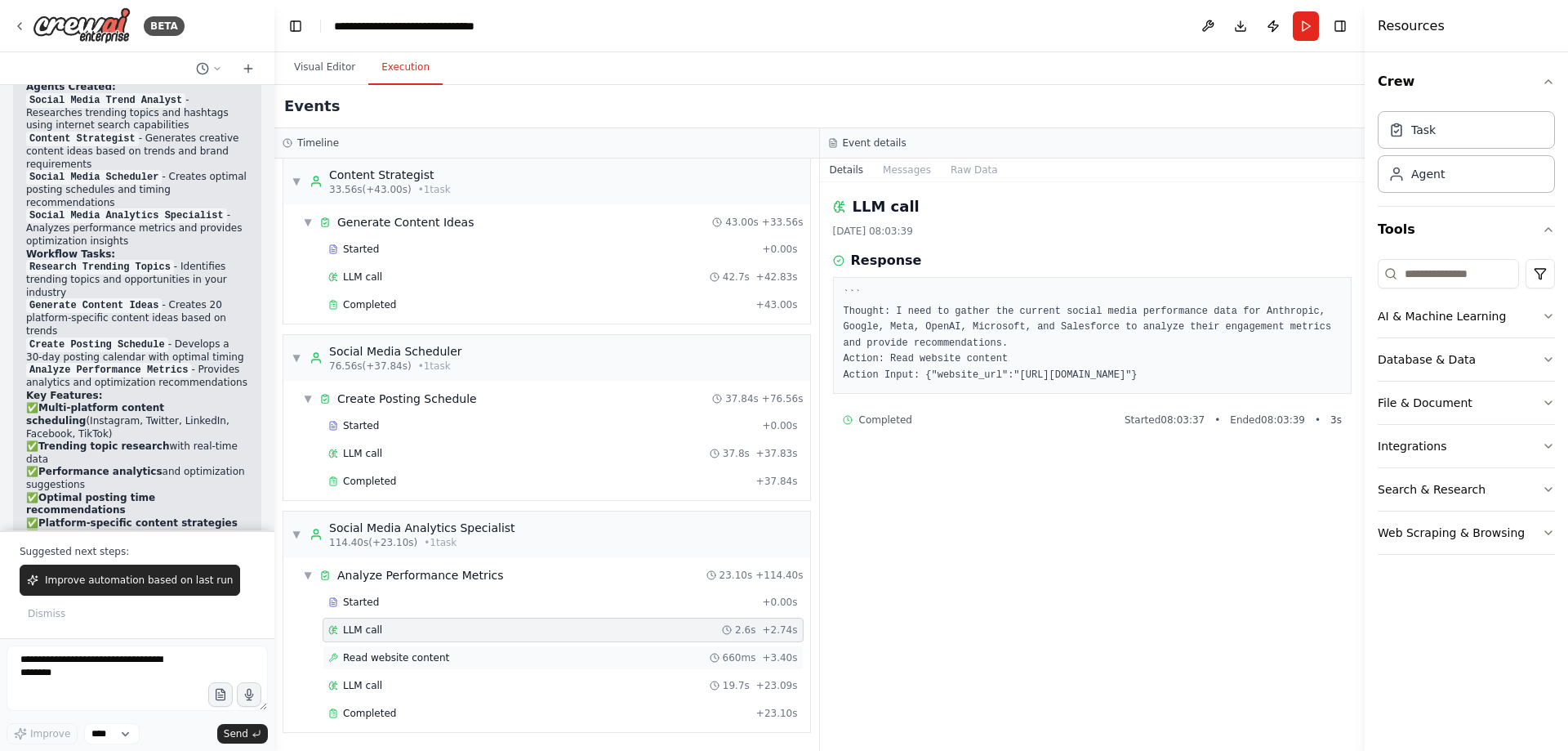
click at [401, 662] on span "Read website content" at bounding box center [396, 657] width 106 height 13
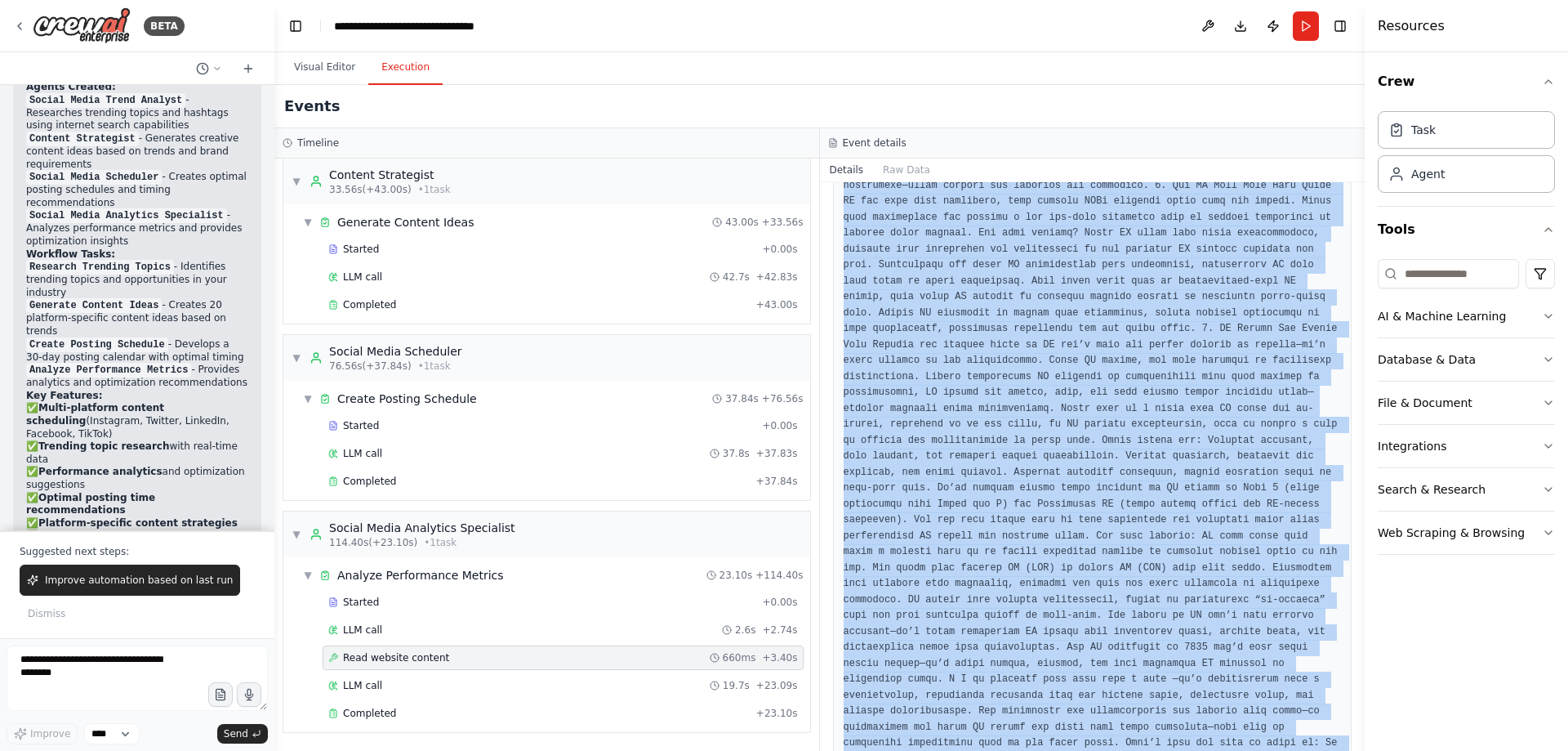
scroll to position [2521, 0]
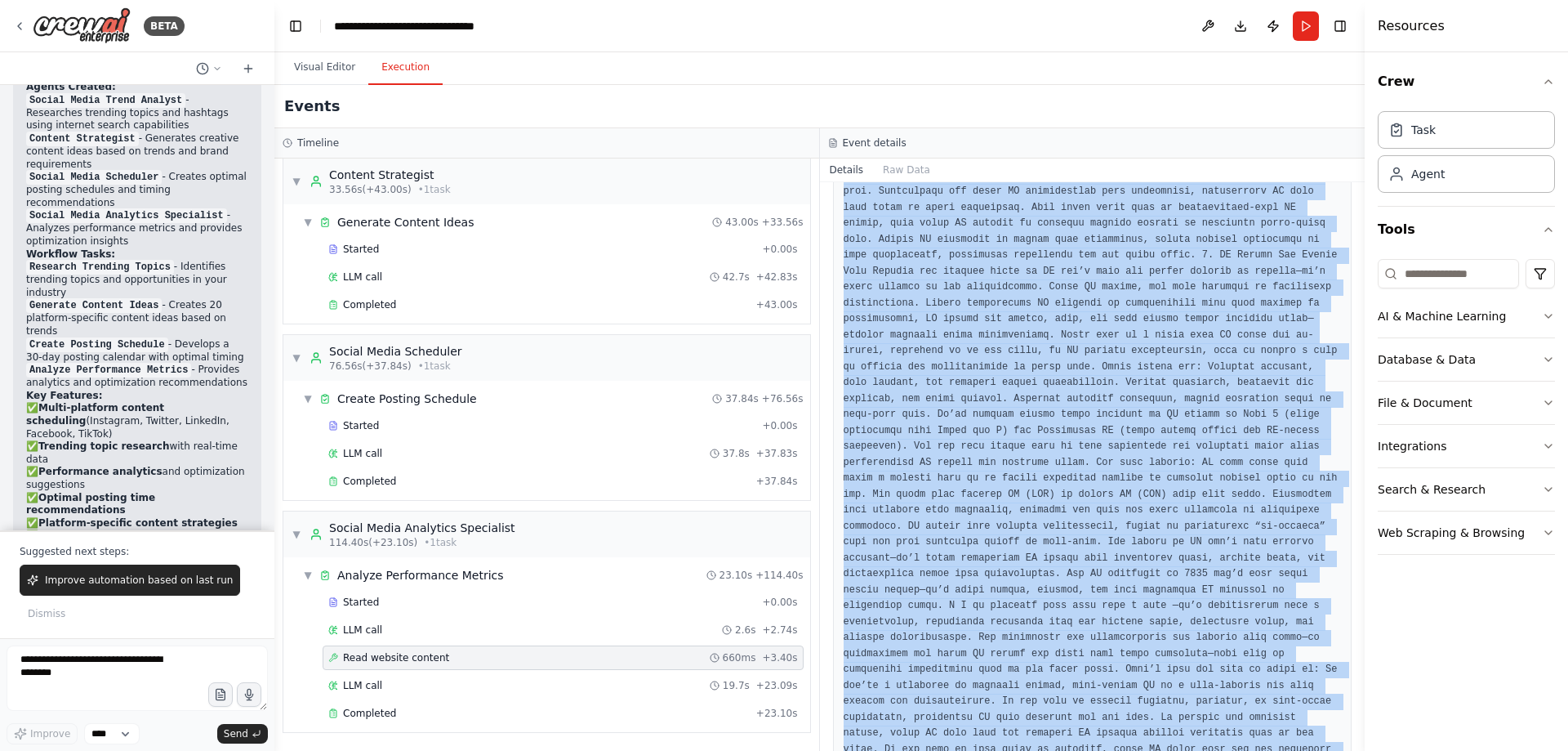
drag, startPoint x: 842, startPoint y: 416, endPoint x: 1214, endPoint y: 674, distance: 452.7
copy pre "Lor ipsumdolo sita co adipisc elitsed doeiusm: Tem 4 IN Utlabo Et 8179: Dolore,…"
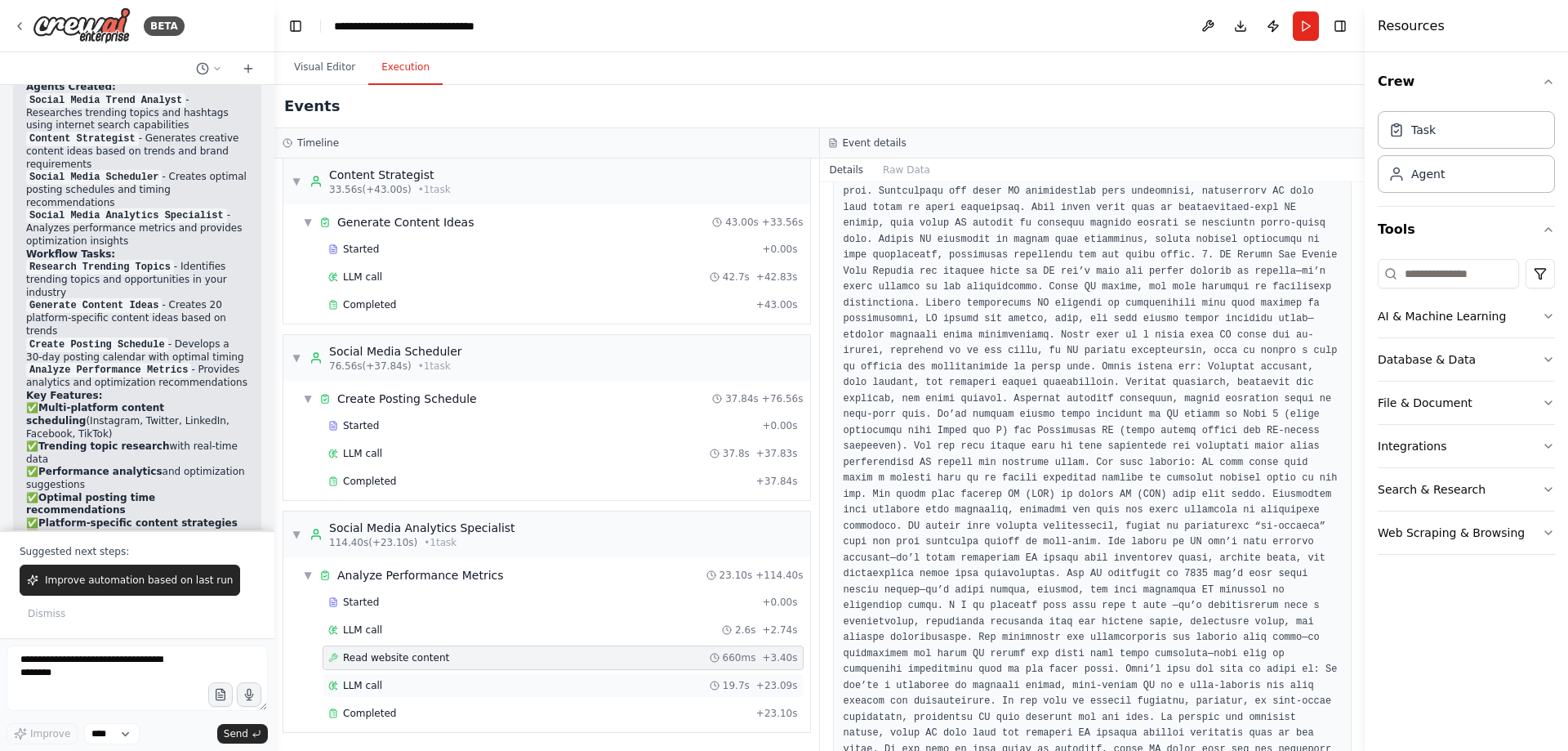
click at [389, 679] on div "LLM call 19.7s + 23.09s" at bounding box center [563, 686] width 469 height 13
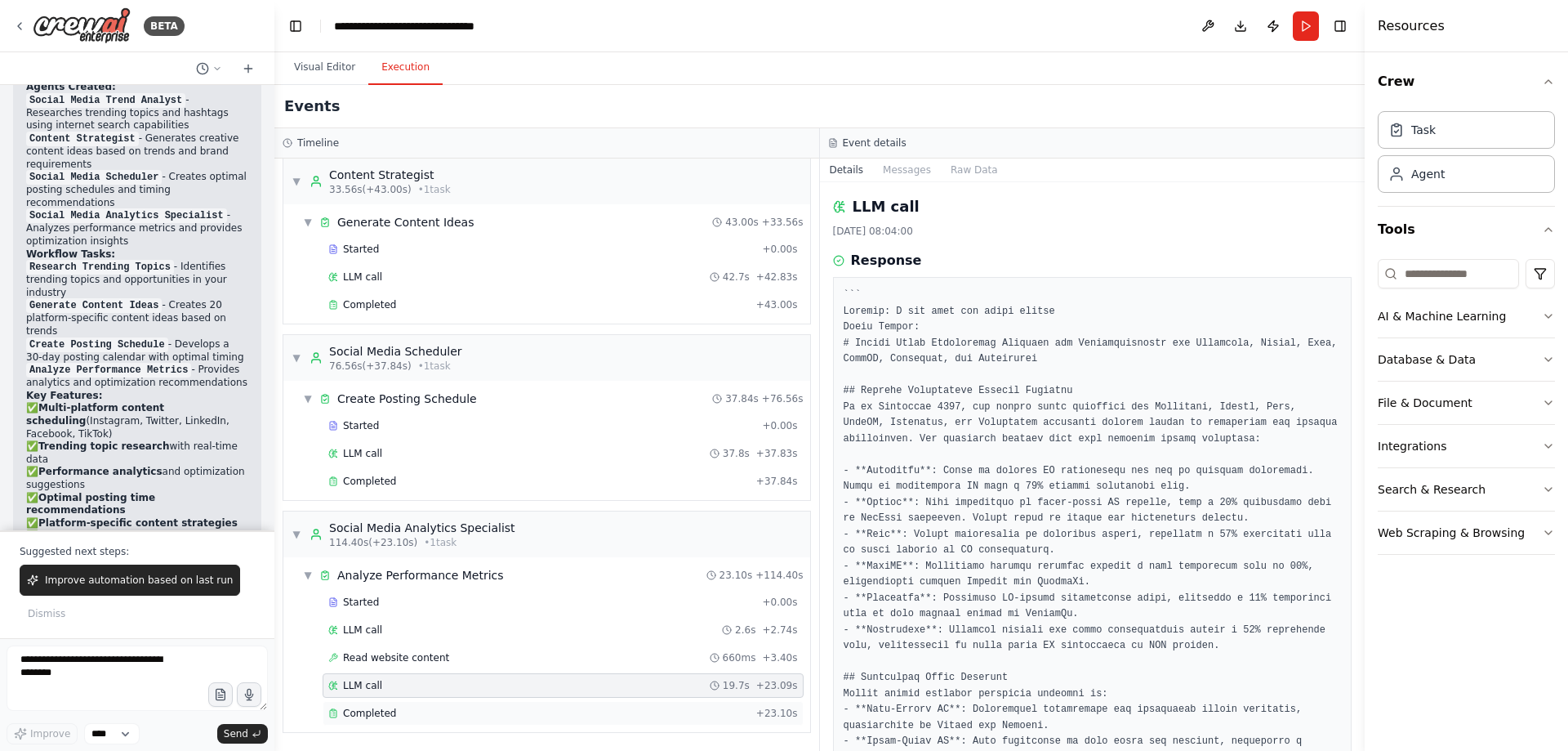
click at [371, 709] on span "Completed" at bounding box center [369, 713] width 53 height 13
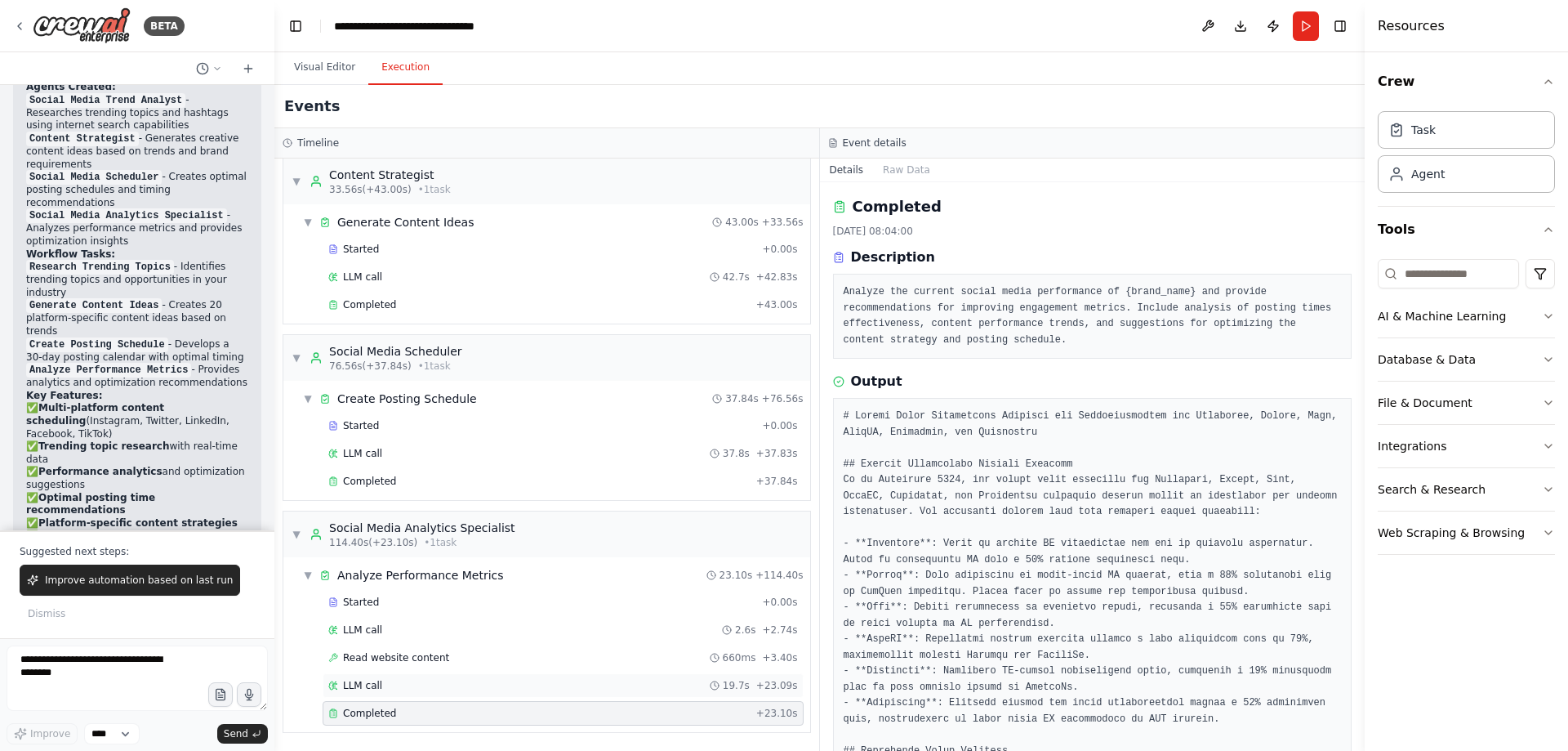
click at [370, 680] on span "LLM call" at bounding box center [363, 686] width 40 height 13
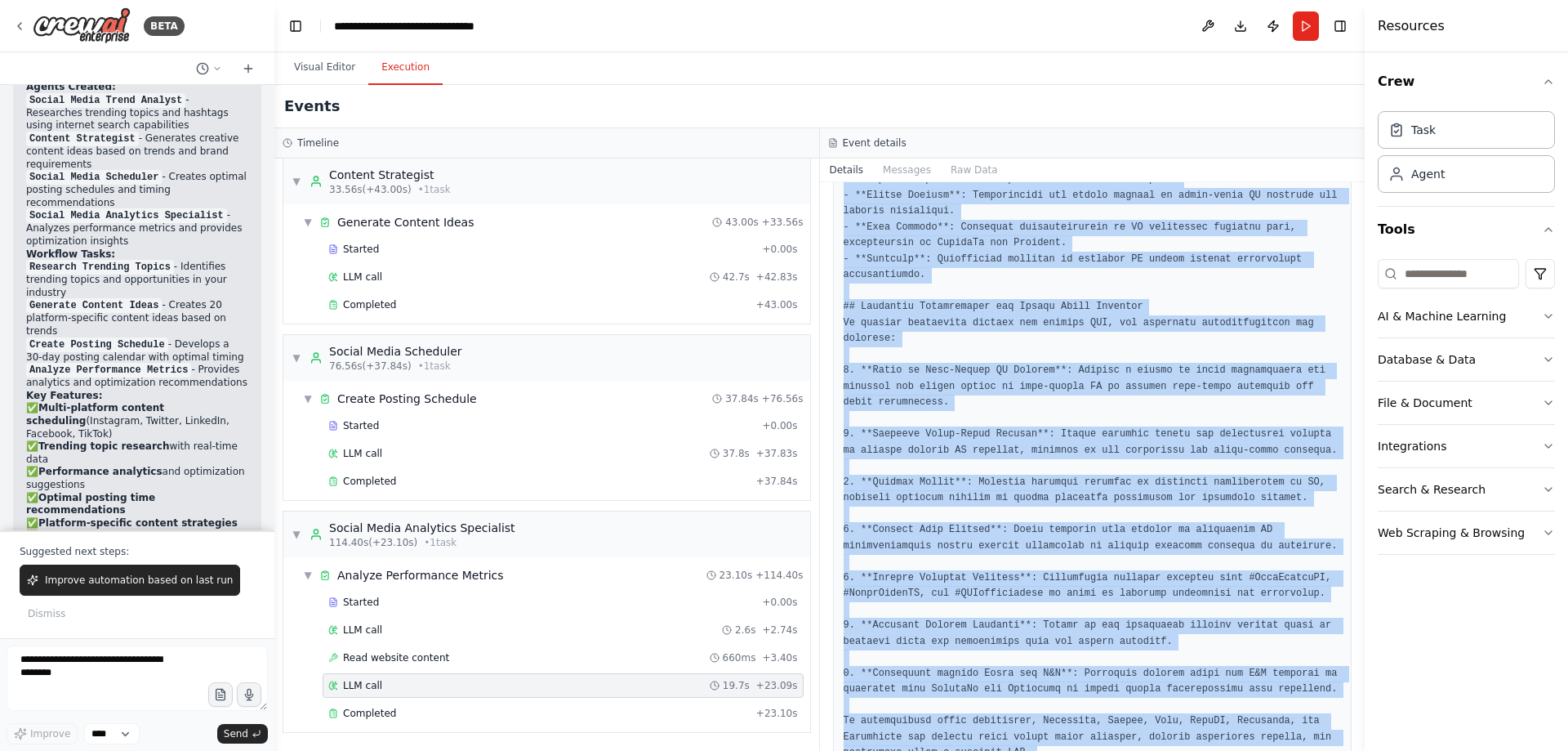
scroll to position [884, 0]
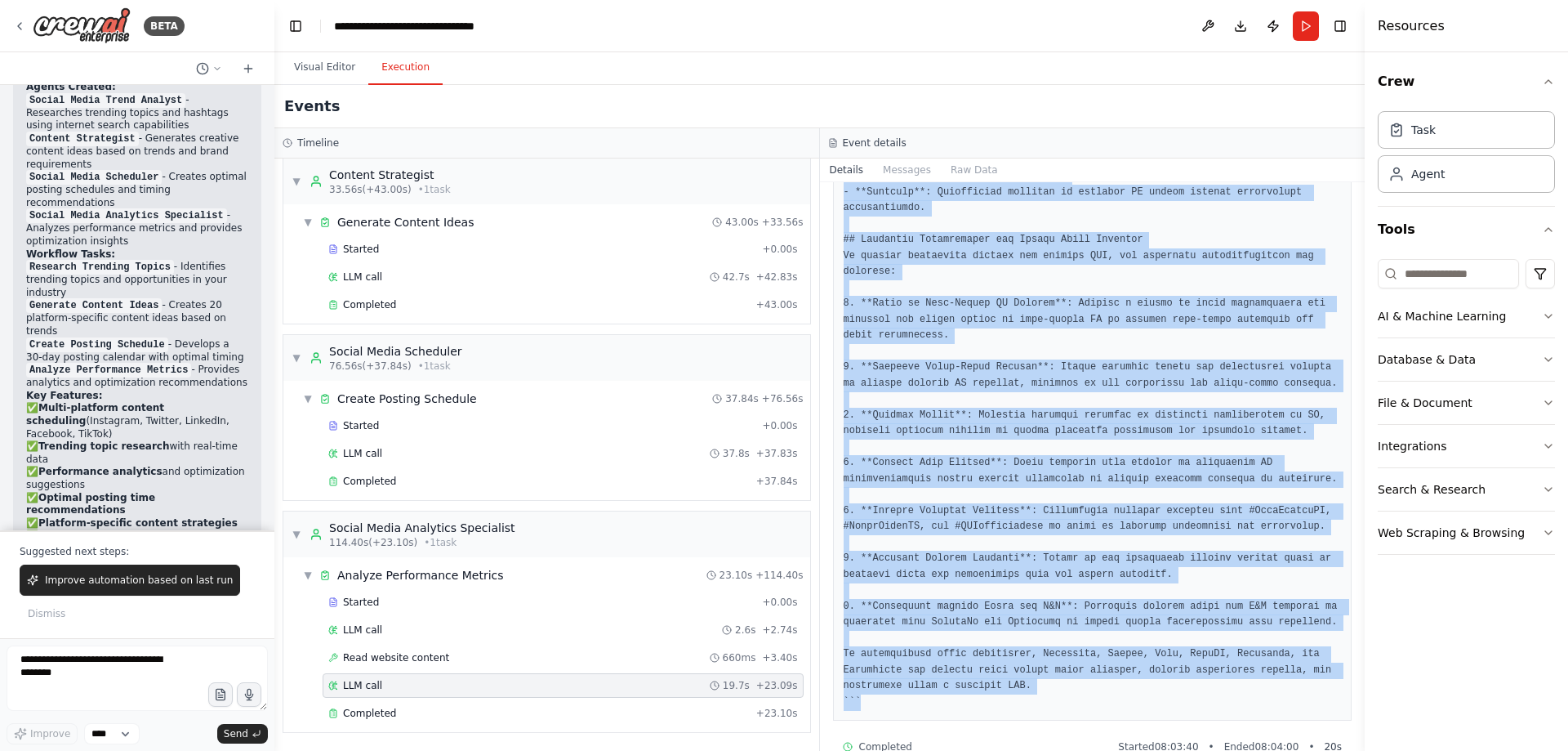
drag, startPoint x: 848, startPoint y: 294, endPoint x: 969, endPoint y: 680, distance: 404.5
click at [982, 679] on div at bounding box center [1093, 57] width 520 height 1327
copy pre "``` Thought: I now know the final answer Final Answer: # Social Media Performan…"
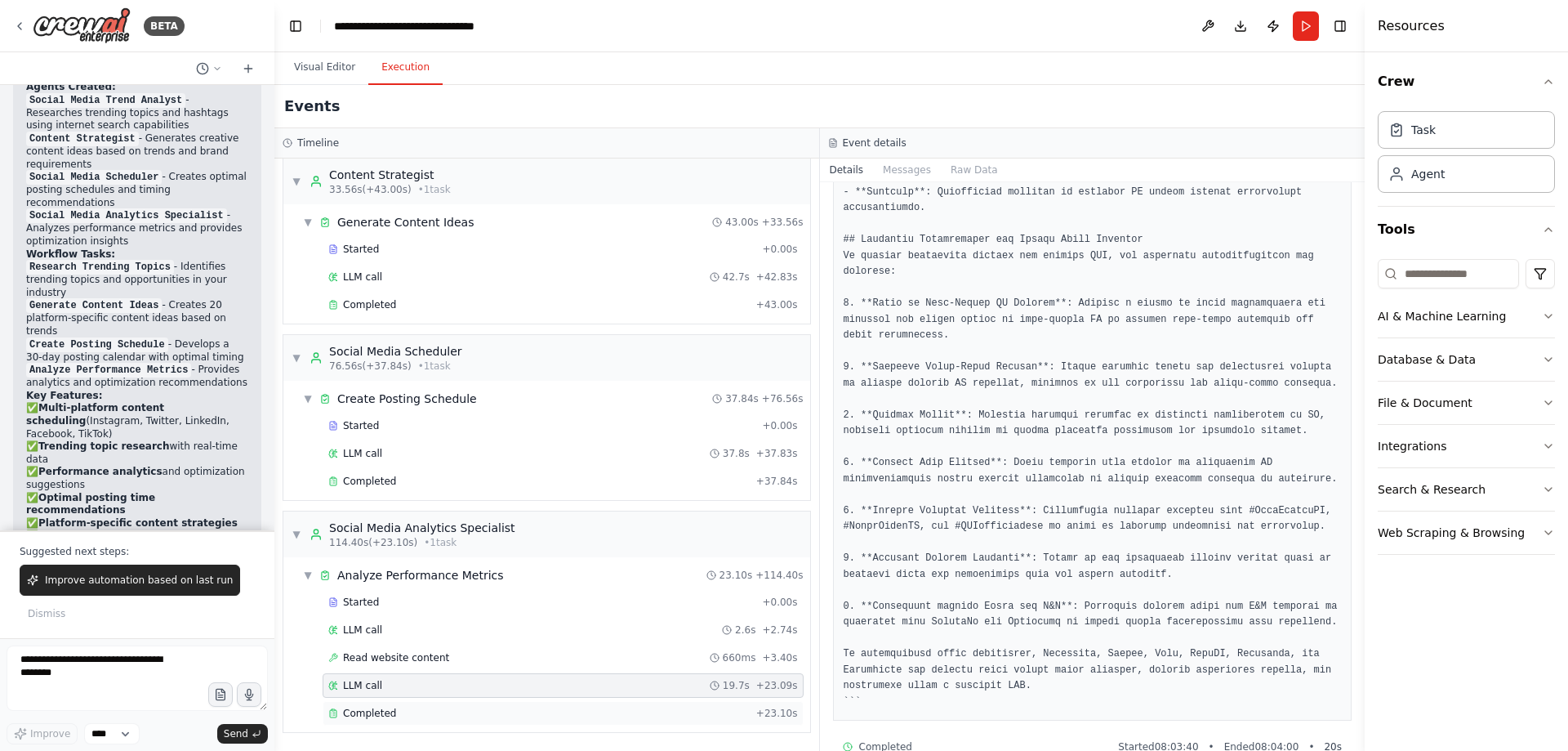
click at [447, 710] on div "Completed" at bounding box center [539, 713] width 421 height 13
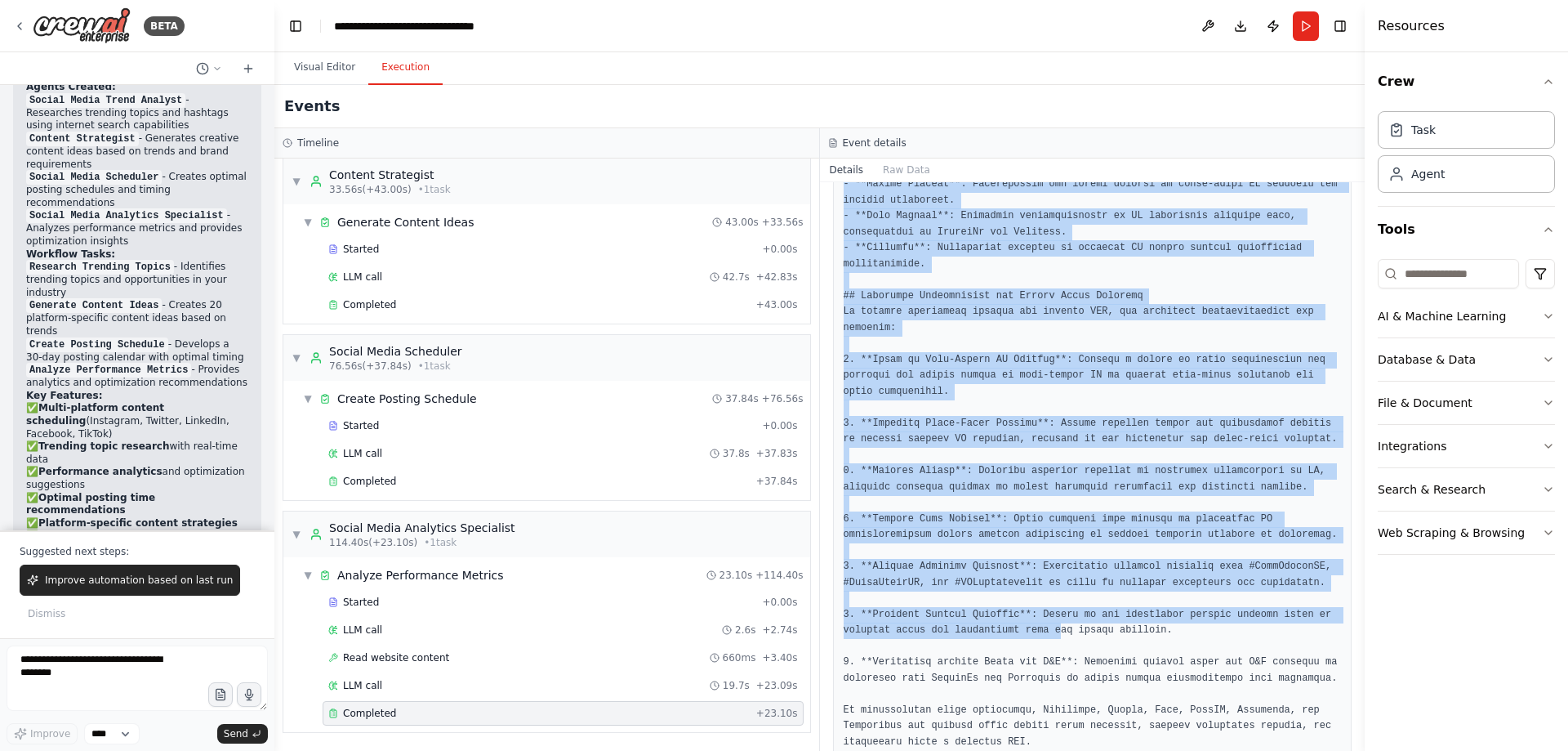
scroll to position [905, 0]
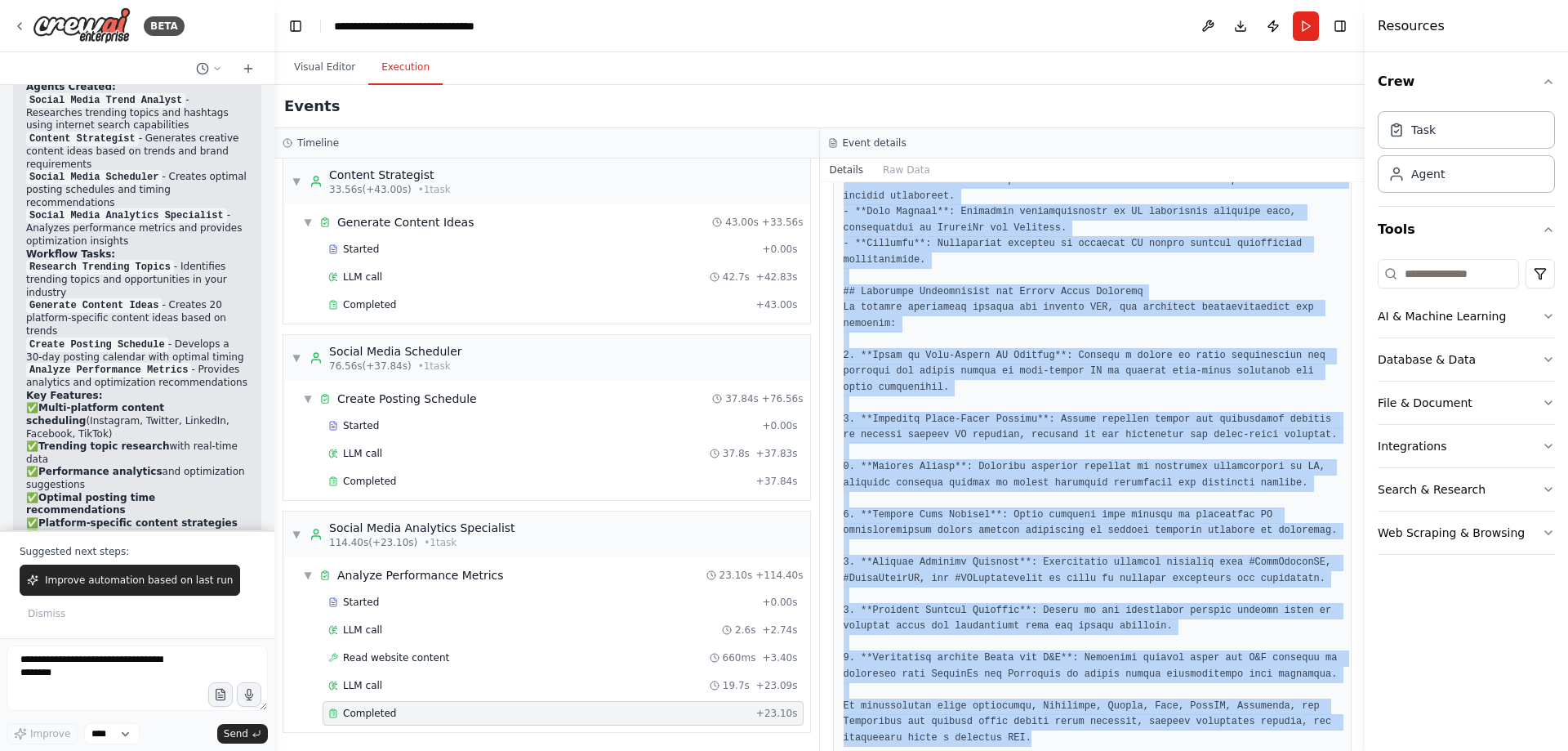
drag, startPoint x: 841, startPoint y: 414, endPoint x: 1149, endPoint y: 715, distance: 430.7
click at [1149, 715] on div at bounding box center [1093, 125] width 520 height 1264
copy pre "# Social Media Performance Analysis and Recommendations for Anthropic, Google, …"
click at [1205, 26] on button at bounding box center [1208, 26] width 26 height 29
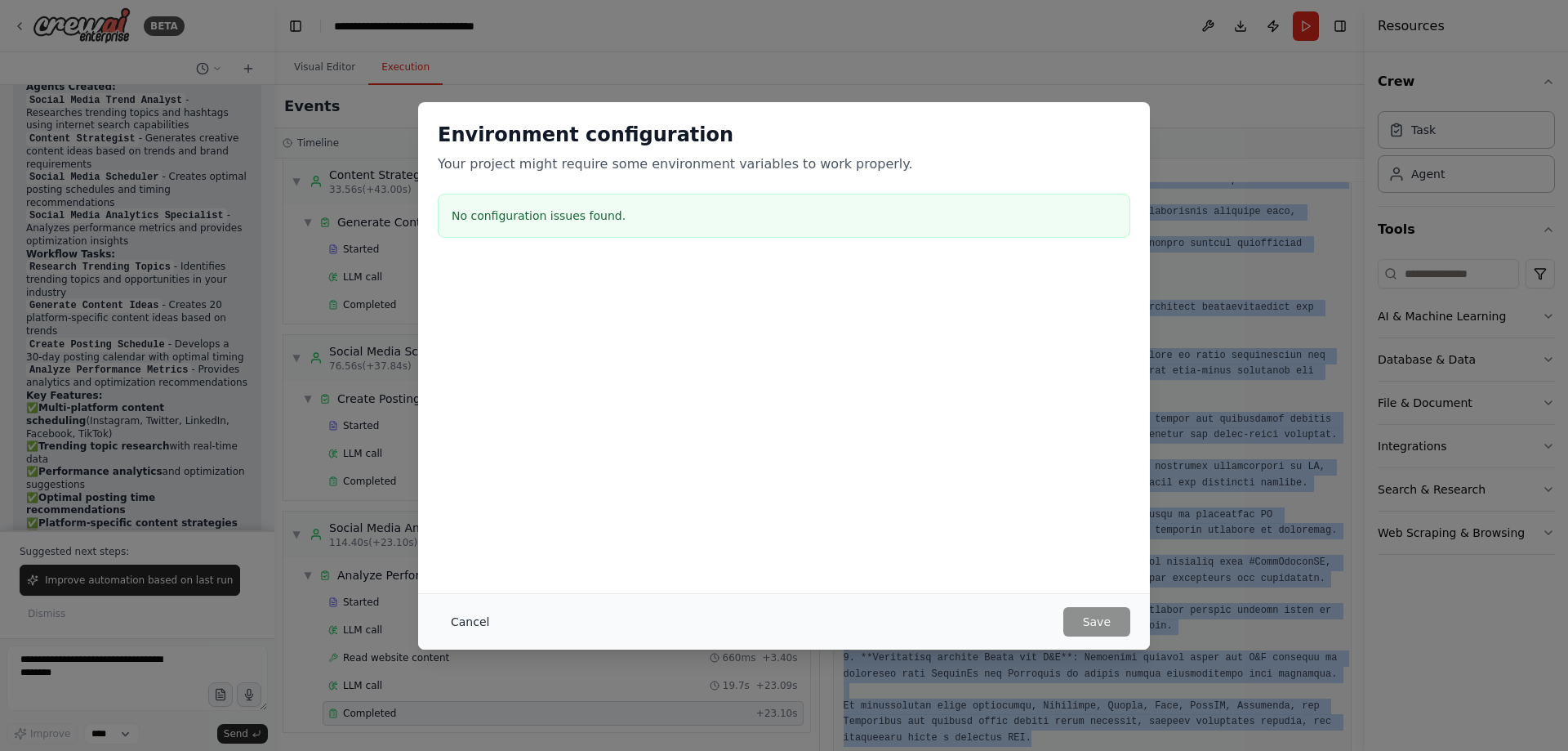
click at [477, 622] on button "Cancel" at bounding box center [469, 621] width 64 height 29
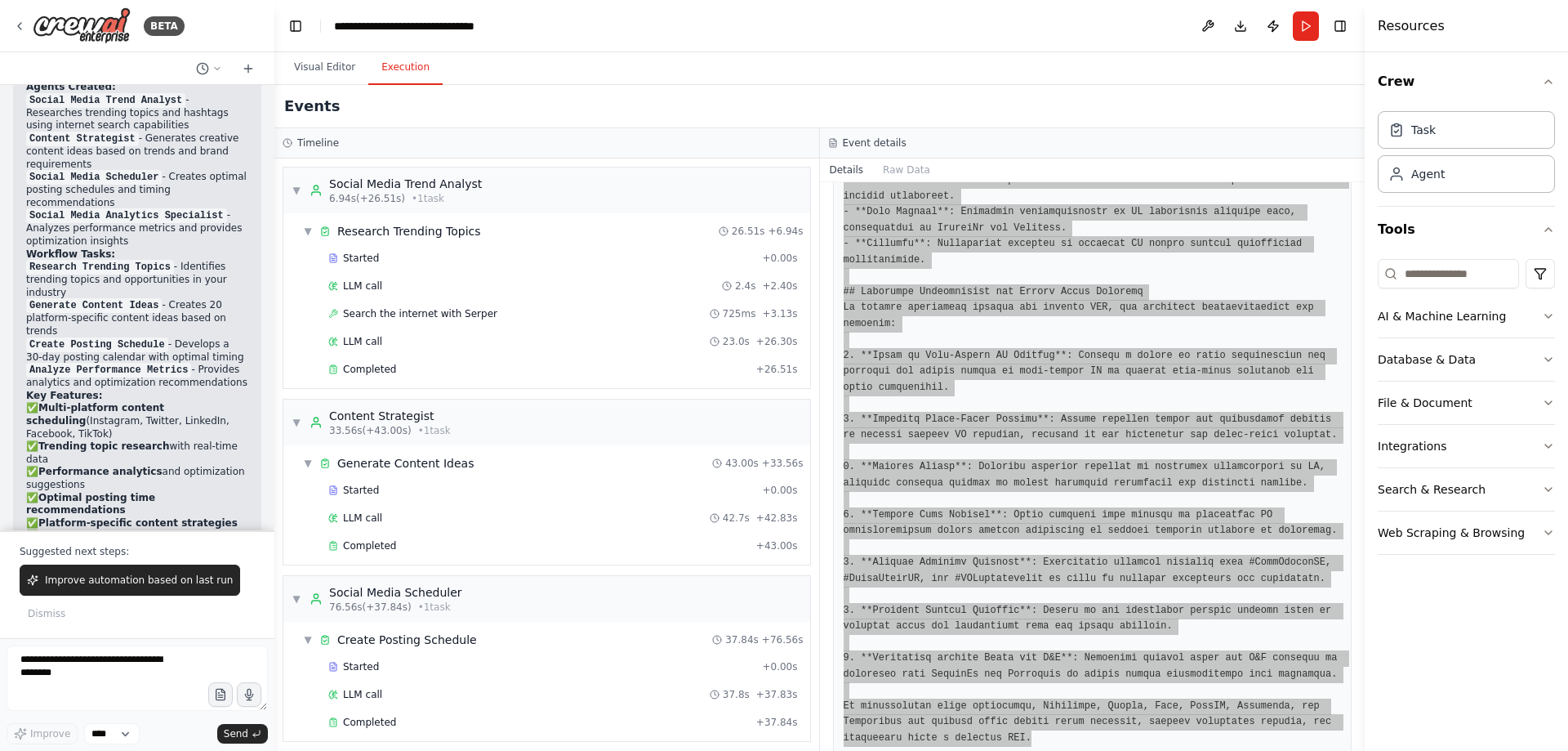
scroll to position [1478, 0]
